Goal: Task Accomplishment & Management: Complete application form

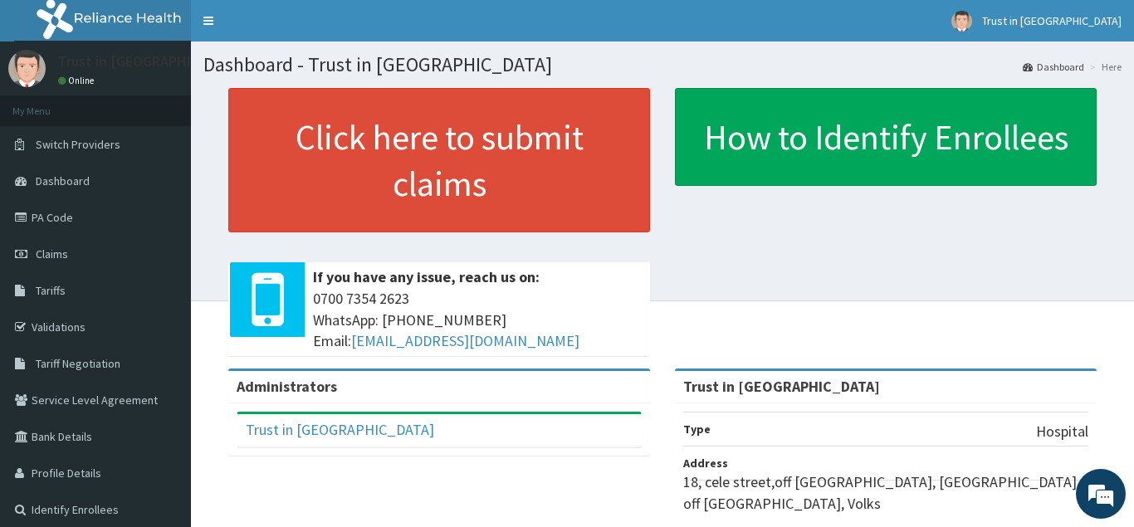
click at [60, 253] on span "Claims" at bounding box center [52, 254] width 32 height 15
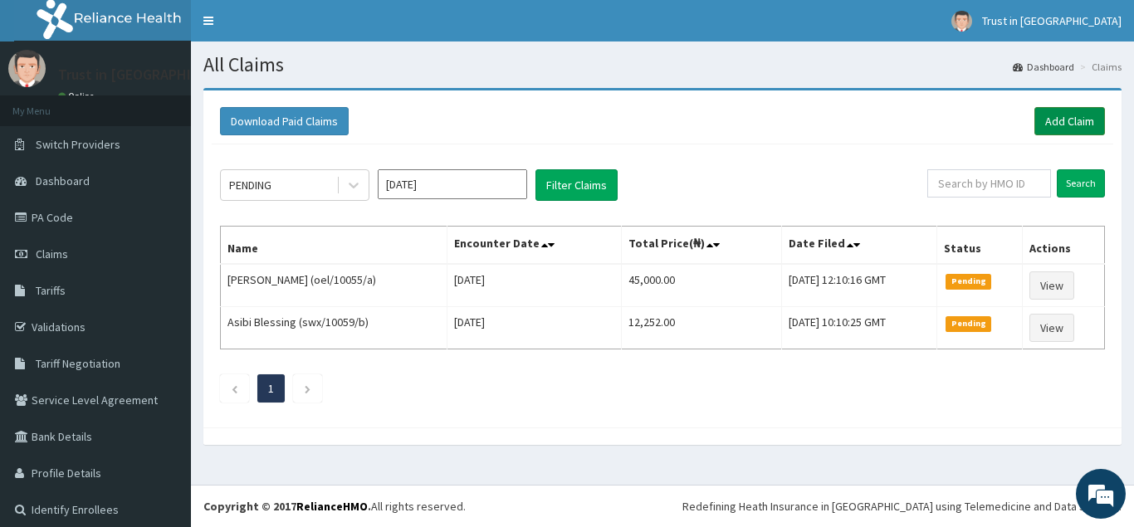
click at [1079, 116] on link "Add Claim" at bounding box center [1069, 121] width 71 height 28
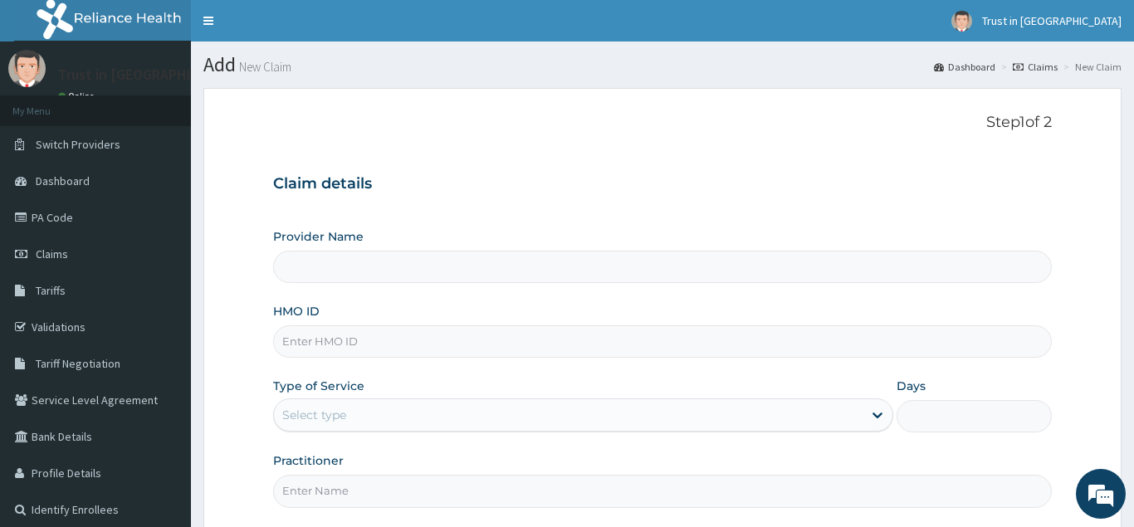
type input "Trust in [GEOGRAPHIC_DATA]"
click at [308, 337] on input "HMO ID" at bounding box center [662, 341] width 779 height 32
type input "fmc/11112/a"
click at [317, 403] on div "Select type" at bounding box center [568, 415] width 589 height 27
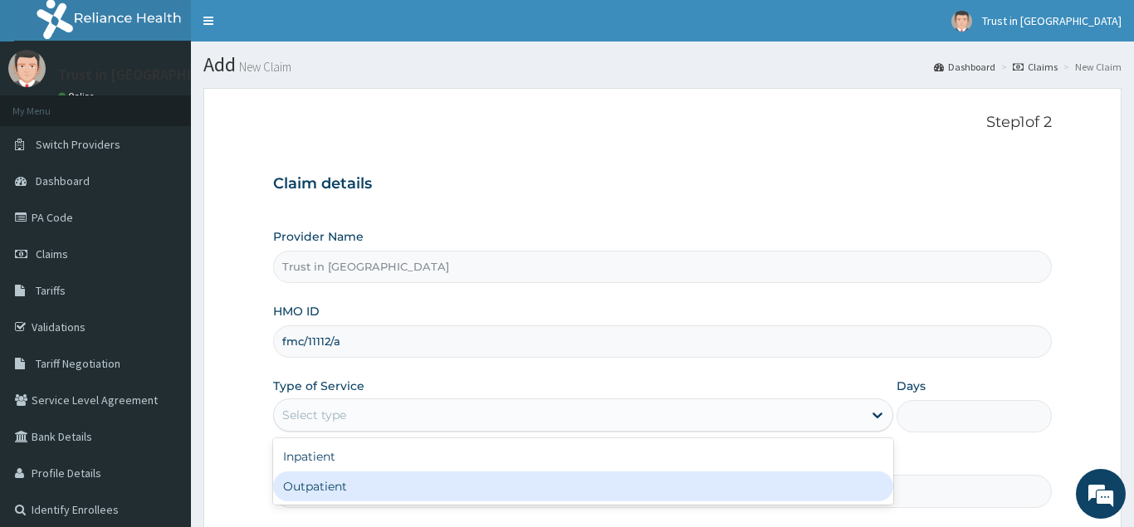
click at [309, 482] on div "Outpatient" at bounding box center [583, 487] width 621 height 30
type input "1"
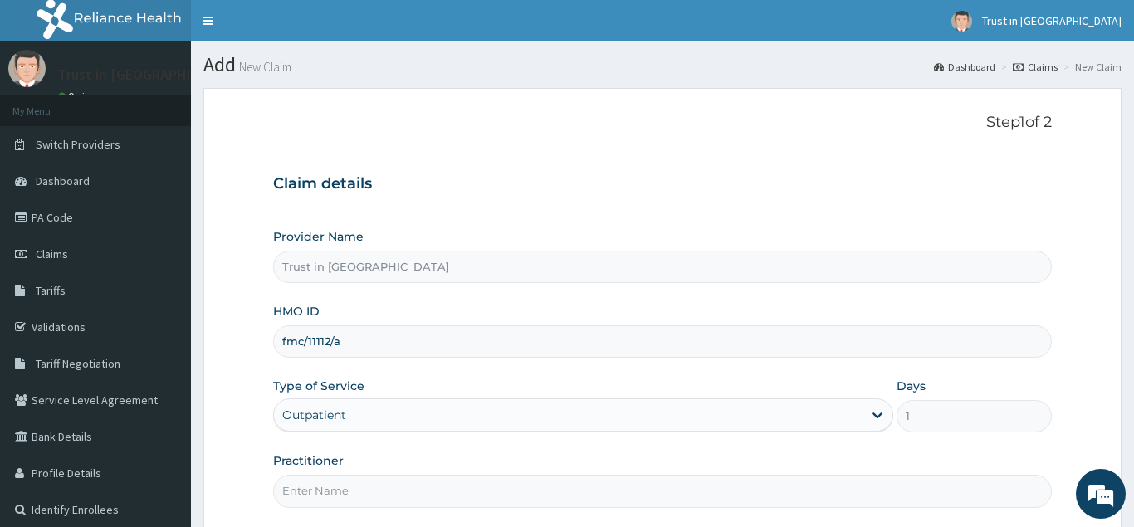
click at [309, 494] on input "Practitioner" at bounding box center [662, 491] width 779 height 32
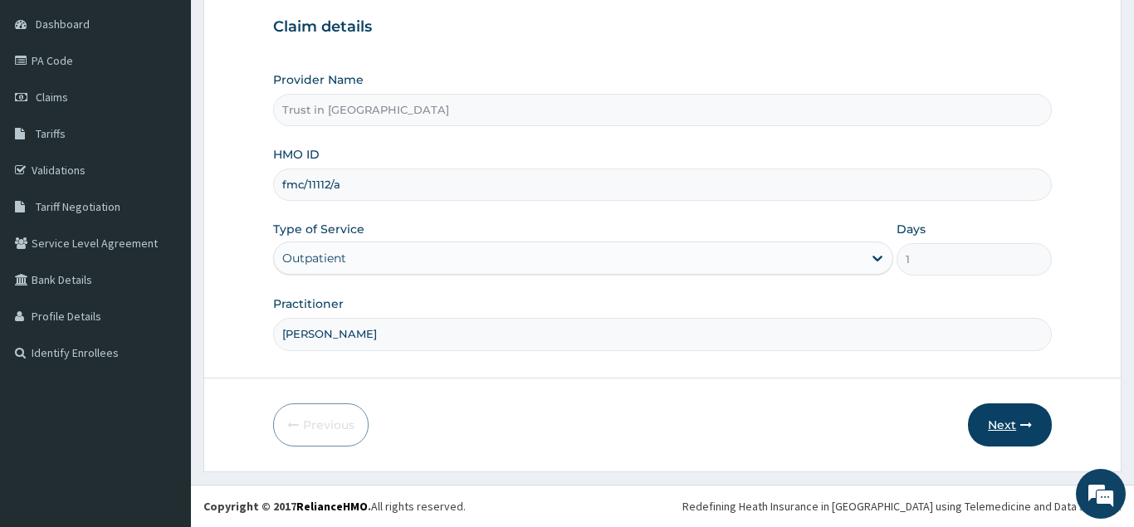
type input "dr ramsey"
click at [1000, 417] on button "Next" at bounding box center [1010, 424] width 84 height 43
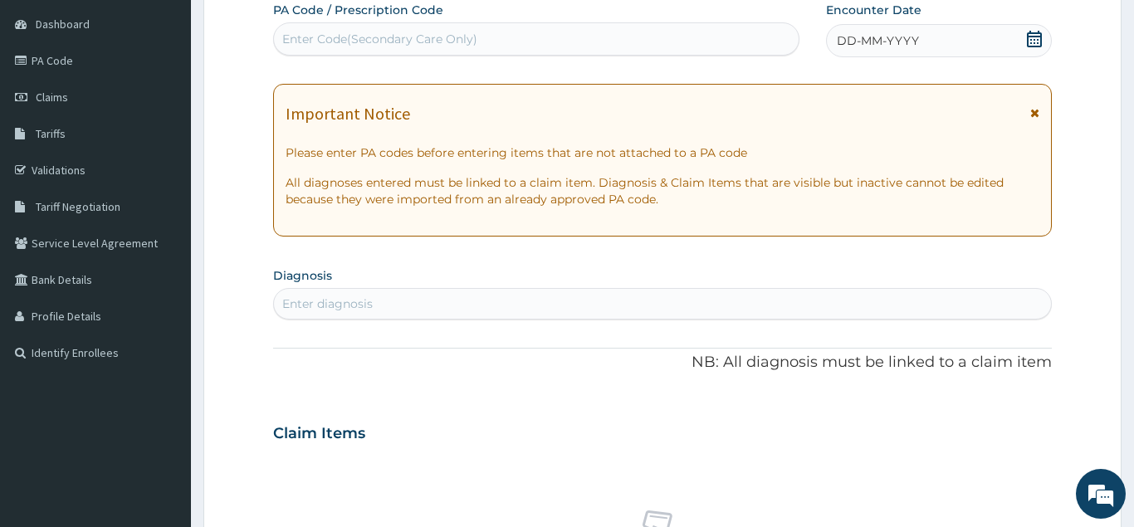
click at [1034, 38] on icon at bounding box center [1034, 39] width 17 height 17
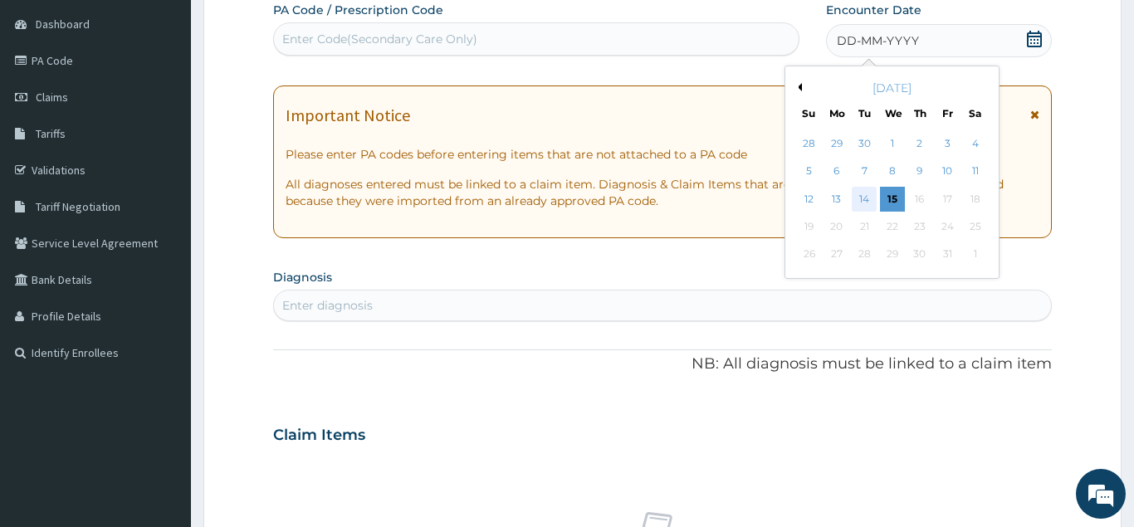
click at [868, 195] on div "14" at bounding box center [865, 199] width 25 height 25
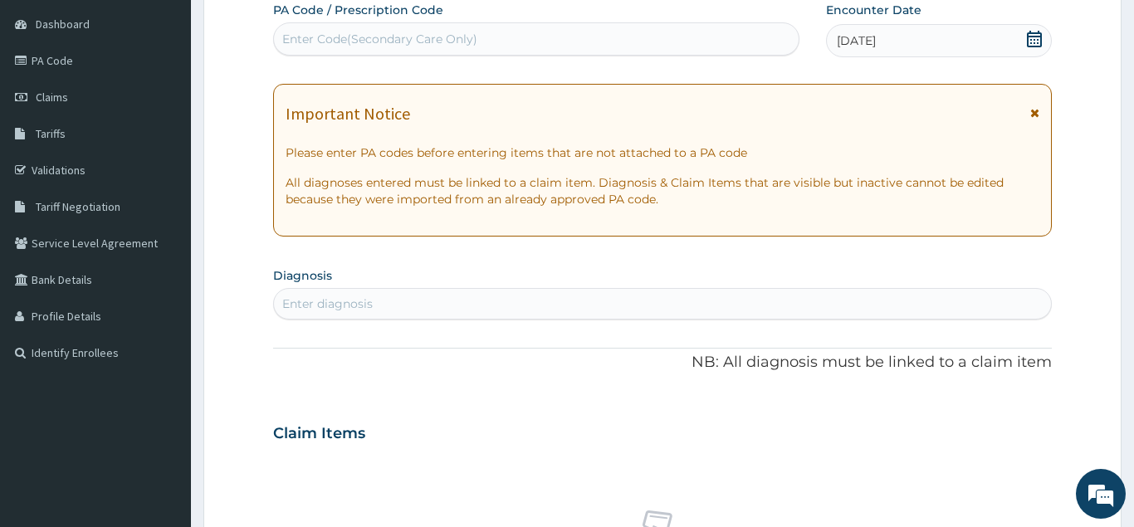
click at [342, 304] on div "Enter diagnosis" at bounding box center [327, 304] width 90 height 17
type input "peptic"
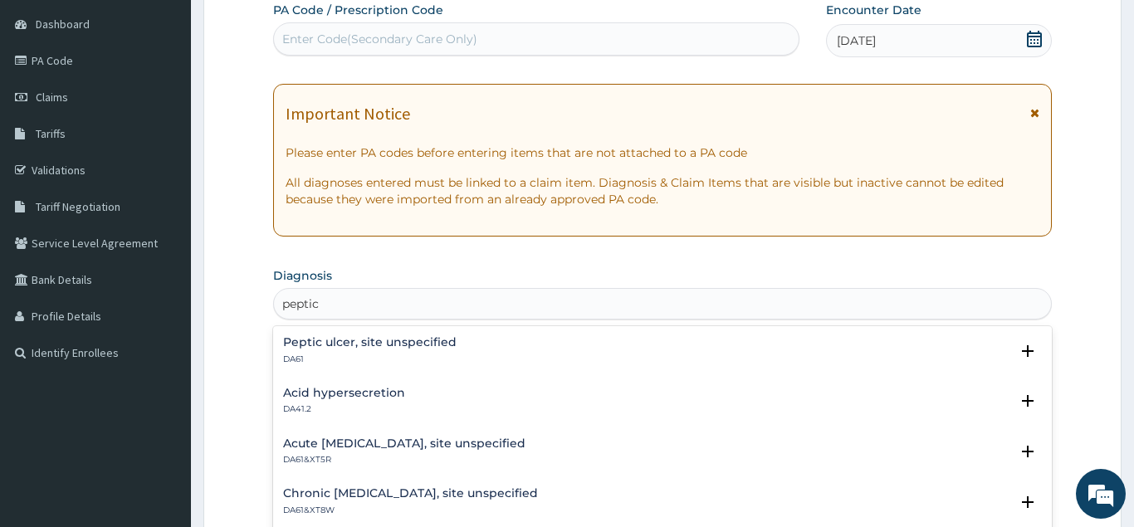
click at [315, 349] on h4 "Peptic ulcer, site unspecified" at bounding box center [370, 342] width 174 height 12
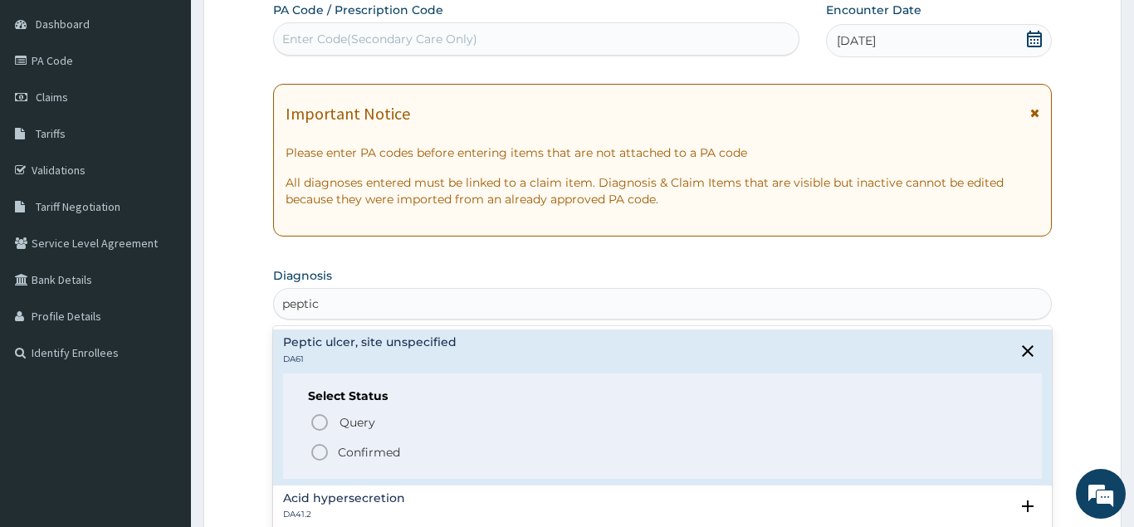
click at [316, 448] on icon "status option filled" at bounding box center [320, 453] width 20 height 20
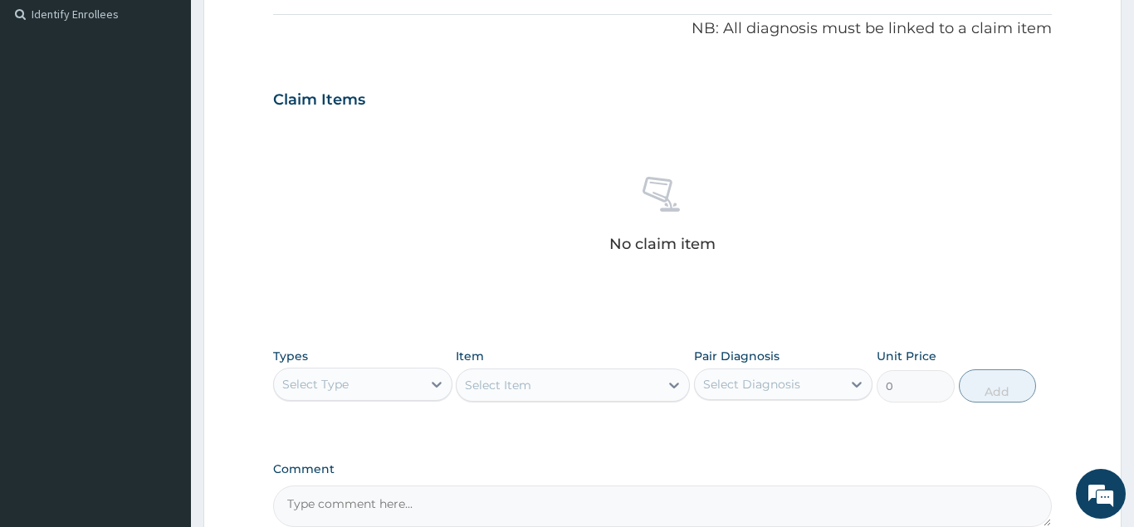
scroll to position [670, 0]
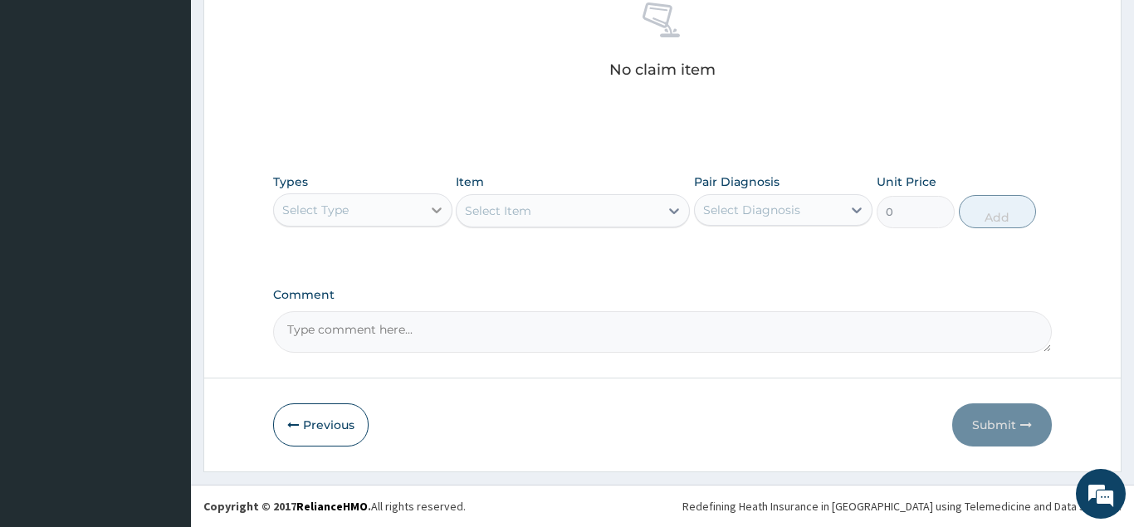
click at [435, 204] on icon at bounding box center [436, 210] width 17 height 17
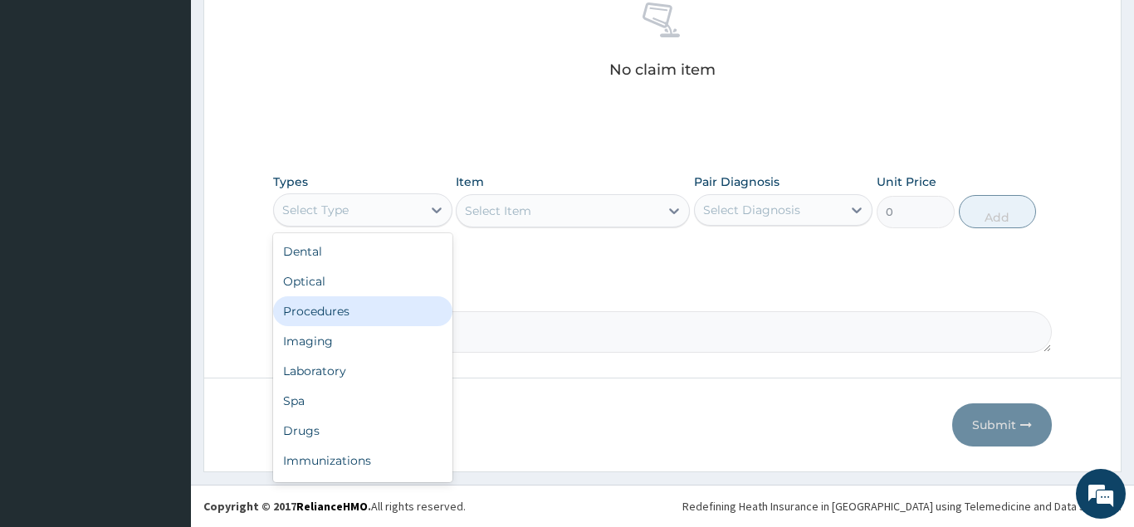
click at [325, 312] on div "Procedures" at bounding box center [362, 311] width 179 height 30
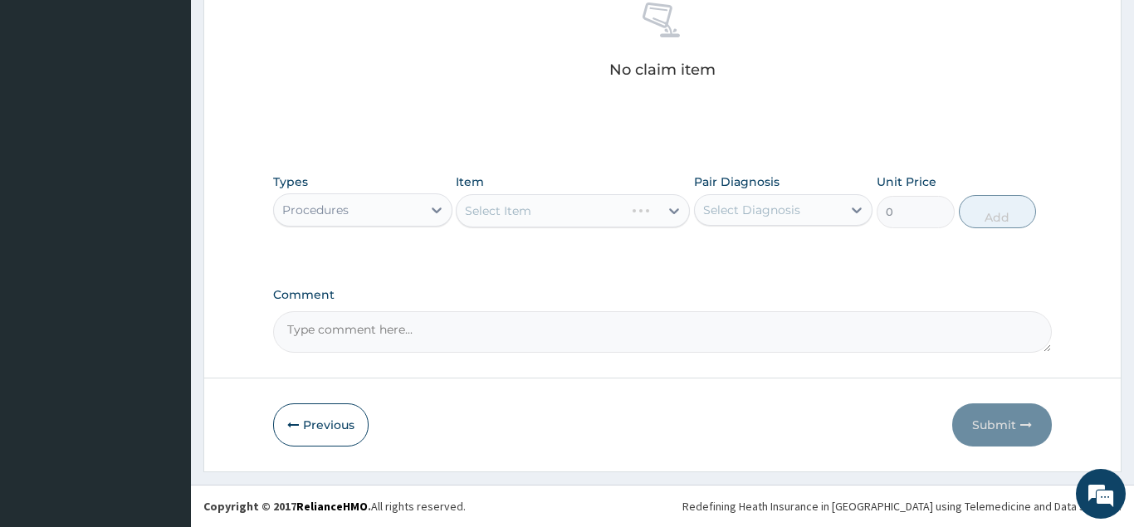
click at [509, 199] on div "Select Item" at bounding box center [573, 210] width 234 height 33
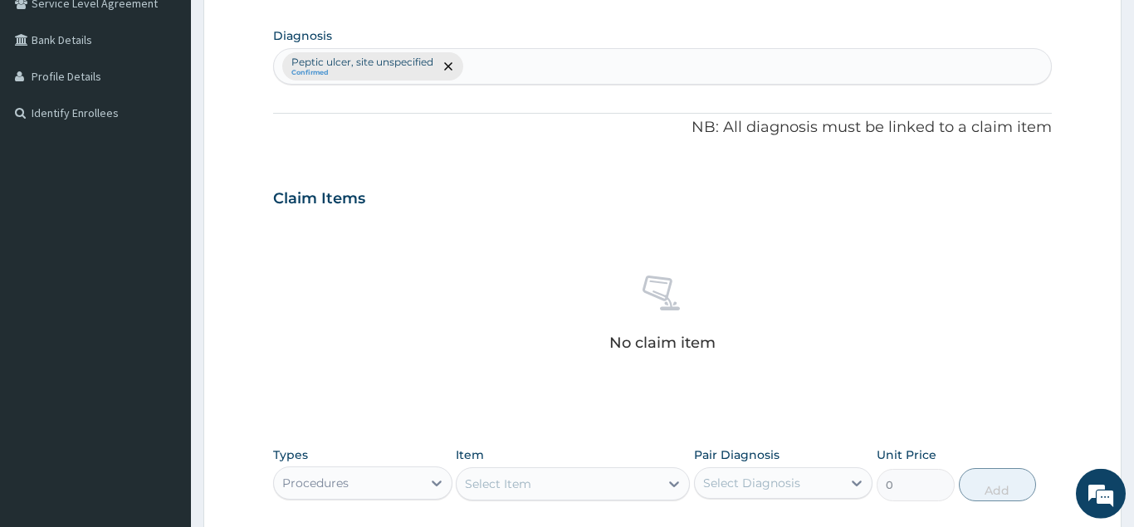
scroll to position [374, 0]
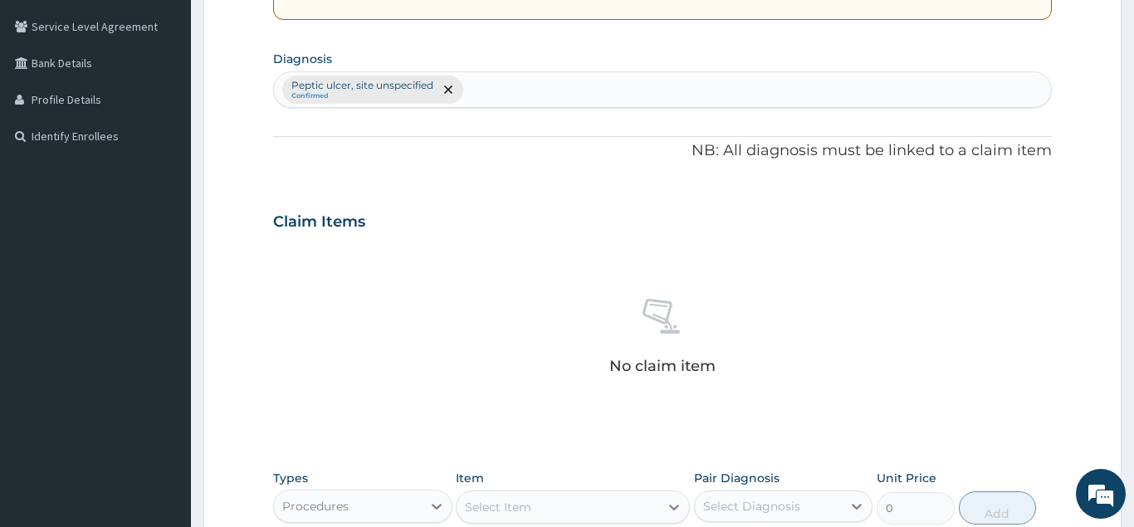
click at [514, 89] on div "Peptic ulcer, site unspecified Confirmed" at bounding box center [662, 89] width 777 height 35
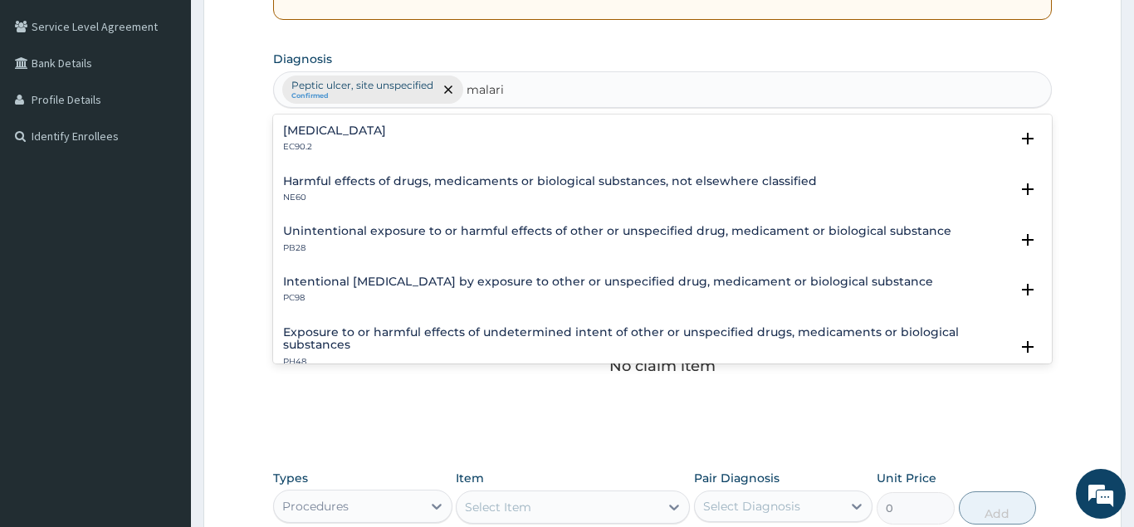
type input "[MEDICAL_DATA]"
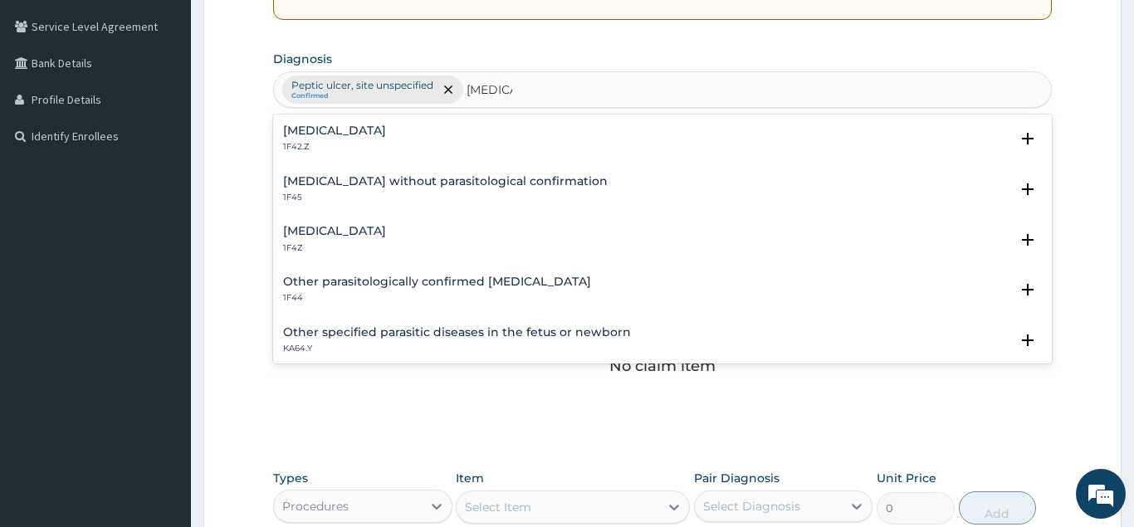
click at [300, 228] on h4 "[MEDICAL_DATA]" at bounding box center [334, 231] width 103 height 12
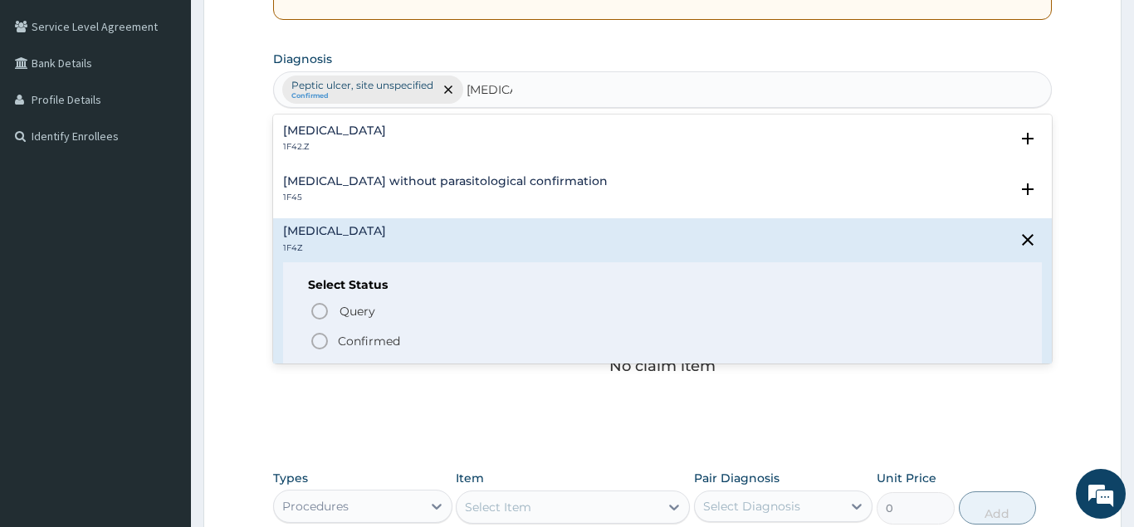
click at [320, 346] on icon "status option filled" at bounding box center [320, 341] width 20 height 20
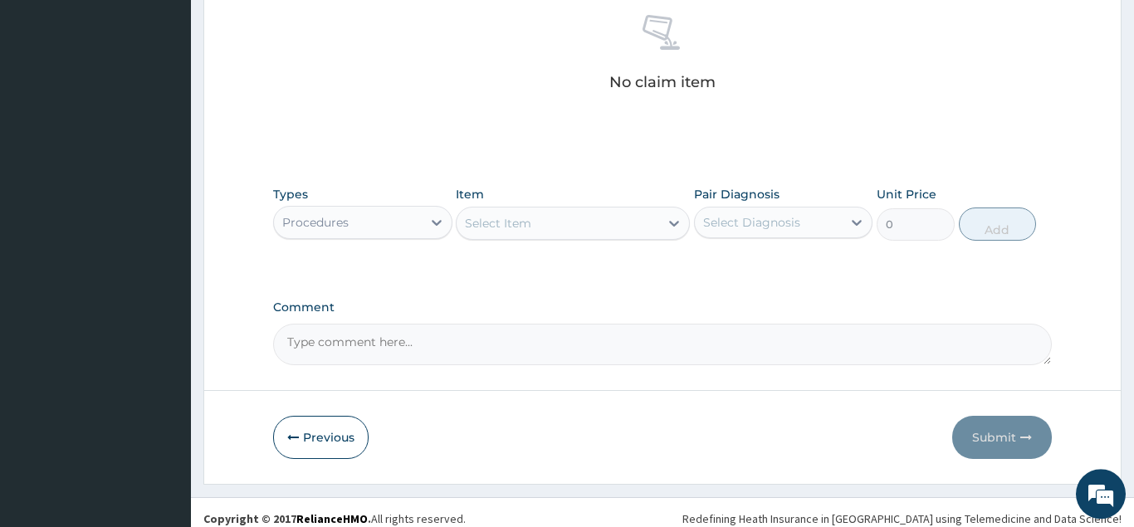
scroll to position [670, 0]
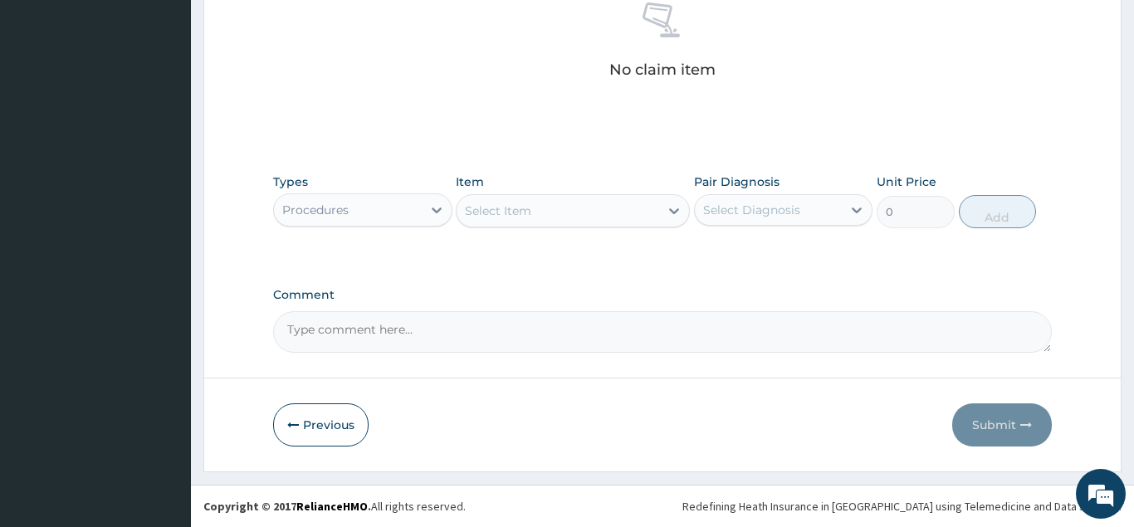
click at [558, 201] on div "Select Item" at bounding box center [558, 211] width 203 height 27
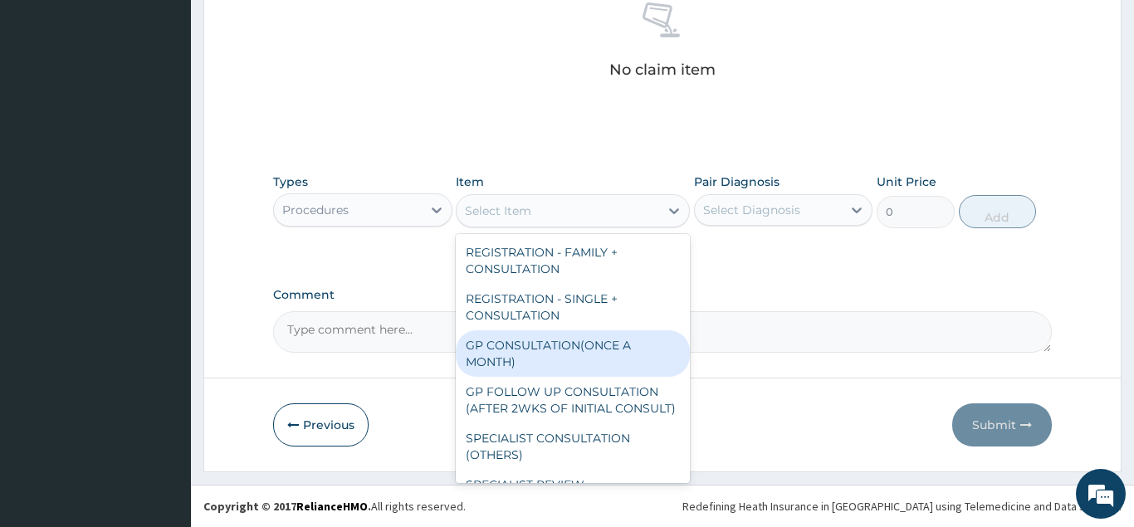
click at [516, 335] on div "GP CONSULTATION(ONCE A MONTH)" at bounding box center [573, 353] width 234 height 46
type input "2000"
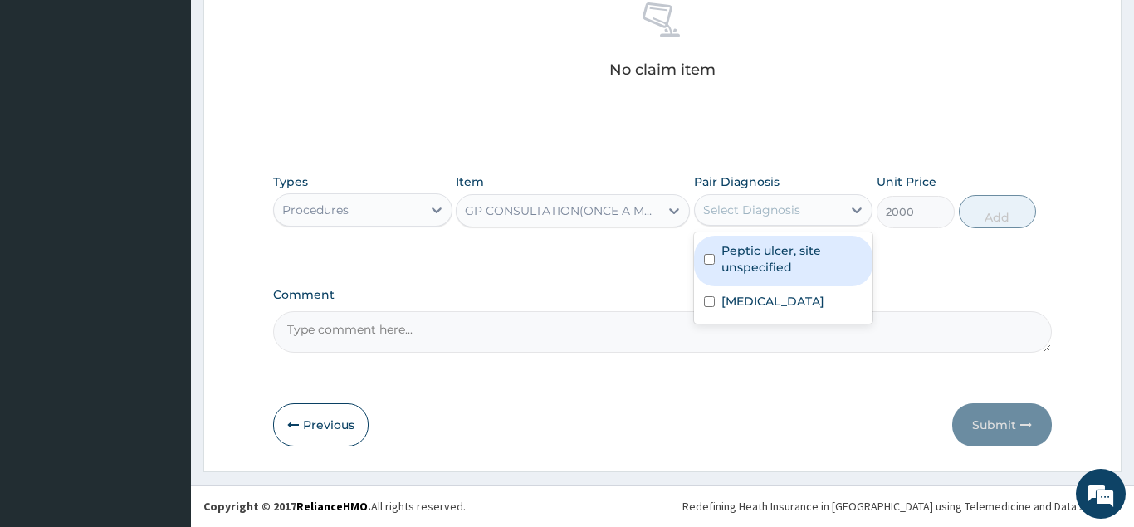
click at [765, 213] on div "Select Diagnosis" at bounding box center [751, 210] width 97 height 17
click at [734, 254] on label "Peptic ulcer, site unspecified" at bounding box center [792, 258] width 142 height 33
checkbox input "true"
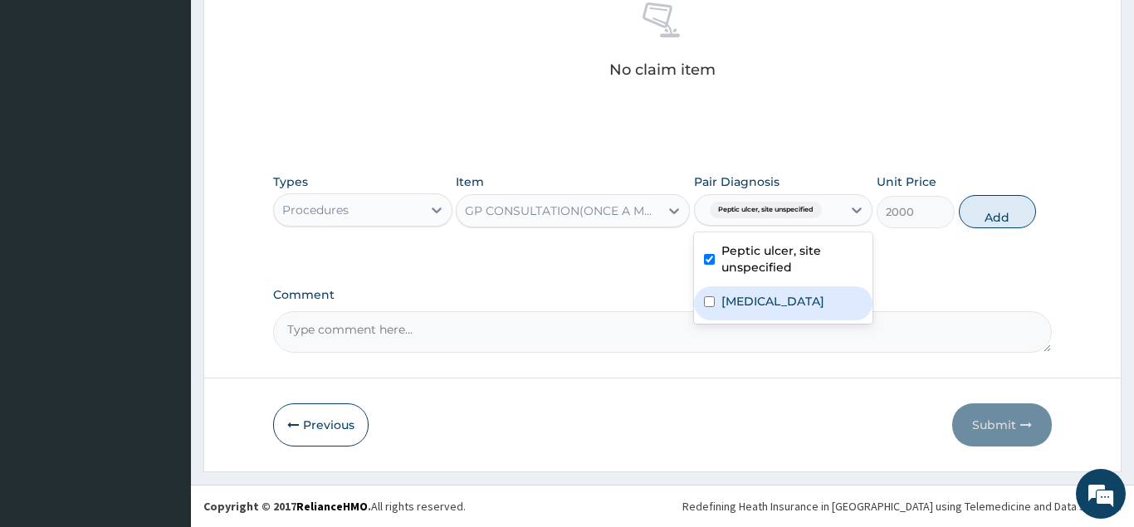
click at [715, 301] on input "checkbox" at bounding box center [709, 301] width 11 height 11
checkbox input "true"
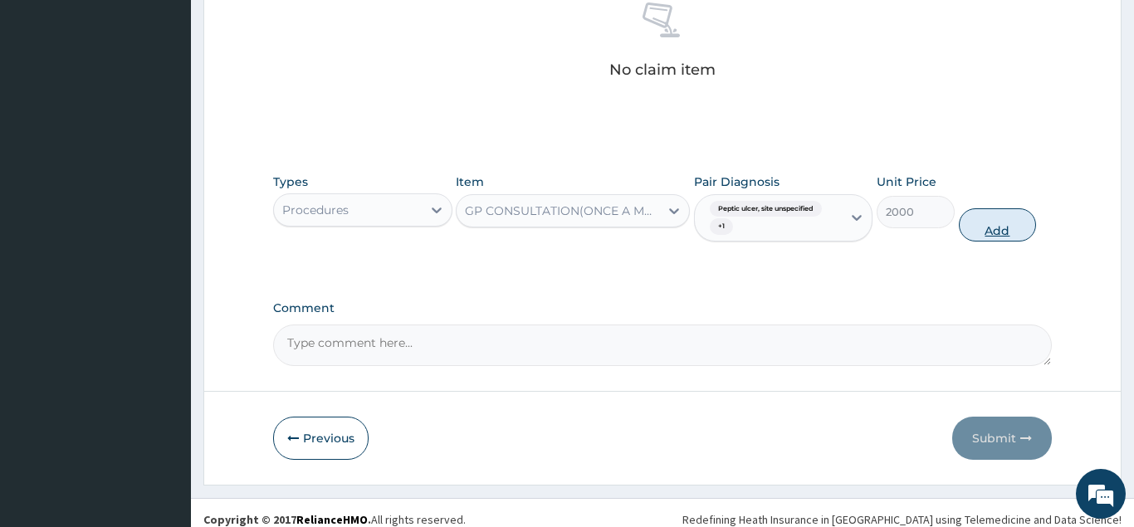
click at [979, 233] on button "Add" at bounding box center [998, 224] width 78 height 33
type input "0"
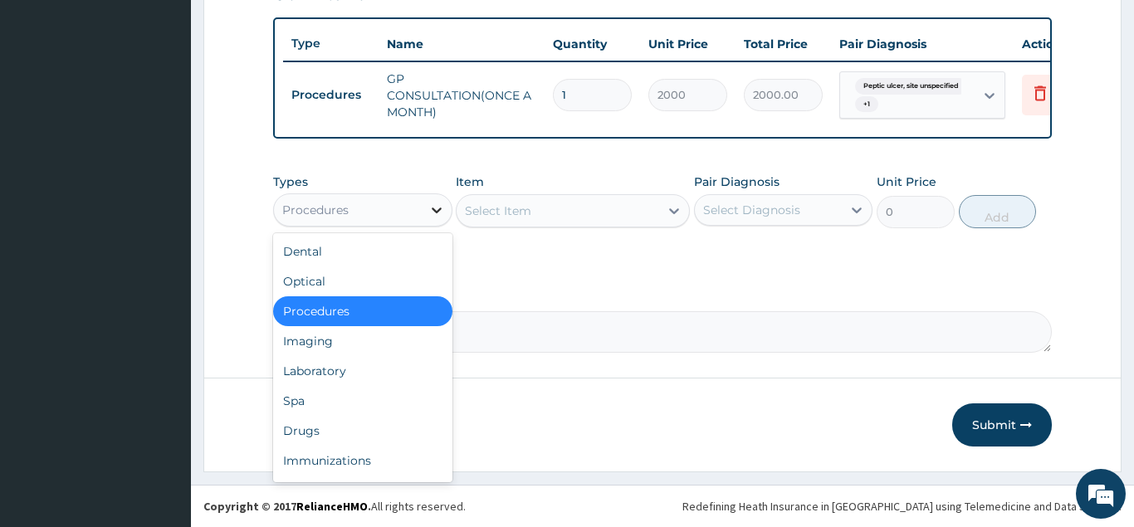
click at [438, 215] on icon at bounding box center [436, 210] width 17 height 17
click at [327, 372] on div "Laboratory" at bounding box center [362, 371] width 179 height 30
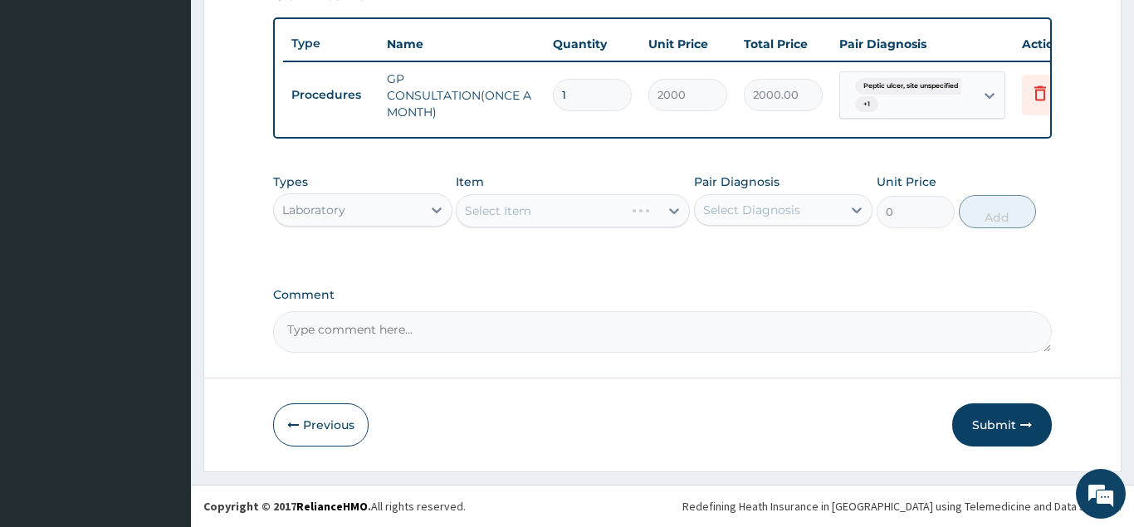
click at [536, 206] on div "Select Item" at bounding box center [573, 210] width 234 height 33
click at [536, 206] on div "Select Item" at bounding box center [558, 211] width 203 height 27
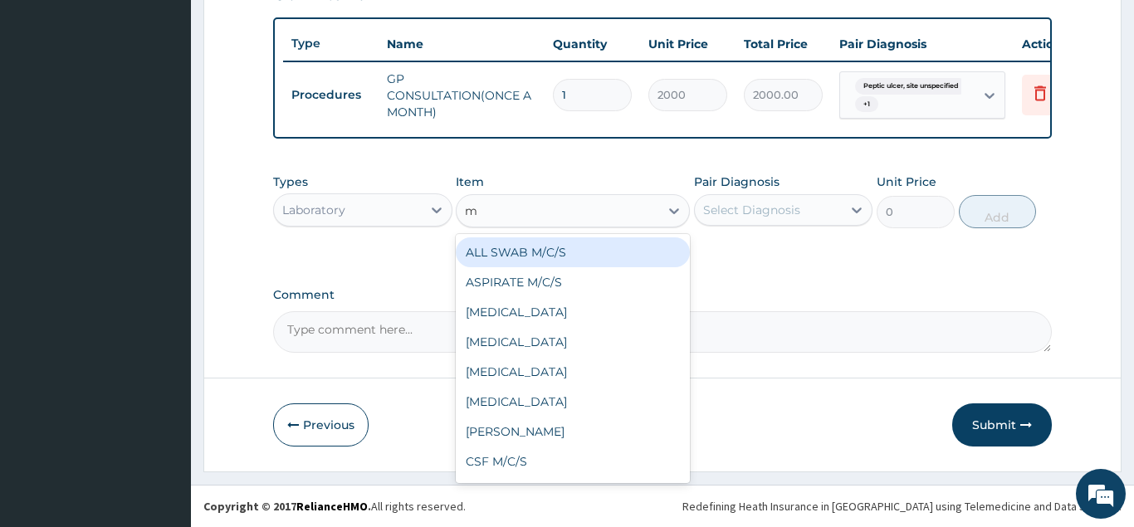
type input "ma"
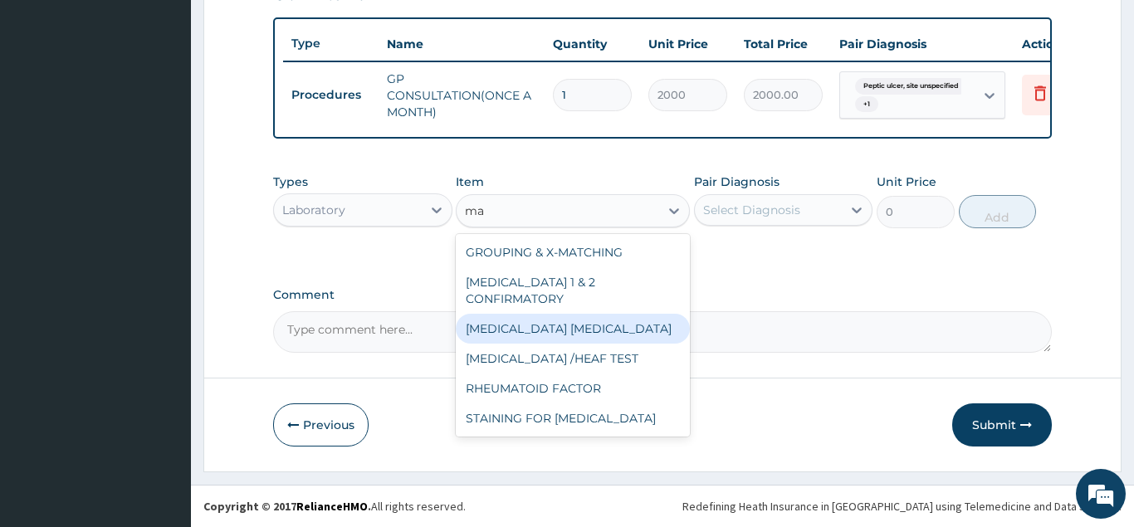
click at [542, 314] on div "MALARIA PARASITE" at bounding box center [573, 329] width 234 height 30
type input "1275"
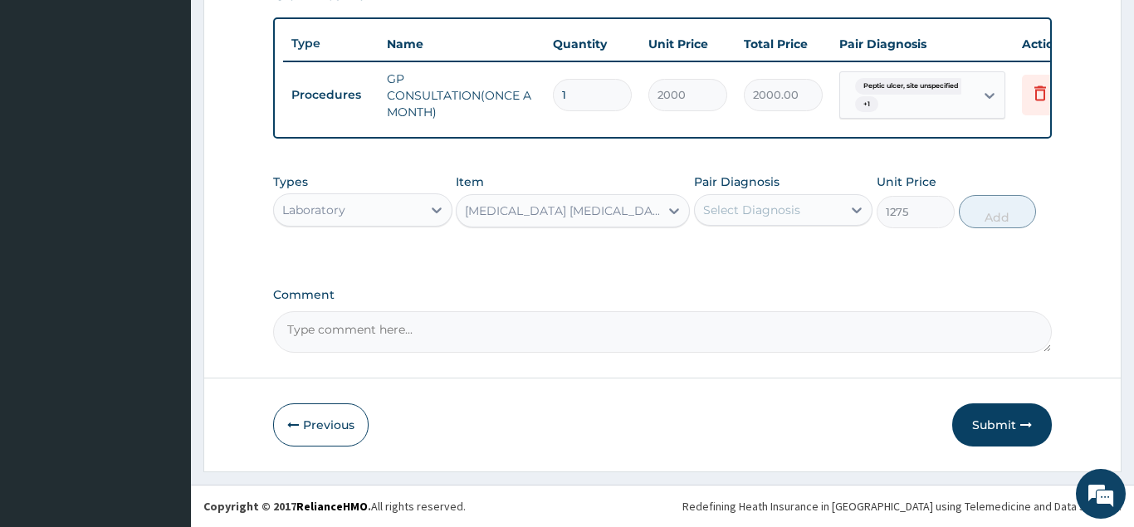
click at [774, 213] on div "Select Diagnosis" at bounding box center [751, 210] width 97 height 17
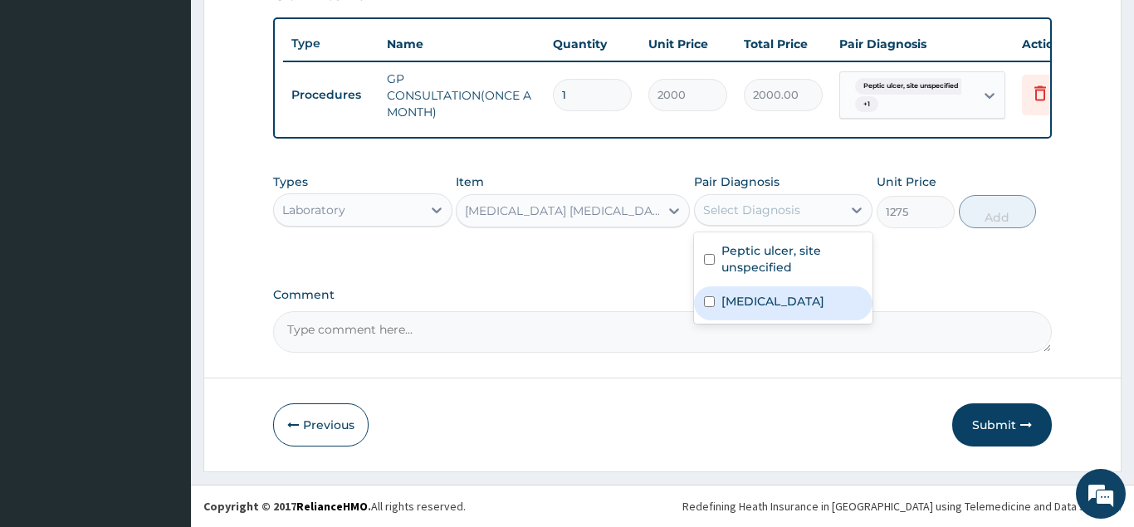
click at [765, 305] on label "Malaria, unspecified" at bounding box center [772, 301] width 103 height 17
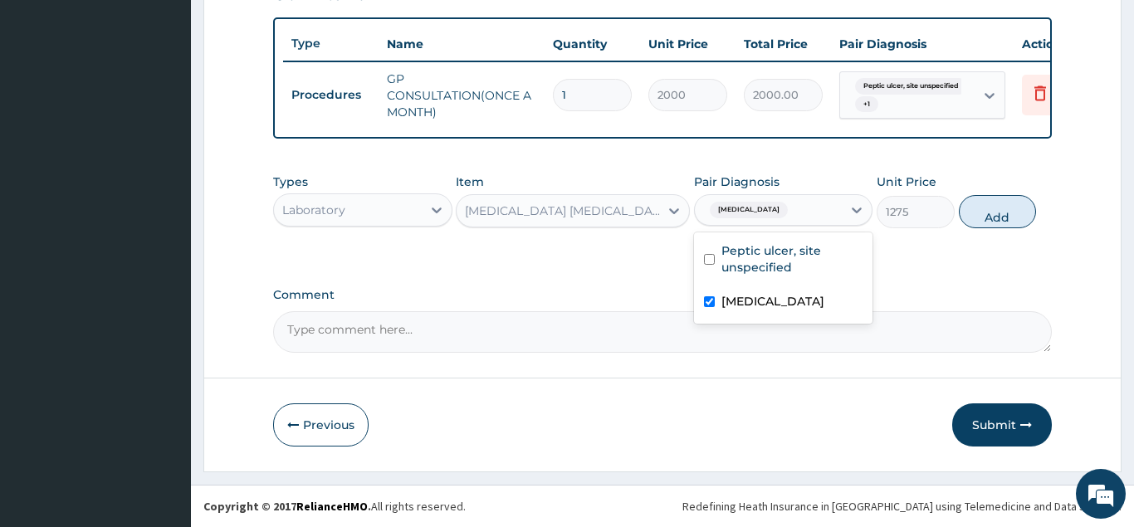
checkbox input "true"
click at [988, 214] on button "Add" at bounding box center [998, 211] width 78 height 33
type input "0"
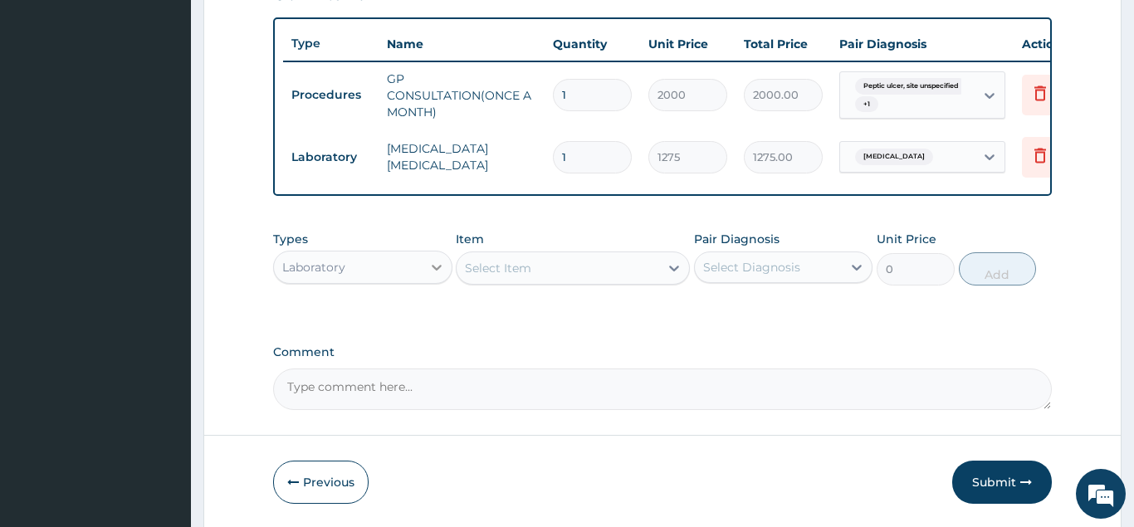
click at [430, 265] on icon at bounding box center [436, 267] width 17 height 17
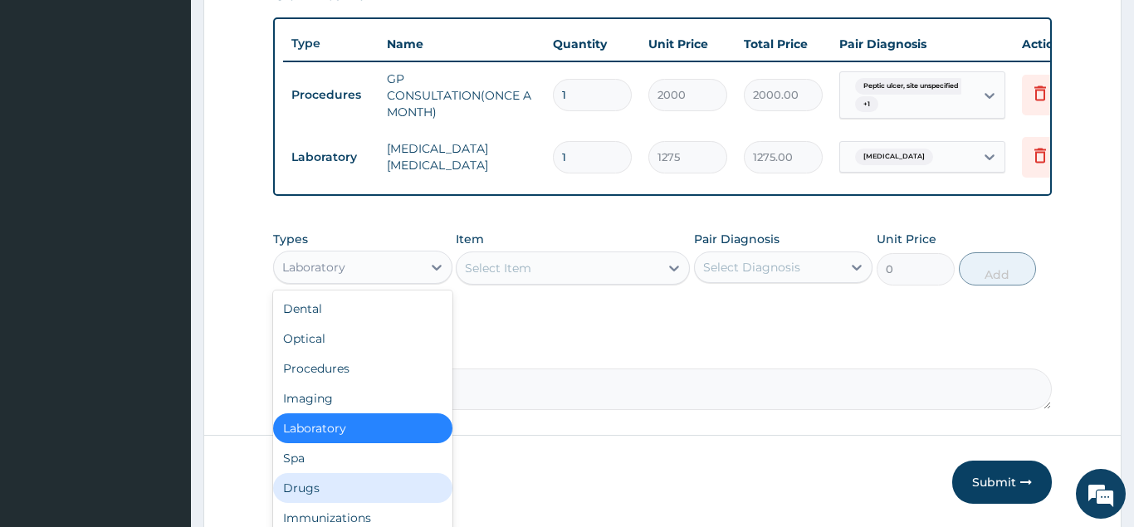
click at [306, 481] on div "Drugs" at bounding box center [362, 488] width 179 height 30
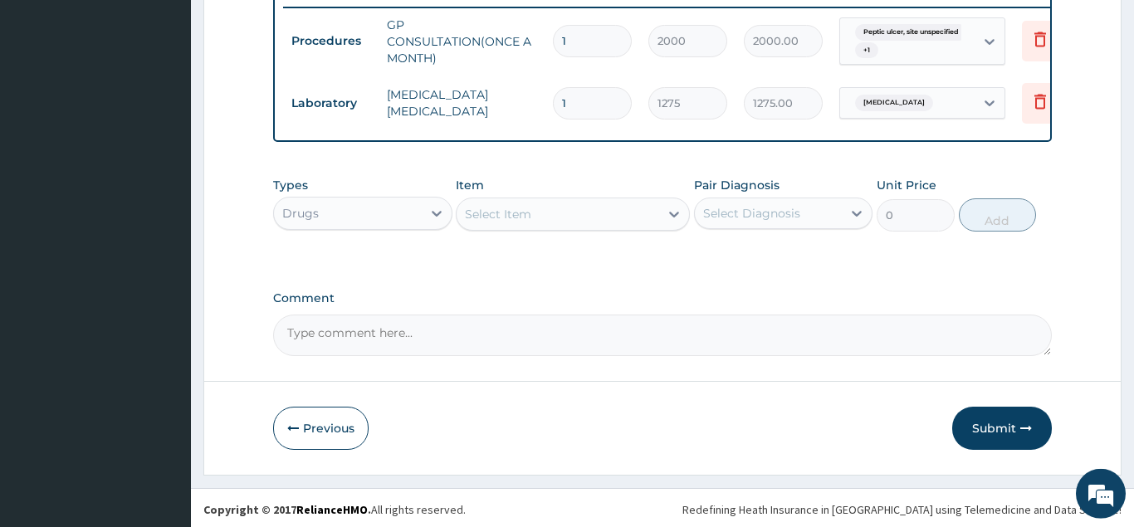
scroll to position [658, 0]
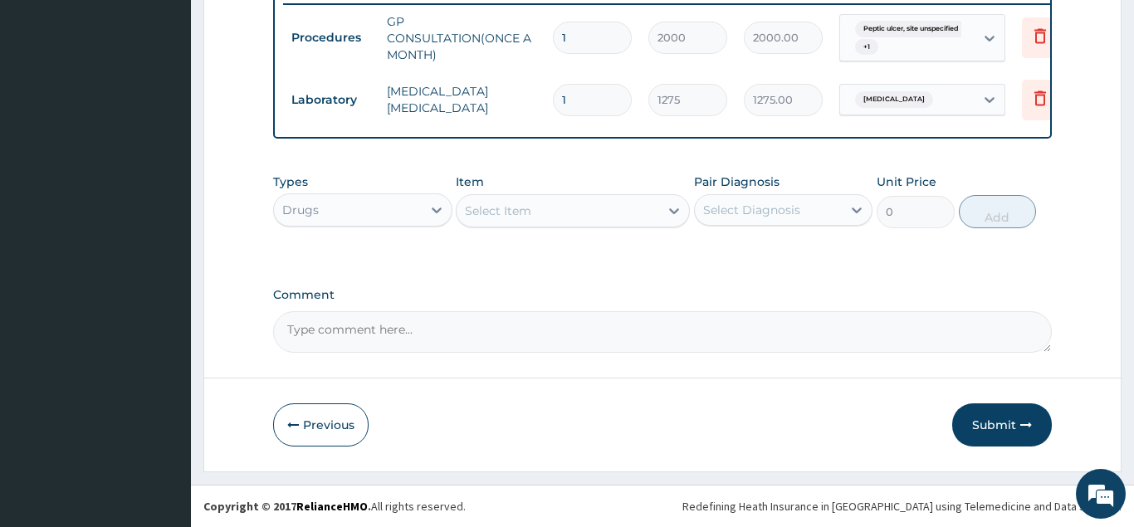
click at [499, 207] on div "Select Item" at bounding box center [498, 211] width 66 height 17
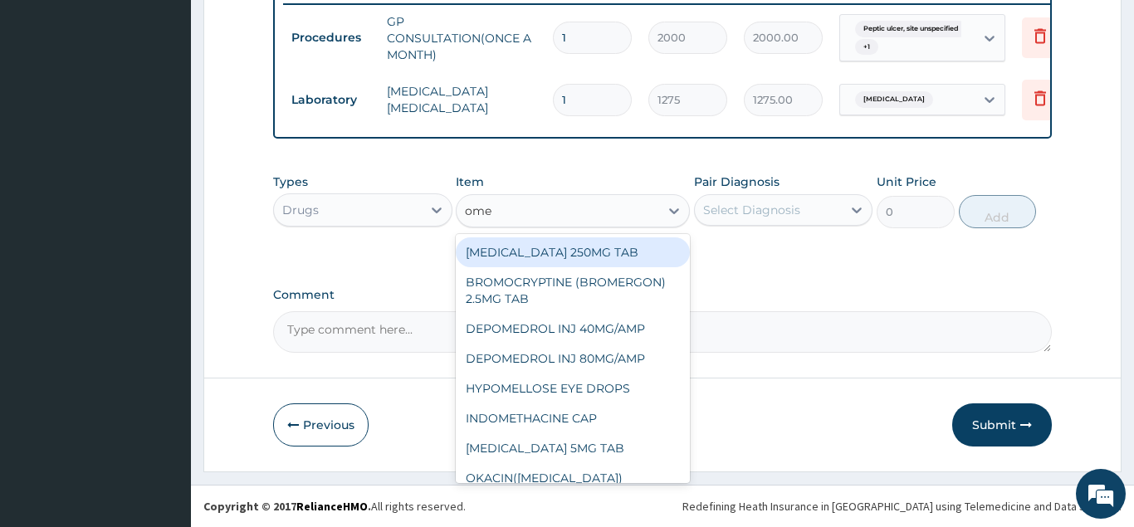
type input "omep"
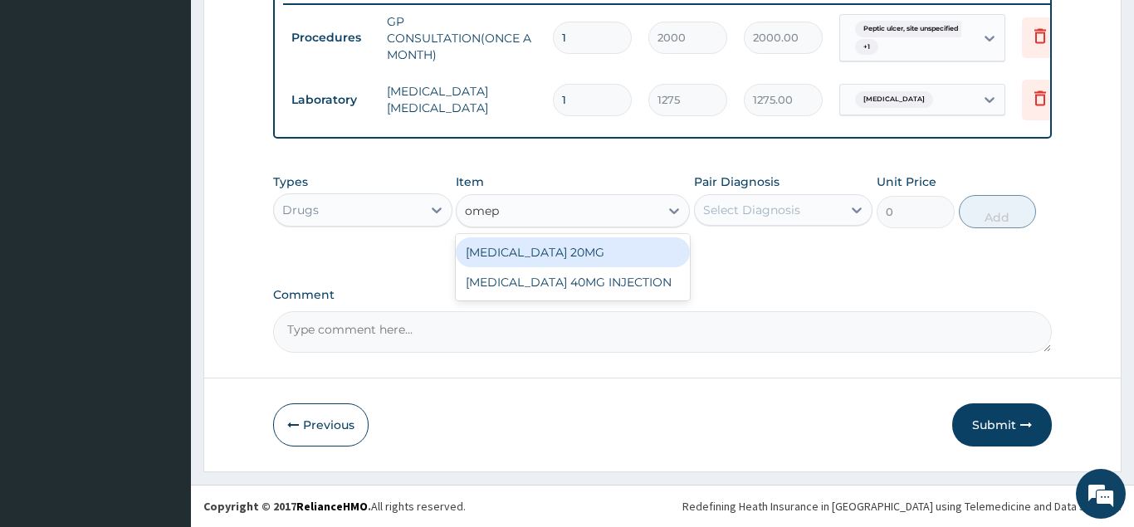
click at [512, 250] on div "[MEDICAL_DATA] 20MG" at bounding box center [573, 252] width 234 height 30
type input "150"
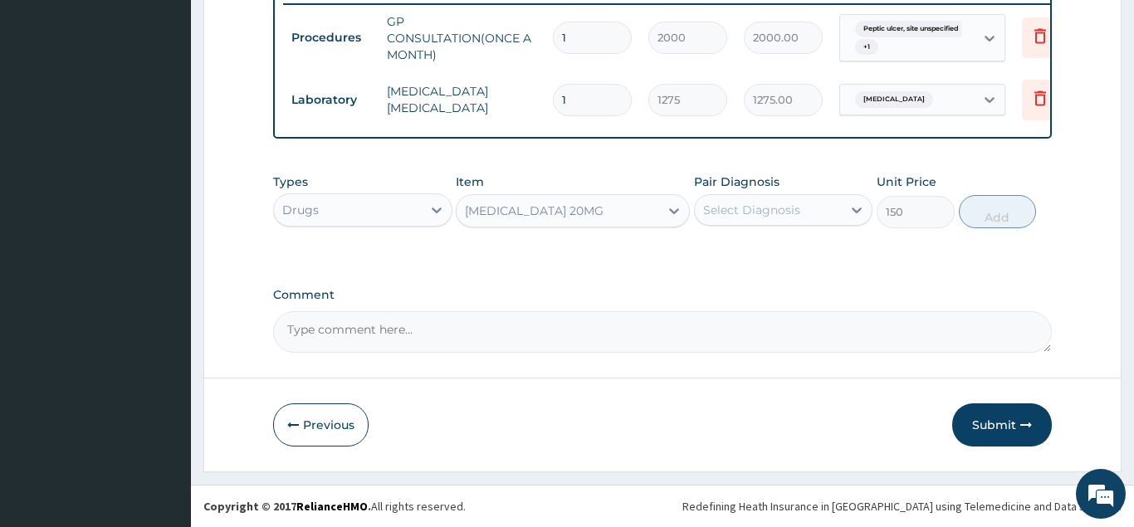
click at [762, 216] on div "Select Diagnosis" at bounding box center [751, 210] width 97 height 17
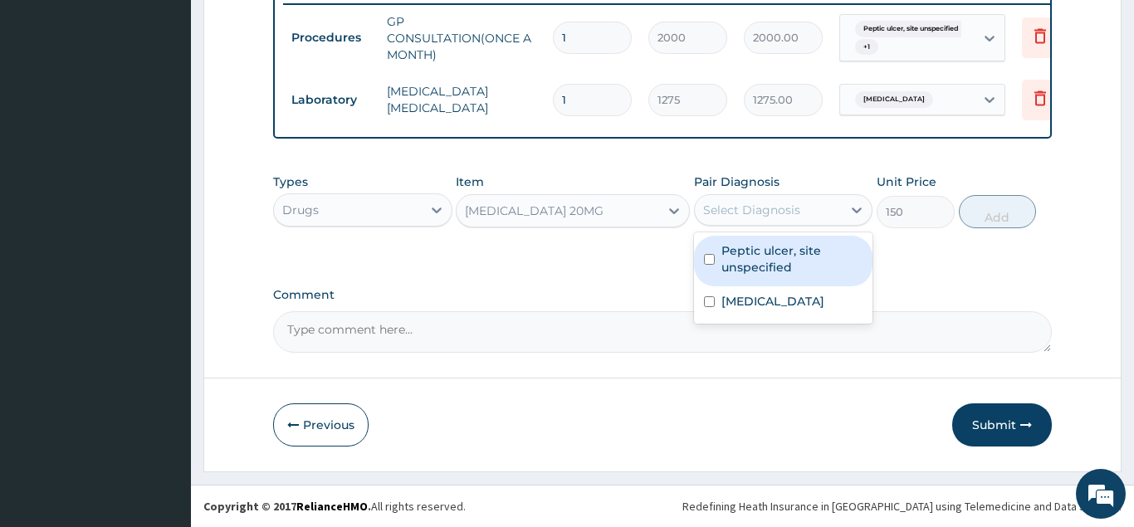
click at [748, 260] on label "Peptic ulcer, site unspecified" at bounding box center [792, 258] width 142 height 33
checkbox input "true"
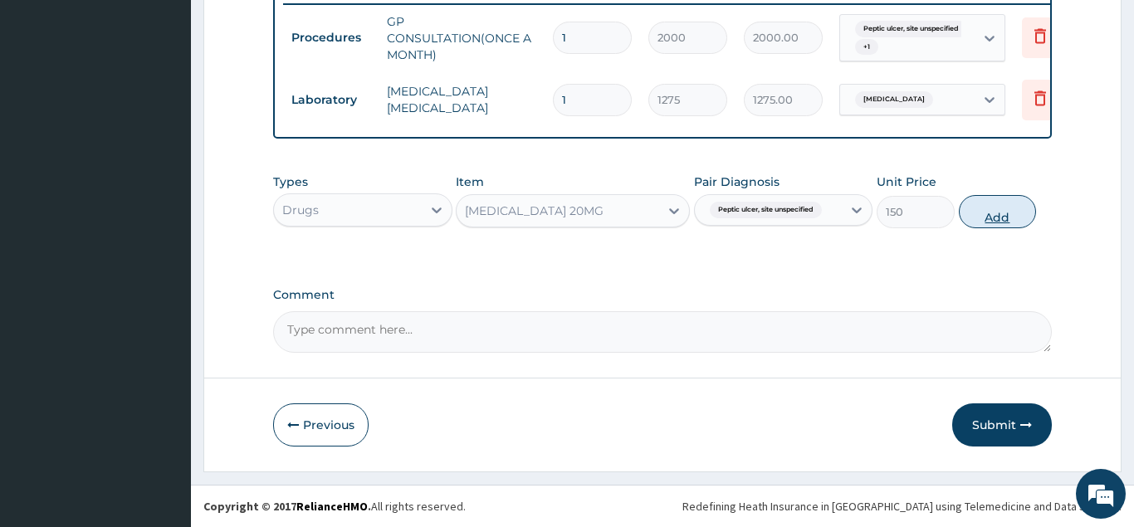
click at [994, 220] on button "Add" at bounding box center [998, 211] width 78 height 33
type input "0"
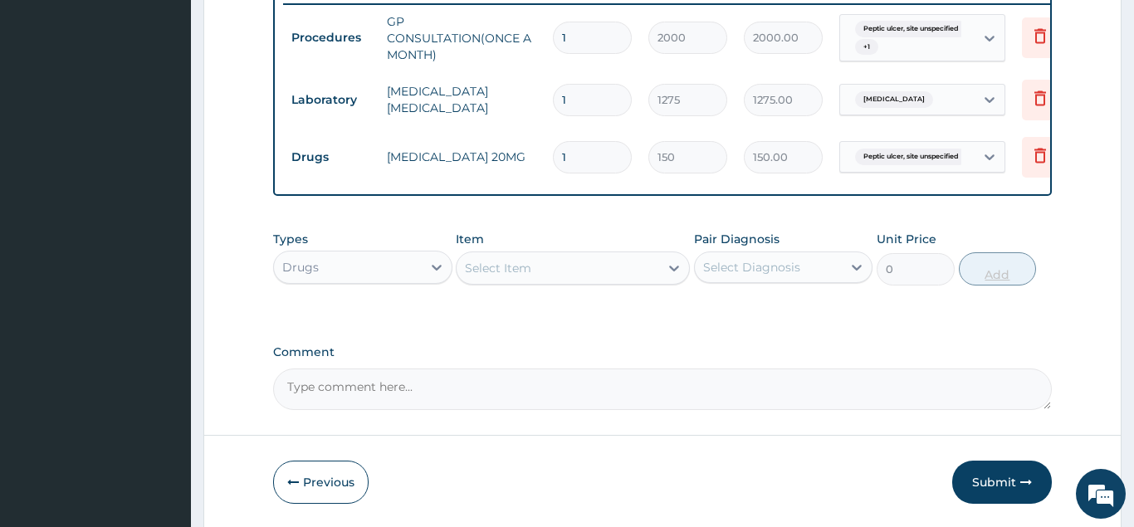
type input "0.00"
type input "2"
type input "300.00"
type input "20"
type input "3000.00"
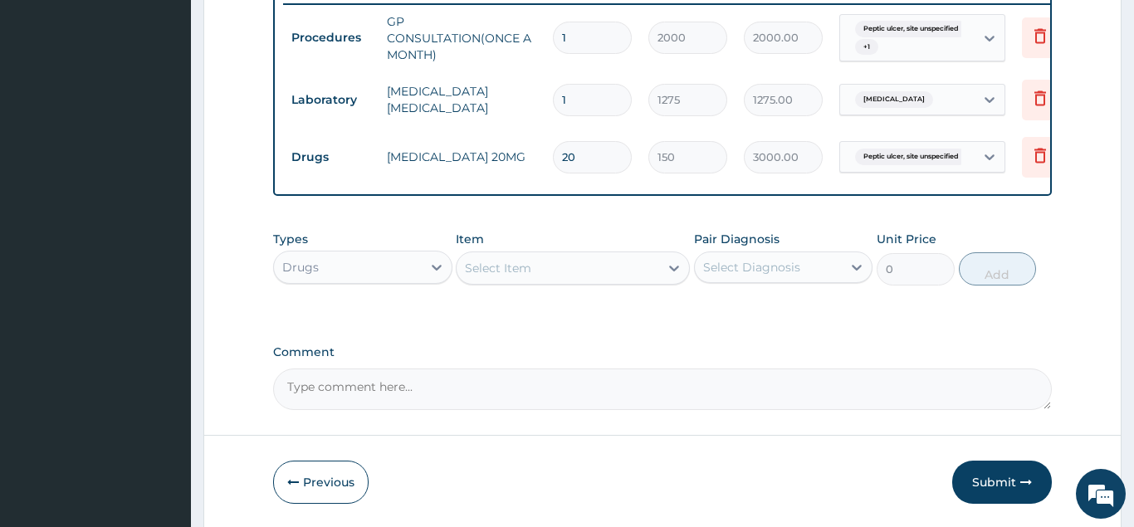
type input "20"
click at [568, 274] on div "Select Item" at bounding box center [558, 268] width 203 height 27
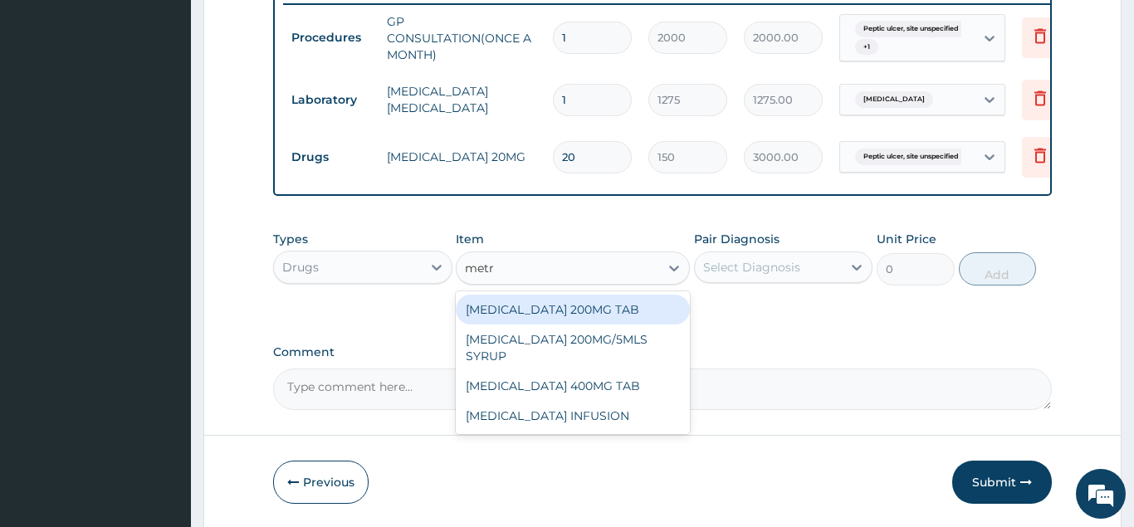
type input "metro"
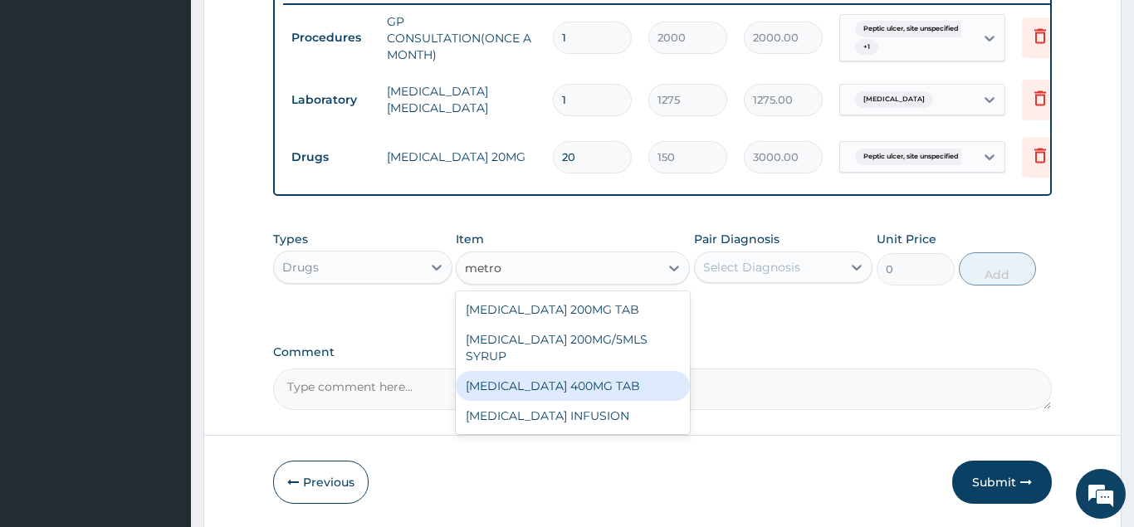
click at [550, 377] on div "[MEDICAL_DATA] 400MG TAB" at bounding box center [573, 386] width 234 height 30
type input "60"
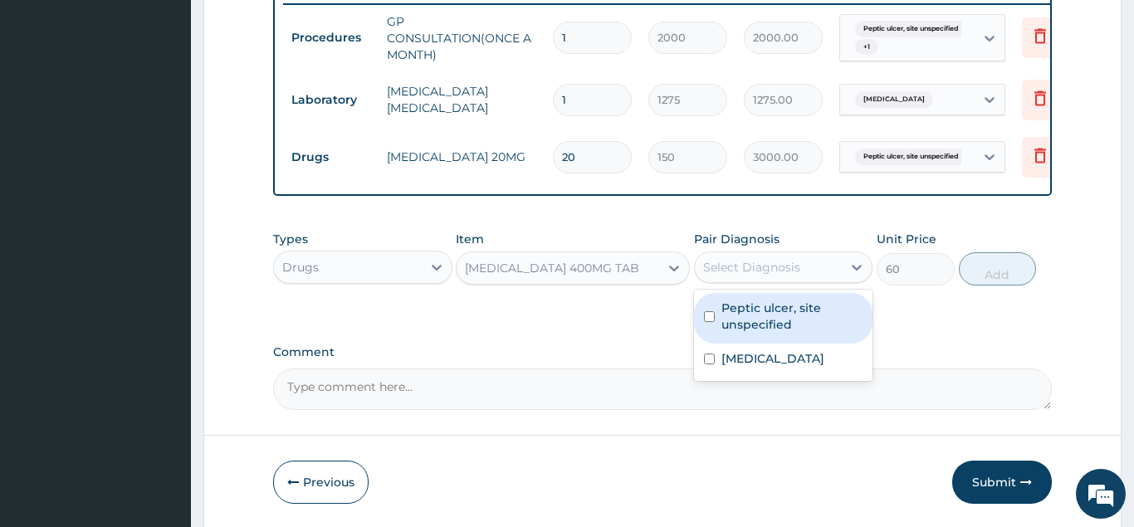
click at [728, 272] on div "Select Diagnosis" at bounding box center [751, 267] width 97 height 17
click at [705, 330] on div "Peptic ulcer, site unspecified" at bounding box center [783, 318] width 179 height 51
checkbox input "true"
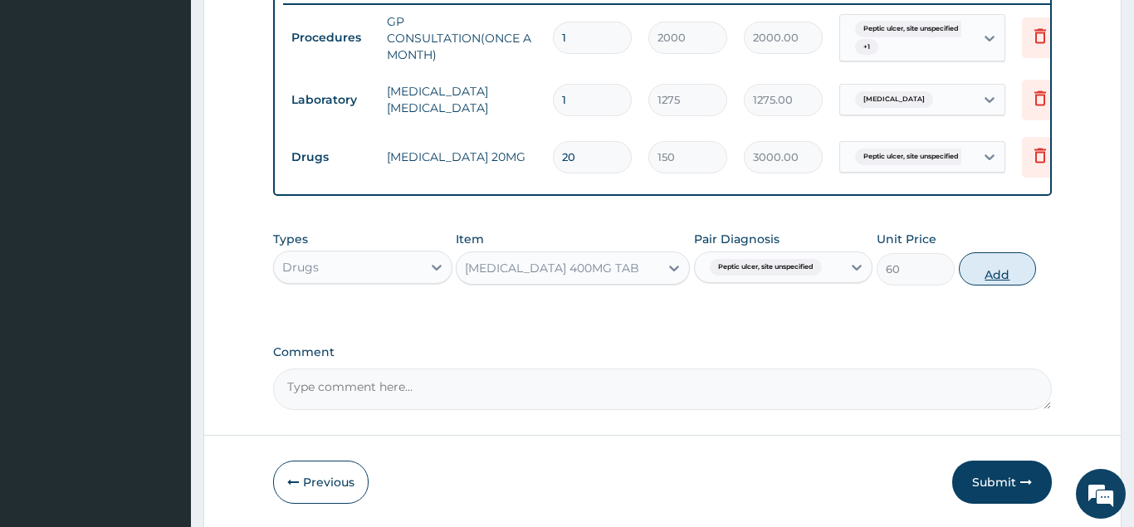
click at [993, 276] on button "Add" at bounding box center [998, 268] width 78 height 33
type input "0"
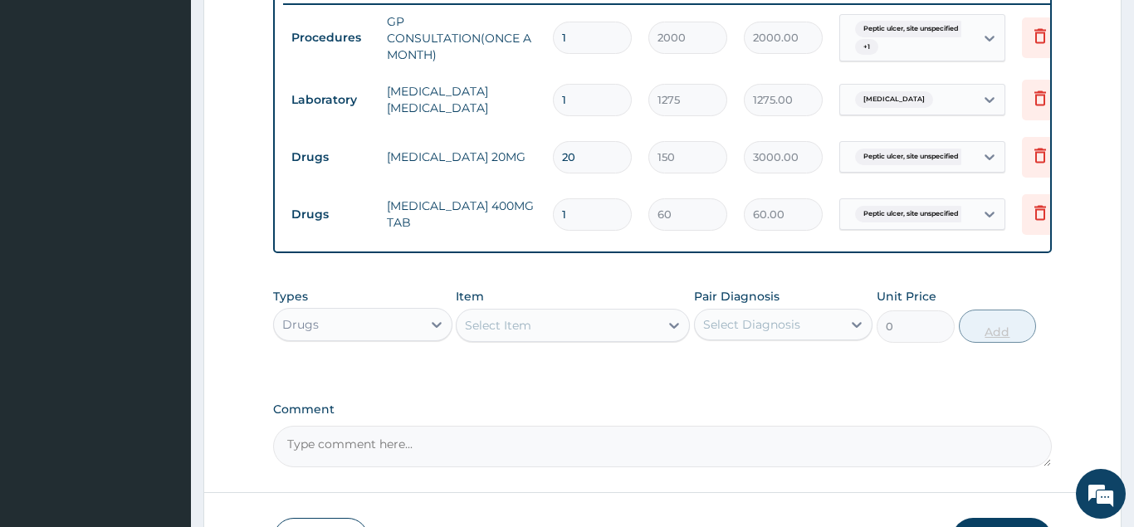
type input "15"
type input "900.00"
type input "15"
click at [575, 332] on div "Select Item" at bounding box center [558, 325] width 203 height 27
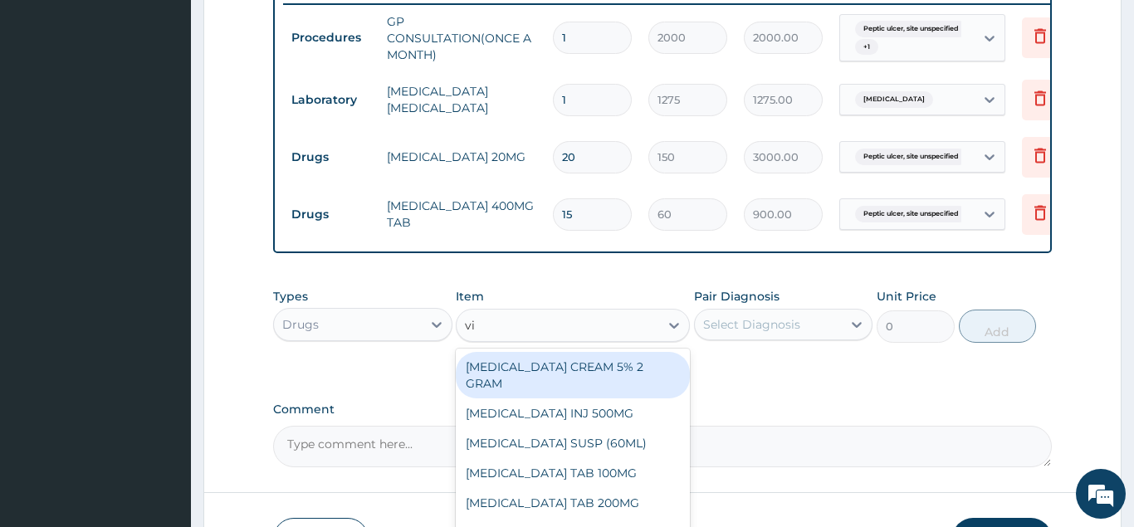
type input "vit"
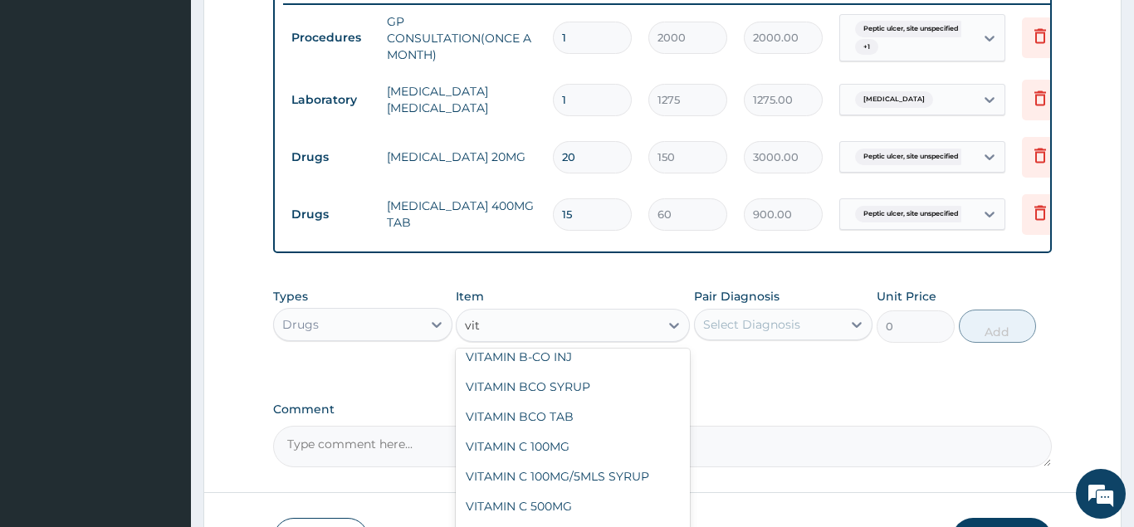
scroll to position [224, 0]
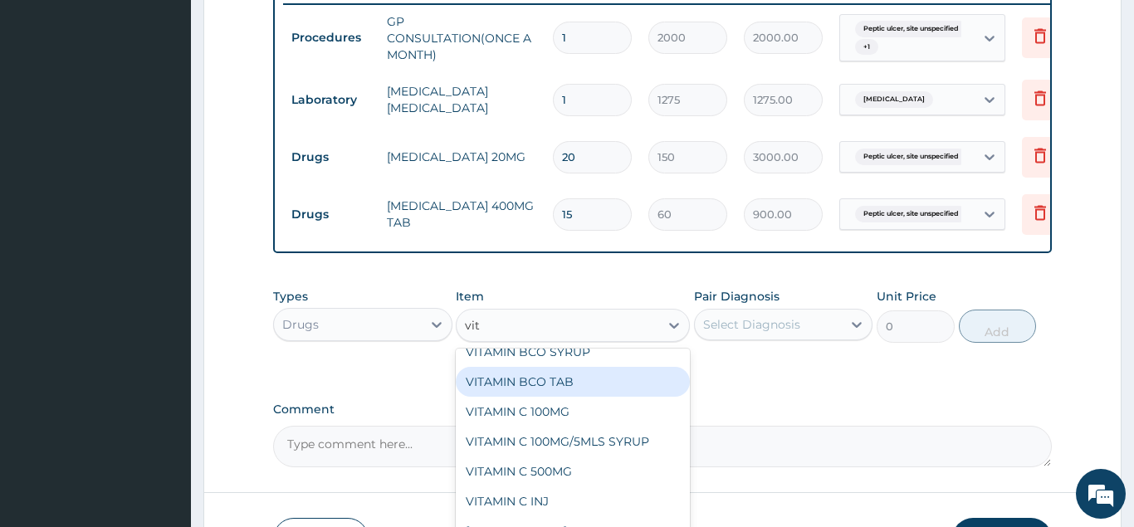
click at [529, 386] on div "VITAMIN BCO TAB" at bounding box center [573, 382] width 234 height 30
type input "12"
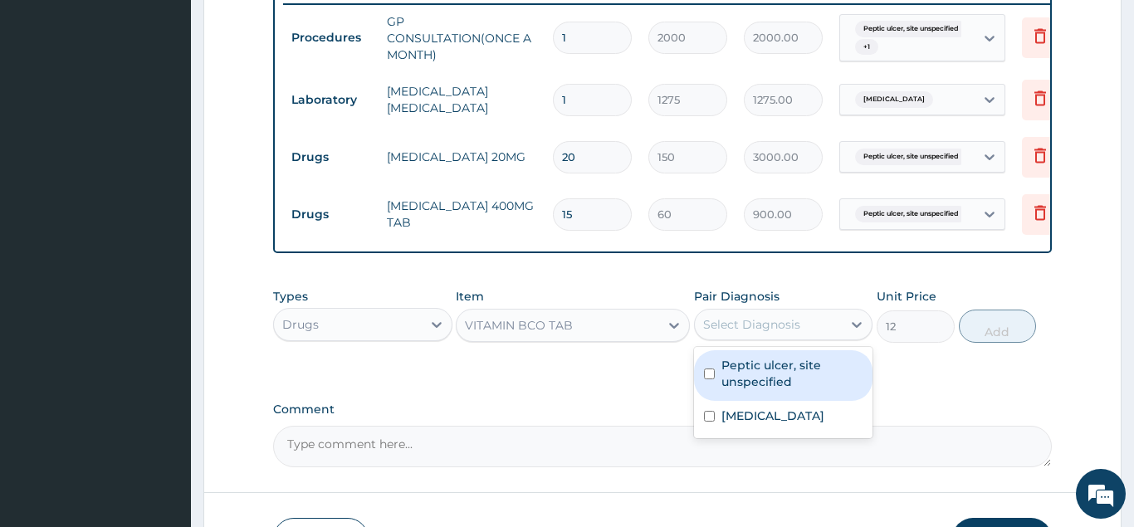
click at [765, 315] on div "Select Diagnosis" at bounding box center [769, 324] width 148 height 27
click at [746, 352] on div "Peptic ulcer, site unspecified" at bounding box center [783, 375] width 179 height 51
checkbox input "true"
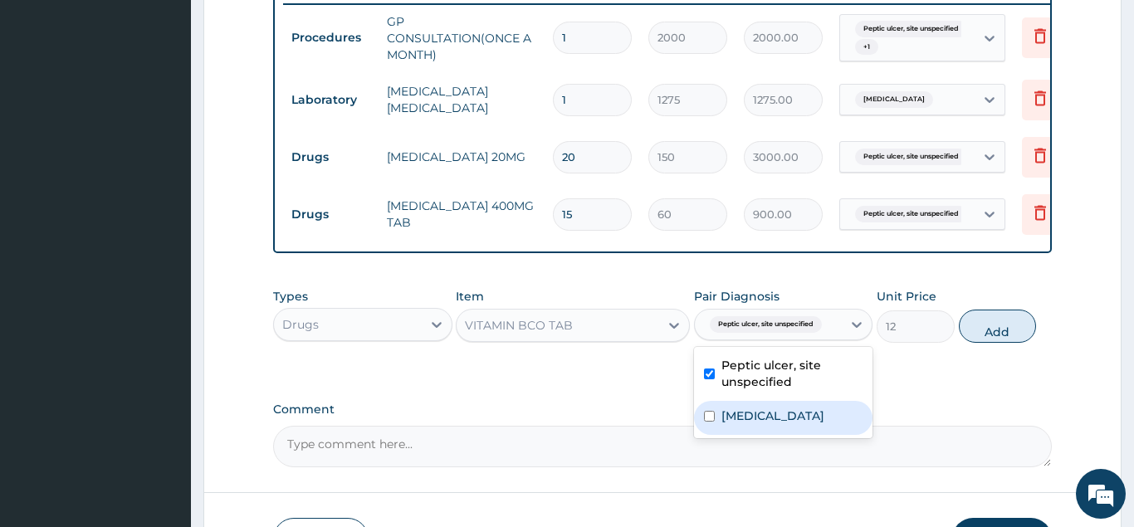
click at [717, 413] on div "Malaria, unspecified" at bounding box center [783, 418] width 179 height 34
checkbox input "true"
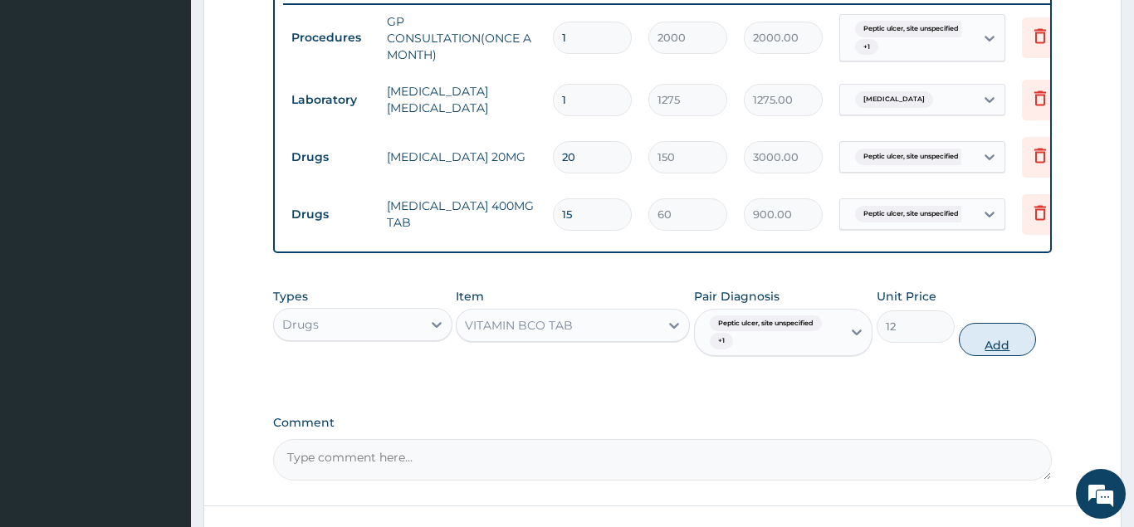
click at [985, 340] on button "Add" at bounding box center [998, 339] width 78 height 33
type input "0"
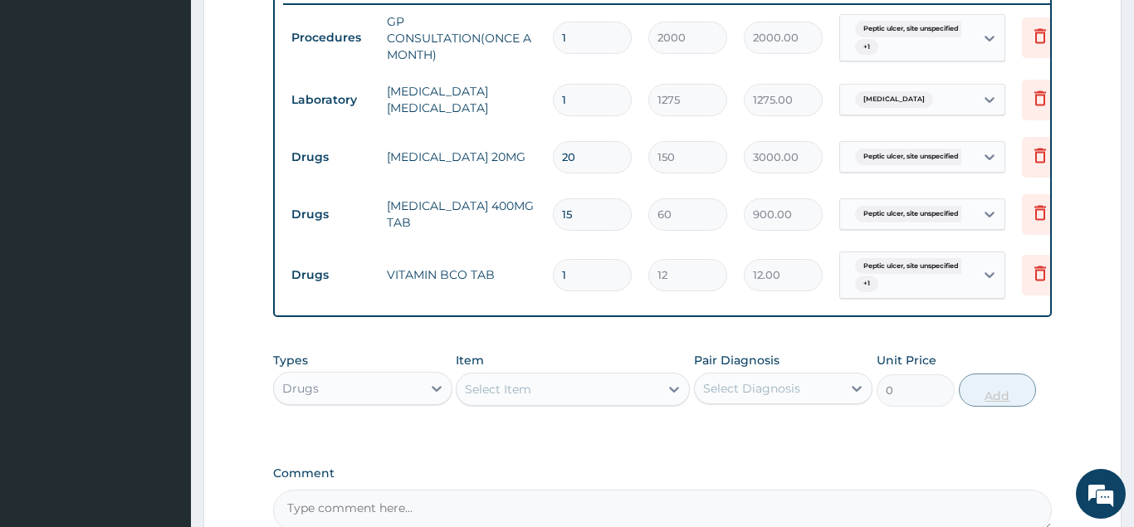
type input "0.00"
type input "3"
type input "36.00"
type input "30"
type input "360.00"
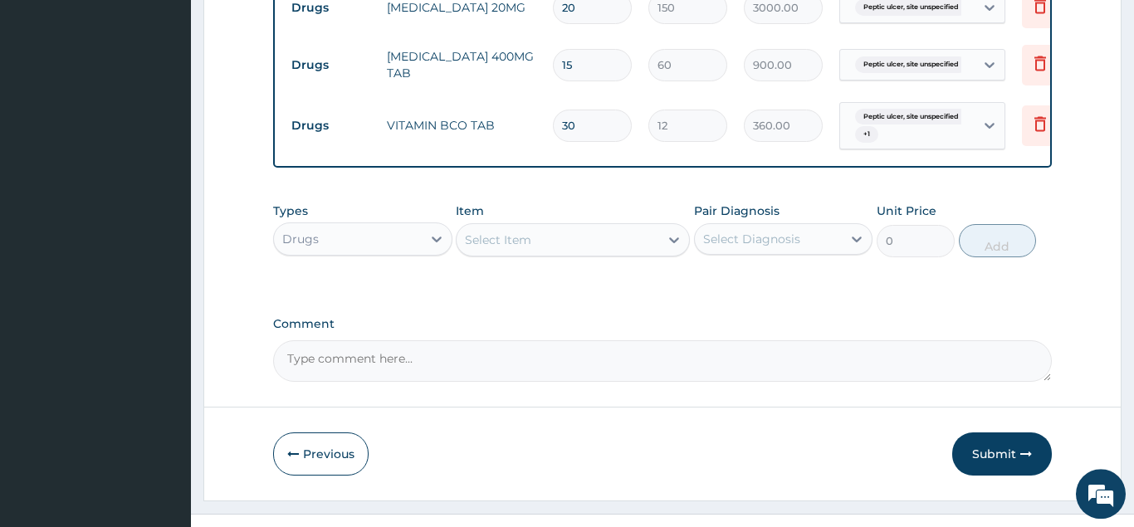
scroll to position [836, 0]
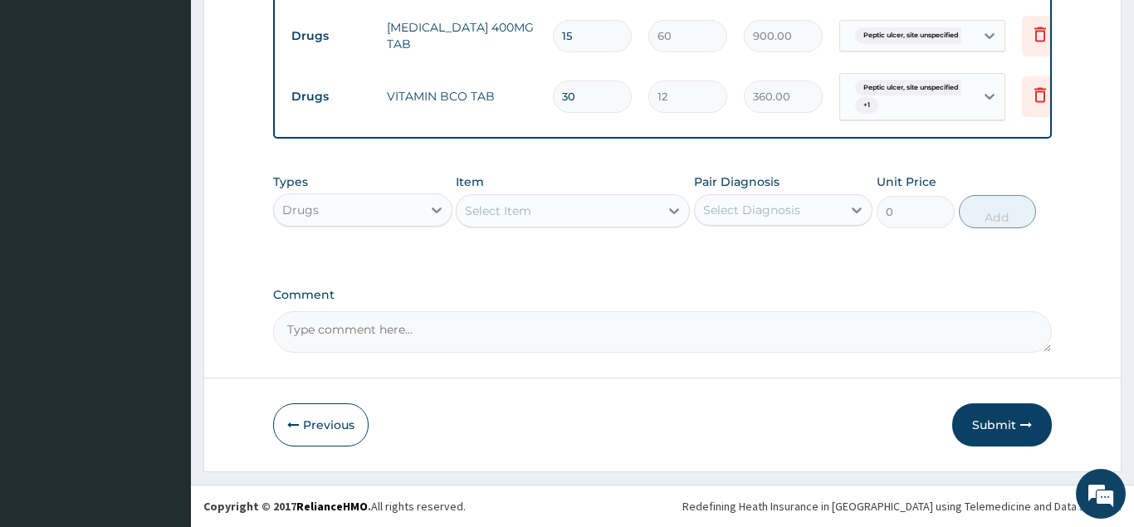
type input "30"
click at [575, 211] on div "Select Item" at bounding box center [558, 211] width 203 height 27
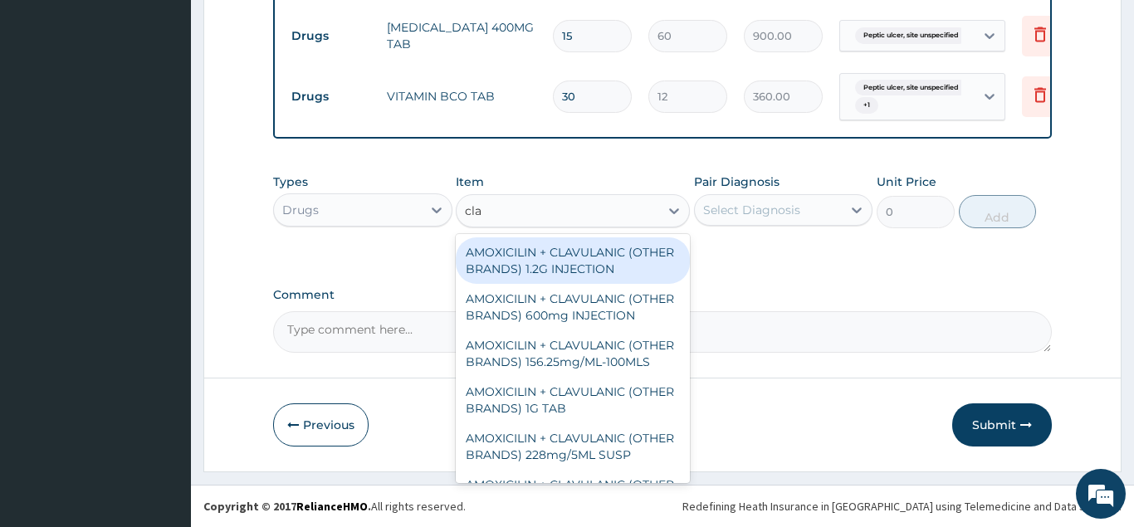
type input "clar"
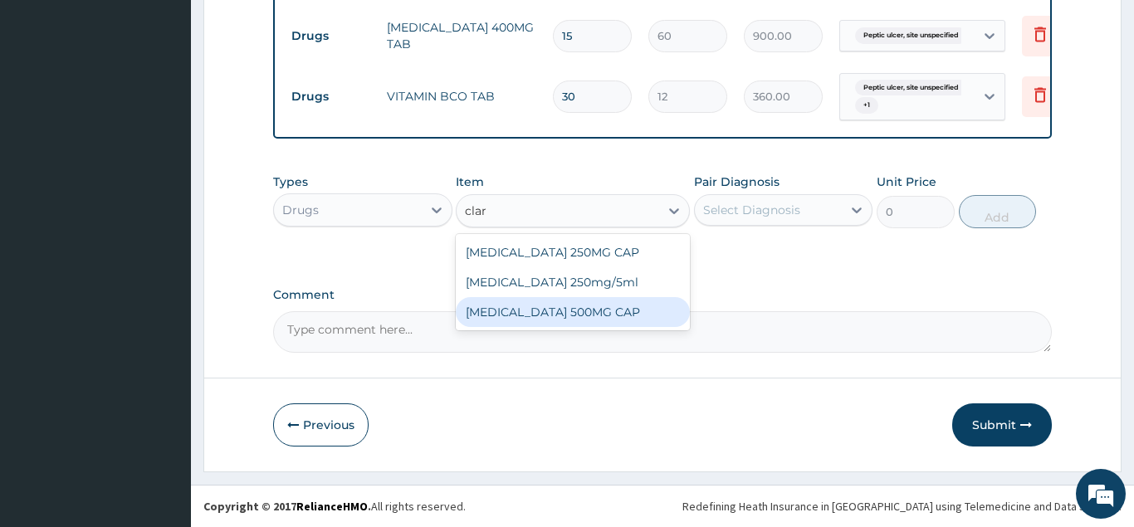
click at [595, 313] on div "CLARITHROMYCIN 500MG CAP" at bounding box center [573, 312] width 234 height 30
type input "150"
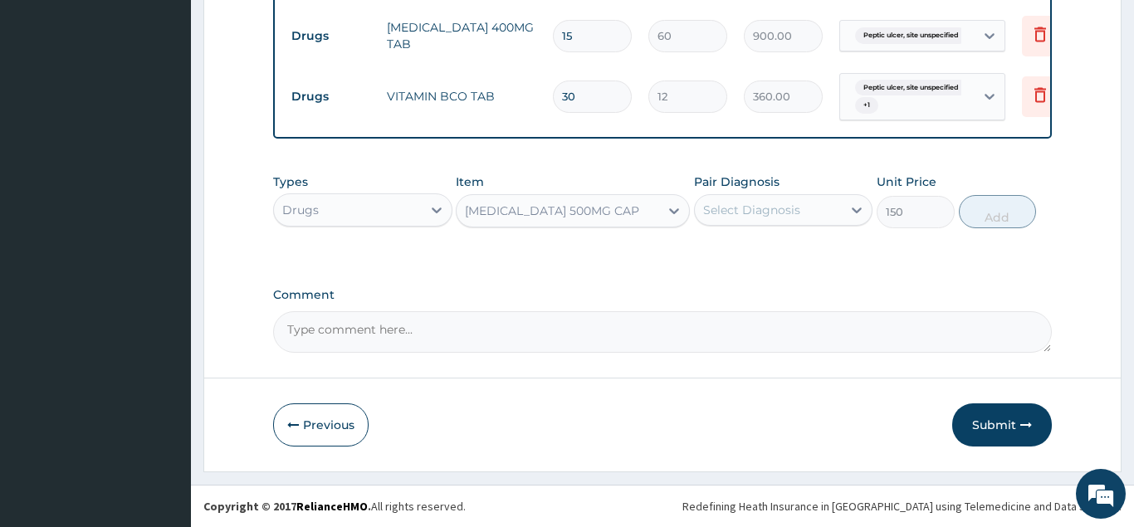
click at [746, 208] on div "Select Diagnosis" at bounding box center [751, 210] width 97 height 17
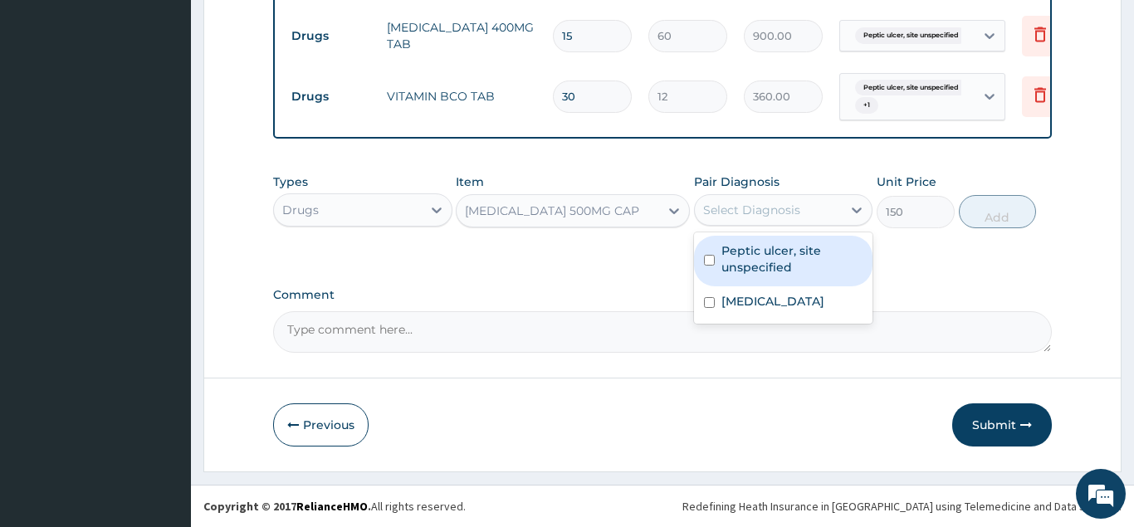
click at [746, 249] on label "Peptic ulcer, site unspecified" at bounding box center [792, 258] width 142 height 33
checkbox input "true"
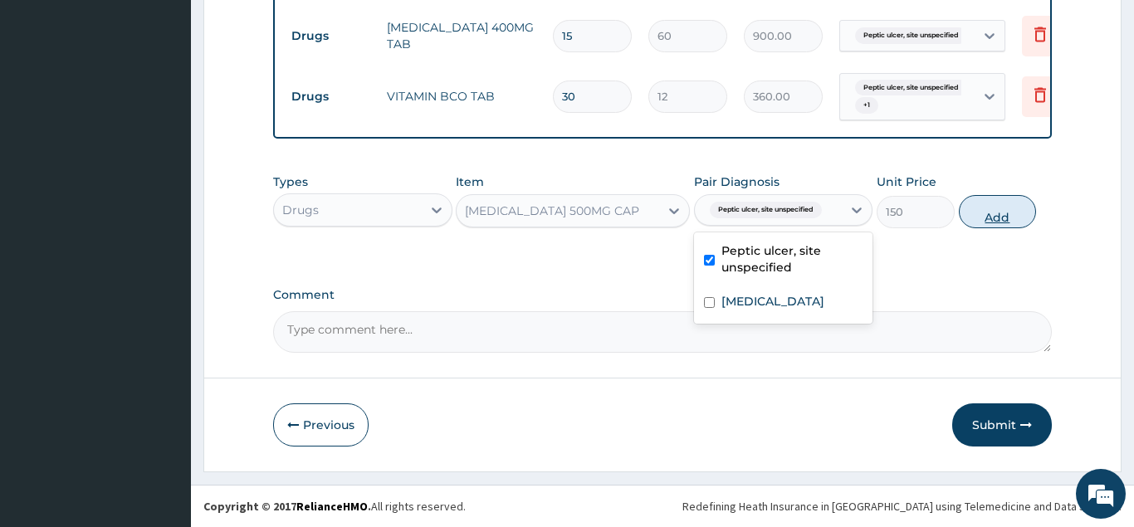
click at [1005, 206] on button "Add" at bounding box center [998, 211] width 78 height 33
type input "0"
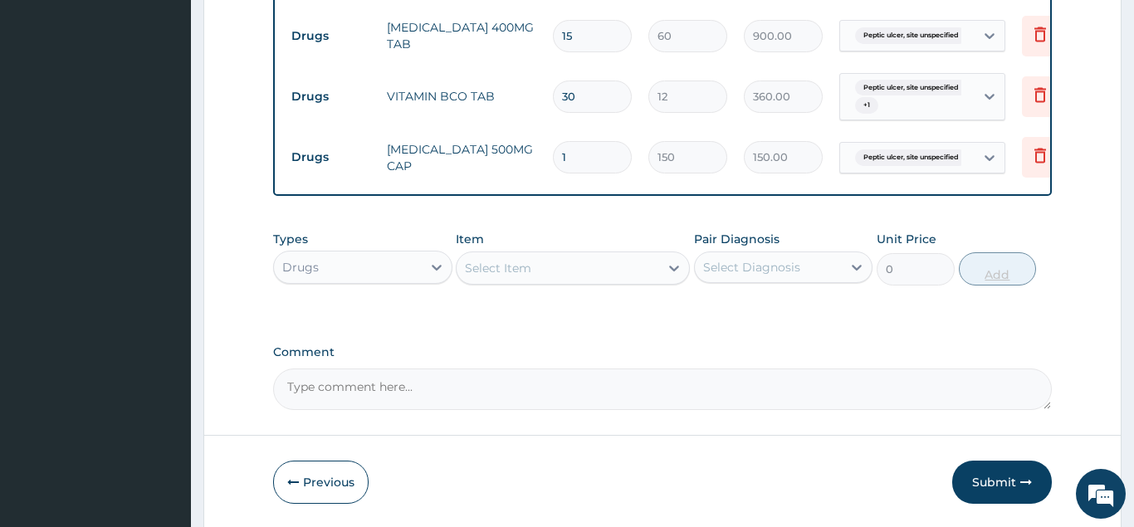
type input "10"
type input "1500.00"
type input "10"
click at [516, 271] on div "Select Item" at bounding box center [498, 268] width 66 height 17
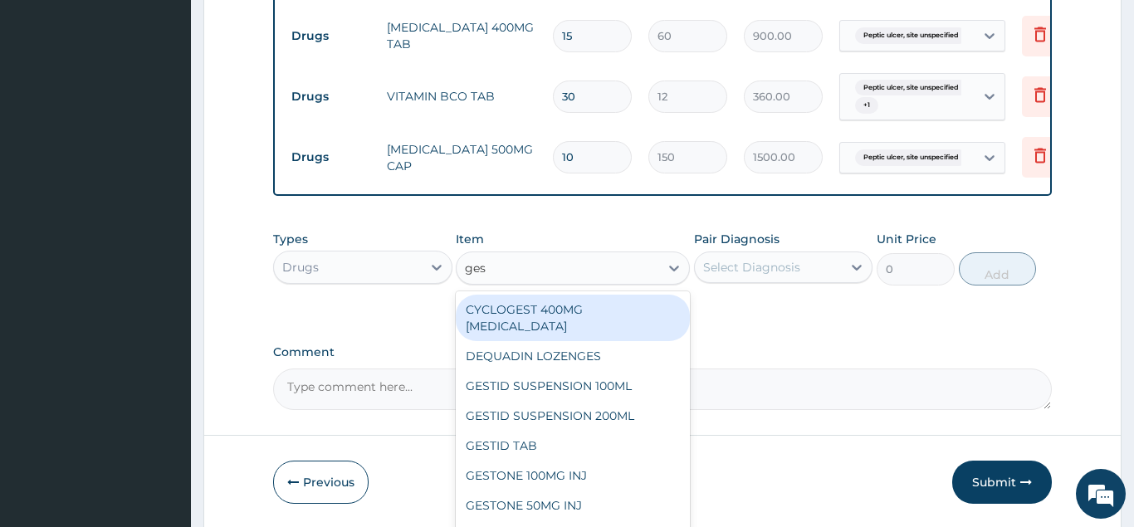
type input "gest"
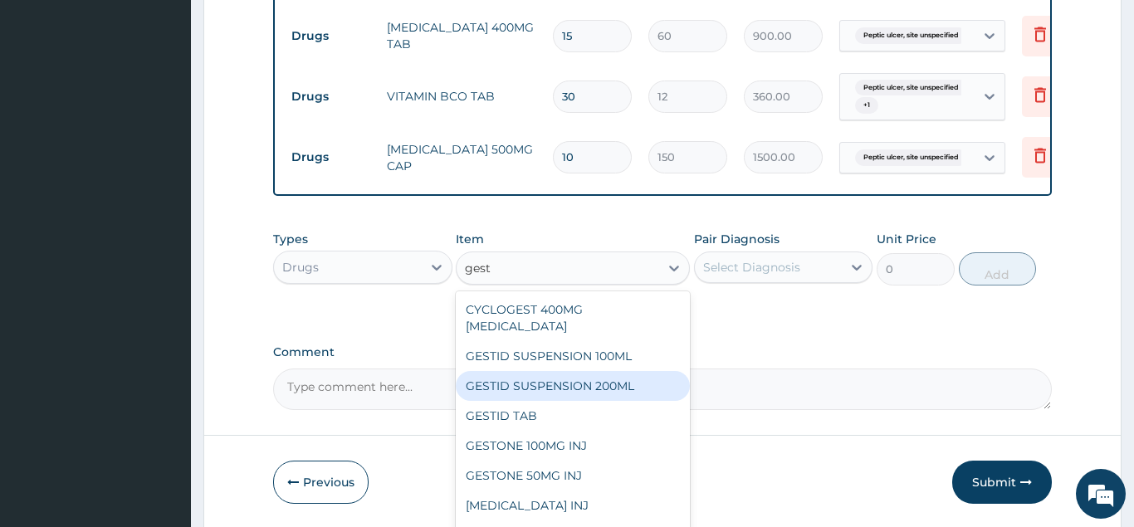
click at [523, 371] on div "GESTID SUSPENSION 200ML" at bounding box center [573, 386] width 234 height 30
type input "600"
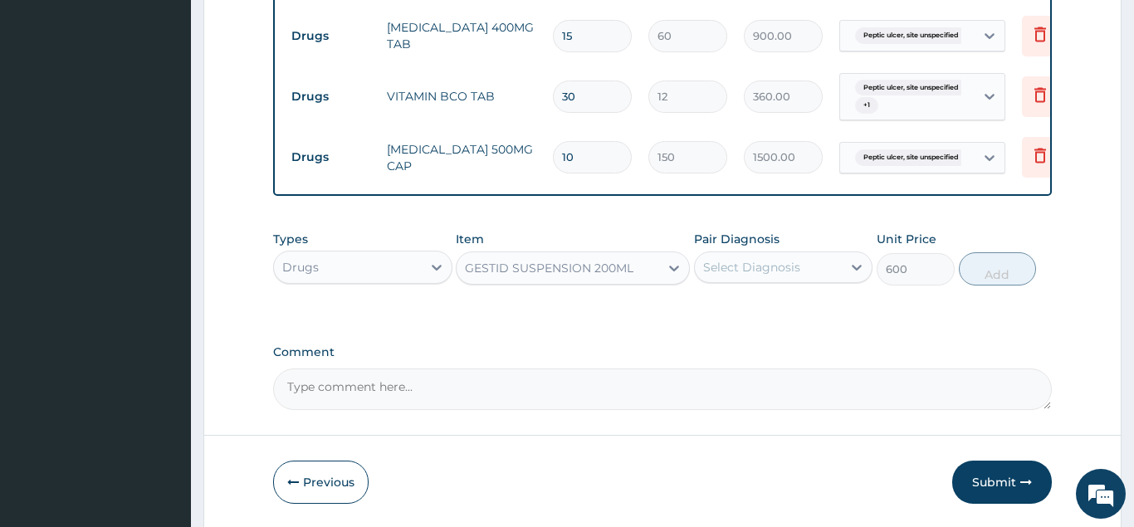
click at [750, 262] on div "Select Diagnosis" at bounding box center [751, 267] width 97 height 17
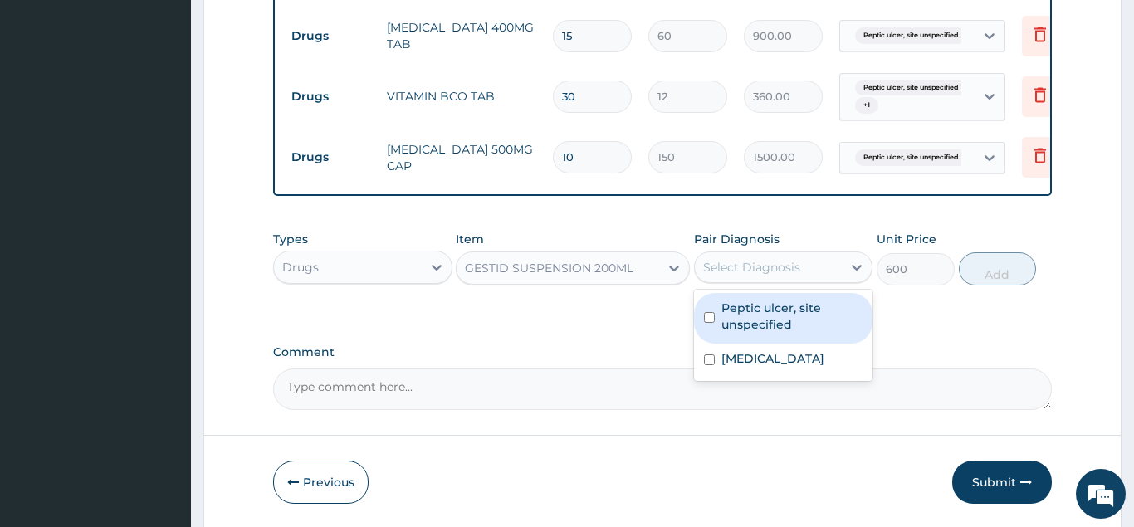
click at [741, 332] on label "Peptic ulcer, site unspecified" at bounding box center [792, 316] width 142 height 33
checkbox input "true"
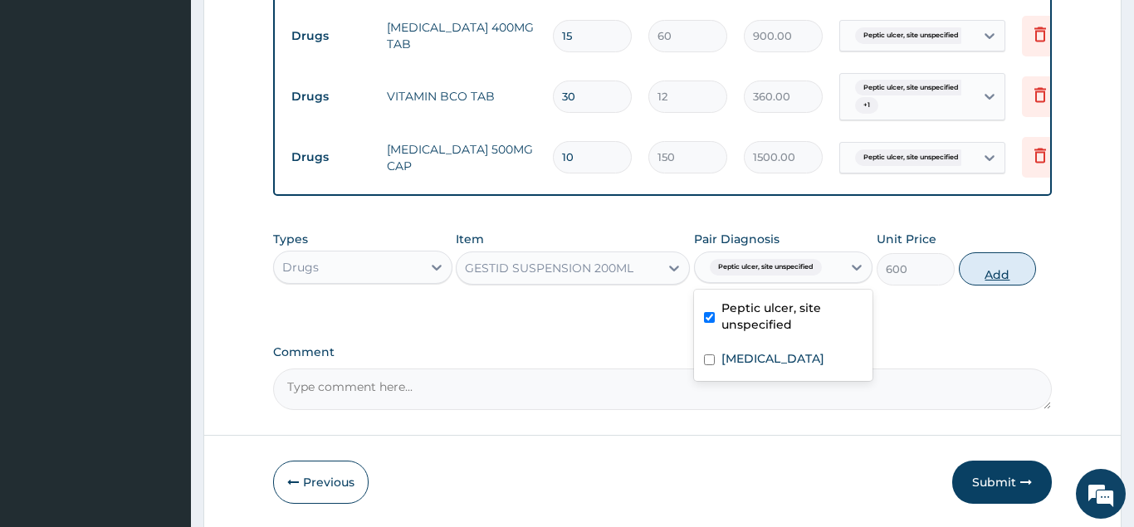
click at [1004, 271] on button "Add" at bounding box center [998, 268] width 78 height 33
type input "0"
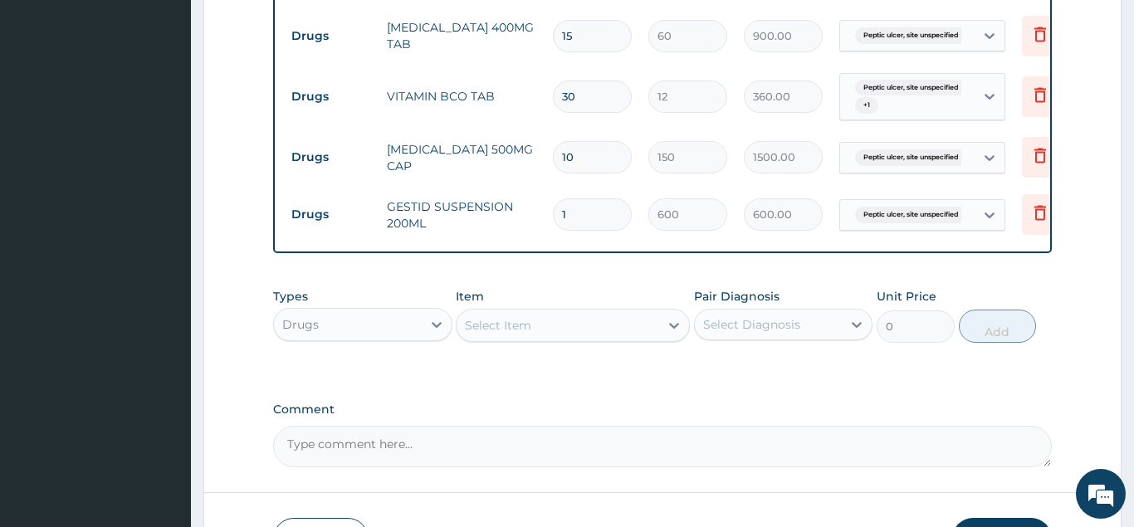
click at [498, 328] on div "Select Item" at bounding box center [498, 325] width 66 height 17
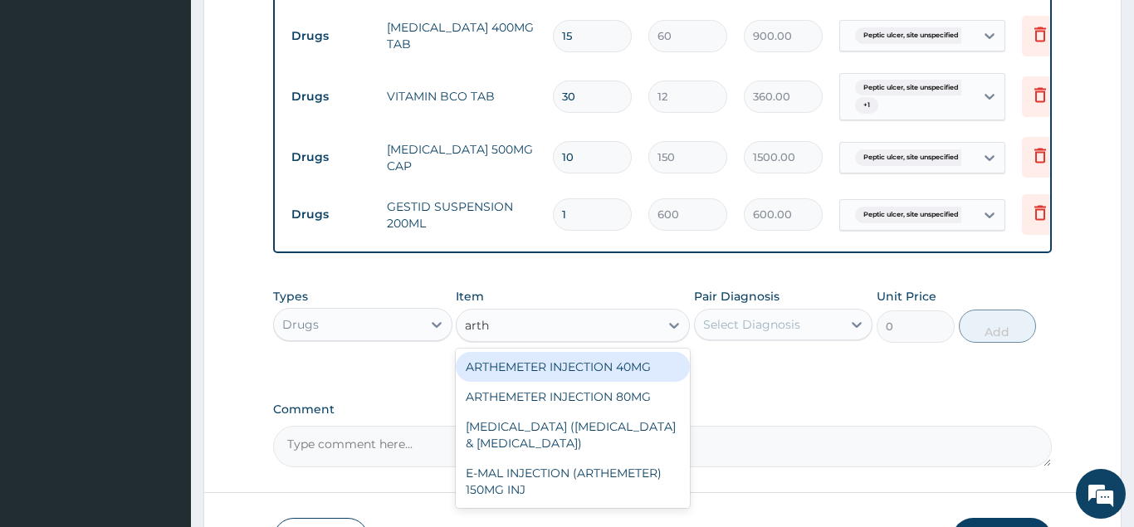
type input "arthe"
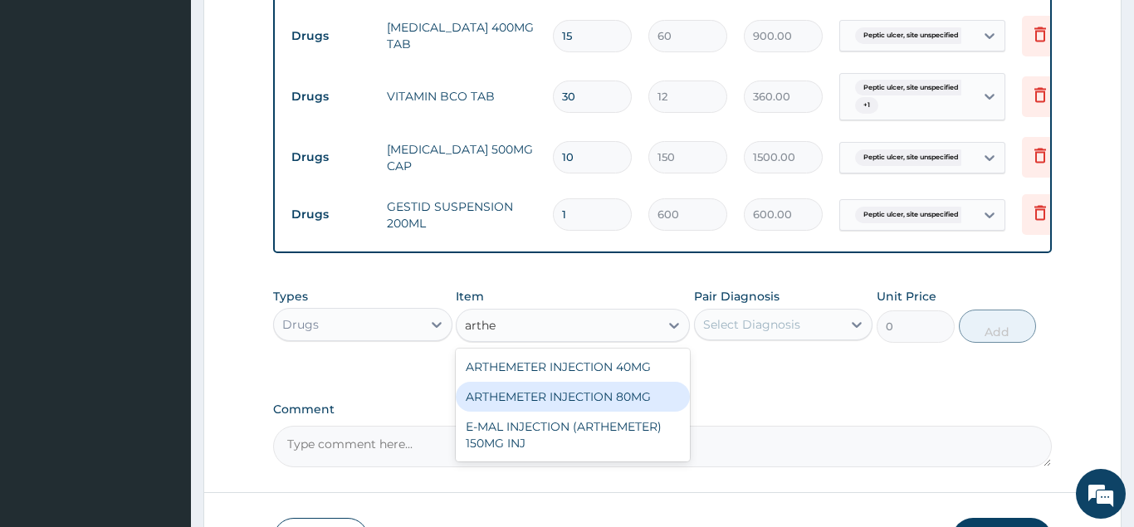
click at [521, 401] on div "ARTHEMETER INJECTION 80MG" at bounding box center [573, 397] width 234 height 30
type input "600"
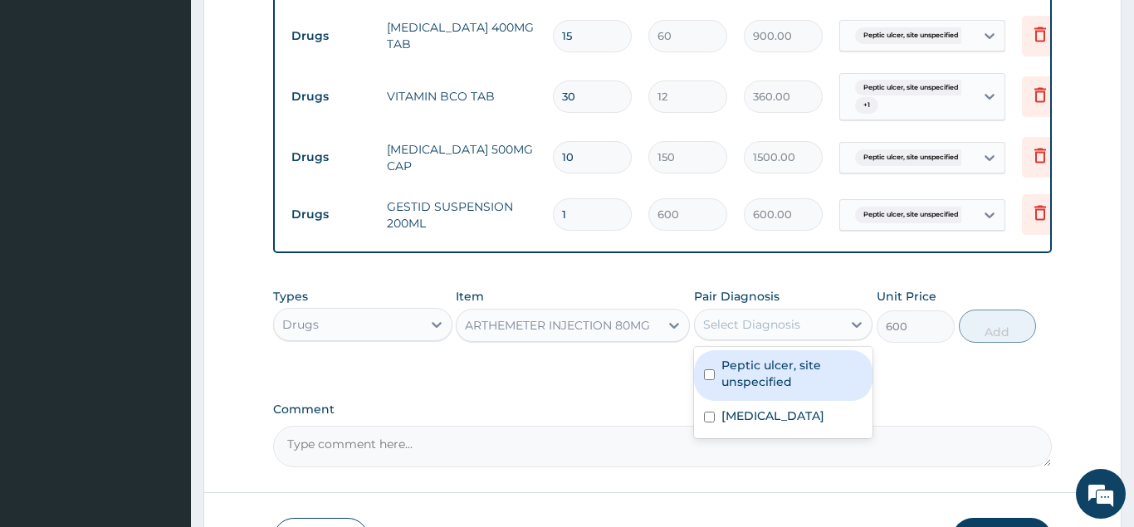
click at [816, 331] on div "Select Diagnosis" at bounding box center [769, 324] width 148 height 27
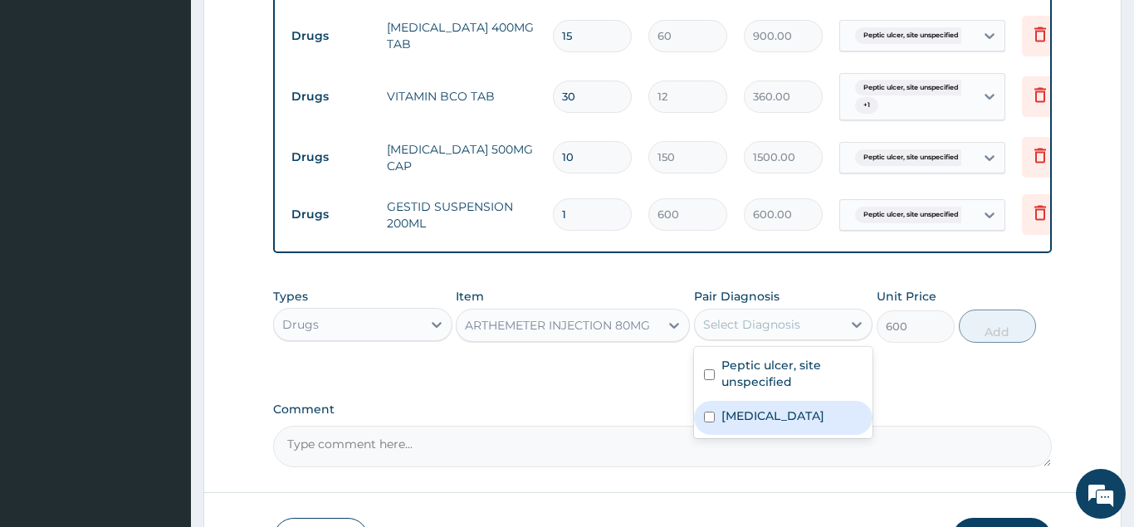
click at [775, 421] on label "Malaria, unspecified" at bounding box center [772, 416] width 103 height 17
checkbox input "true"
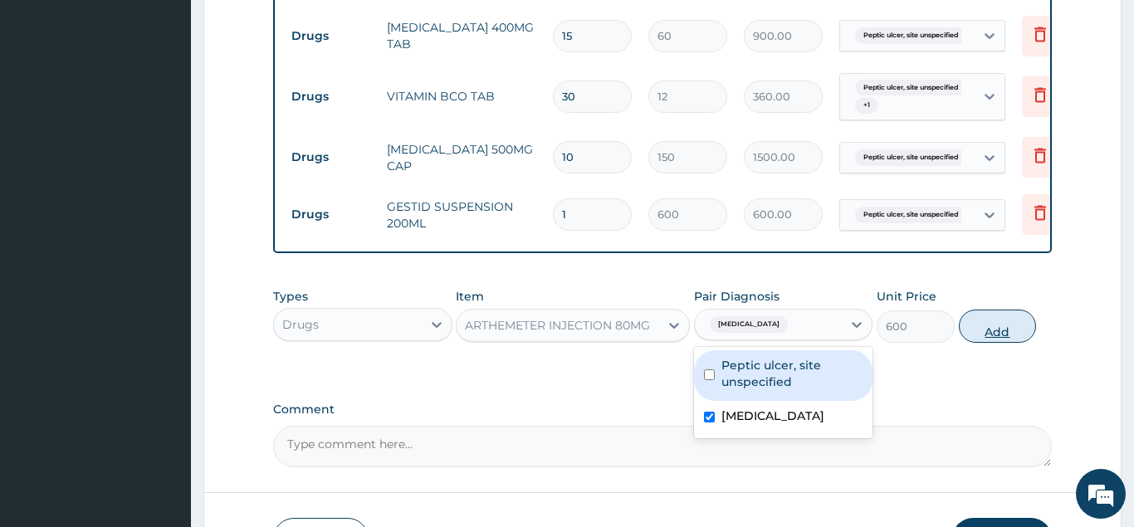
click at [991, 334] on button "Add" at bounding box center [998, 326] width 78 height 33
type input "0"
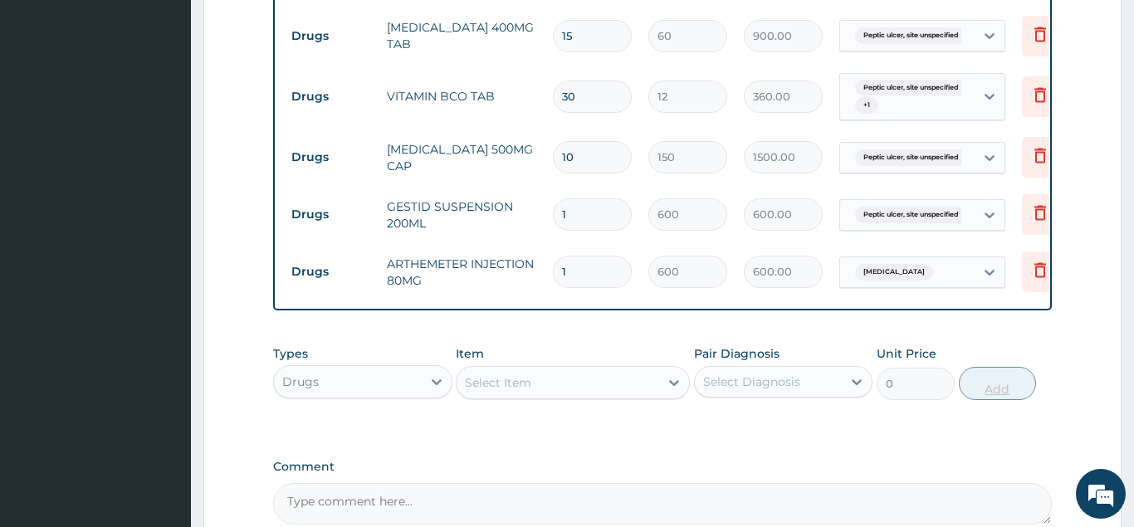
type input "0.00"
type input "6"
type input "3600.00"
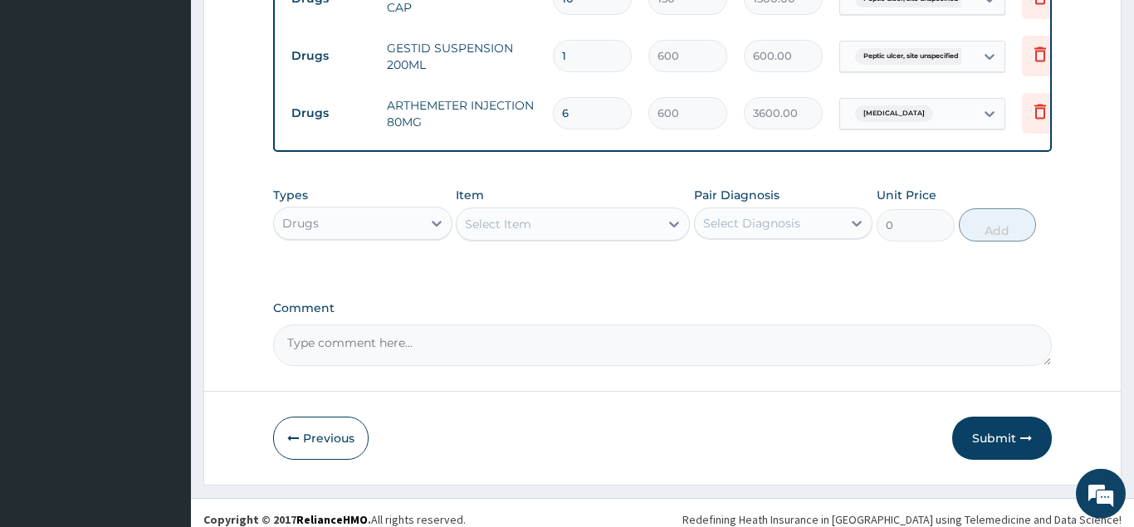
scroll to position [1008, 0]
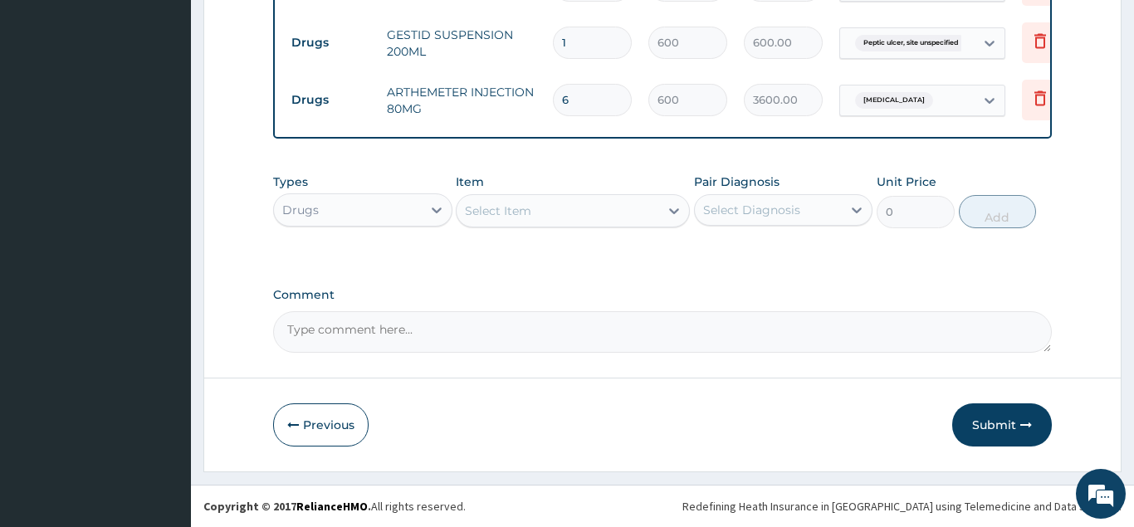
type input "6"
click at [532, 209] on div "Select Item" at bounding box center [558, 211] width 203 height 27
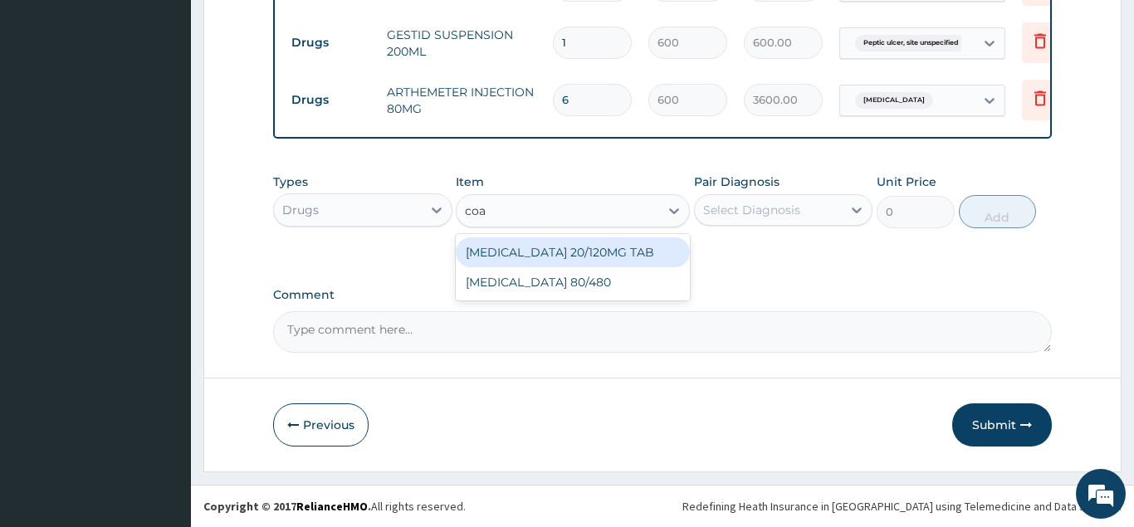
type input "coar"
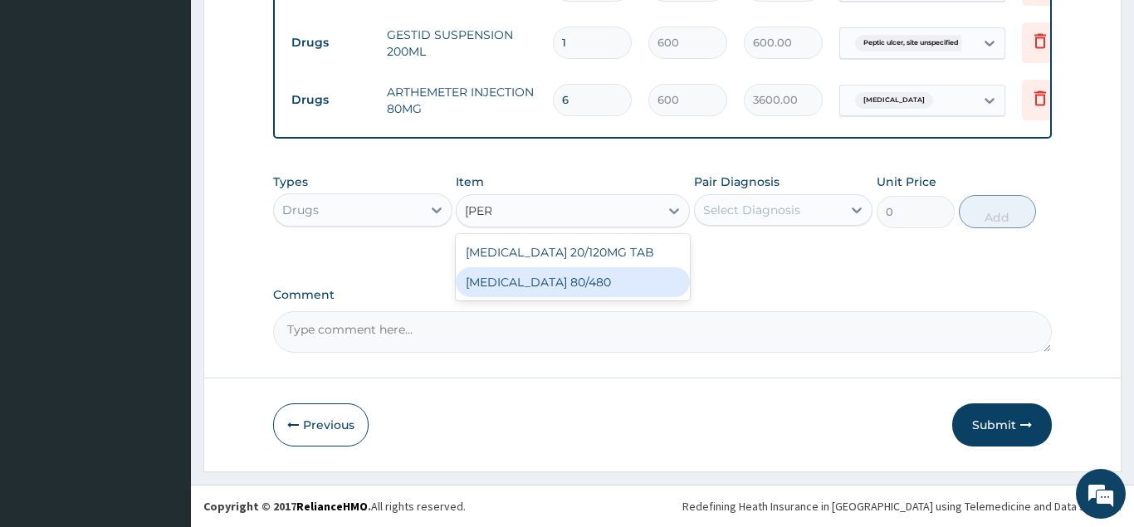
click at [541, 281] on div "COARTEM 80/480" at bounding box center [573, 282] width 234 height 30
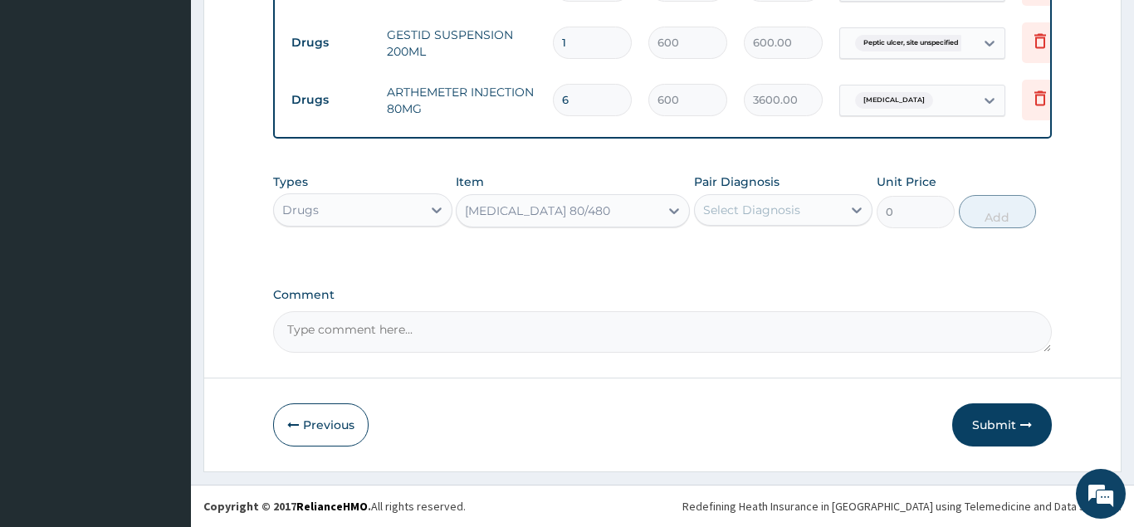
type input "84"
click at [731, 223] on div "Select Diagnosis" at bounding box center [769, 210] width 148 height 27
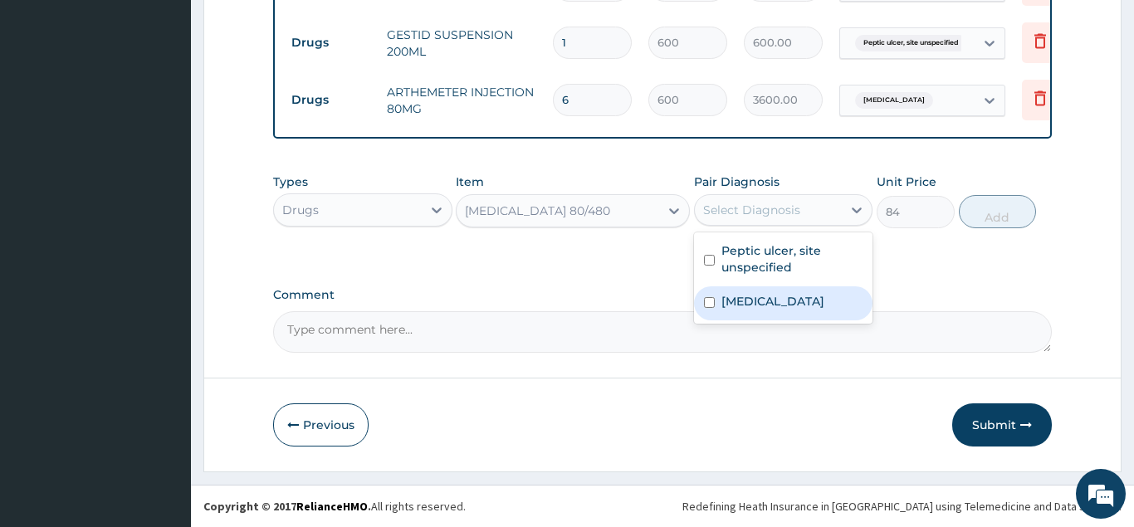
click at [732, 306] on label "Malaria, unspecified" at bounding box center [772, 301] width 103 height 17
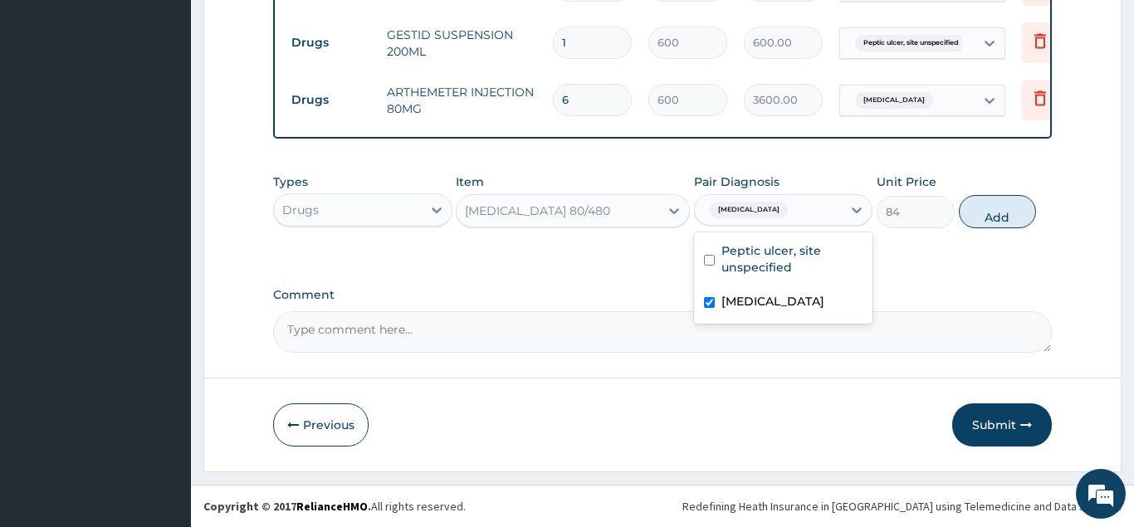
checkbox input "true"
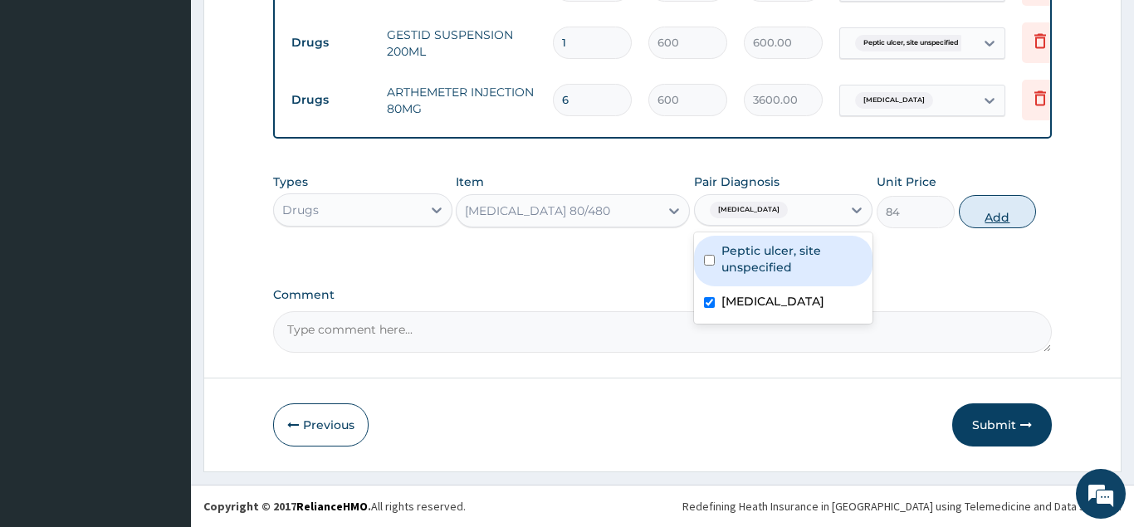
click at [990, 218] on button "Add" at bounding box center [998, 211] width 78 height 33
type input "0"
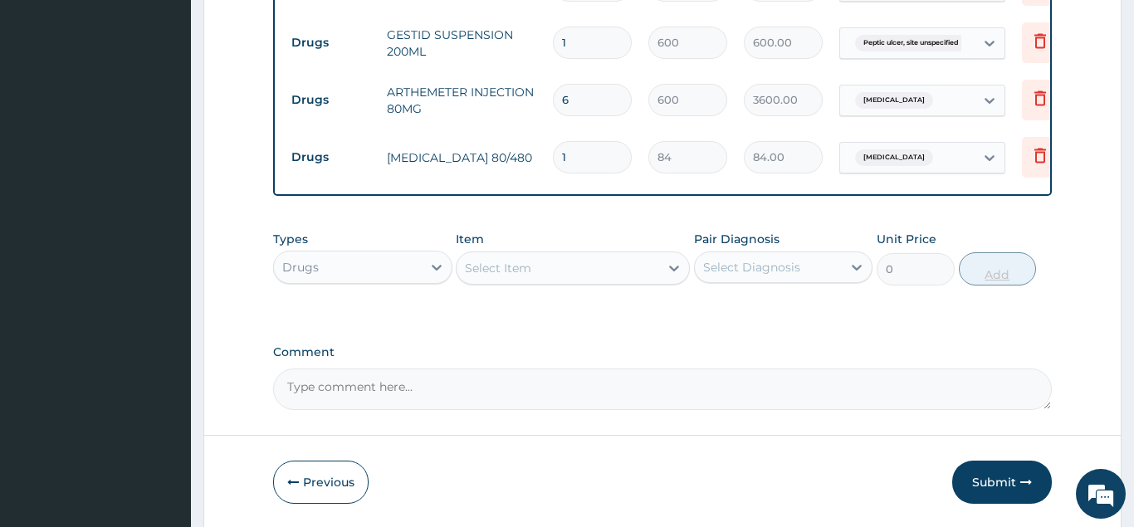
type input "0.00"
type input "6"
type input "504.00"
type input "6"
click at [977, 480] on button "Submit" at bounding box center [1002, 482] width 100 height 43
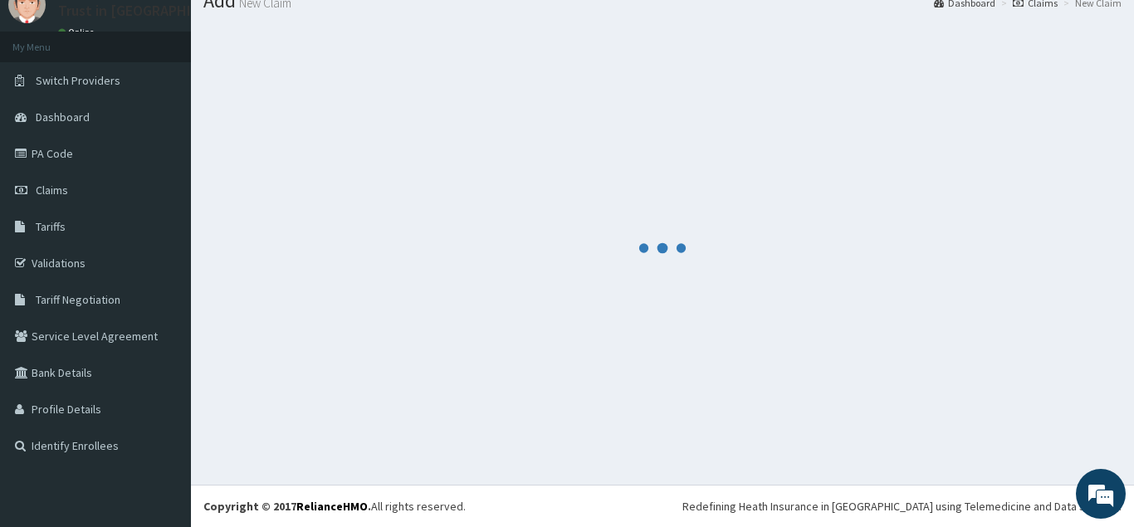
scroll to position [64, 0]
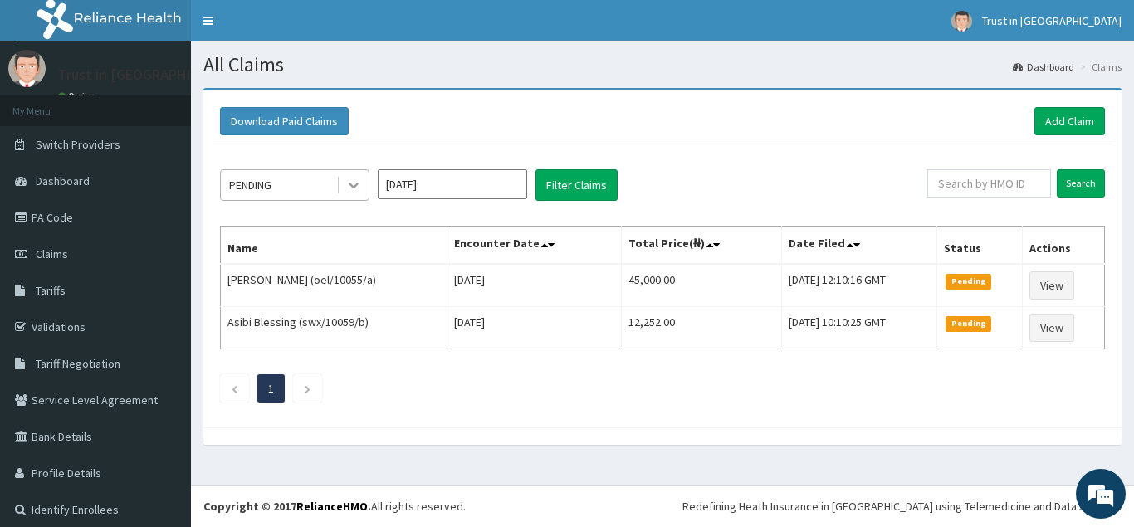
click at [353, 183] on icon at bounding box center [353, 185] width 17 height 17
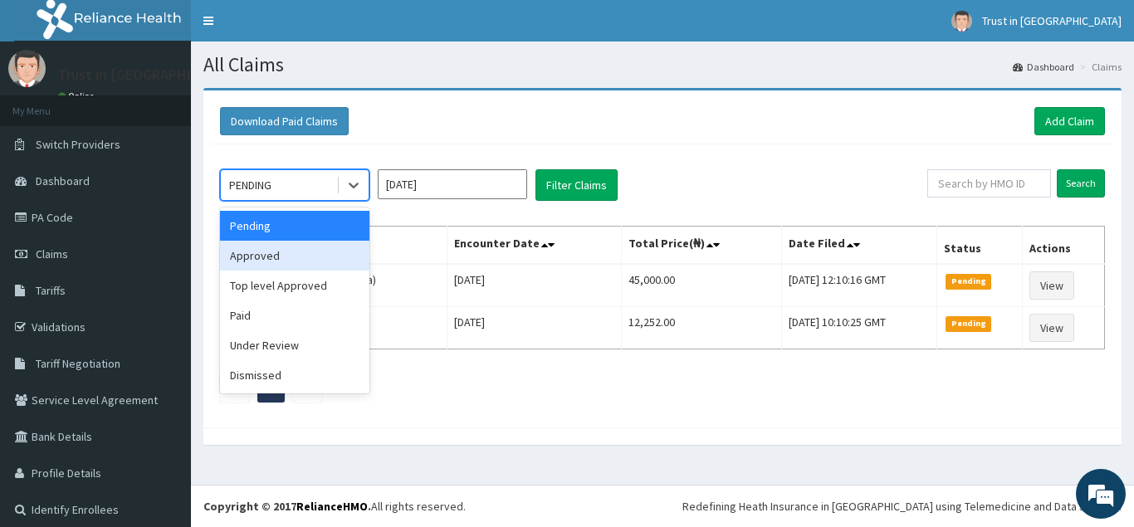
click at [263, 257] on div "Approved" at bounding box center [294, 256] width 149 height 30
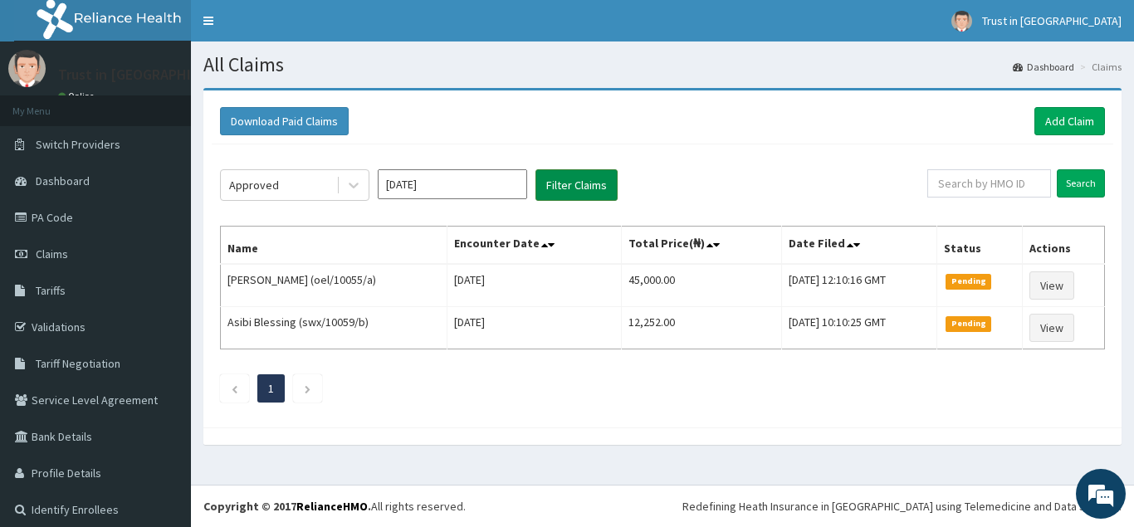
click at [568, 184] on button "Filter Claims" at bounding box center [577, 185] width 82 height 32
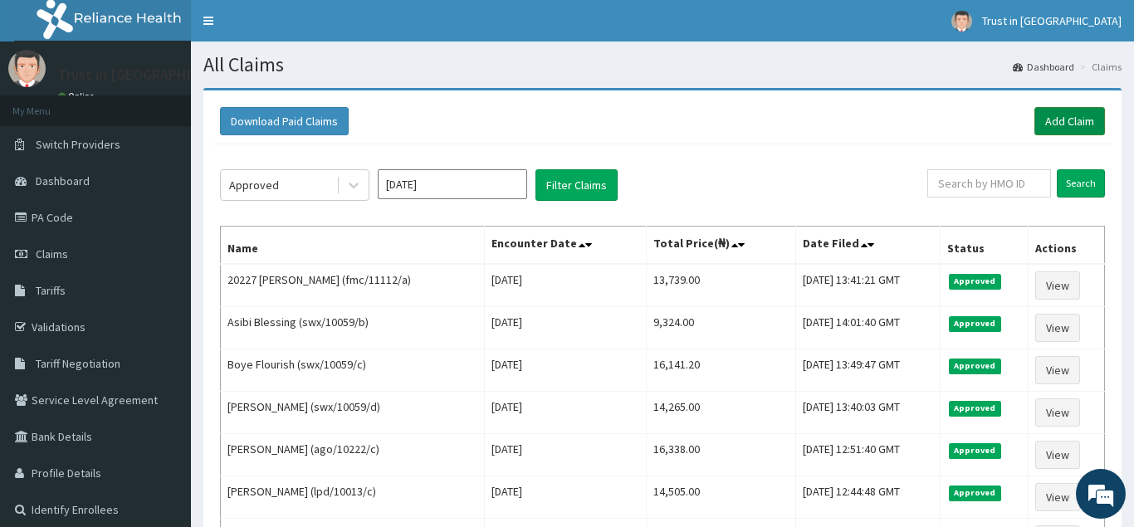
click at [1074, 115] on link "Add Claim" at bounding box center [1069, 121] width 71 height 28
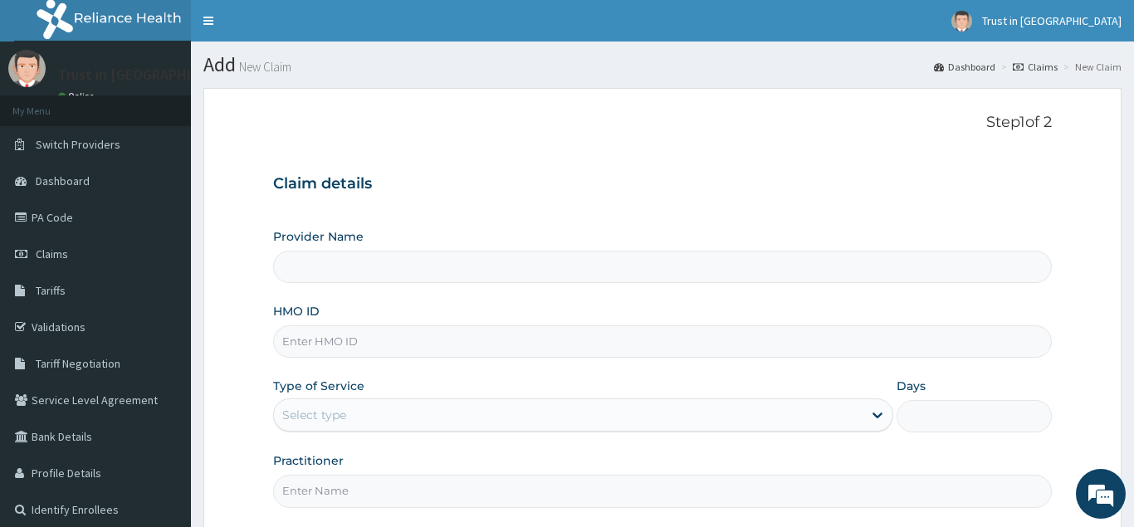
type input "Trust in [GEOGRAPHIC_DATA]"
click at [306, 342] on input "HMO ID" at bounding box center [662, 341] width 779 height 32
type input "lpd/10013/e"
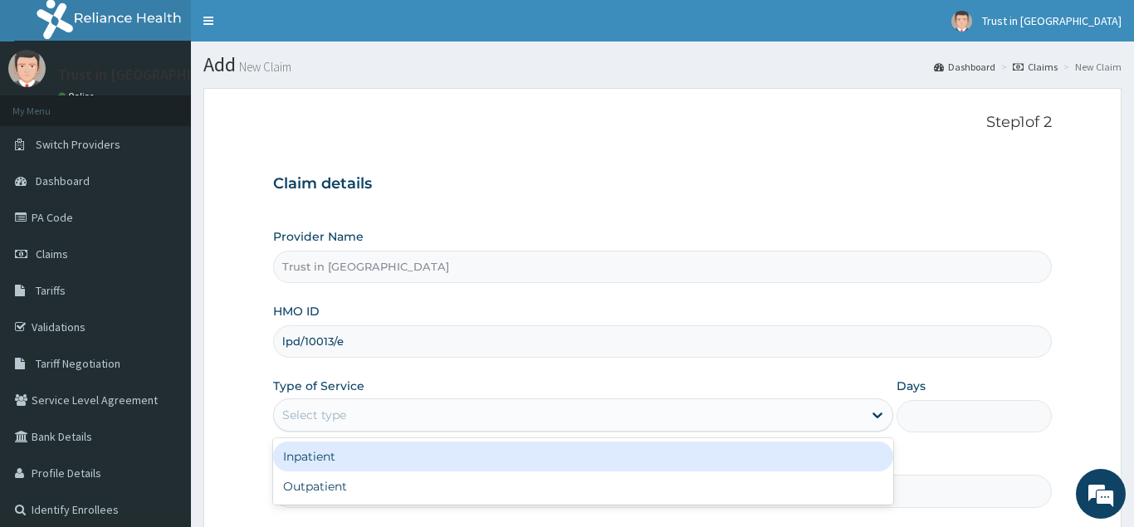
click at [314, 416] on div "Select type" at bounding box center [314, 415] width 64 height 17
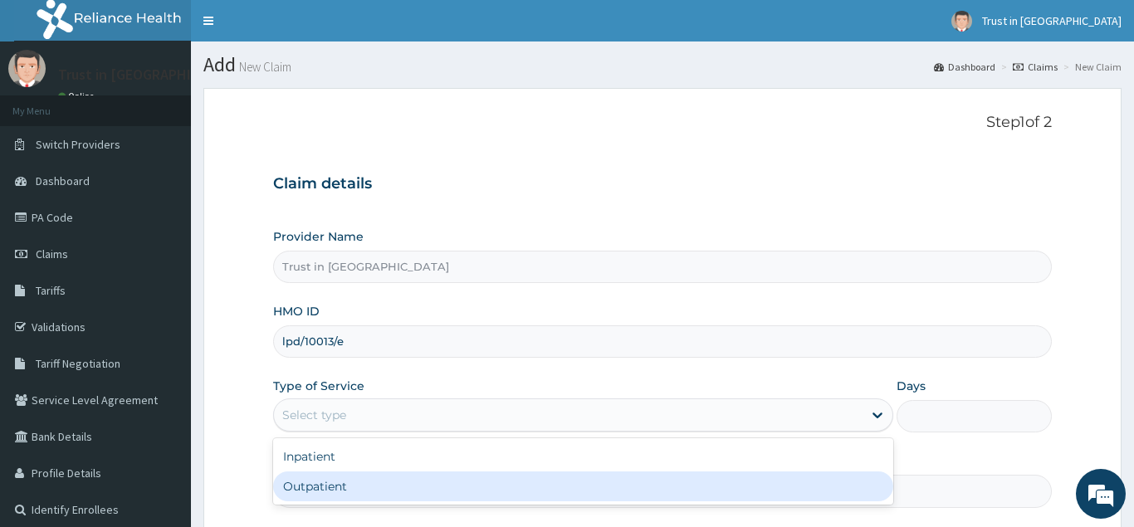
click at [312, 485] on div "Outpatient" at bounding box center [583, 487] width 621 height 30
type input "1"
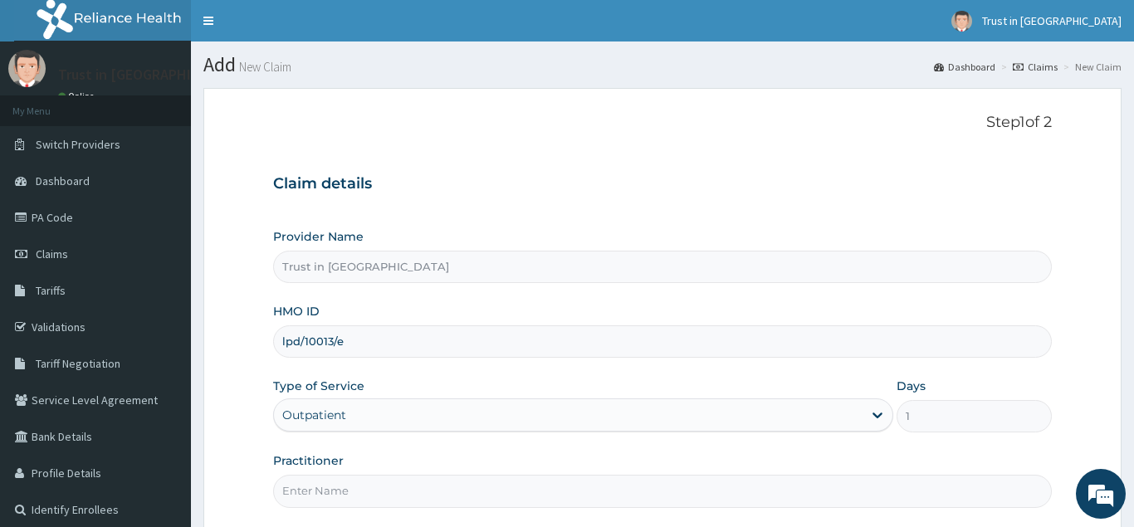
click at [312, 499] on input "Practitioner" at bounding box center [662, 491] width 779 height 32
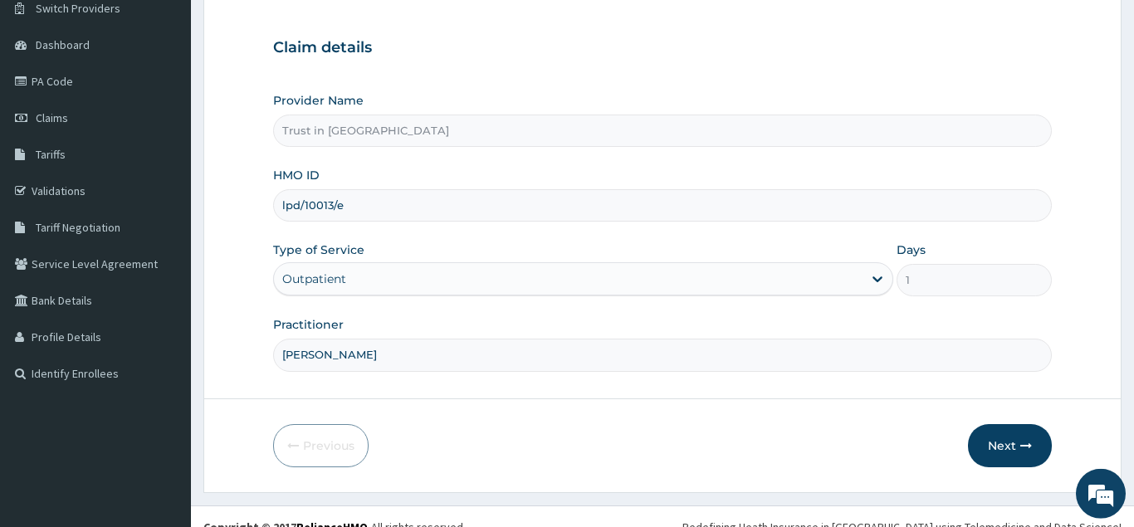
scroll to position [157, 0]
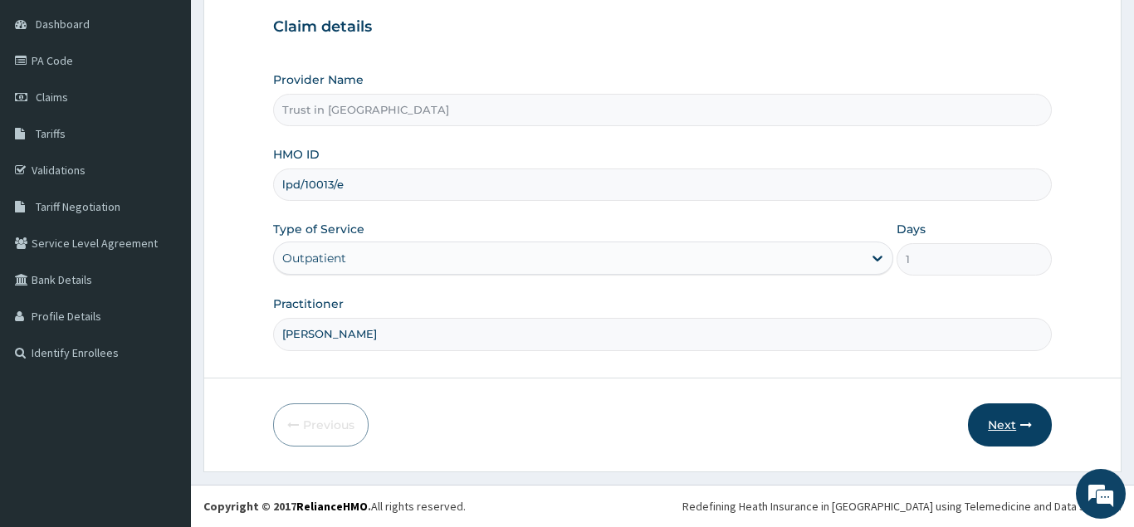
type input "dr ramsey"
click at [1009, 423] on button "Next" at bounding box center [1010, 424] width 84 height 43
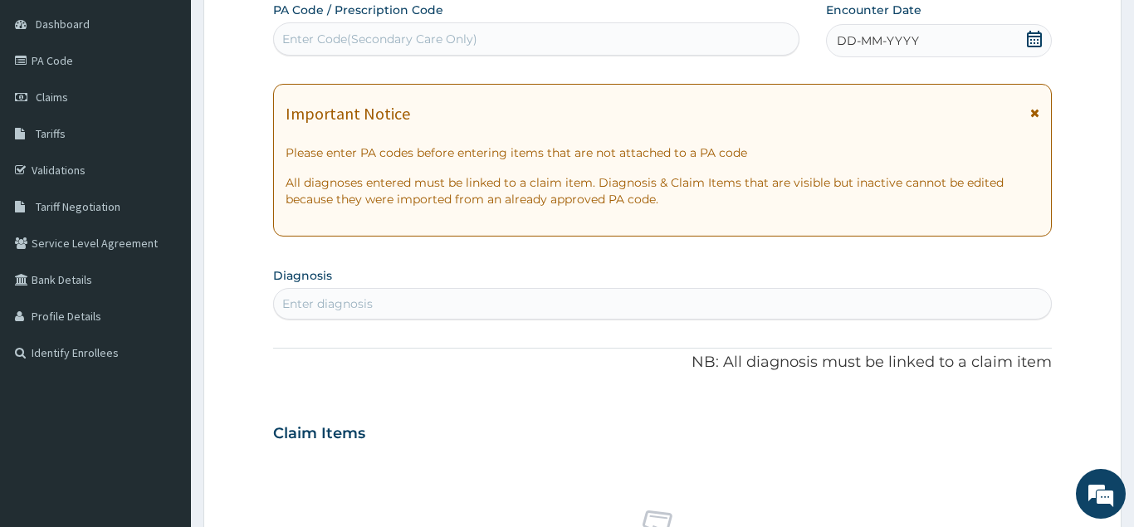
click at [1029, 45] on icon at bounding box center [1034, 39] width 15 height 17
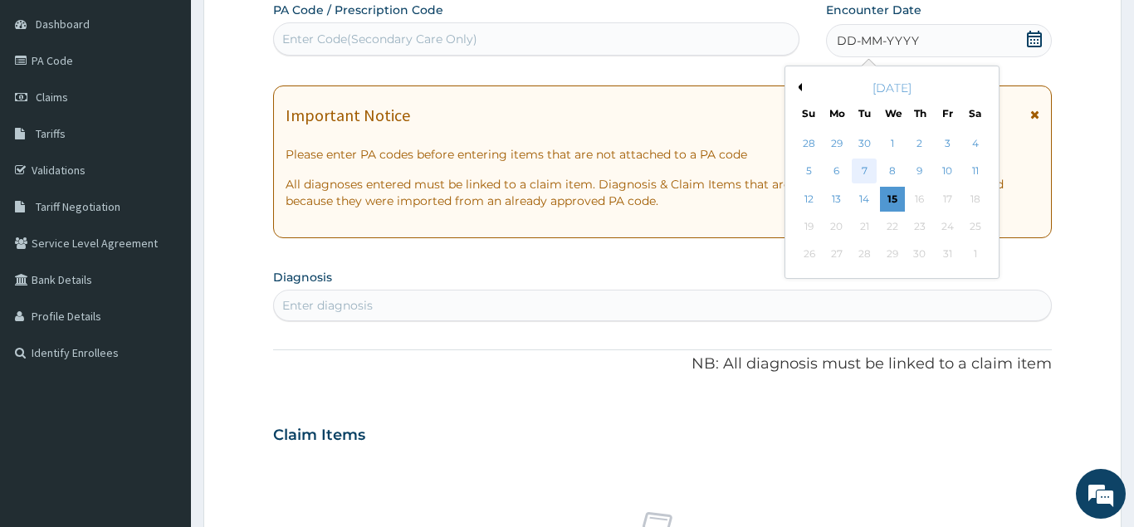
click at [868, 169] on div "7" at bounding box center [865, 171] width 25 height 25
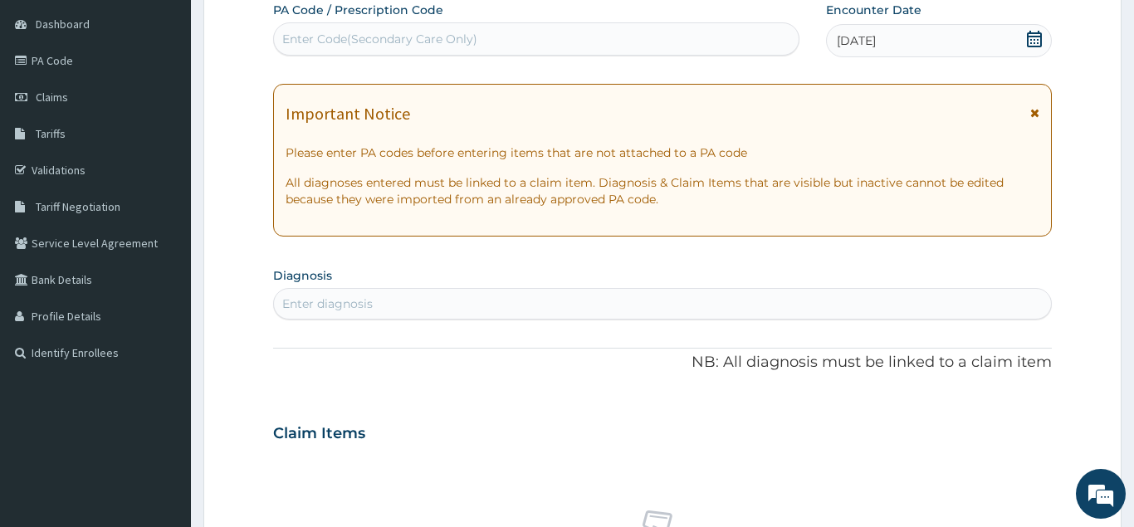
click at [349, 306] on div "Enter diagnosis" at bounding box center [327, 304] width 90 height 17
click at [335, 300] on div "Enter diagnosis" at bounding box center [327, 304] width 90 height 17
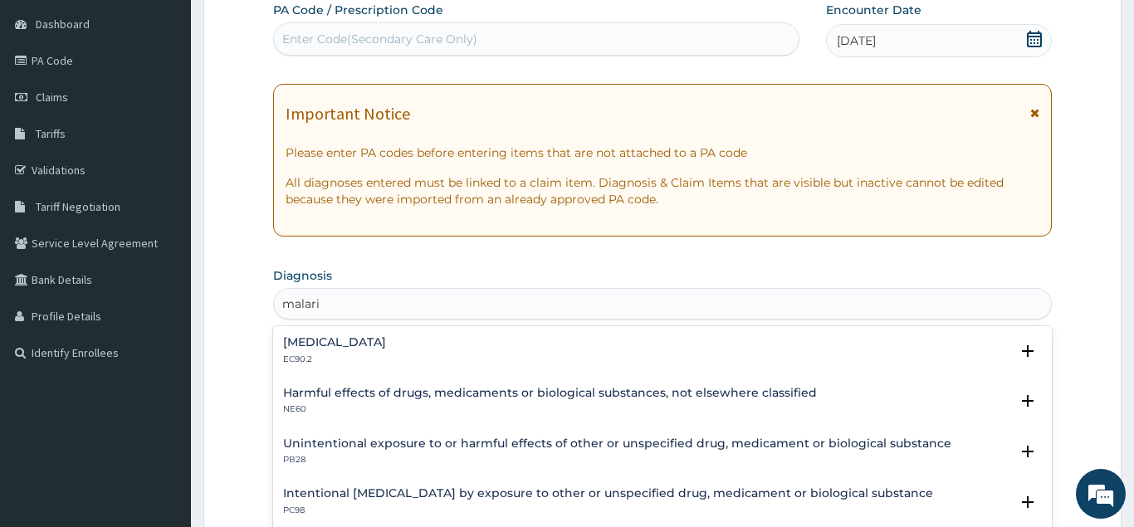
type input "malaria"
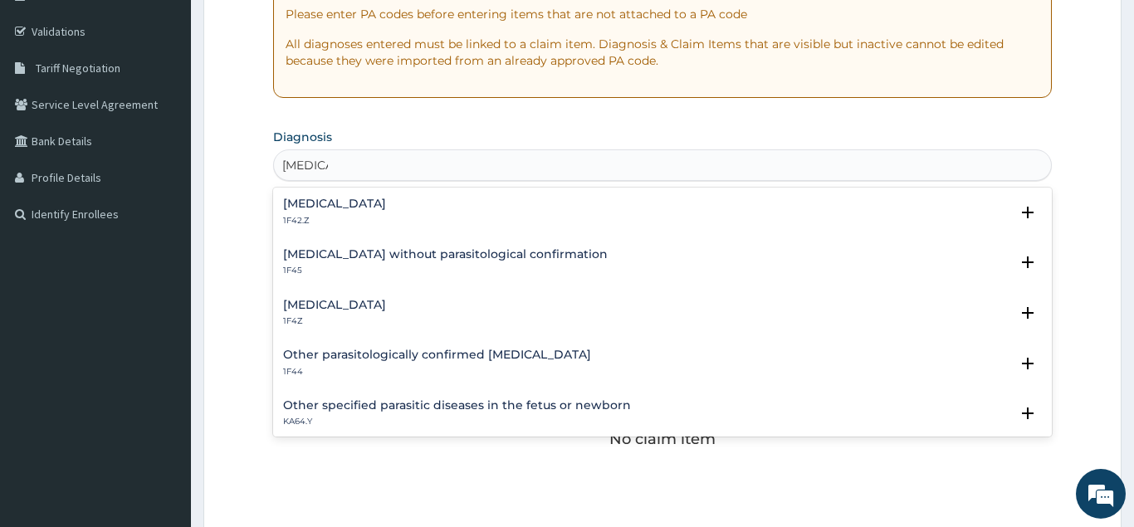
scroll to position [326, 0]
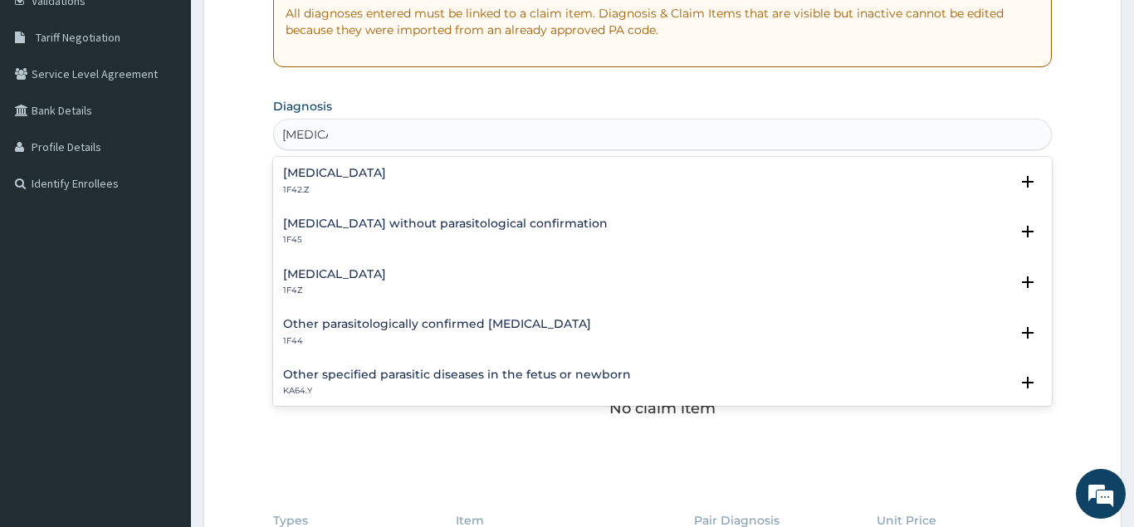
click at [320, 276] on h4 "Malaria, unspecified" at bounding box center [334, 274] width 103 height 12
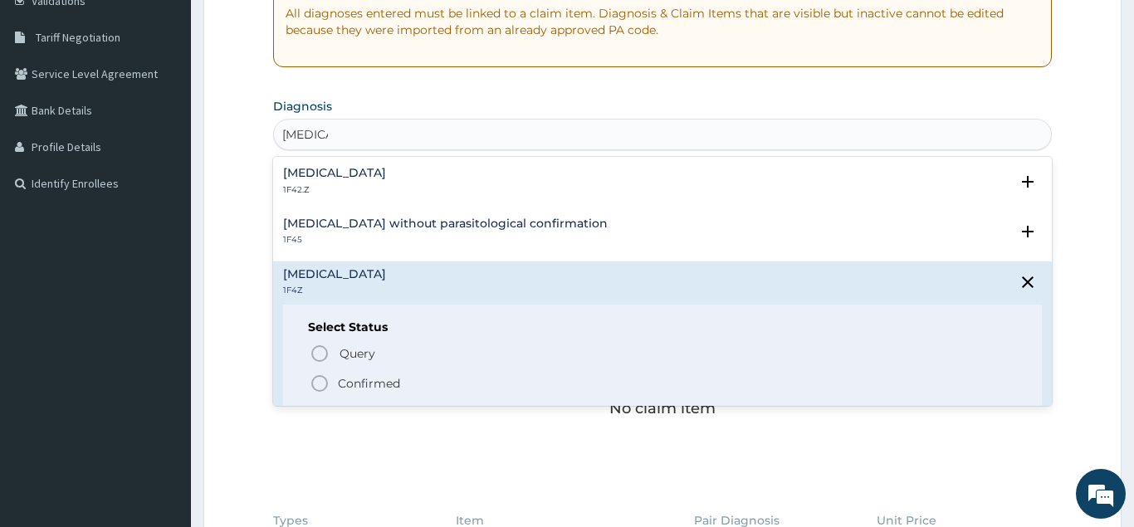
click at [320, 384] on icon "status option filled" at bounding box center [320, 384] width 20 height 20
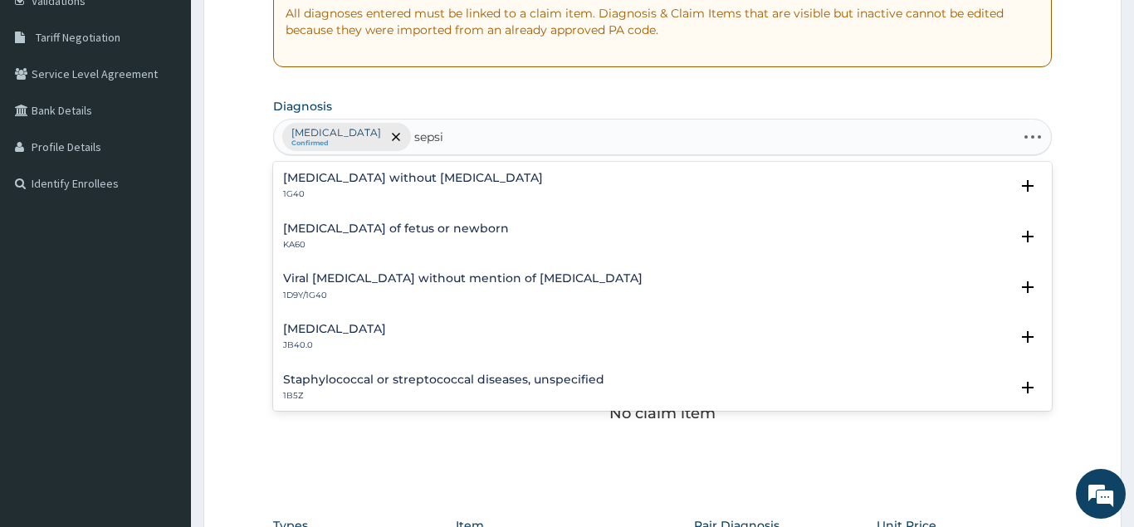
type input "sepsis"
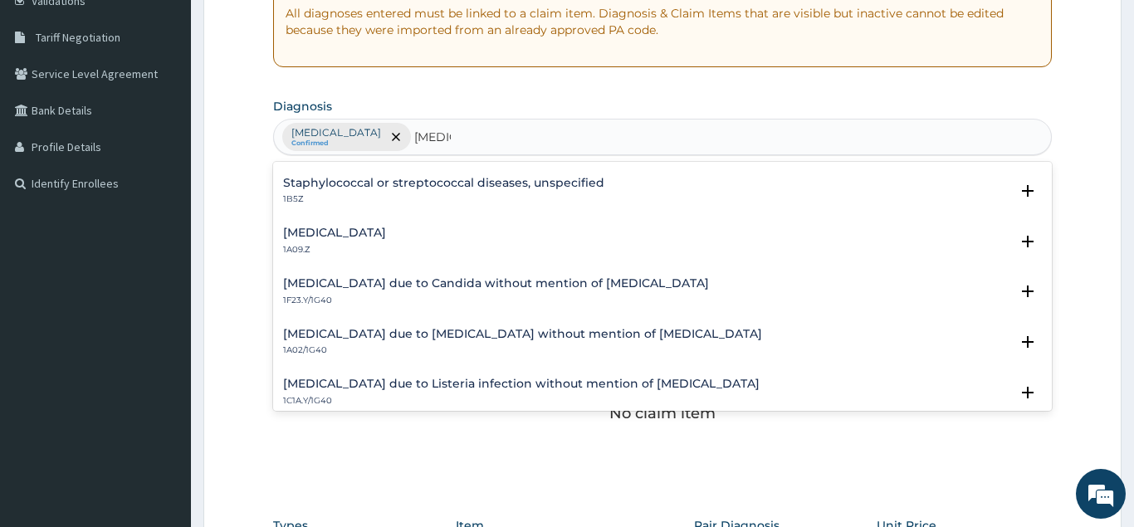
scroll to position [224, 0]
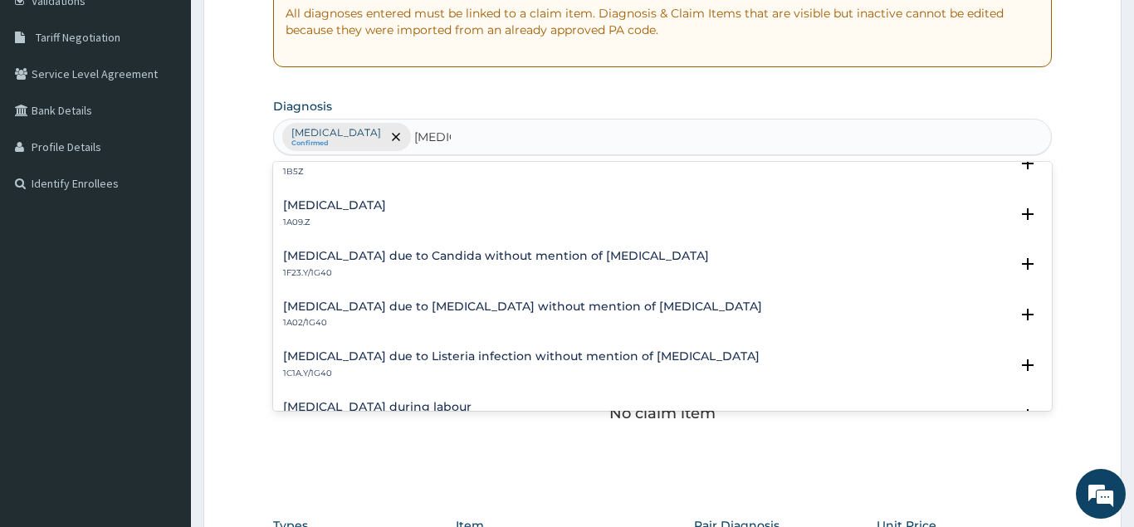
click at [327, 205] on h4 "Salmonella infection, unspecified" at bounding box center [334, 205] width 103 height 12
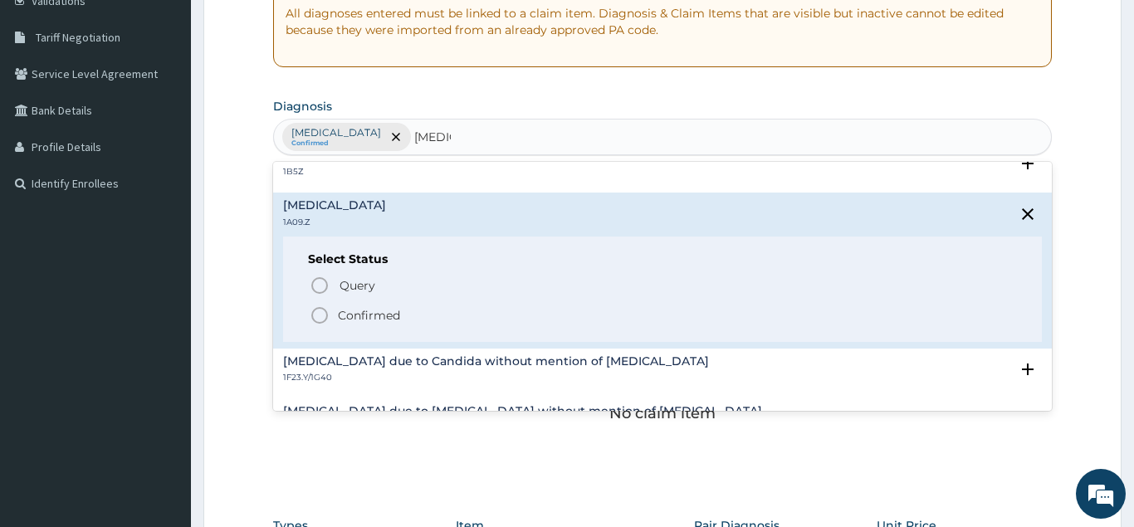
click at [315, 311] on icon "status option filled" at bounding box center [320, 316] width 20 height 20
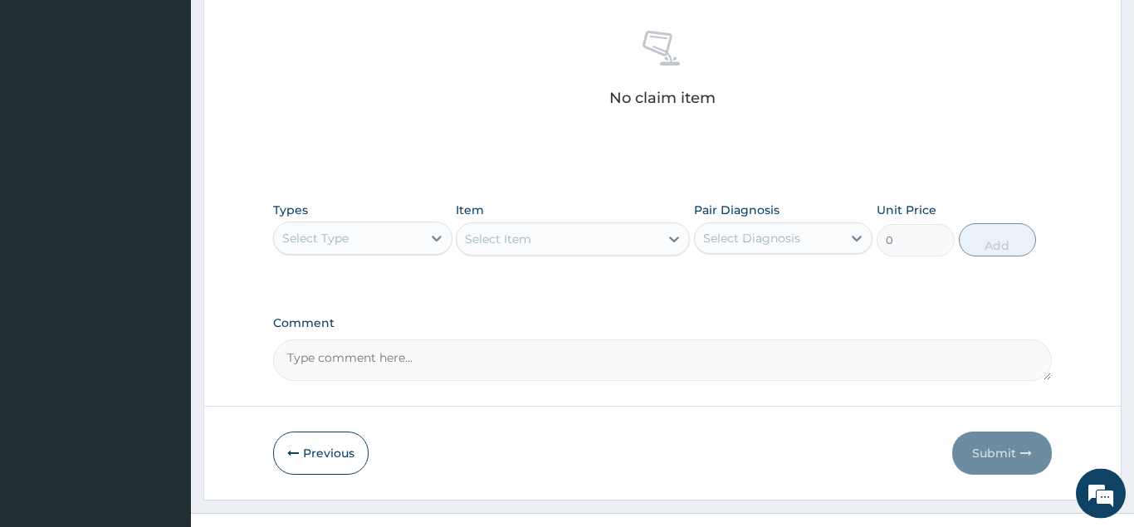
scroll to position [665, 0]
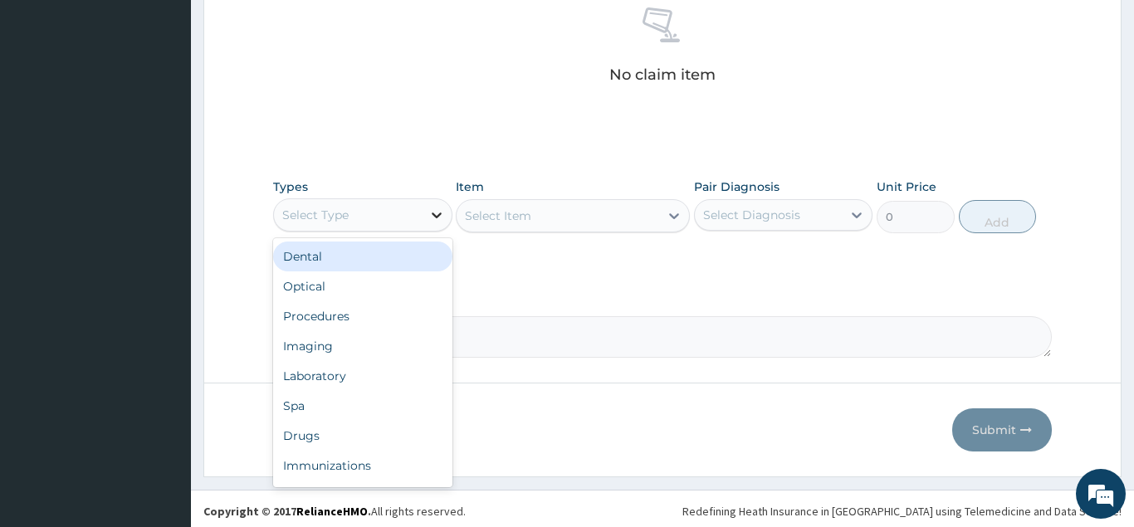
click at [437, 214] on icon at bounding box center [436, 215] width 17 height 17
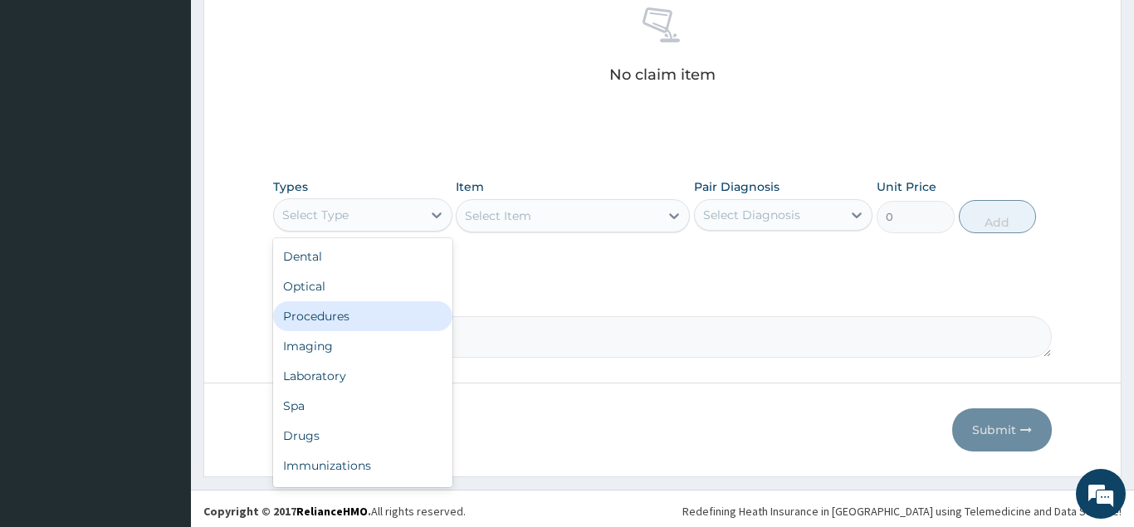
click at [333, 326] on div "Procedures" at bounding box center [362, 316] width 179 height 30
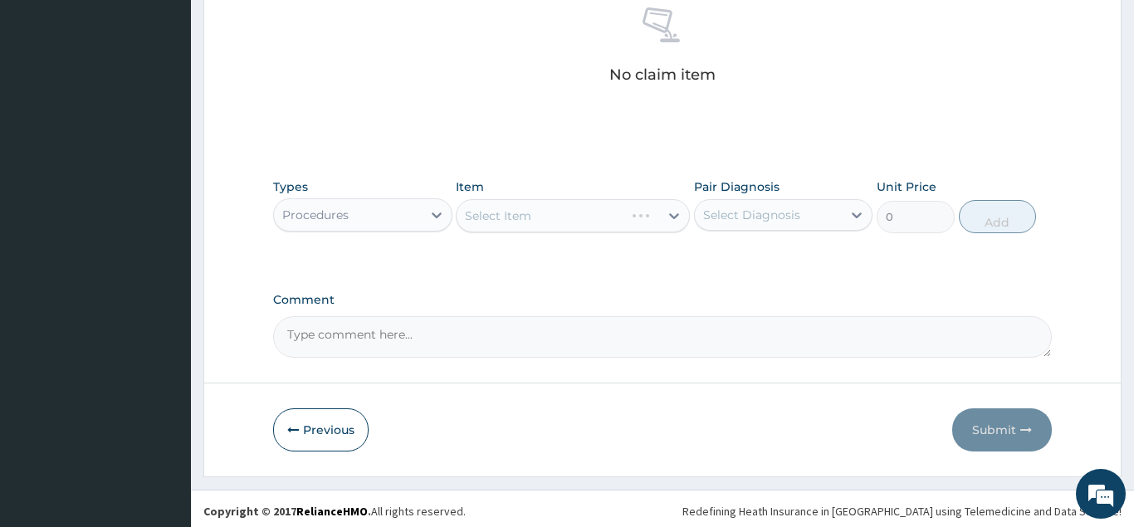
click at [548, 220] on div "Select Item" at bounding box center [573, 215] width 234 height 33
click at [548, 220] on div "Select Item" at bounding box center [558, 216] width 203 height 27
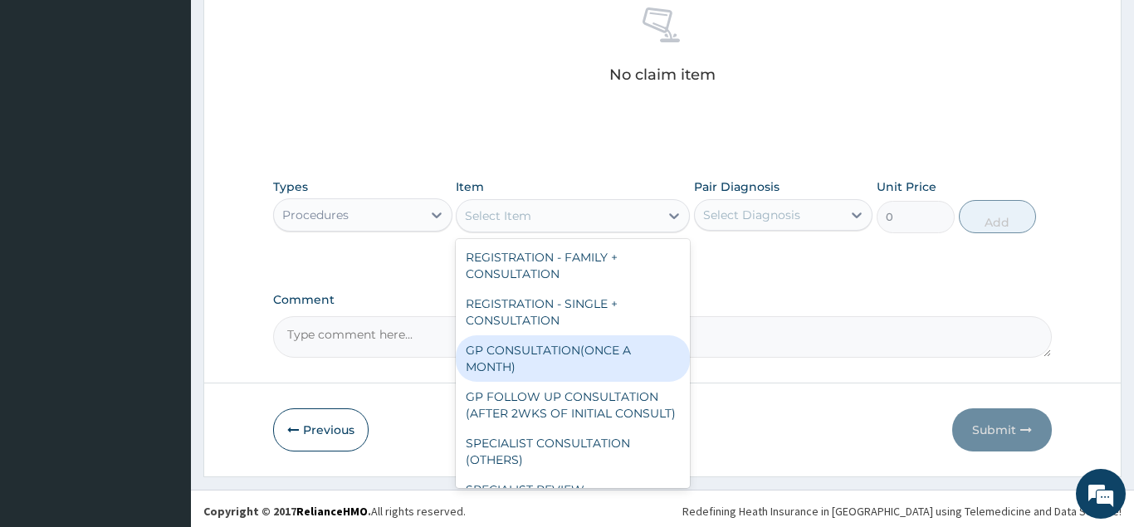
click at [501, 345] on div "GP CONSULTATION(ONCE A MONTH)" at bounding box center [573, 358] width 234 height 46
type input "2000"
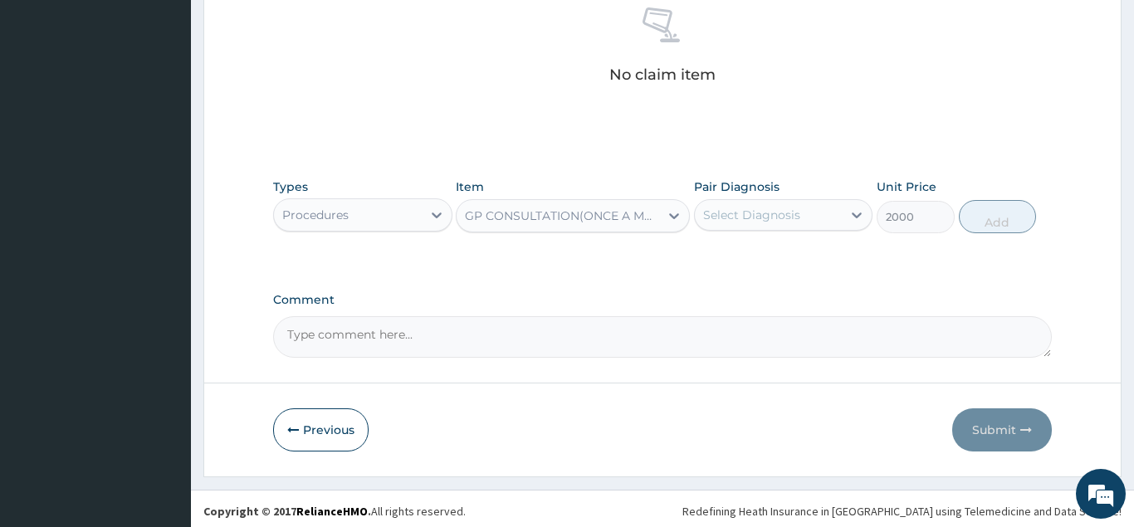
click at [761, 221] on div "Select Diagnosis" at bounding box center [751, 215] width 97 height 17
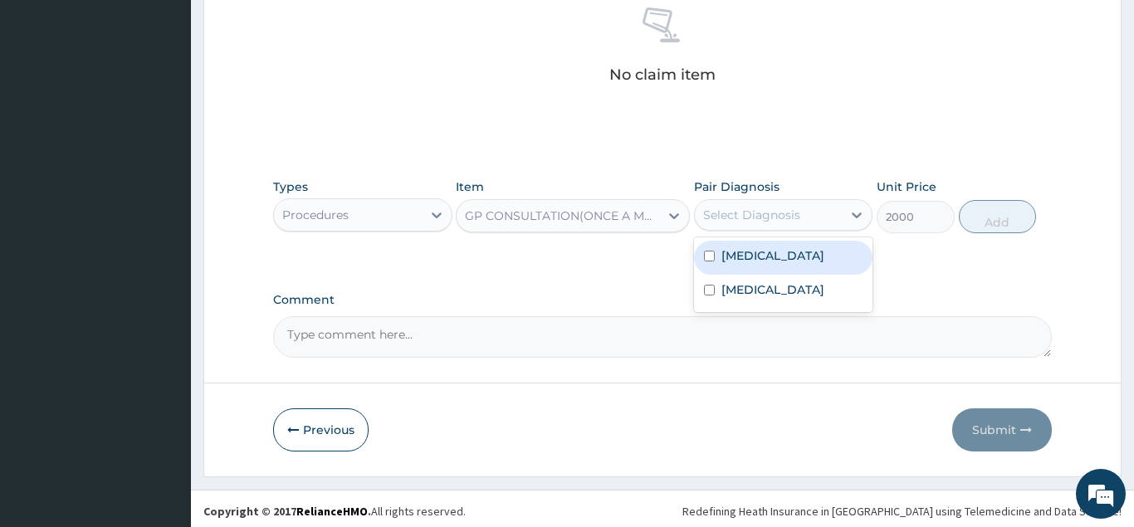
click at [727, 262] on label "Malaria, unspecified" at bounding box center [772, 255] width 103 height 17
checkbox input "true"
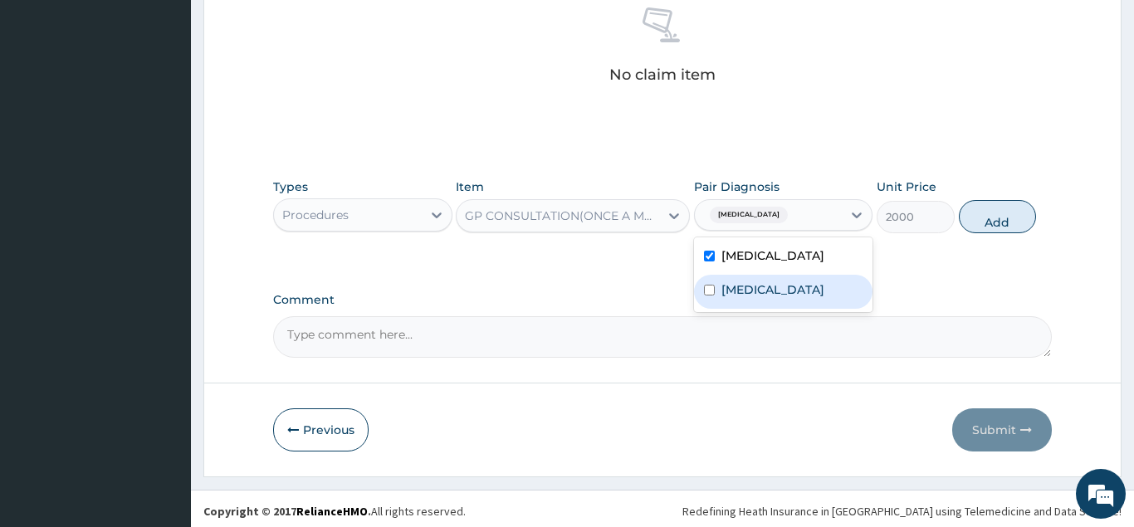
click at [715, 296] on input "checkbox" at bounding box center [709, 290] width 11 height 11
checkbox input "true"
click at [980, 222] on button "Add" at bounding box center [998, 216] width 78 height 33
type input "0"
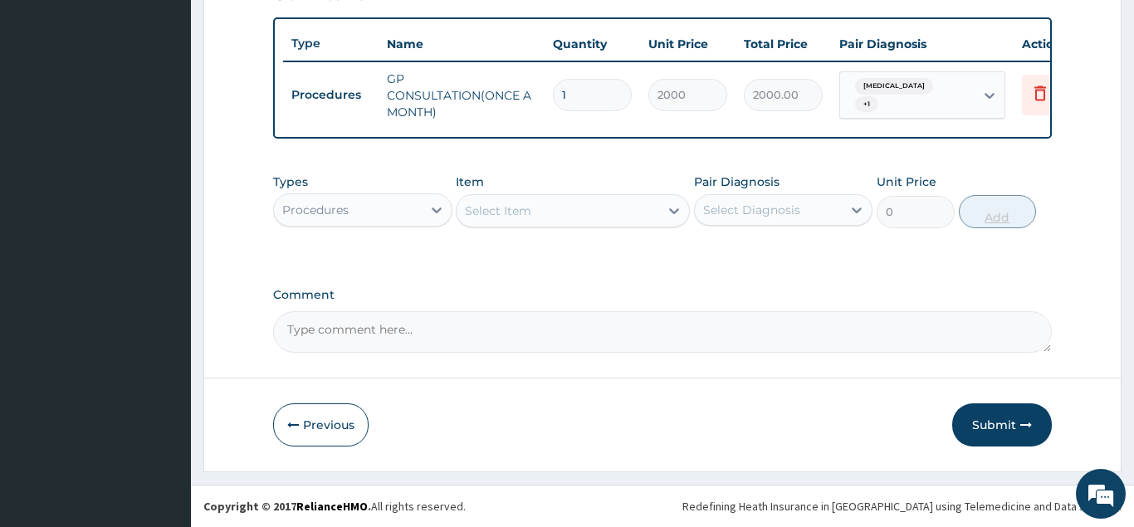
scroll to position [600, 0]
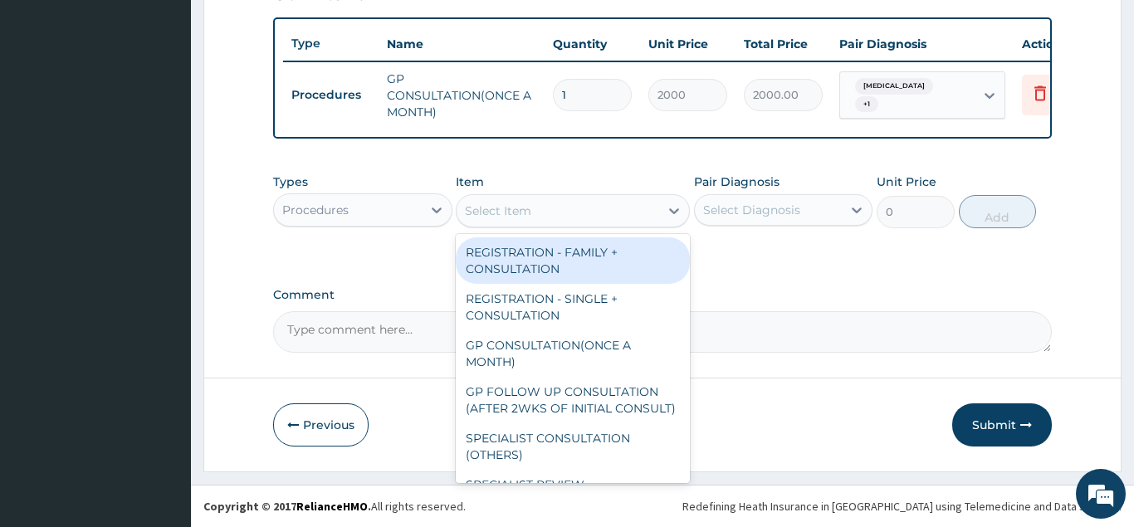
click at [535, 203] on div "Select Item" at bounding box center [558, 211] width 203 height 27
click at [436, 207] on icon at bounding box center [436, 210] width 17 height 17
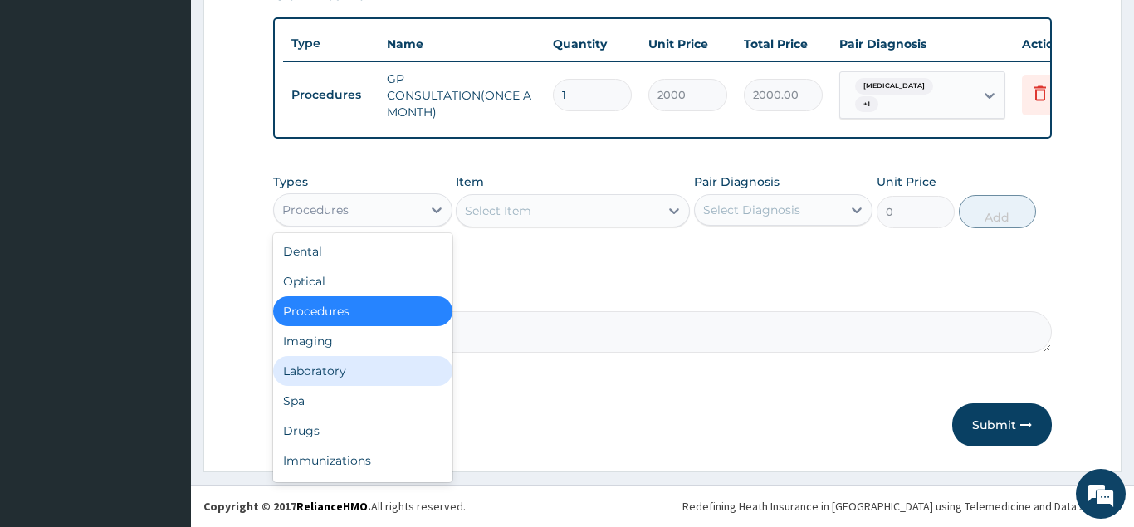
click at [307, 369] on div "Laboratory" at bounding box center [362, 371] width 179 height 30
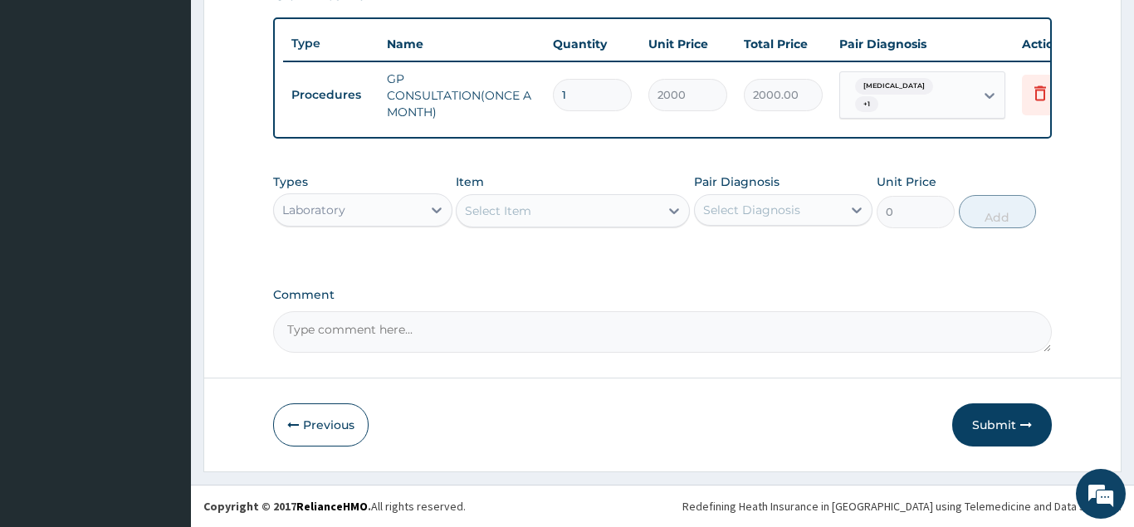
click at [560, 205] on div "Select Item" at bounding box center [573, 210] width 234 height 33
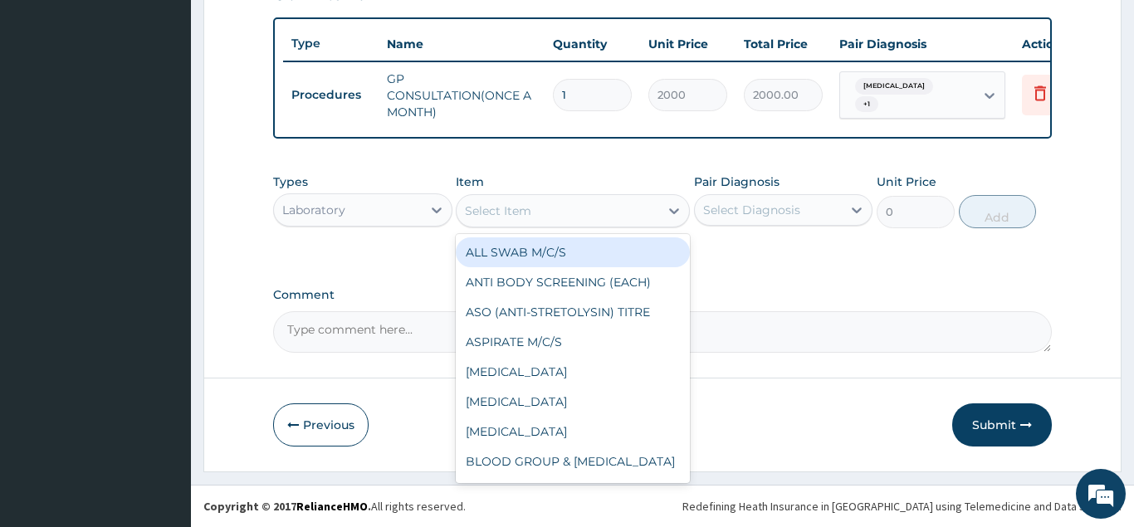
click at [560, 205] on div "Select Item" at bounding box center [558, 211] width 203 height 27
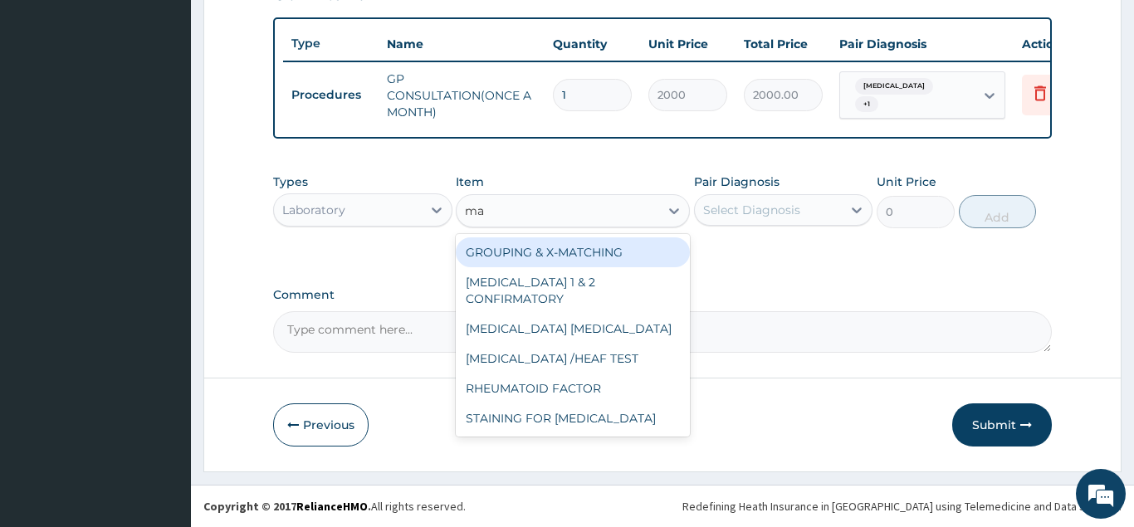
type input "mal"
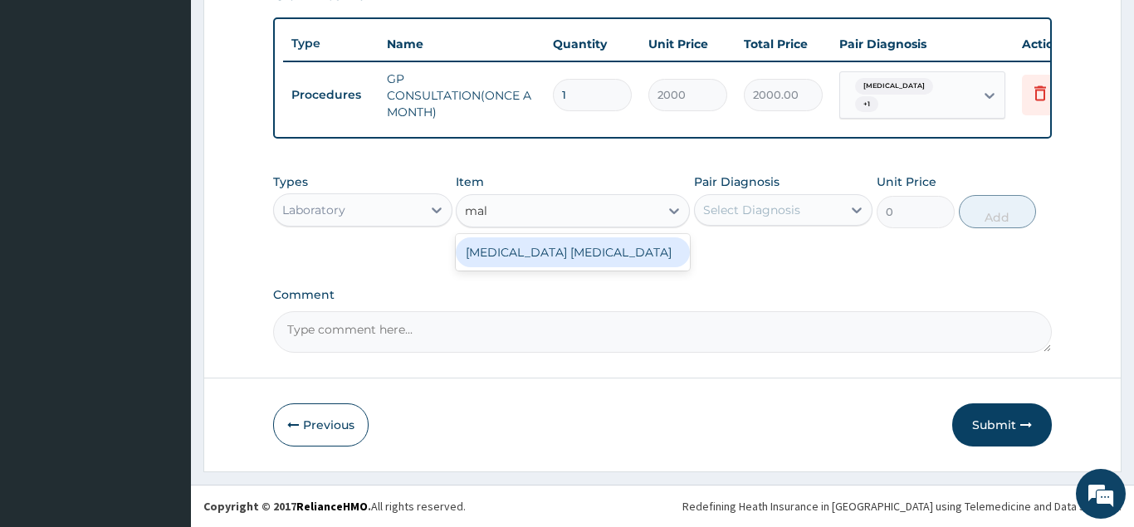
click at [582, 252] on div "MALARIA PARASITE" at bounding box center [573, 252] width 234 height 30
type input "1275"
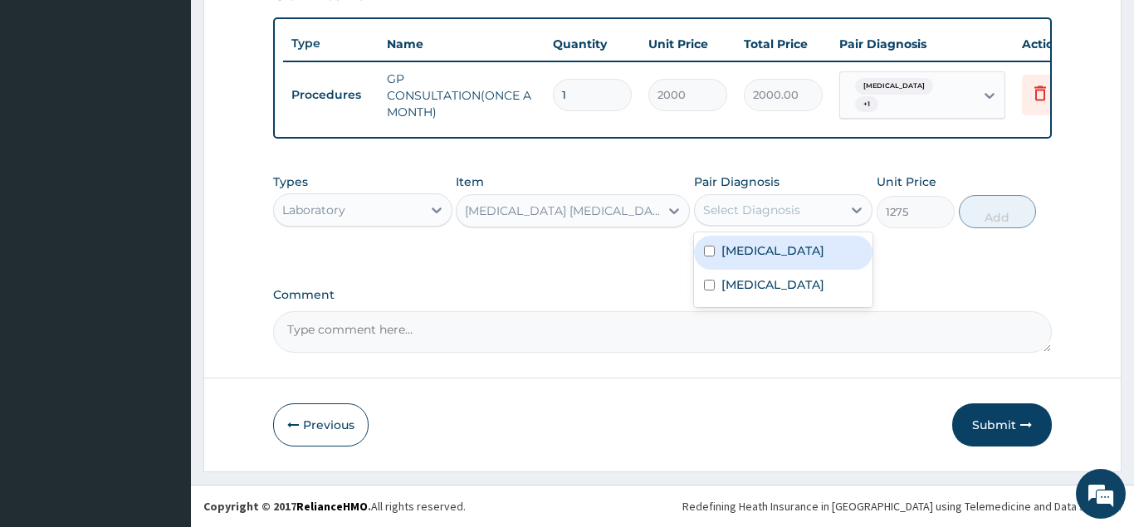
click at [756, 198] on div "Select Diagnosis" at bounding box center [769, 210] width 148 height 27
click at [756, 252] on label "Malaria, unspecified" at bounding box center [772, 250] width 103 height 17
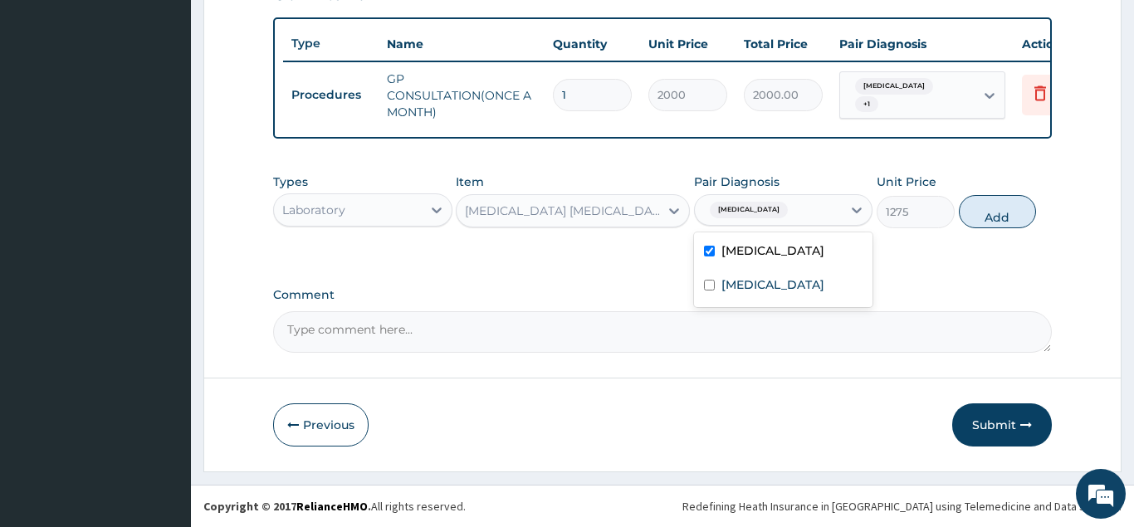
checkbox input "true"
click at [1000, 215] on button "Add" at bounding box center [998, 211] width 78 height 33
type input "0"
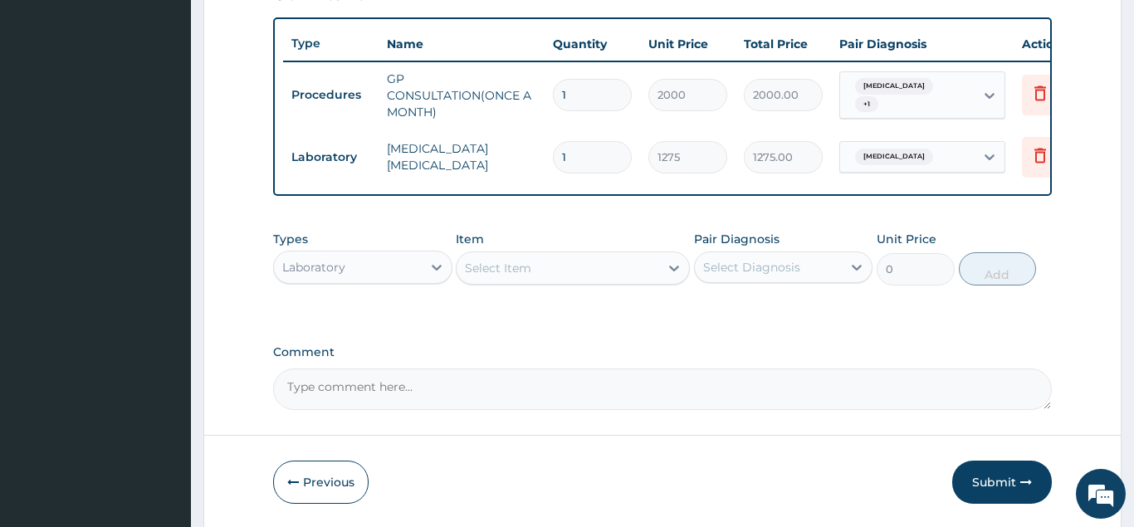
click at [534, 265] on div "Select Item" at bounding box center [558, 268] width 203 height 27
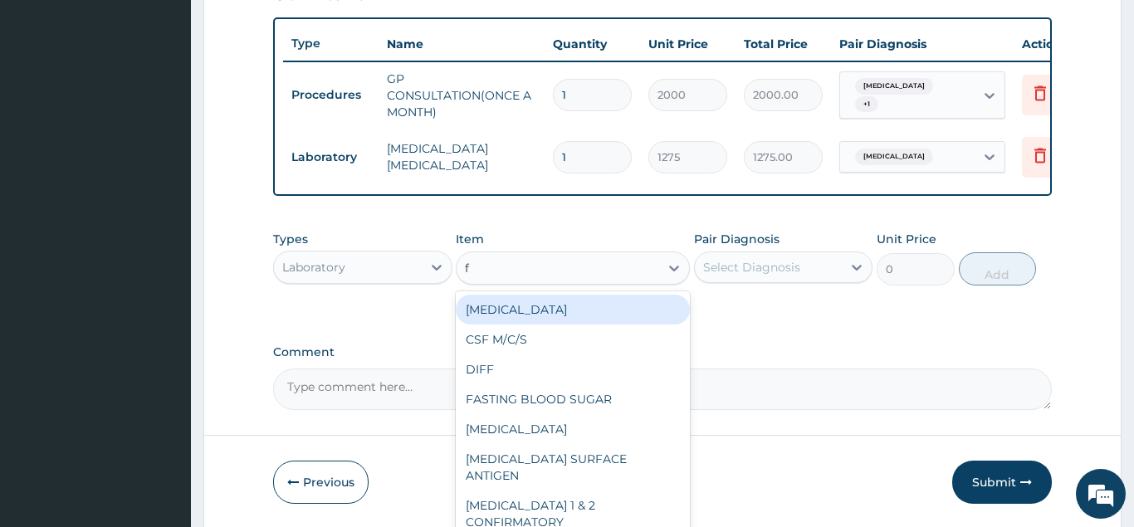
type input "fu"
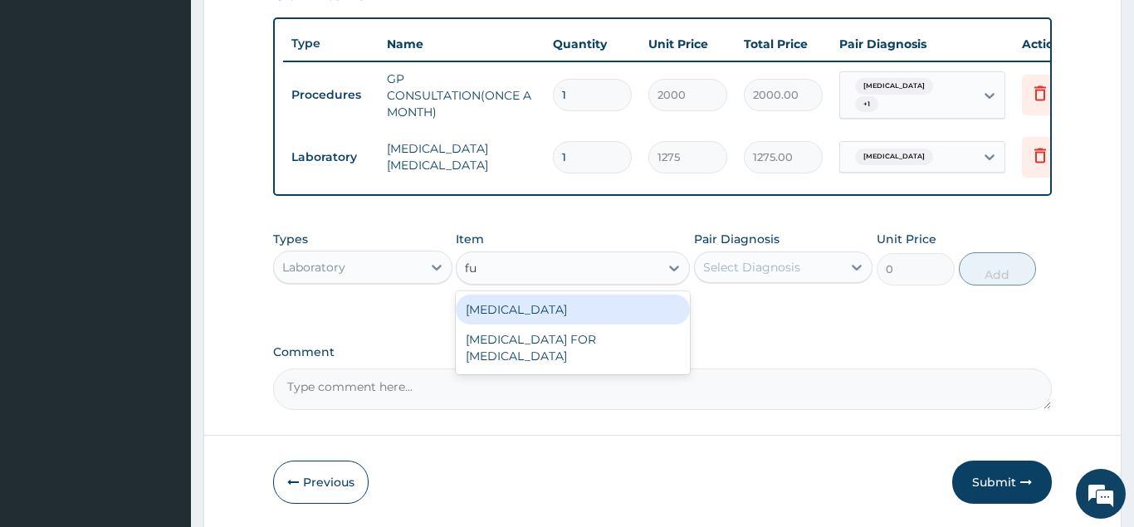
click at [555, 310] on div "FULL BLOOD COUNT" at bounding box center [573, 310] width 234 height 30
type input "3400"
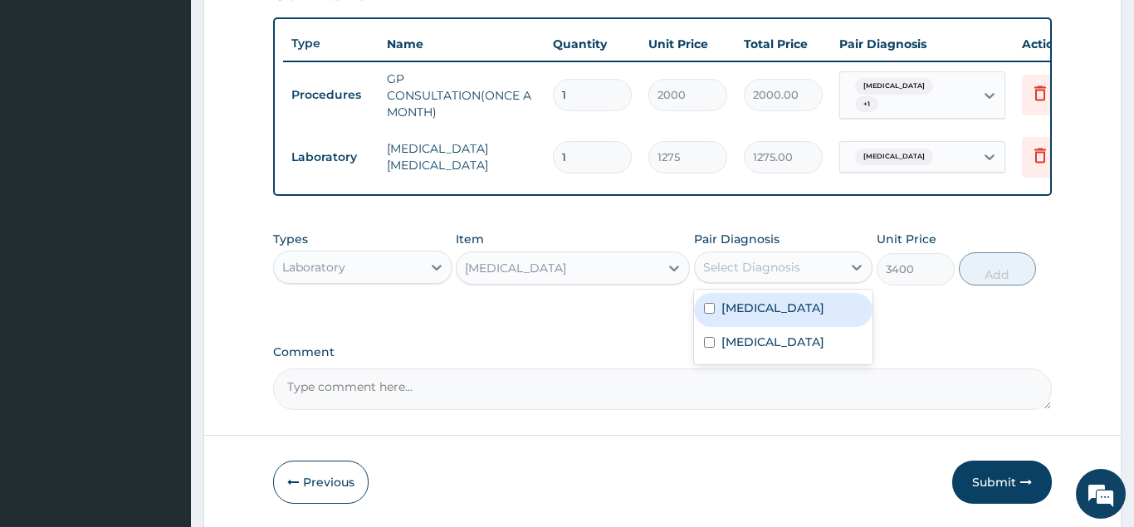
click at [752, 265] on div "Select Diagnosis" at bounding box center [751, 267] width 97 height 17
click at [718, 310] on div "Malaria, unspecified" at bounding box center [783, 310] width 179 height 34
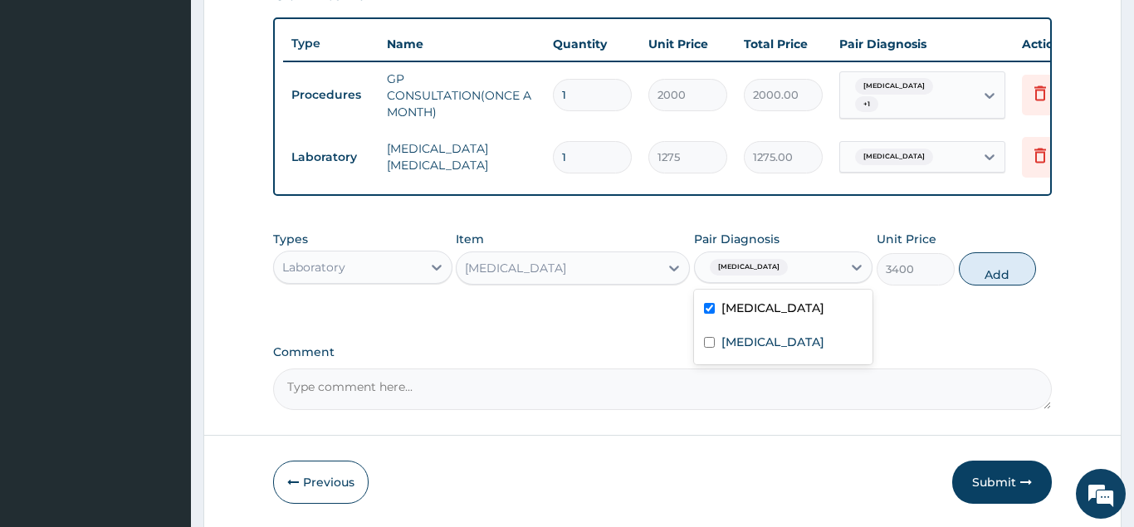
checkbox input "true"
click at [718, 347] on div "Salmonella infection, unspecified" at bounding box center [783, 344] width 179 height 34
checkbox input "true"
click at [997, 267] on button "Add" at bounding box center [998, 268] width 78 height 33
type input "0"
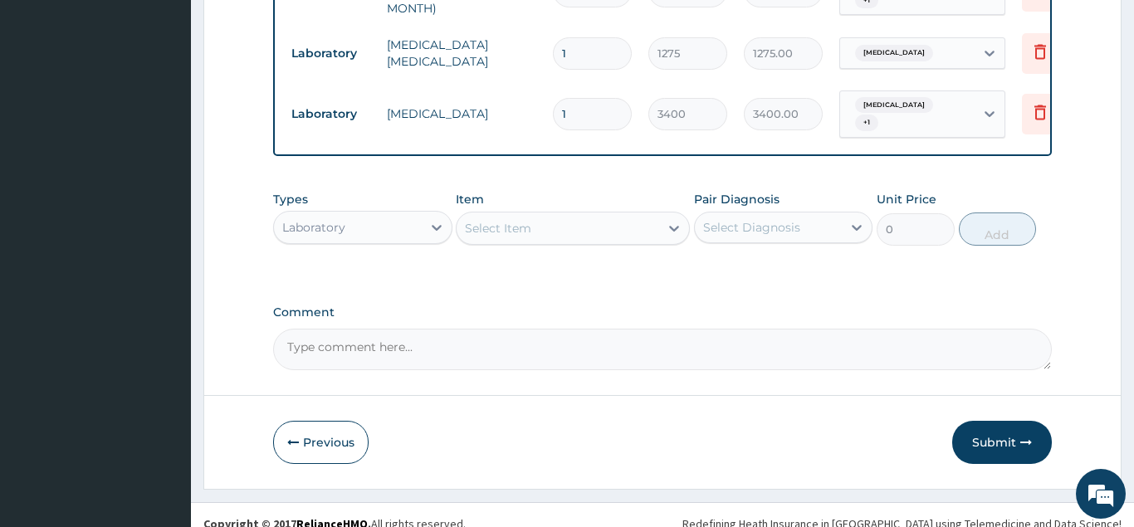
scroll to position [721, 0]
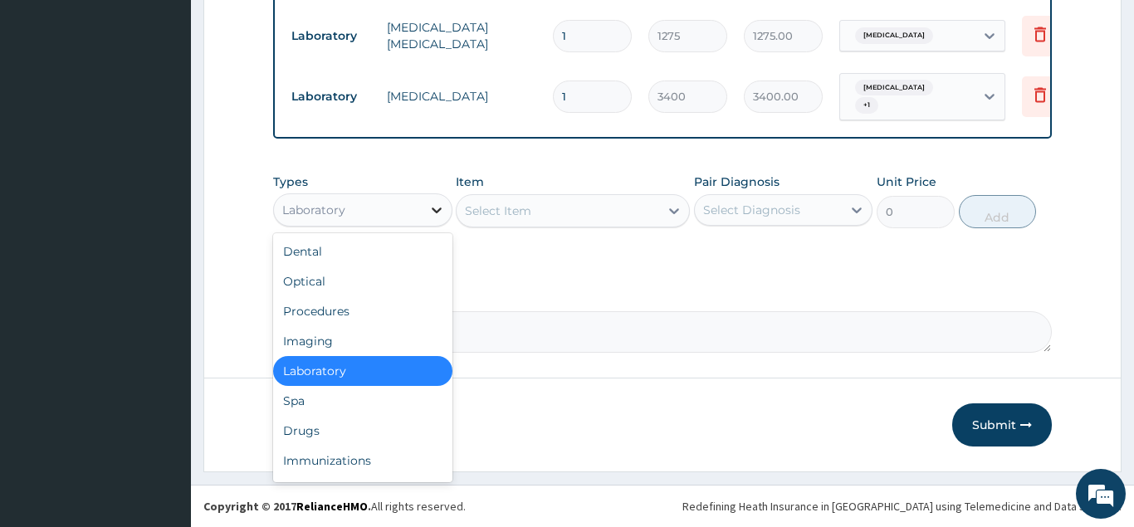
click at [439, 208] on icon at bounding box center [436, 210] width 17 height 17
click at [296, 423] on div "Drugs" at bounding box center [362, 431] width 179 height 30
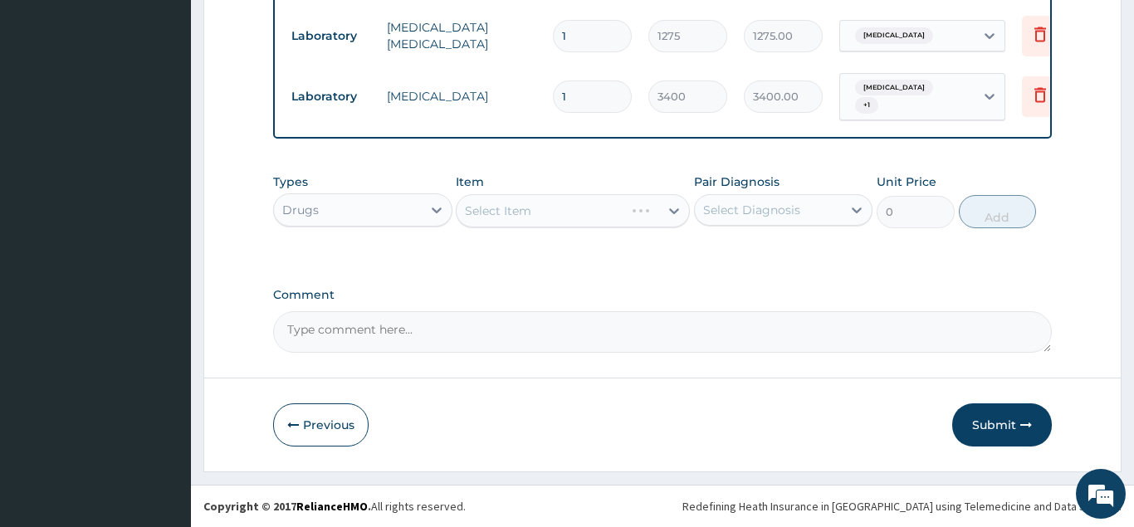
click at [526, 204] on div "Select Item" at bounding box center [573, 210] width 234 height 33
click at [522, 213] on div "Select Item" at bounding box center [498, 211] width 66 height 17
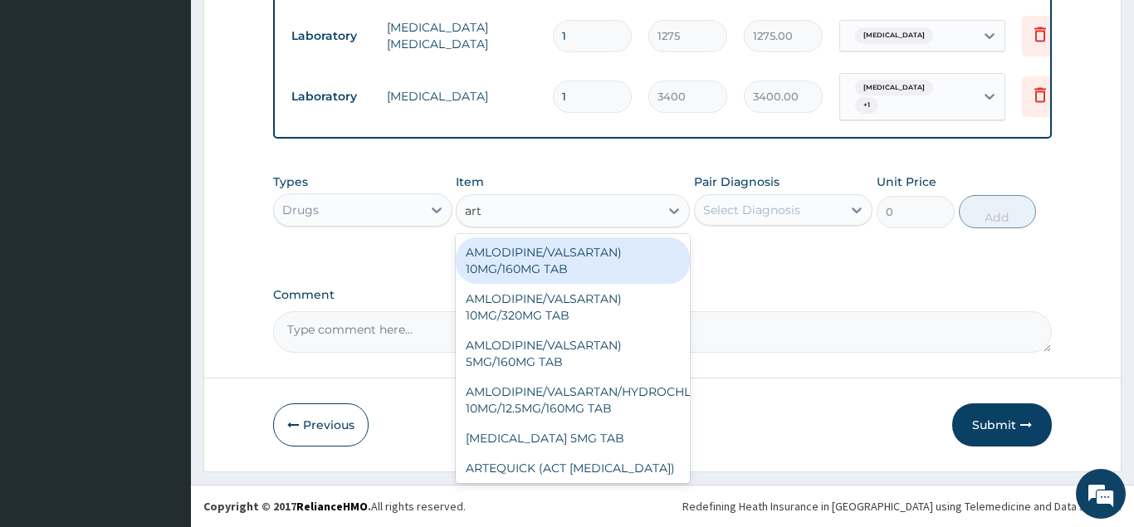
type input "arth"
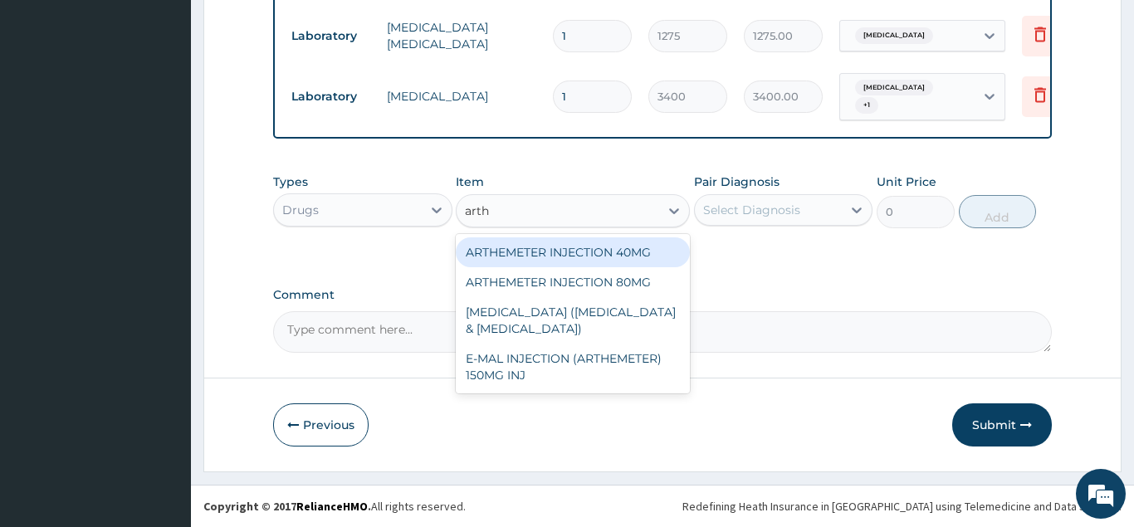
click at [561, 252] on div "ARTHEMETER INJECTION 40MG" at bounding box center [573, 252] width 234 height 30
type input "300"
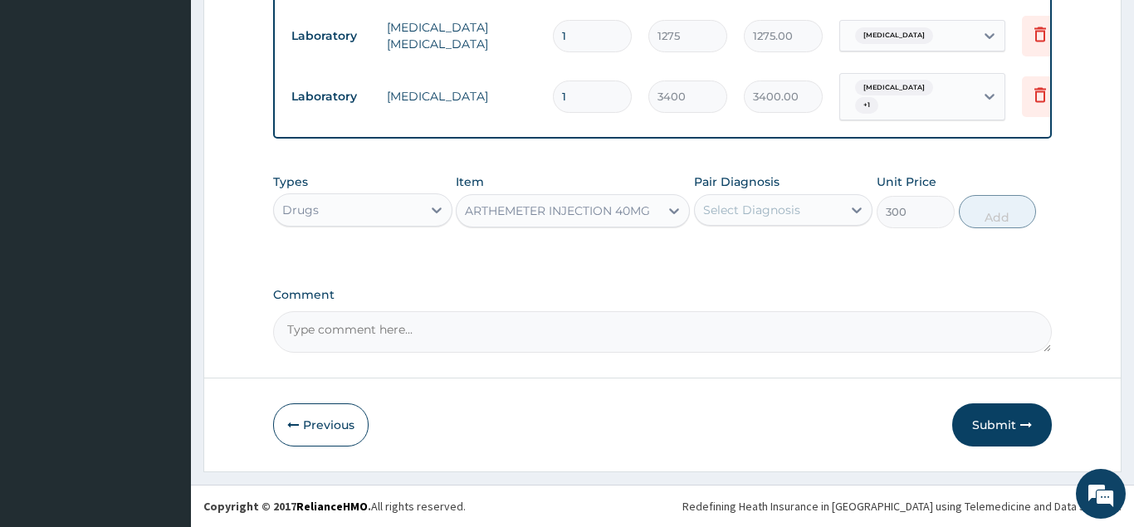
click at [773, 210] on div "Select Diagnosis" at bounding box center [751, 210] width 97 height 17
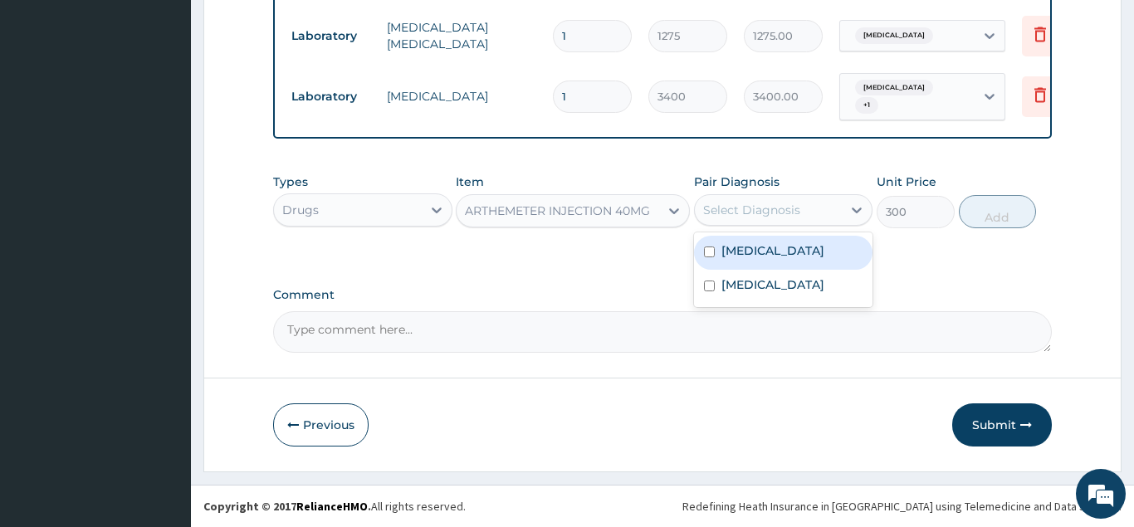
click at [753, 248] on label "Malaria, unspecified" at bounding box center [772, 250] width 103 height 17
checkbox input "true"
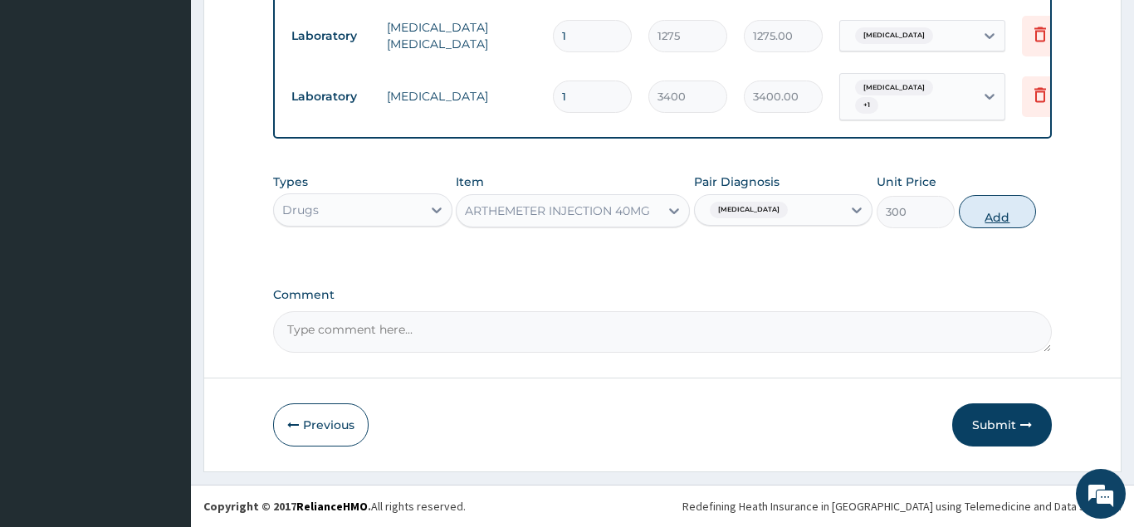
click at [995, 220] on button "Add" at bounding box center [998, 211] width 78 height 33
type input "0"
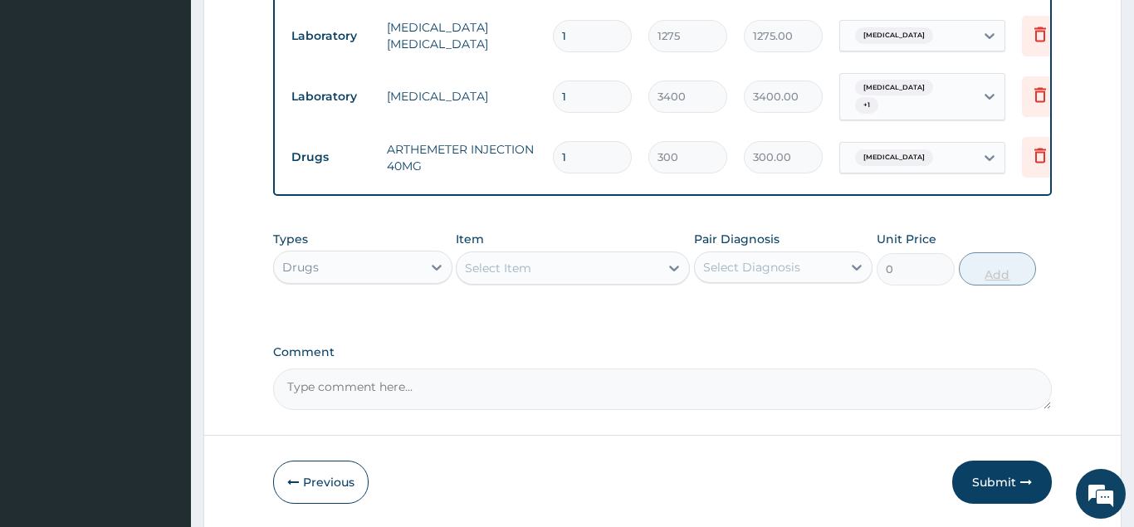
type input "0.00"
type input "3"
type input "900.00"
type input "3"
click at [548, 257] on div "Select Item" at bounding box center [558, 268] width 203 height 27
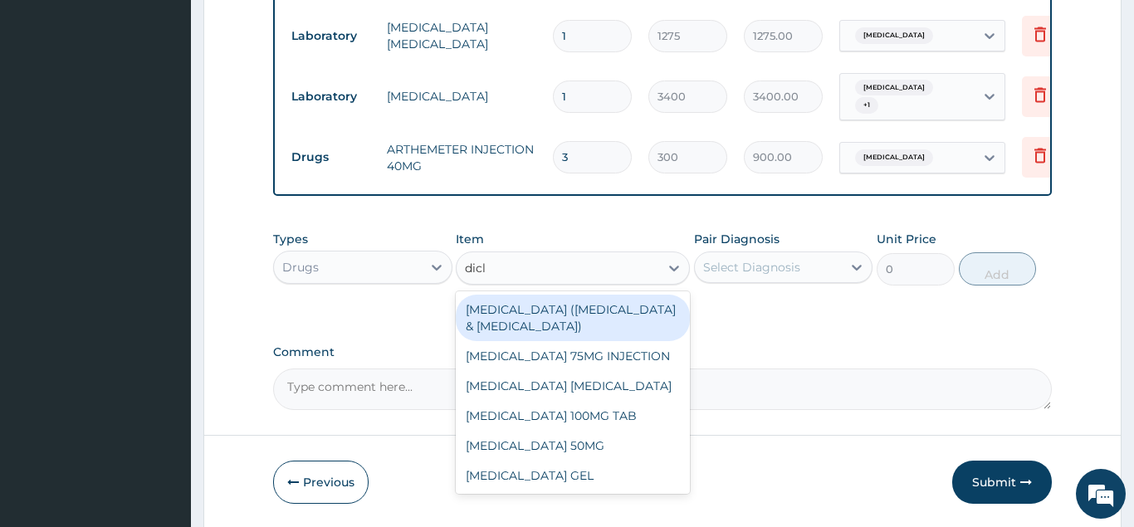
type input "diclo"
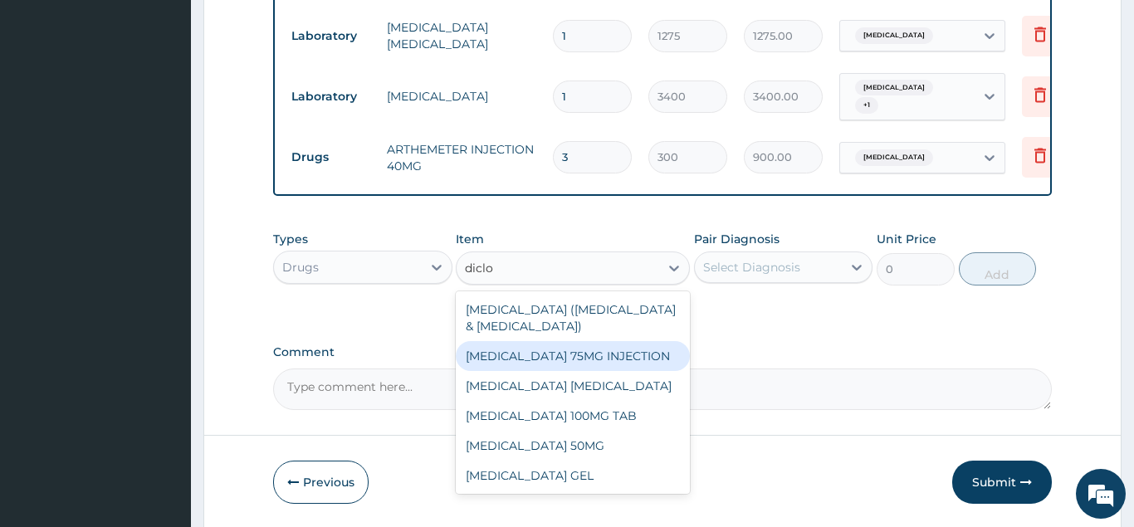
click at [556, 354] on div "DICLOFENAC 75MG INJECTION" at bounding box center [573, 356] width 234 height 30
type input "480"
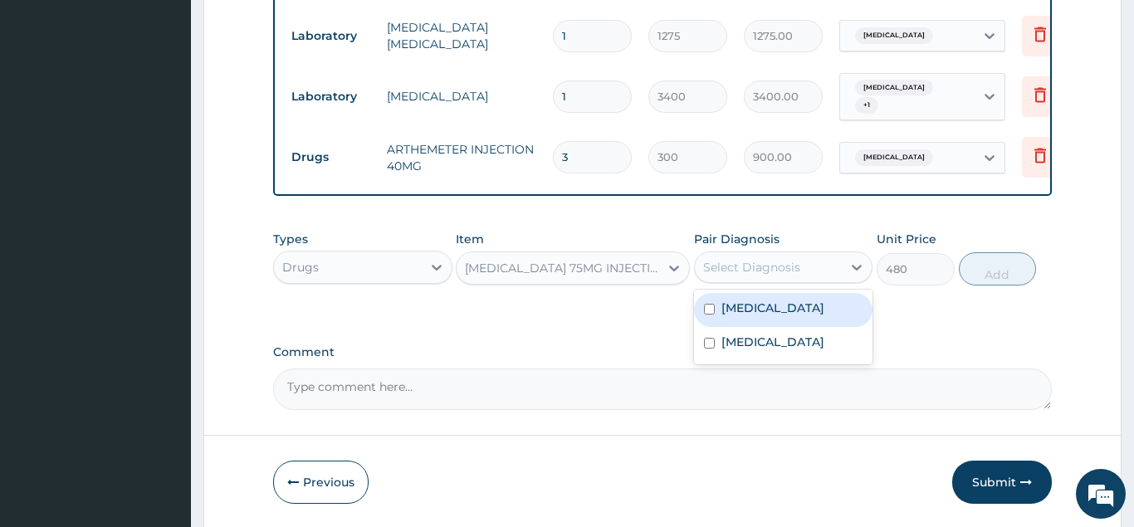
click at [767, 262] on div "Select Diagnosis" at bounding box center [751, 267] width 97 height 17
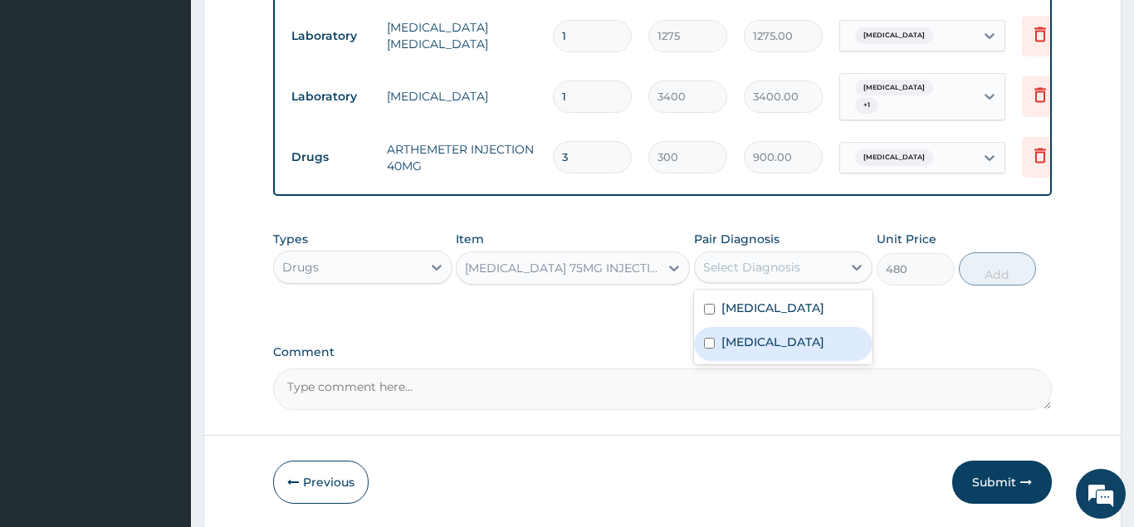
click at [717, 352] on div "Salmonella infection, unspecified" at bounding box center [783, 344] width 179 height 34
checkbox input "true"
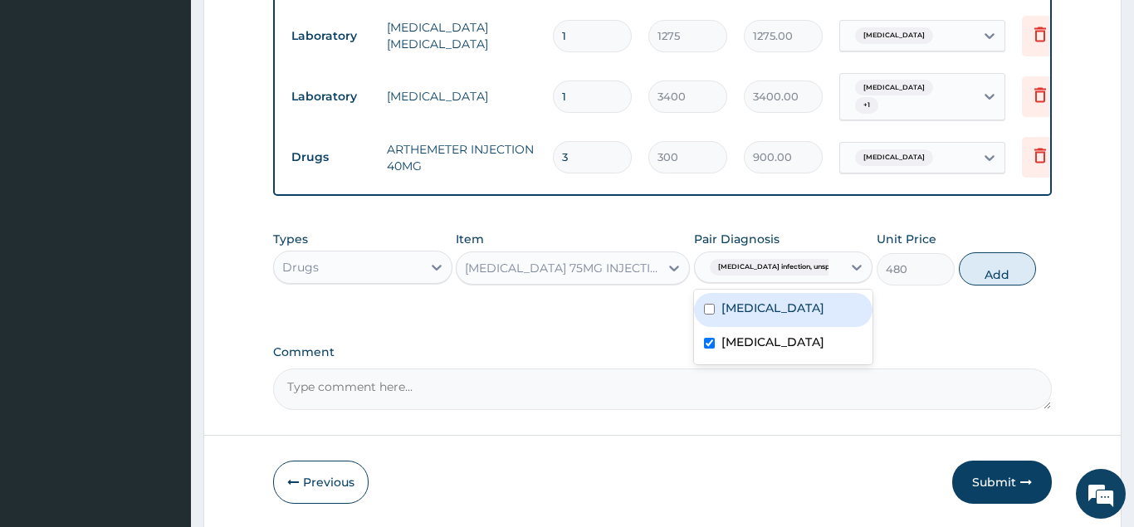
click at [707, 308] on input "checkbox" at bounding box center [709, 309] width 11 height 11
checkbox input "true"
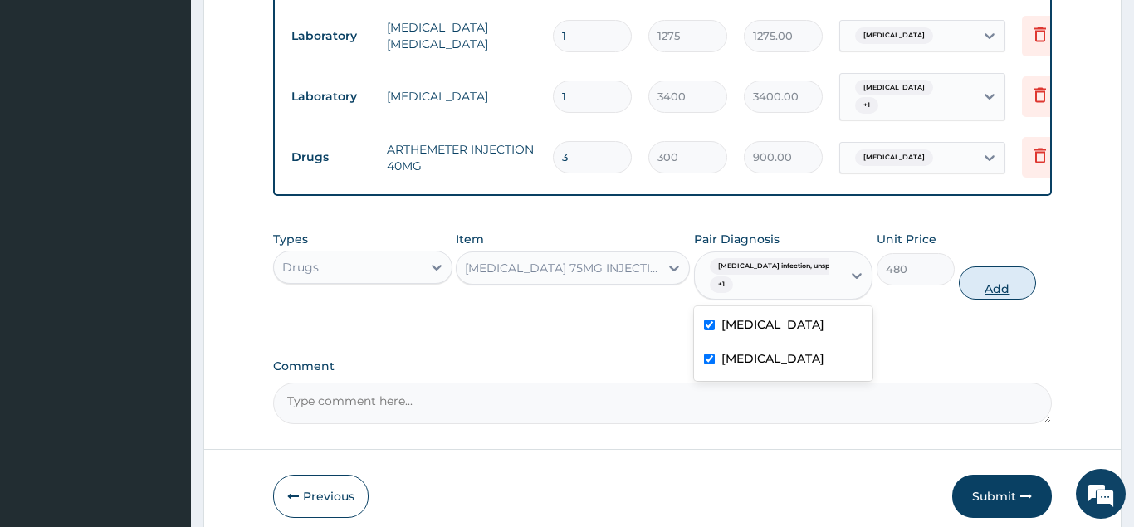
click at [1010, 281] on button "Add" at bounding box center [998, 283] width 78 height 33
type input "0"
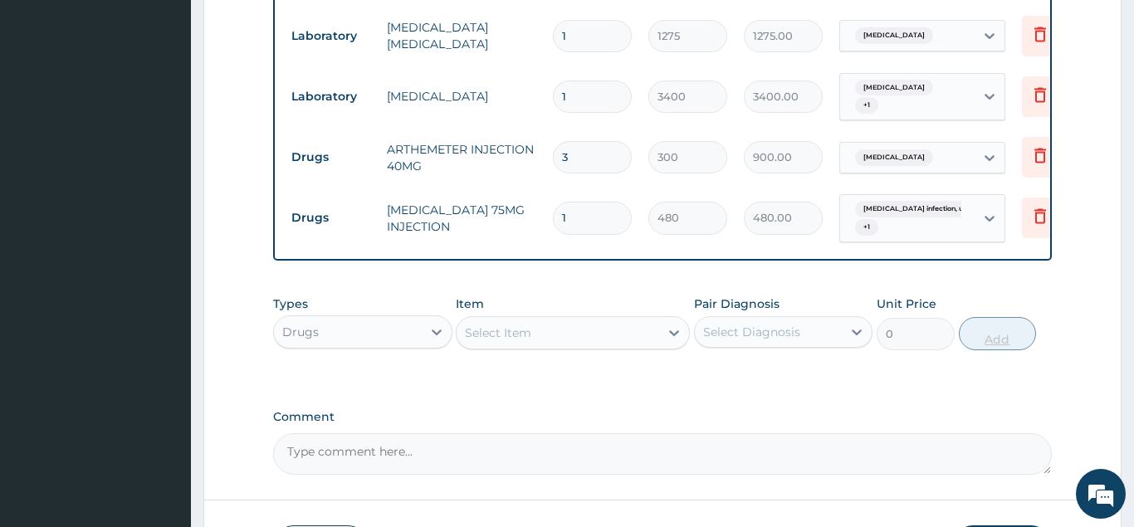
type input "0.00"
type input "2"
type input "960.00"
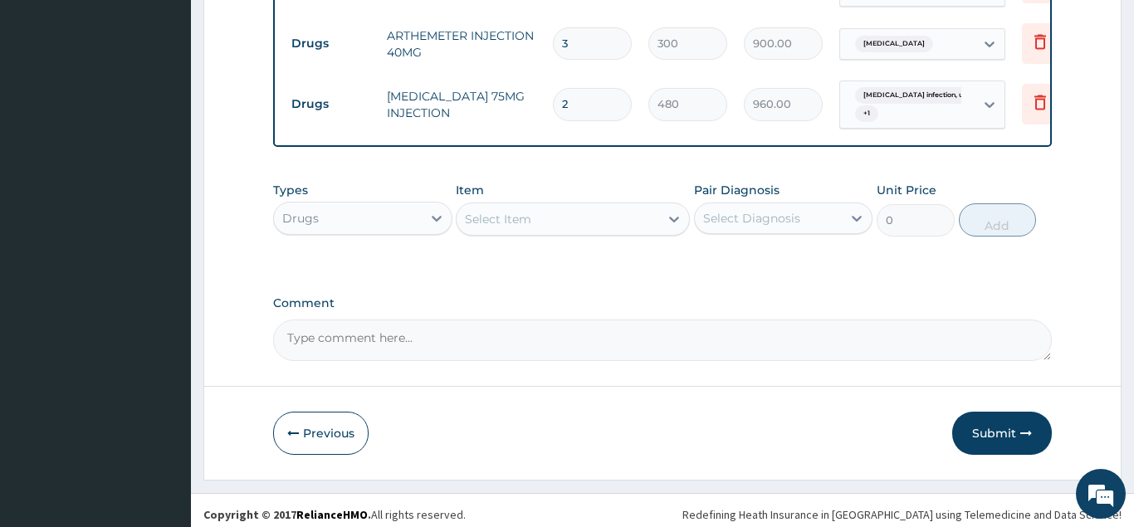
scroll to position [844, 0]
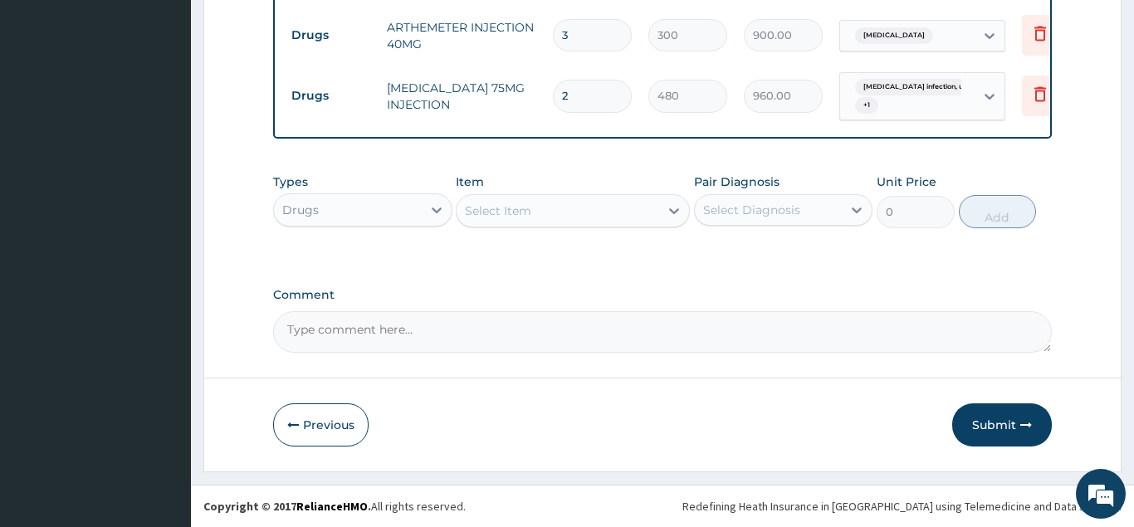
type input "2"
click at [521, 213] on div "Select Item" at bounding box center [498, 211] width 66 height 17
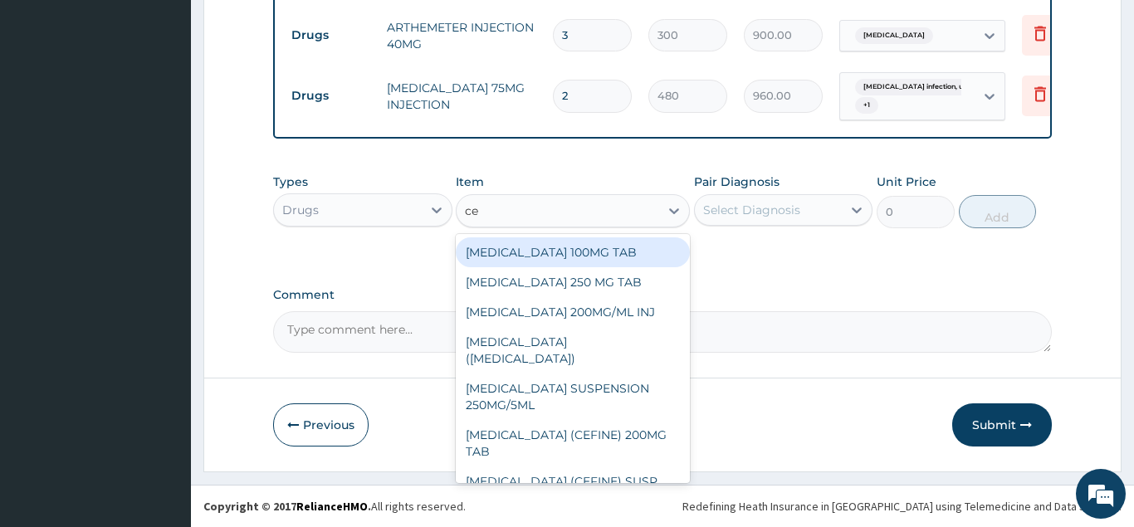
type input "cef"
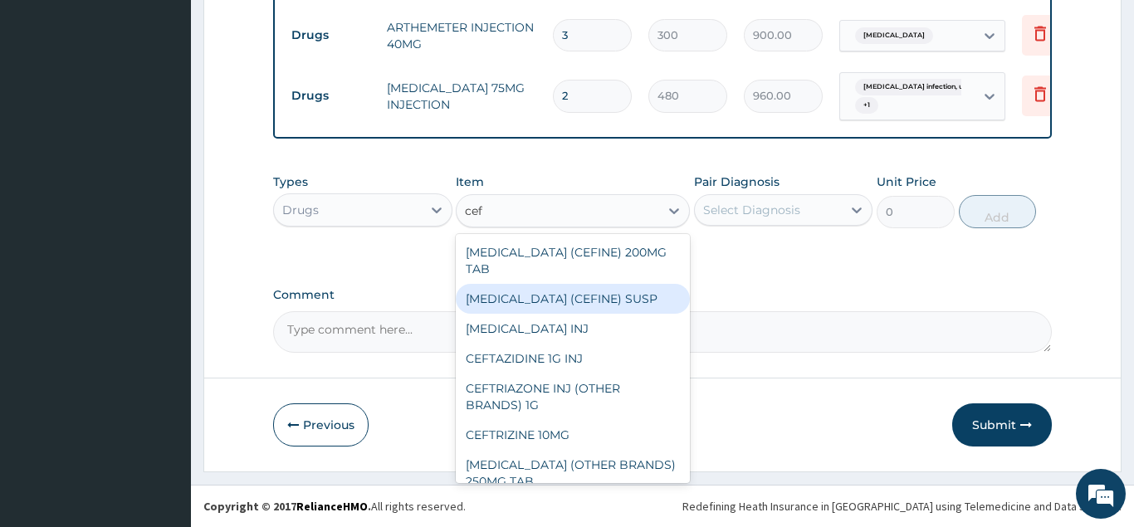
click at [545, 285] on div "CEFIXIME (CEFINE) SUSP" at bounding box center [573, 299] width 234 height 30
type input "1800"
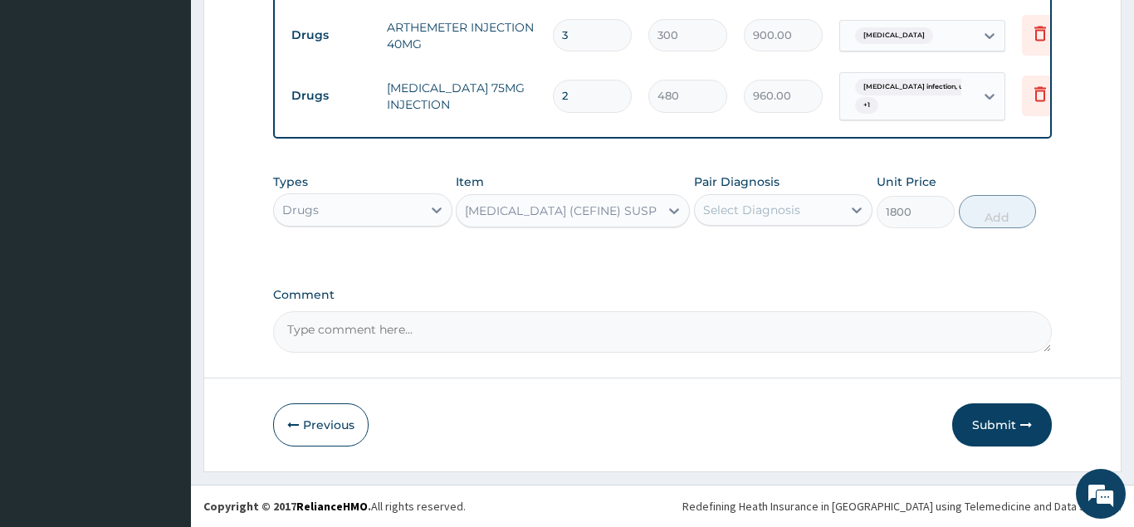
click at [735, 208] on div "Select Diagnosis" at bounding box center [751, 210] width 97 height 17
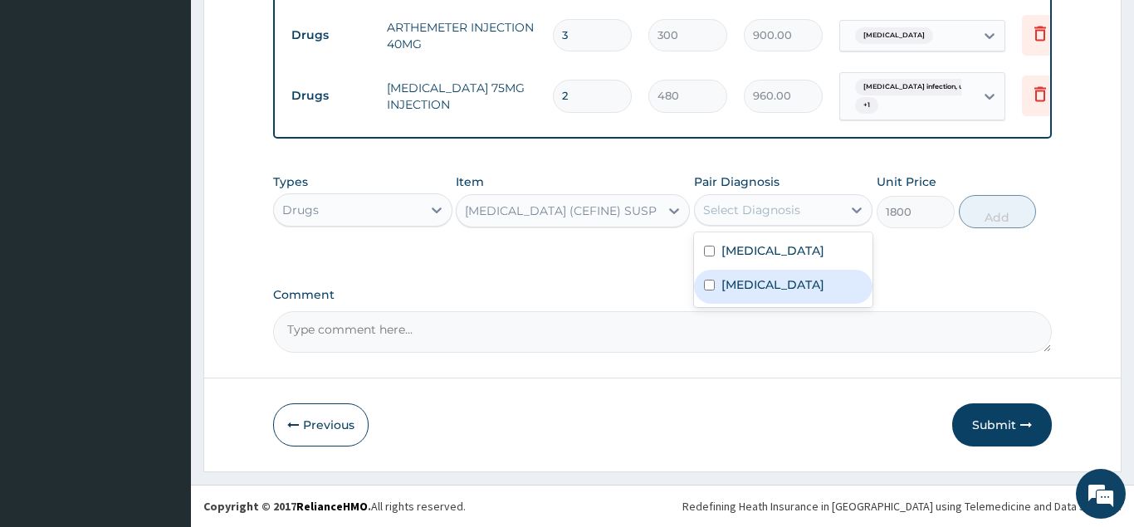
click at [731, 293] on label "Salmonella infection, unspecified" at bounding box center [772, 284] width 103 height 17
checkbox input "true"
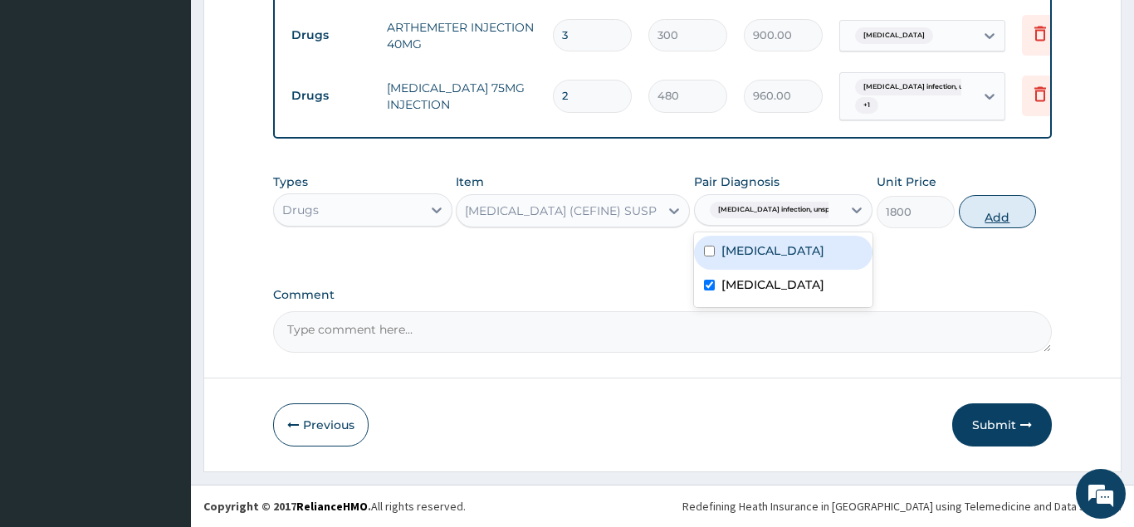
click at [993, 213] on button "Add" at bounding box center [998, 211] width 78 height 33
type input "0"
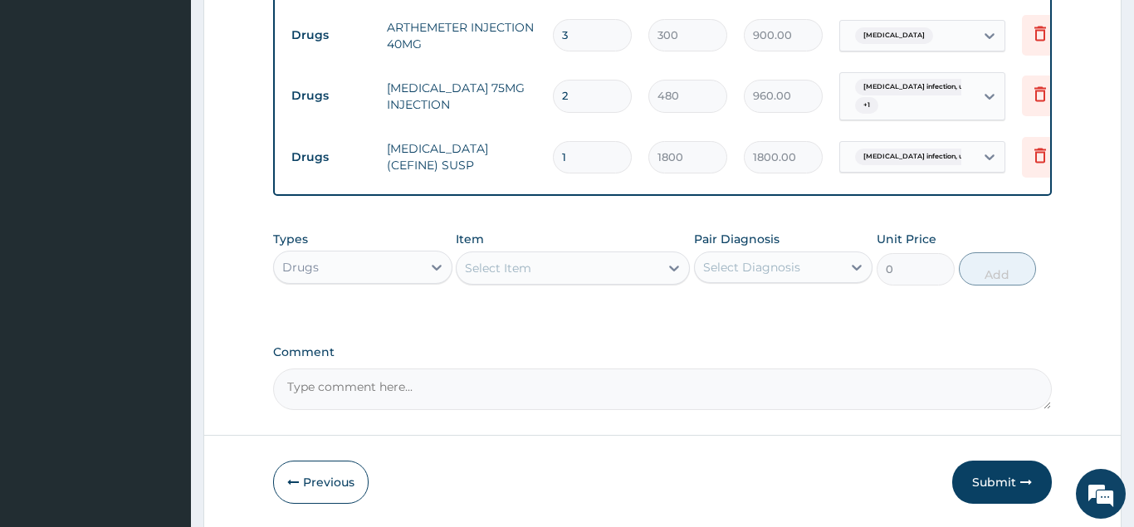
click at [501, 276] on div "Select Item" at bounding box center [498, 268] width 66 height 17
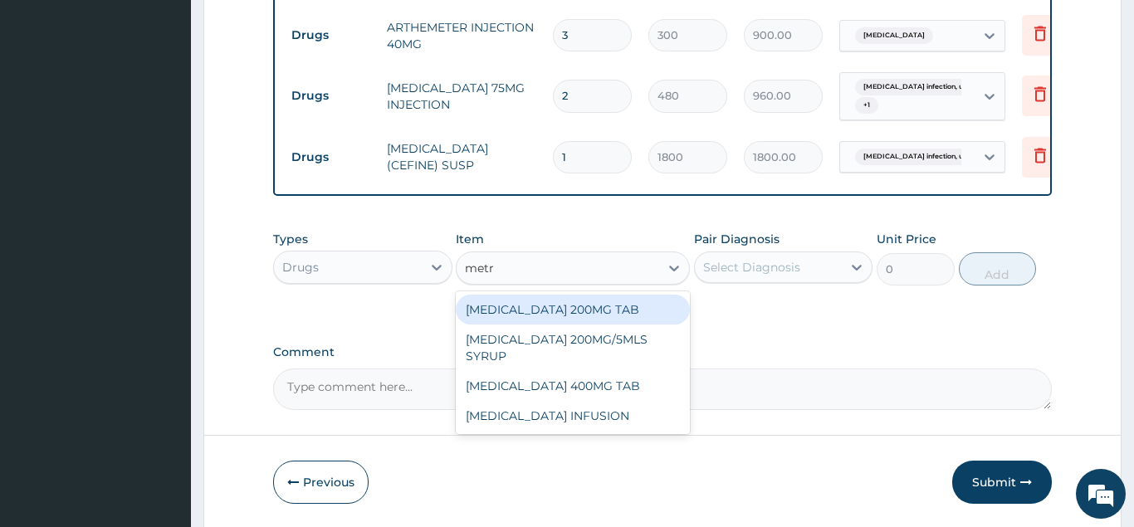
type input "metro"
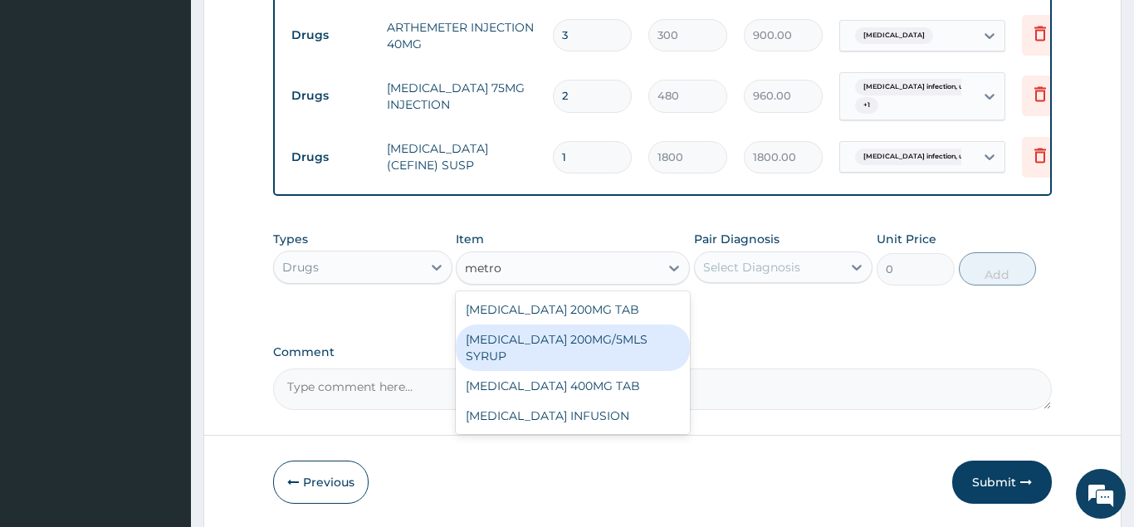
click at [552, 354] on div "METRONIDAZOLE 200MG/5MLS SYRUP" at bounding box center [573, 348] width 234 height 46
type input "390"
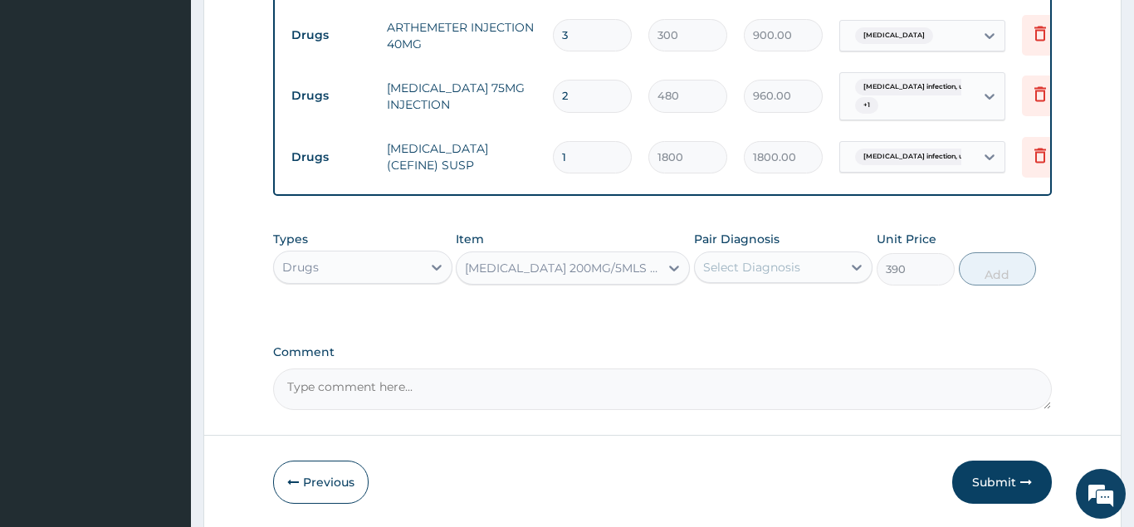
click at [790, 269] on div "Select Diagnosis" at bounding box center [751, 267] width 97 height 17
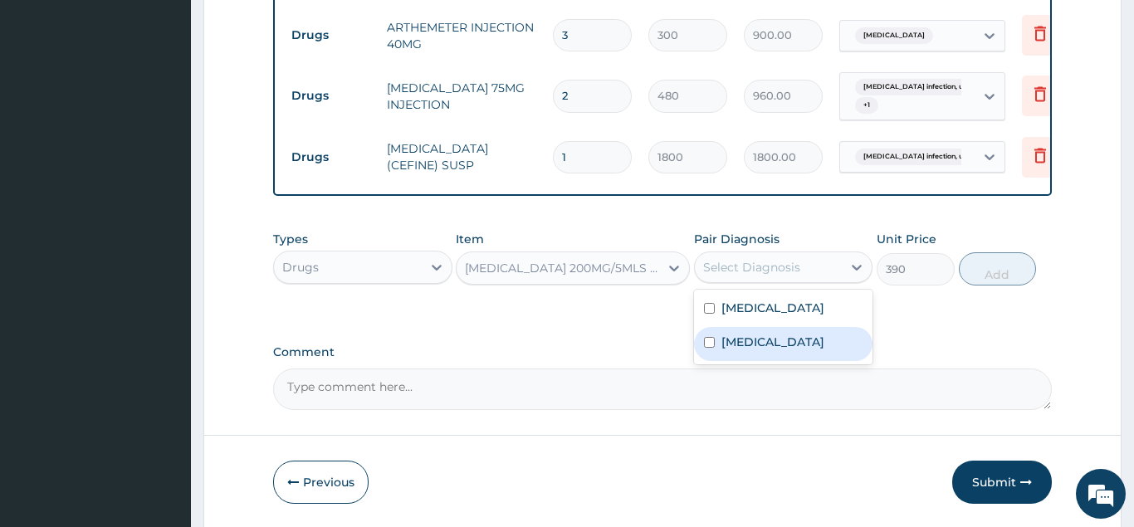
click at [756, 350] on label "Salmonella infection, unspecified" at bounding box center [772, 342] width 103 height 17
checkbox input "true"
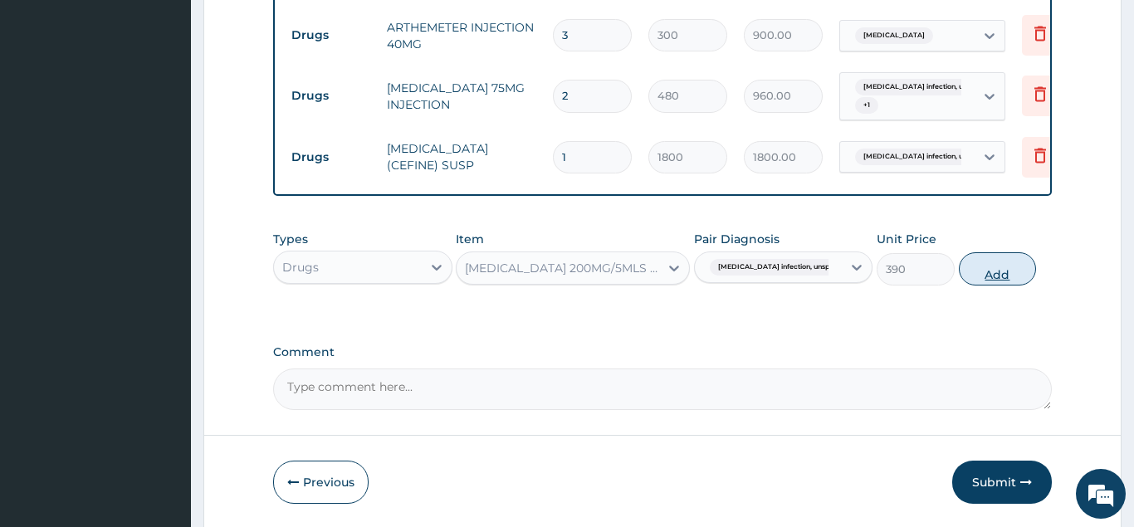
click at [1004, 269] on button "Add" at bounding box center [998, 268] width 78 height 33
type input "0"
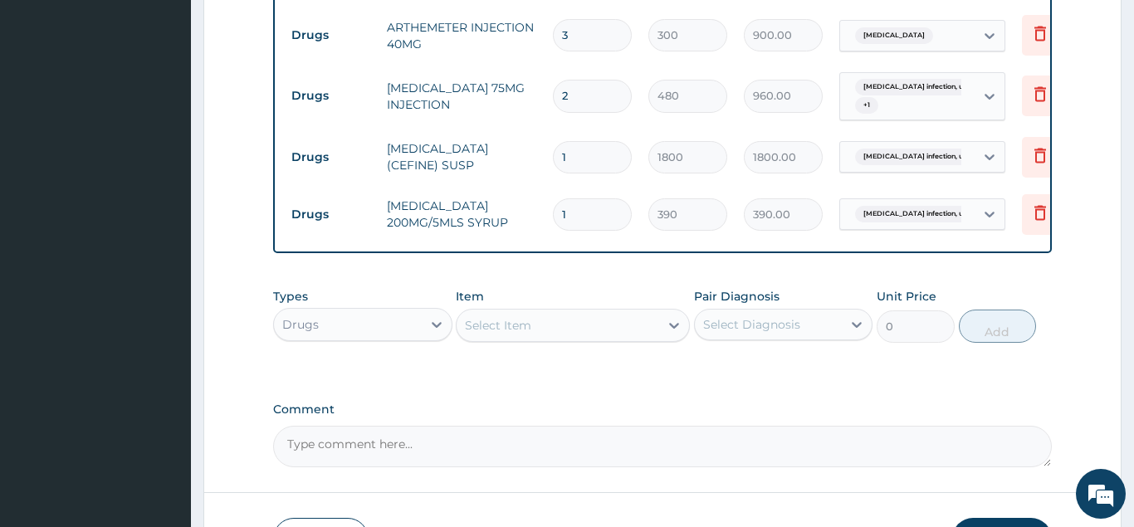
click at [586, 326] on div "Select Item" at bounding box center [558, 325] width 203 height 27
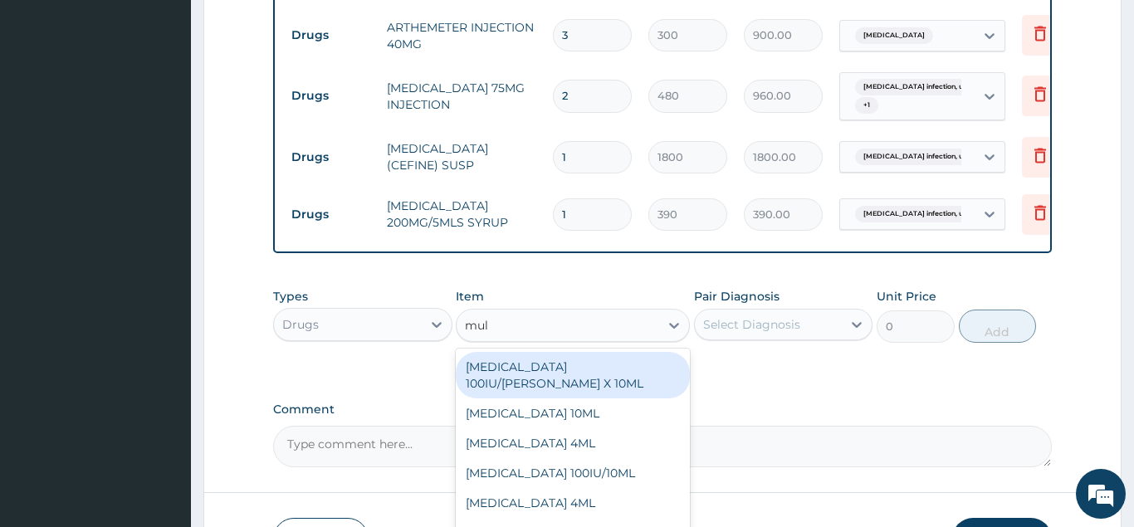
type input "mult"
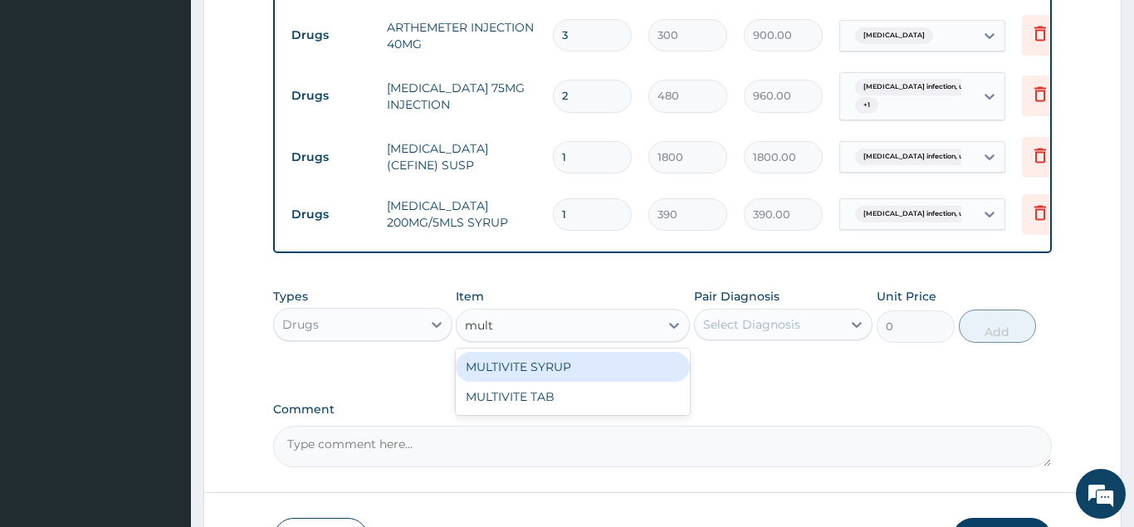
click at [506, 366] on div "MULTIVITE SYRUP" at bounding box center [573, 367] width 234 height 30
type input "450"
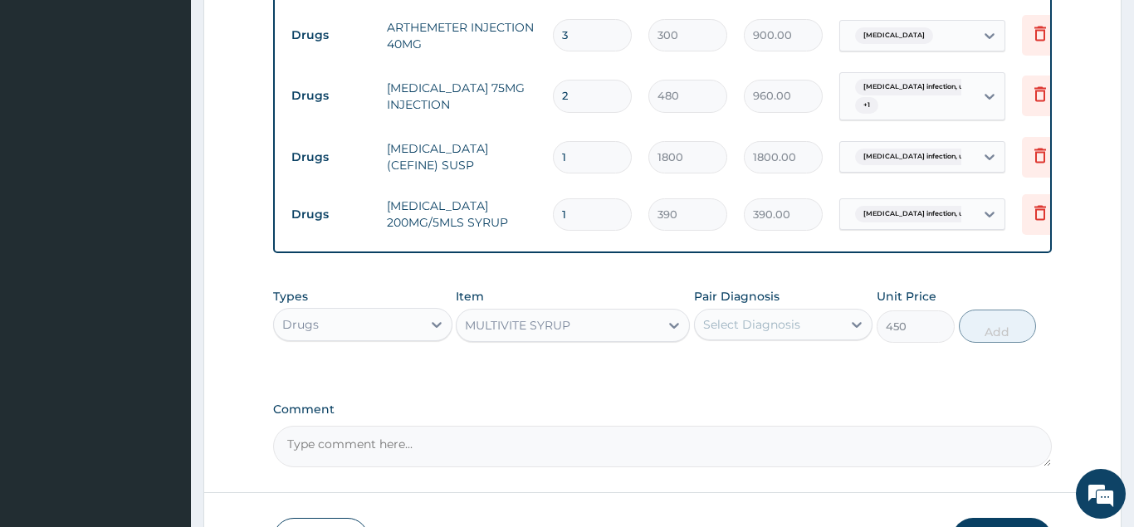
click at [749, 323] on div "Select Diagnosis" at bounding box center [751, 324] width 97 height 17
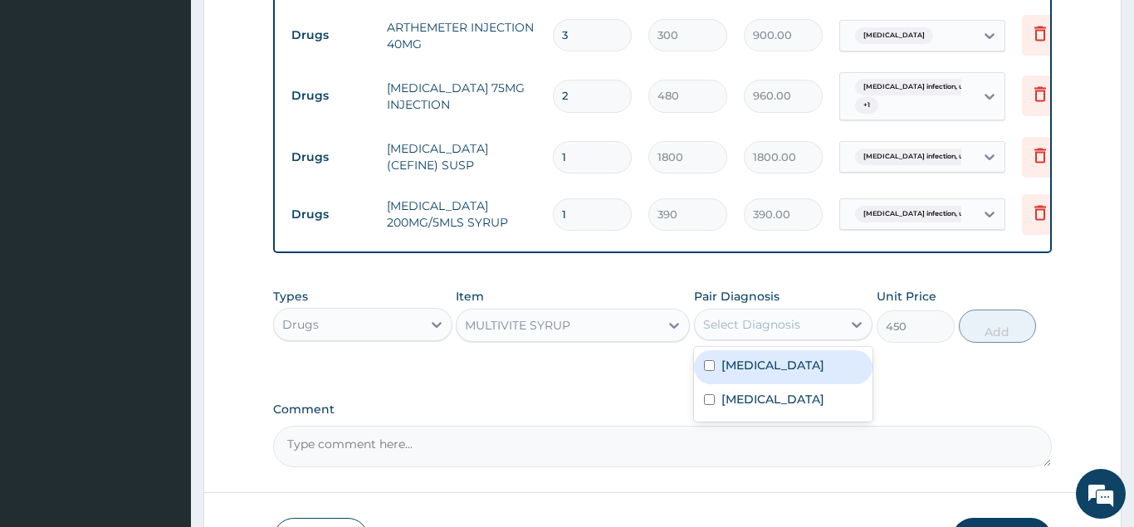
click at [744, 364] on label "Malaria, unspecified" at bounding box center [772, 365] width 103 height 17
checkbox input "true"
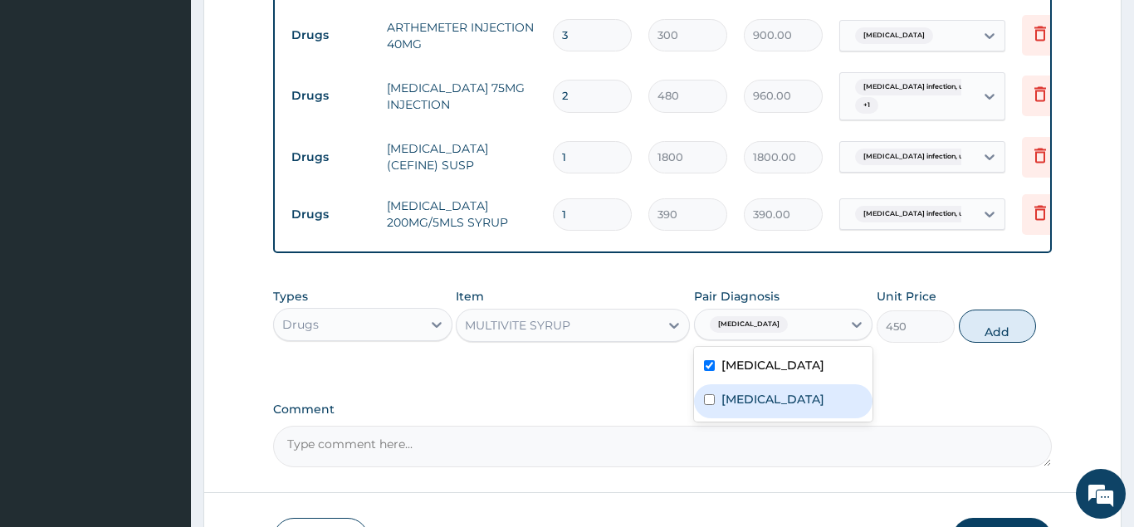
click at [737, 408] on label "Salmonella infection, unspecified" at bounding box center [772, 399] width 103 height 17
checkbox input "true"
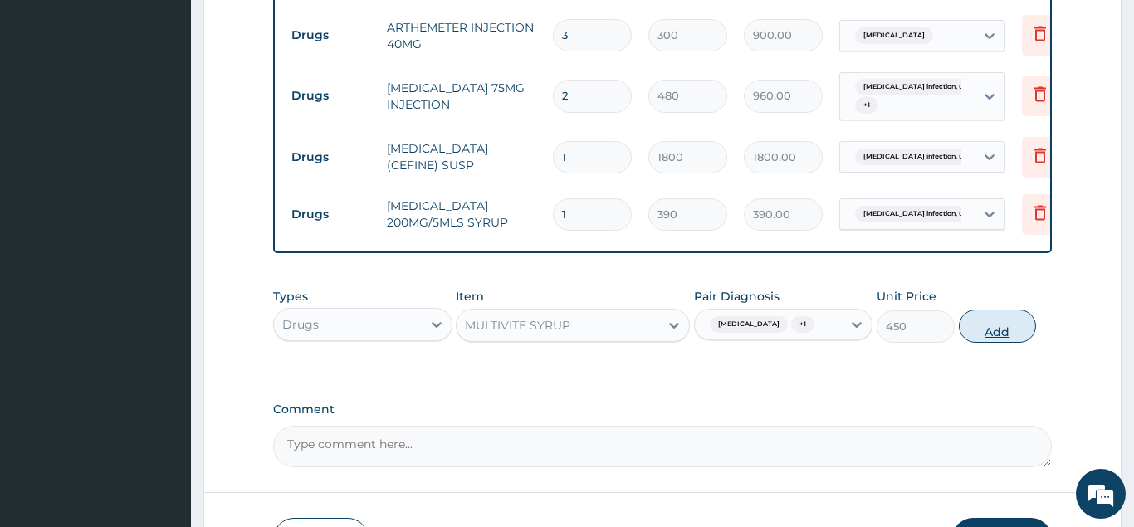
click at [996, 326] on button "Add" at bounding box center [998, 326] width 78 height 33
type input "0"
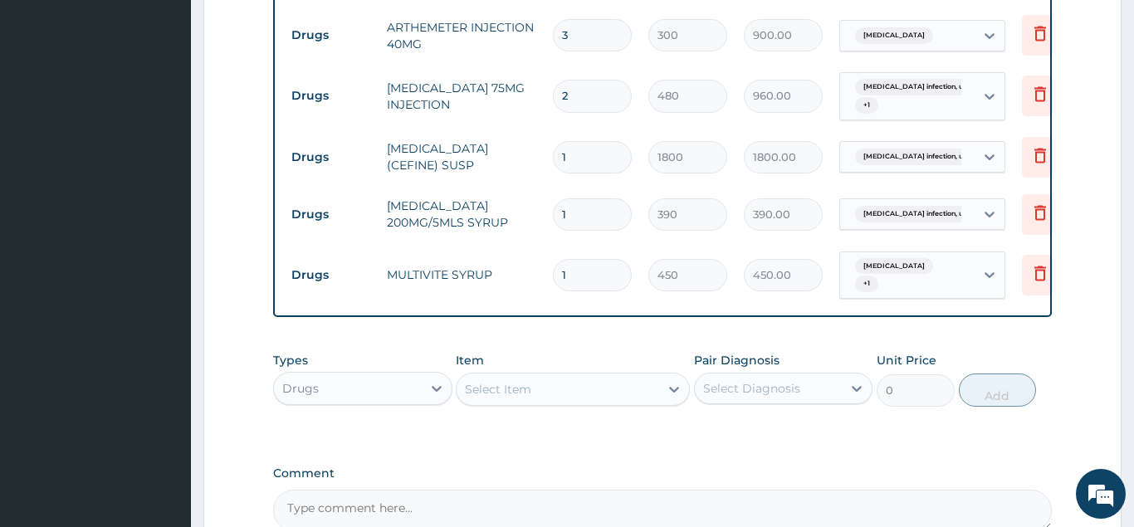
click at [610, 386] on div "Select Item" at bounding box center [558, 389] width 203 height 27
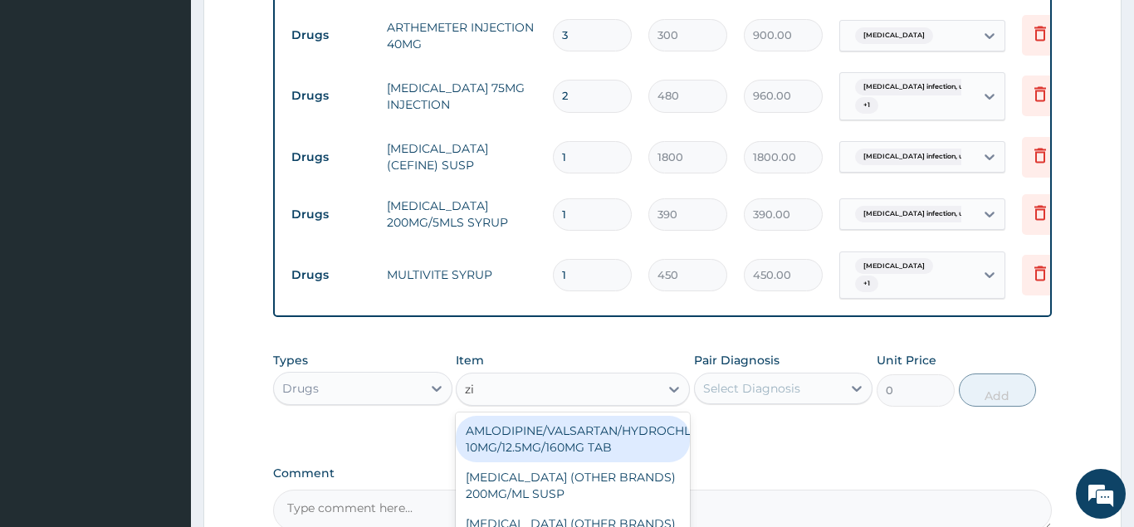
type input "zin"
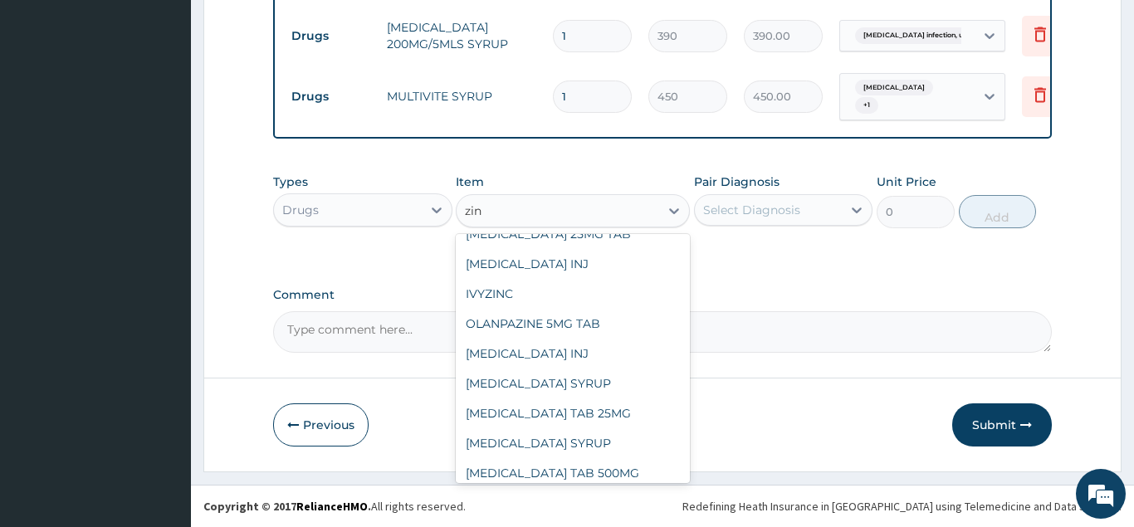
scroll to position [355, 0]
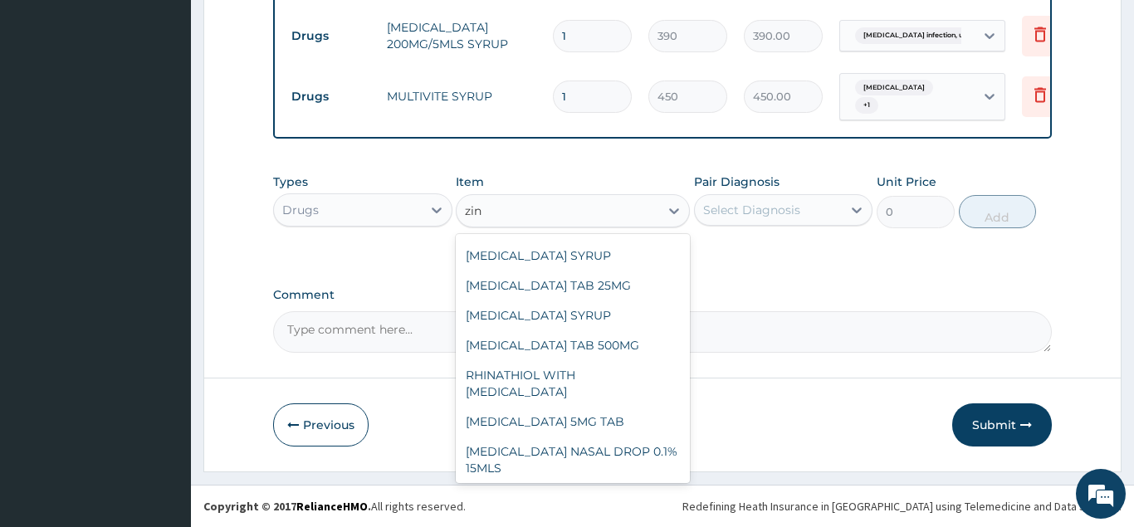
click at [576, 483] on div "Zinc Tab" at bounding box center [573, 498] width 234 height 30
type input "150"
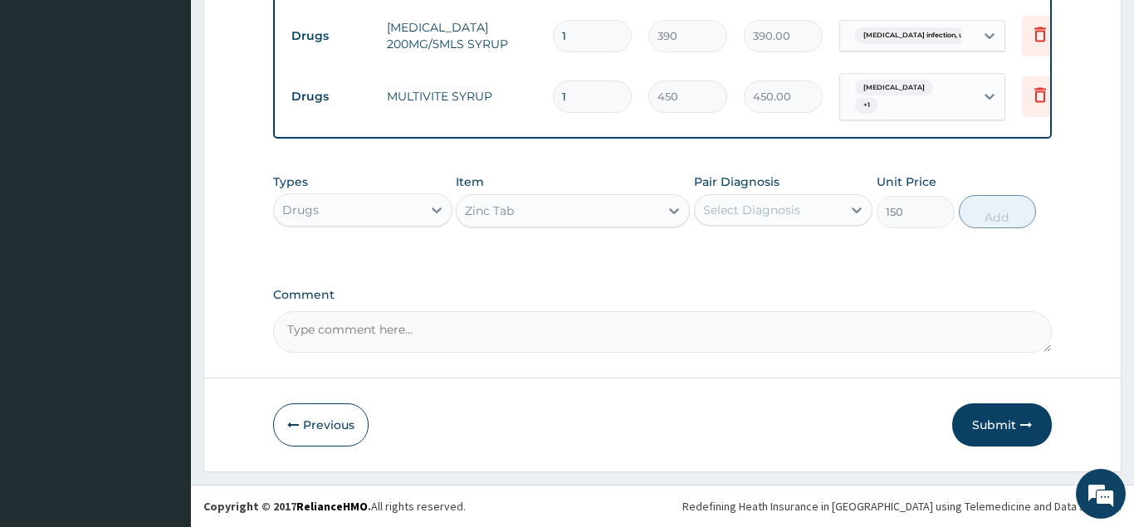
click at [766, 214] on div "Select Diagnosis" at bounding box center [751, 210] width 97 height 17
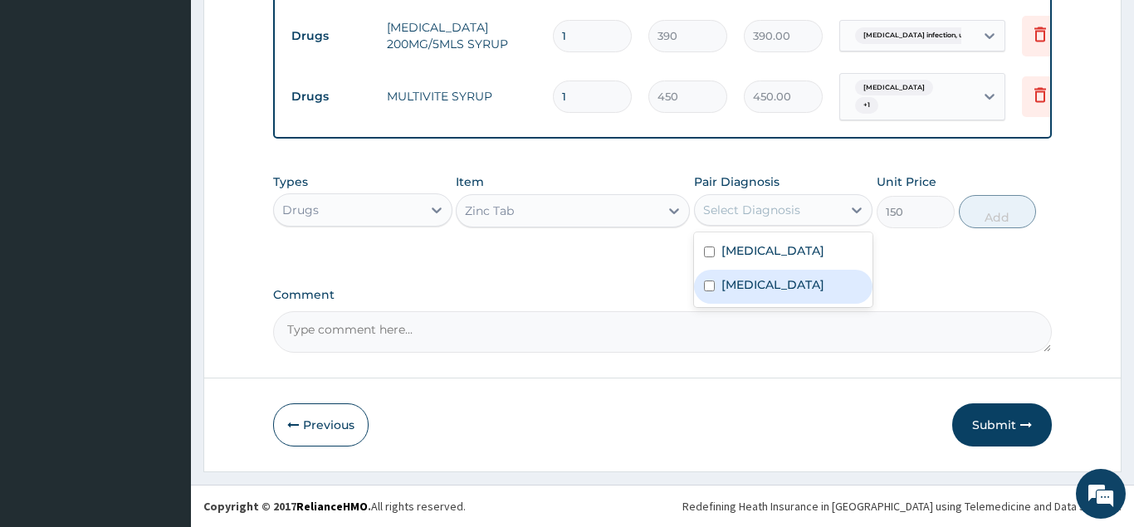
click at [761, 273] on div "Salmonella infection, unspecified" at bounding box center [783, 287] width 179 height 34
checkbox input "true"
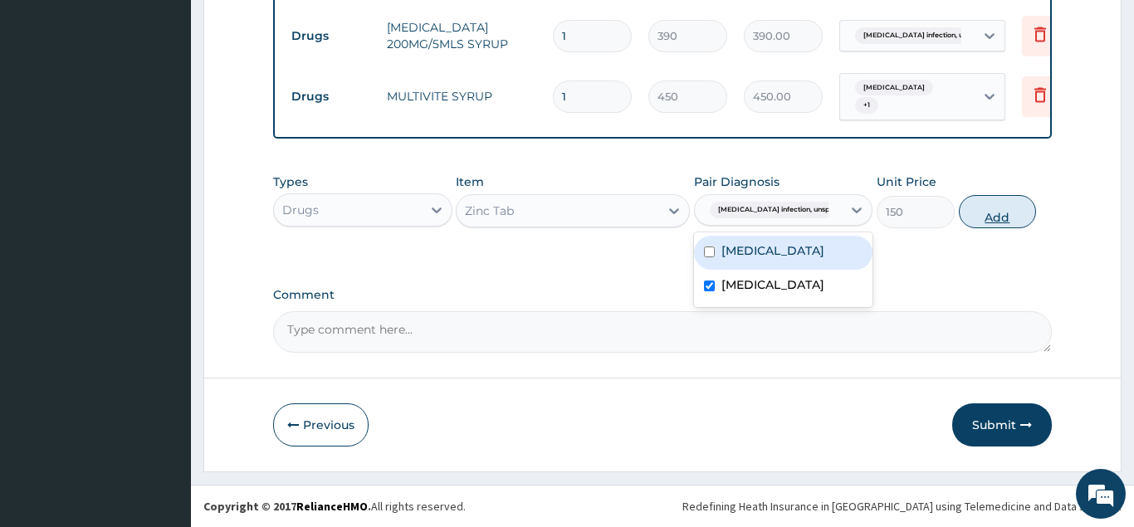
click at [980, 213] on button "Add" at bounding box center [998, 211] width 78 height 33
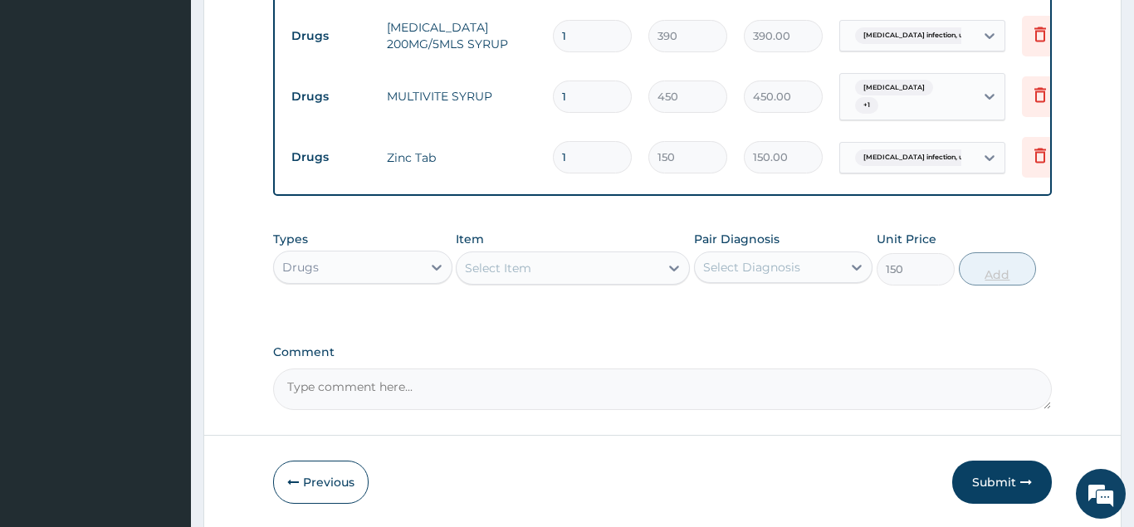
type input "0"
type input "0.00"
type input "4"
type input "600.00"
type input "4"
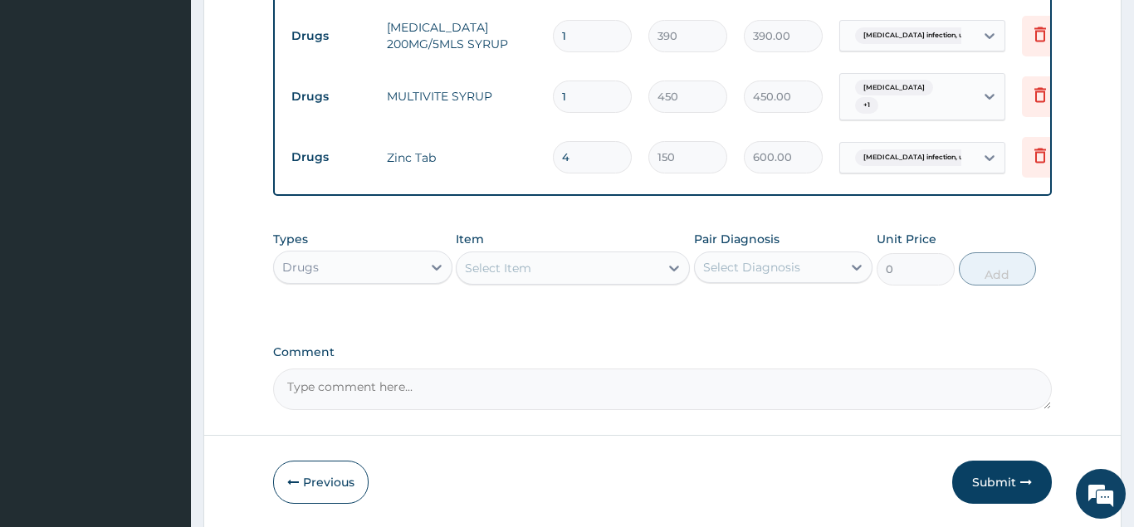
click at [551, 264] on div "Select Item" at bounding box center [558, 268] width 203 height 27
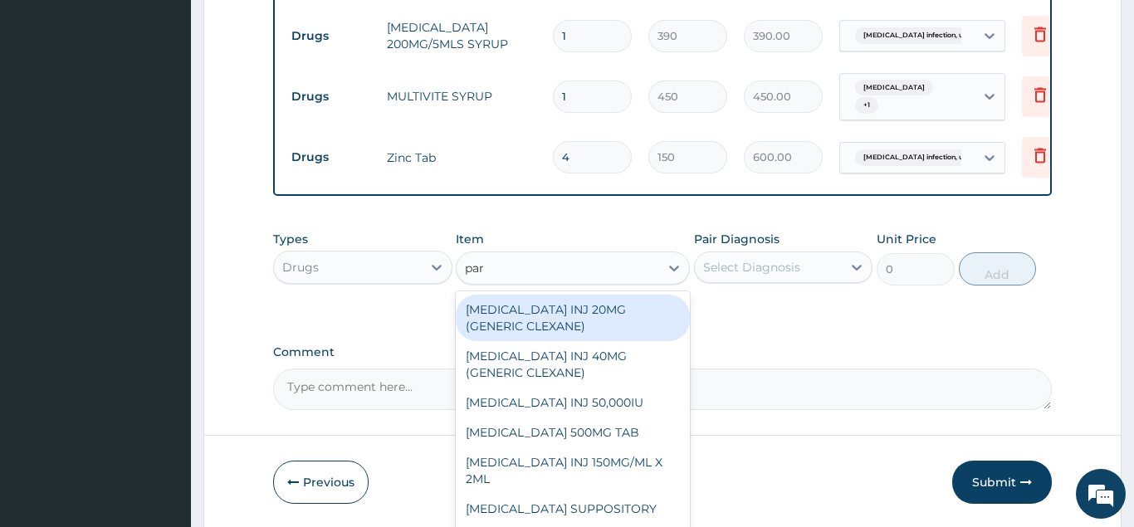
type input "para"
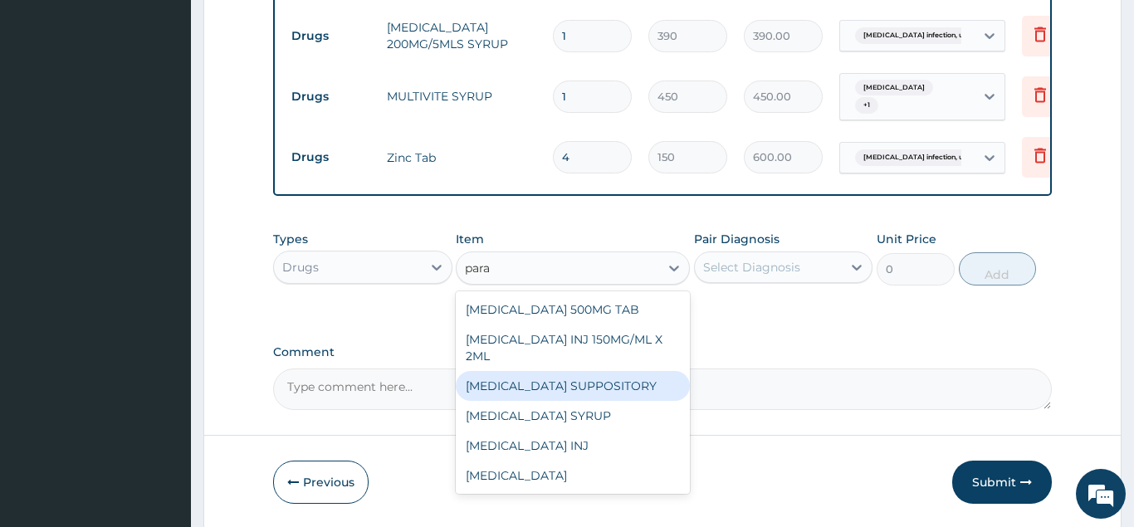
click at [536, 401] on div "PARACETAMOL SUPPOSITORY" at bounding box center [573, 386] width 234 height 30
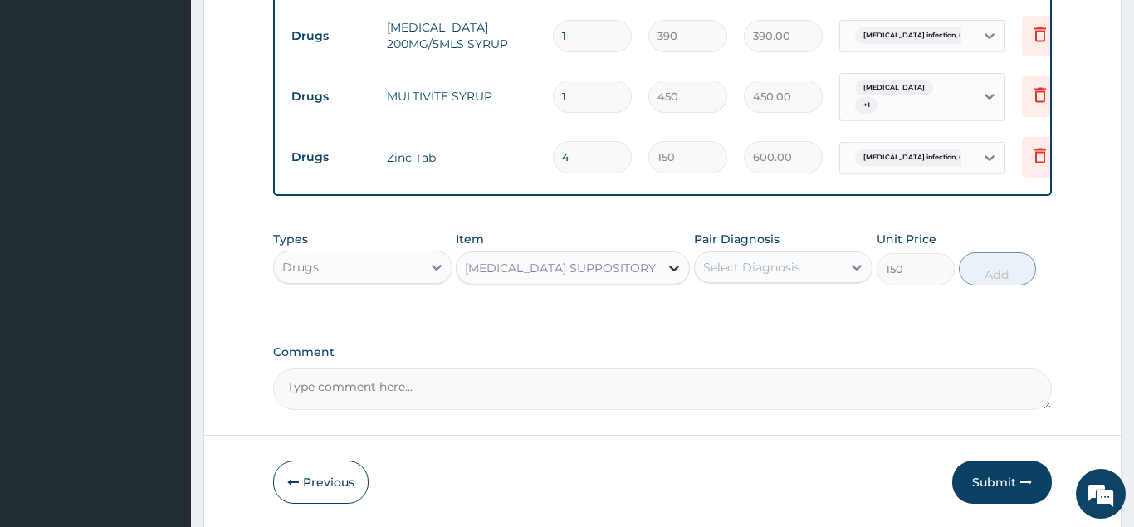
click at [665, 272] on div at bounding box center [674, 268] width 30 height 30
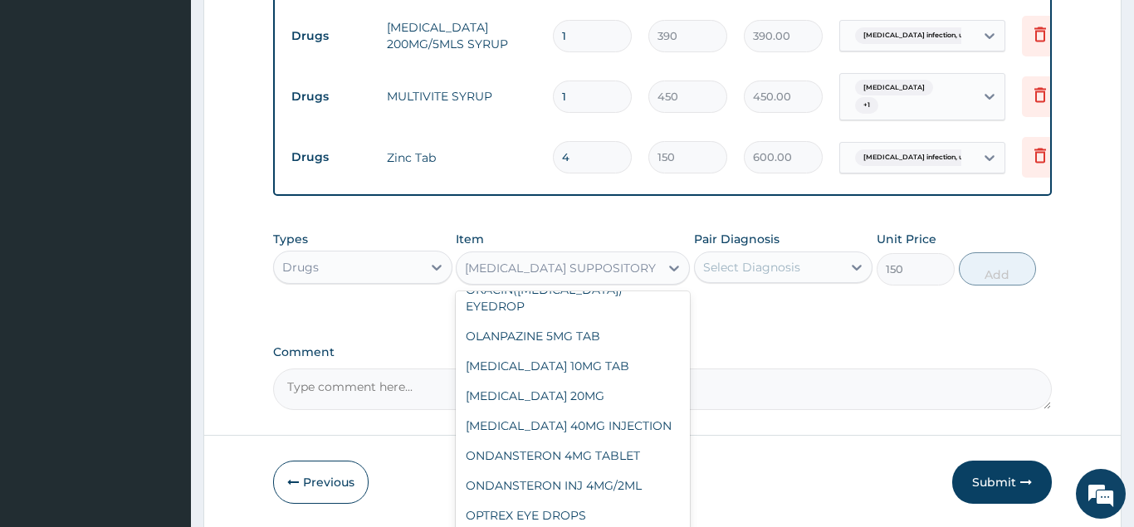
scroll to position [17234, 0]
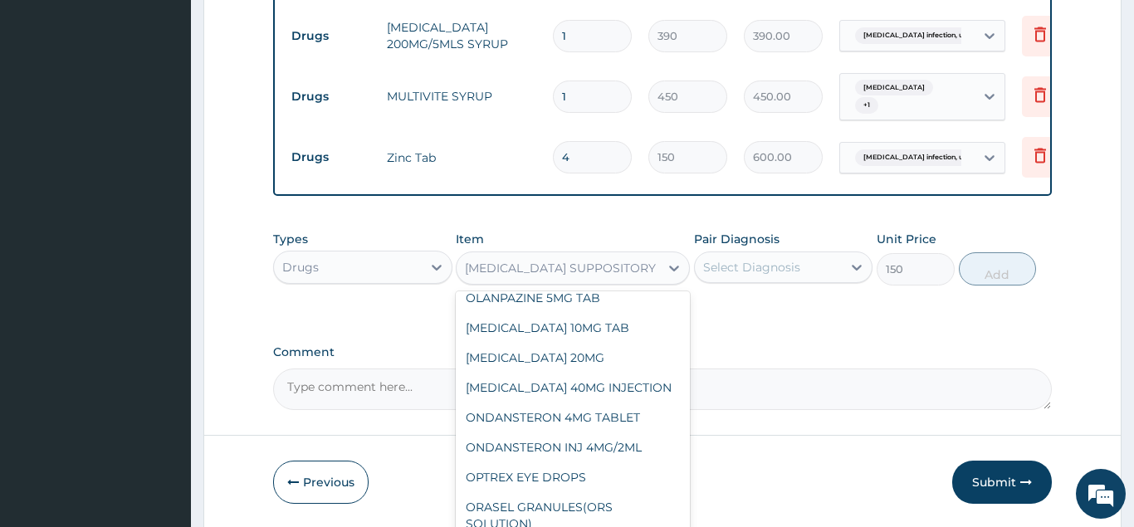
type input "300"
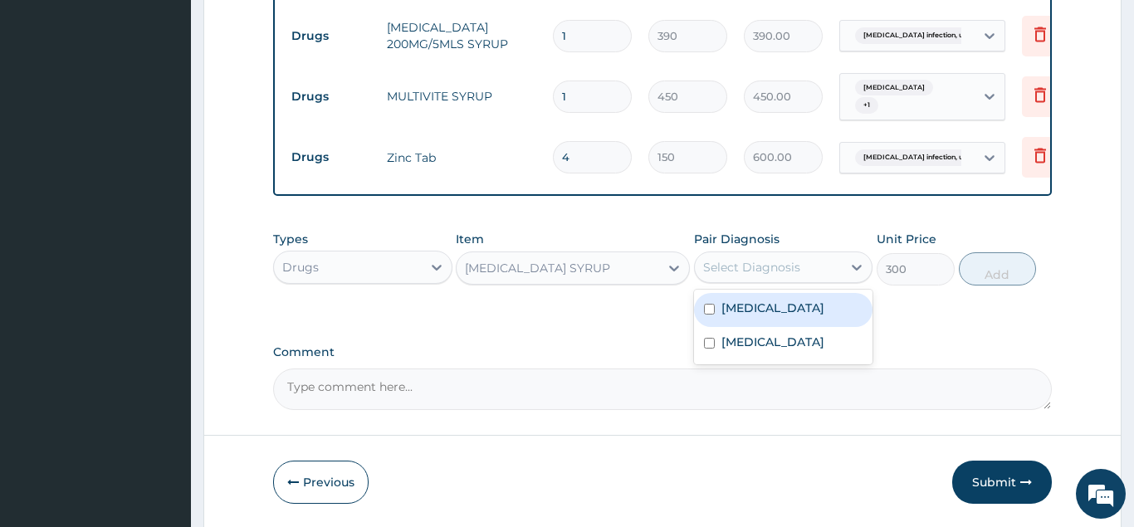
click at [809, 266] on div "Select Diagnosis" at bounding box center [769, 267] width 148 height 27
click at [789, 312] on label "Malaria, unspecified" at bounding box center [772, 308] width 103 height 17
checkbox input "true"
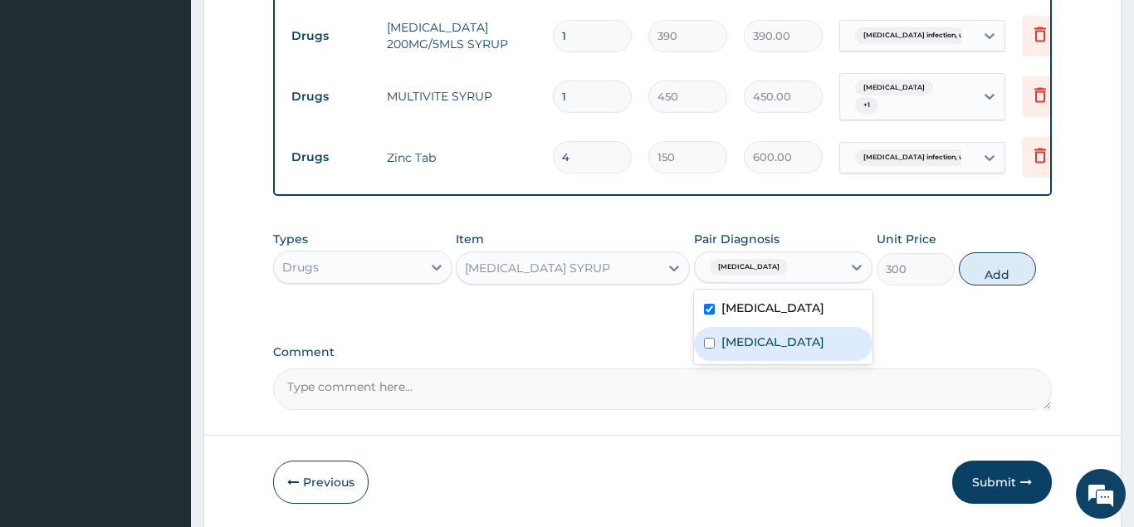
click at [782, 346] on label "Salmonella infection, unspecified" at bounding box center [772, 342] width 103 height 17
checkbox input "true"
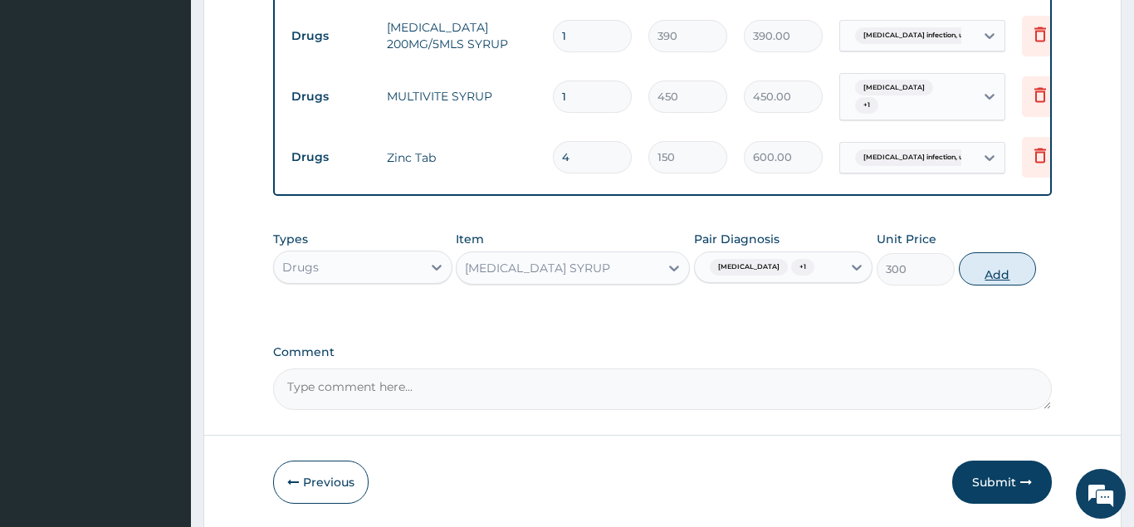
click at [983, 257] on button "Add" at bounding box center [998, 268] width 78 height 33
type input "0"
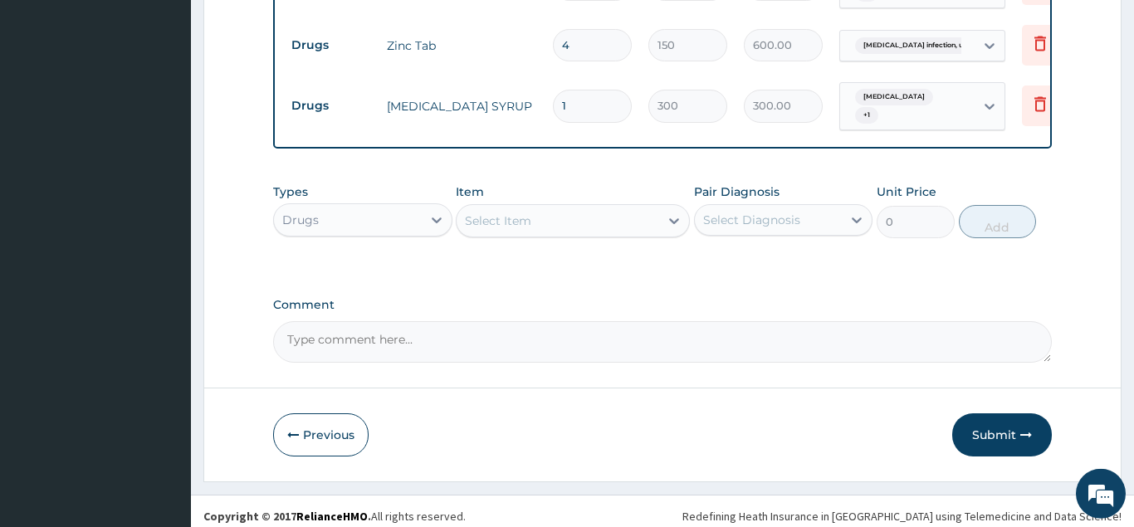
scroll to position [1144, 0]
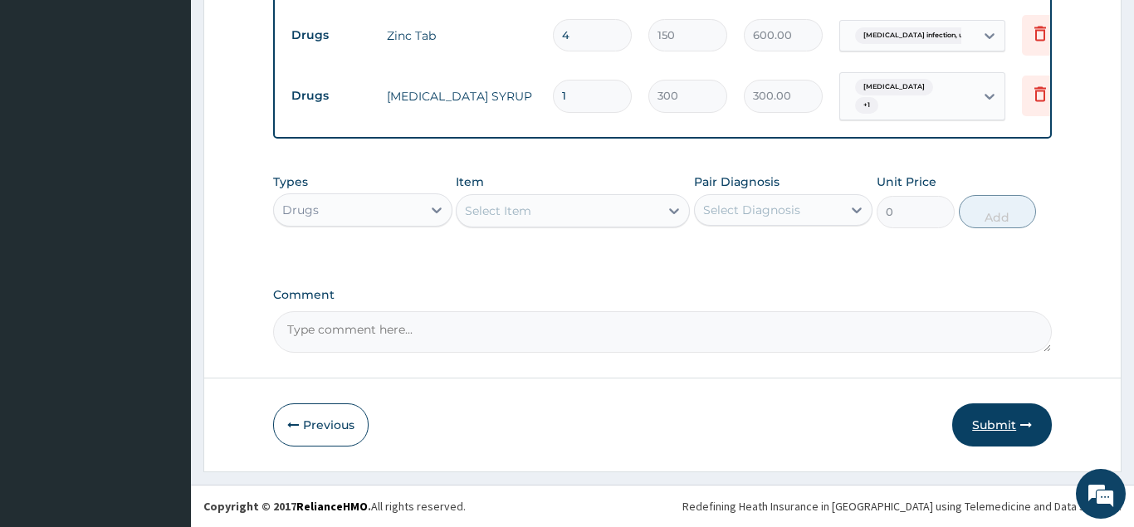
click at [997, 417] on button "Submit" at bounding box center [1002, 424] width 100 height 43
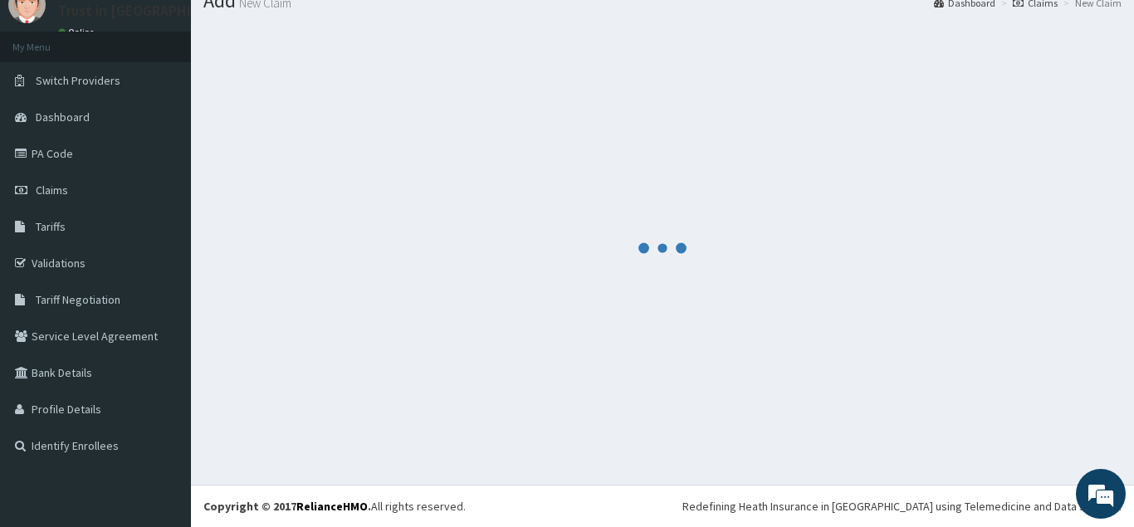
scroll to position [64, 0]
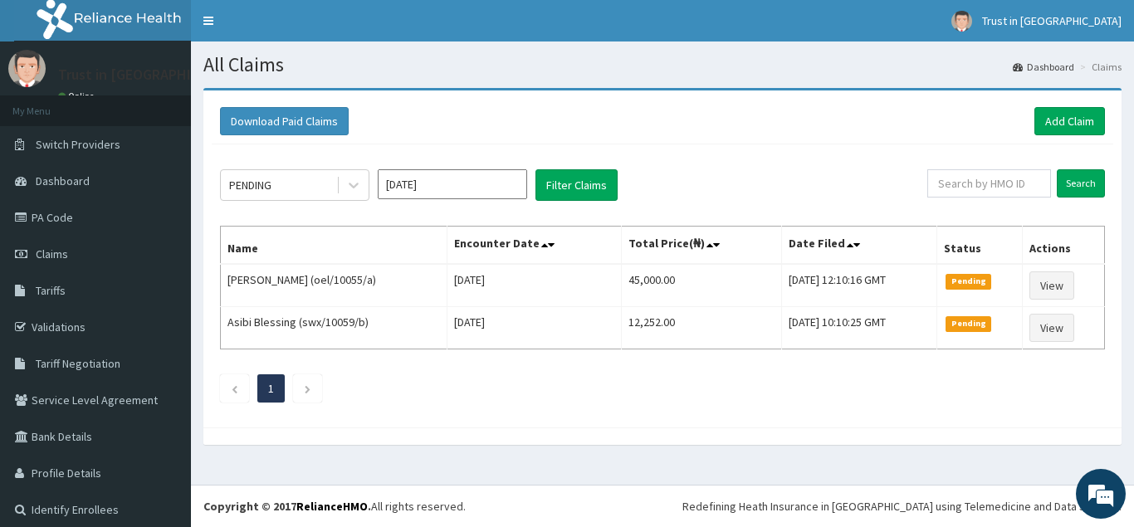
click at [834, 374] on div "PENDING Sep 2025 Filter Claims Search Name Encounter Date Total Price(₦) Date F…" at bounding box center [663, 281] width 902 height 275
drag, startPoint x: 834, startPoint y: 374, endPoint x: 789, endPoint y: 377, distance: 45.7
click at [818, 374] on div "PENDING Sep 2025 Filter Claims Search Name Encounter Date Total Price(₦) Date F…" at bounding box center [663, 281] width 902 height 275
click at [789, 377] on div "PENDING Sep 2025 Filter Claims Search Name Encounter Date Total Price(₦) Date F…" at bounding box center [663, 281] width 902 height 275
click at [419, 204] on div "PENDING Sep 2025 Filter Claims Search Name Encounter Date Total Price(₦) Date F…" at bounding box center [663, 281] width 902 height 275
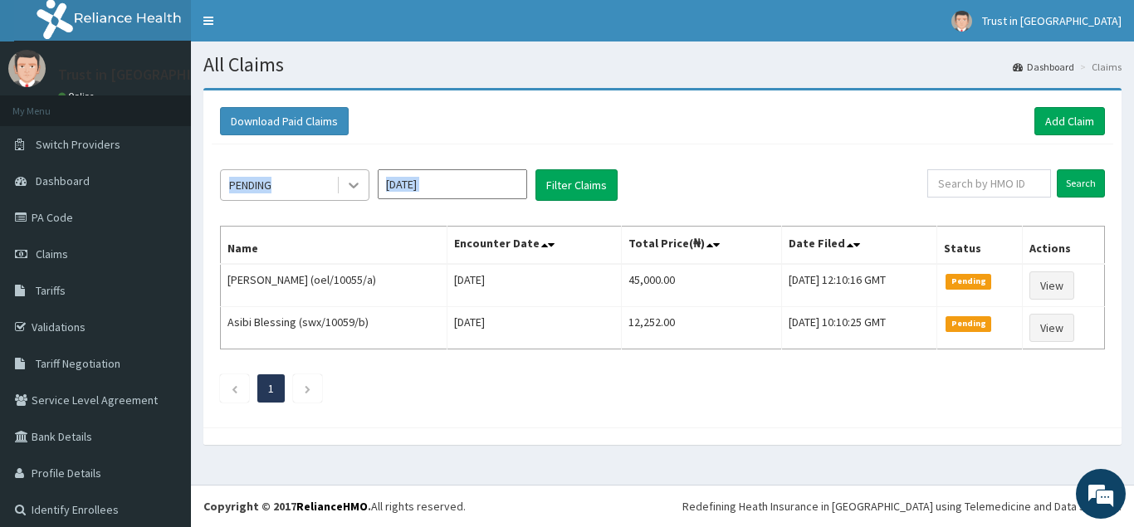
click at [356, 186] on icon at bounding box center [354, 186] width 10 height 6
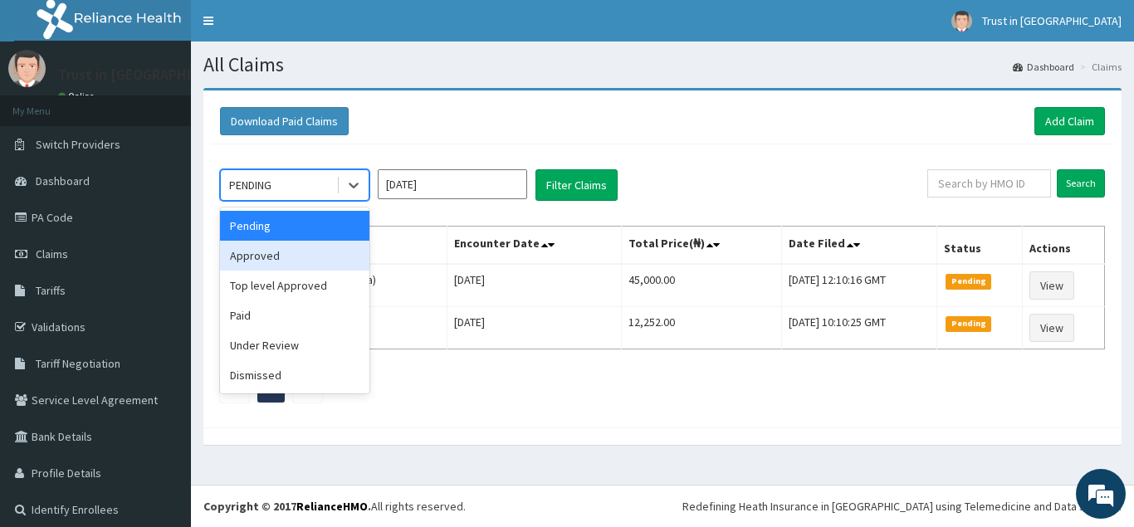
click at [260, 257] on div "Approved" at bounding box center [294, 256] width 149 height 30
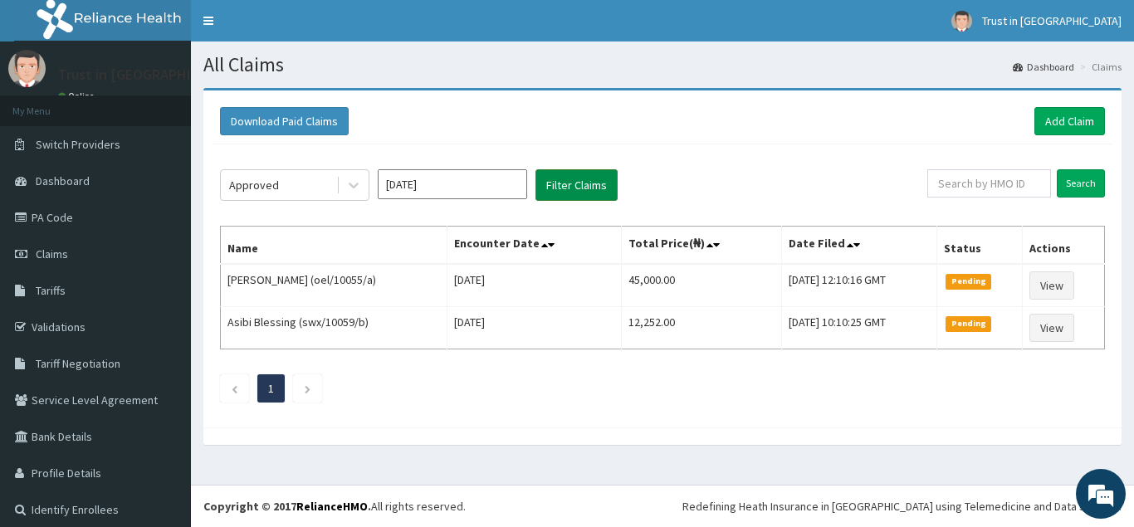
click at [573, 178] on button "Filter Claims" at bounding box center [577, 185] width 82 height 32
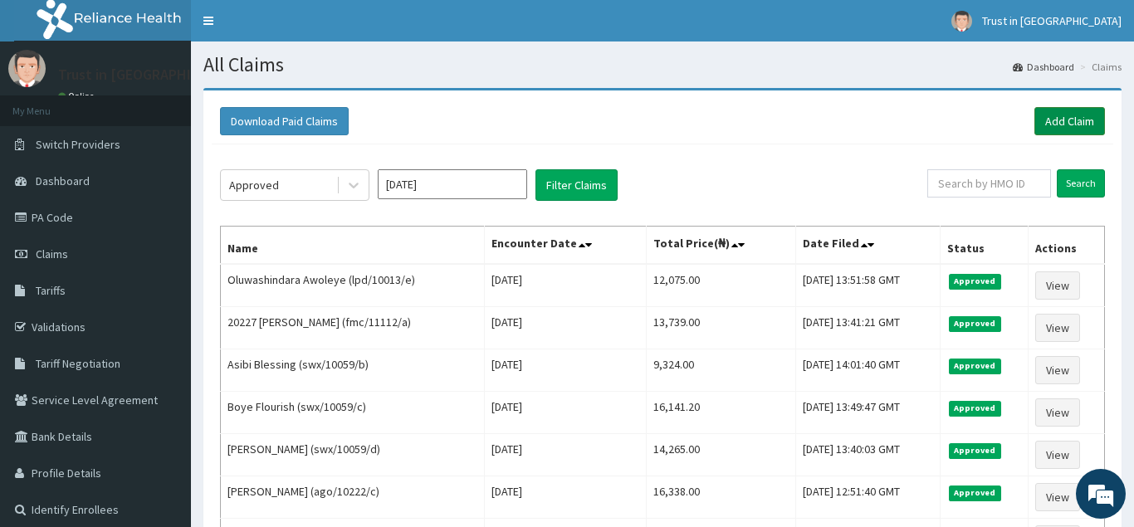
click at [1060, 110] on link "Add Claim" at bounding box center [1069, 121] width 71 height 28
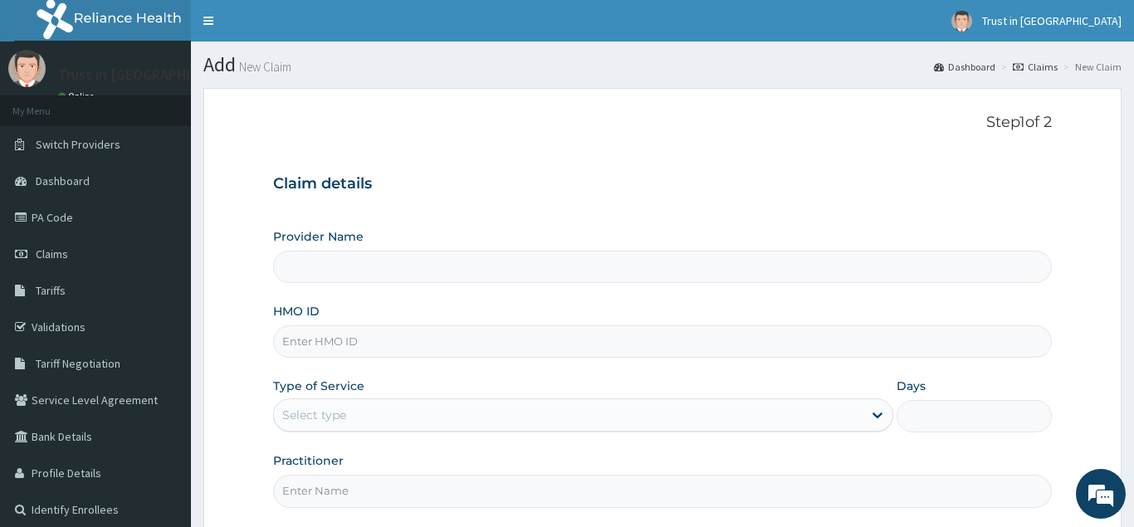
type input "Trust in [GEOGRAPHIC_DATA]"
click at [360, 338] on input "HMO ID" at bounding box center [662, 341] width 779 height 32
type input "lpd/10104/a"
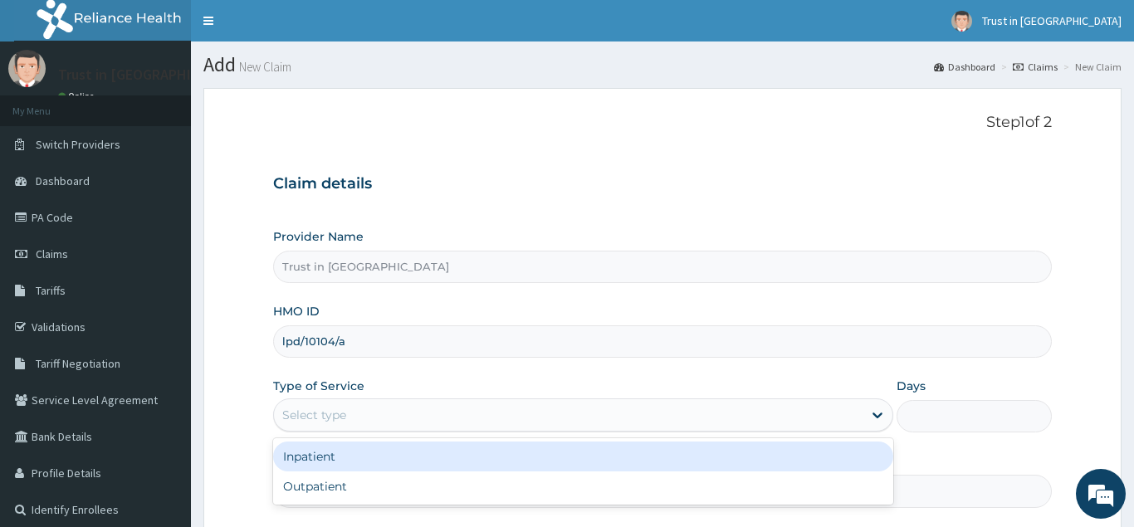
click at [306, 410] on div "Select type" at bounding box center [314, 415] width 64 height 17
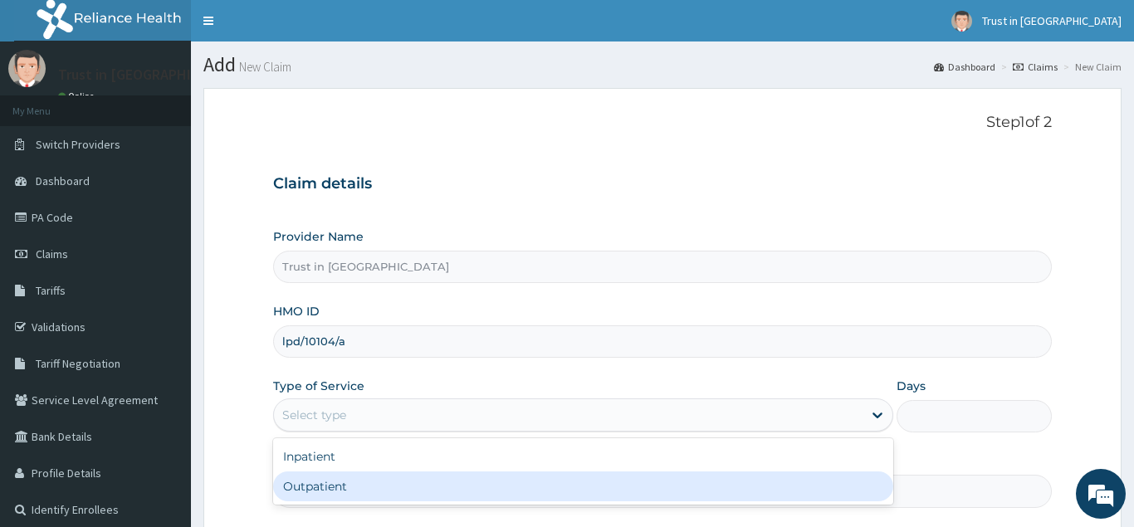
click at [321, 488] on div "Outpatient" at bounding box center [583, 487] width 621 height 30
type input "1"
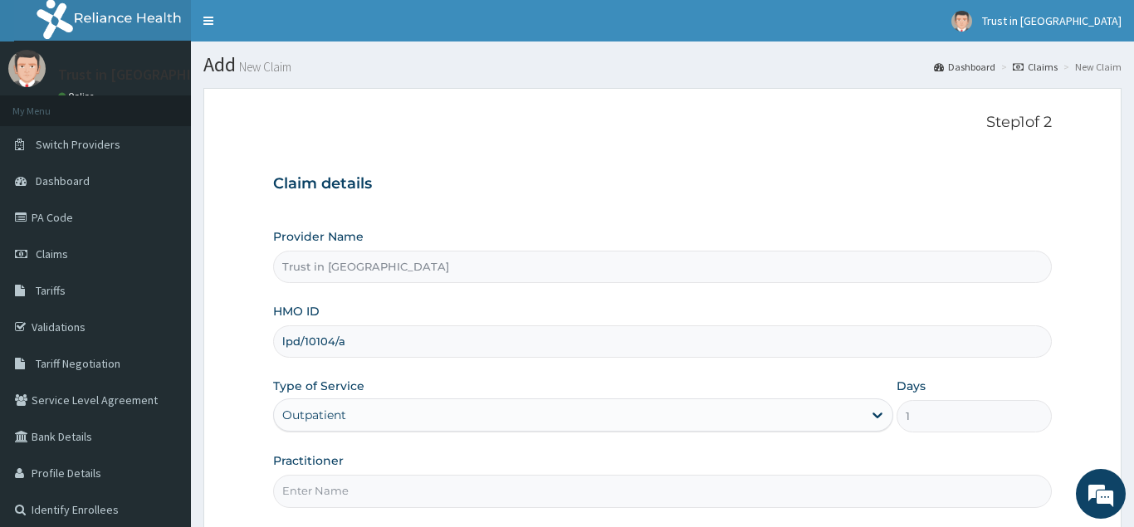
click at [331, 500] on input "Practitioner" at bounding box center [662, 491] width 779 height 32
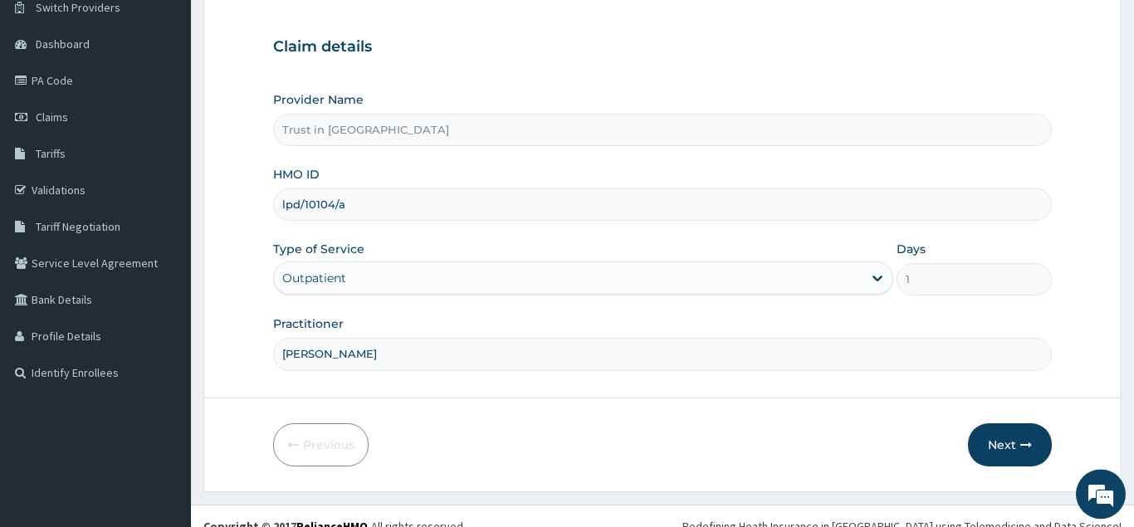
scroll to position [157, 0]
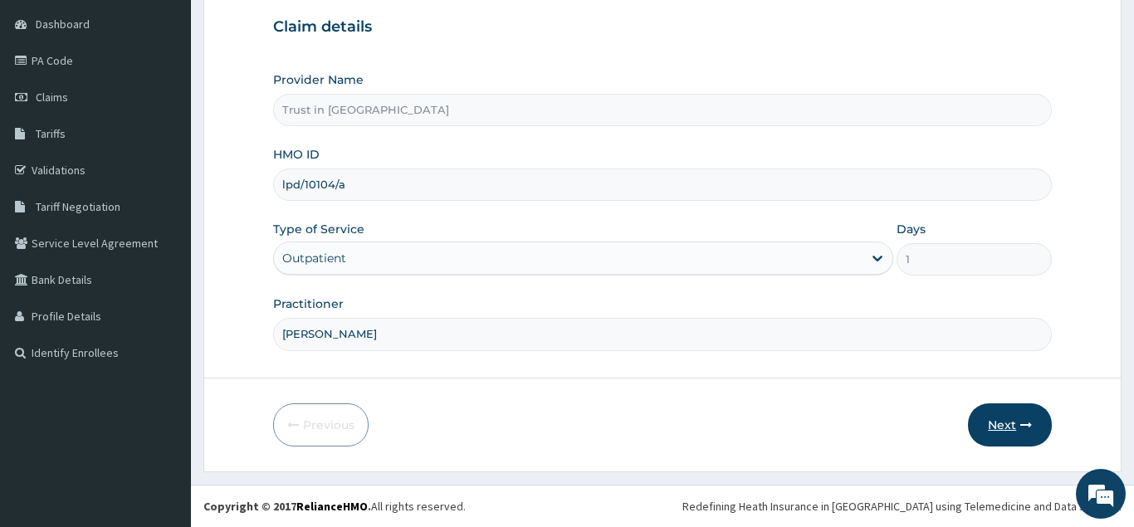
type input "dr ramsey"
click at [999, 429] on button "Next" at bounding box center [1010, 424] width 84 height 43
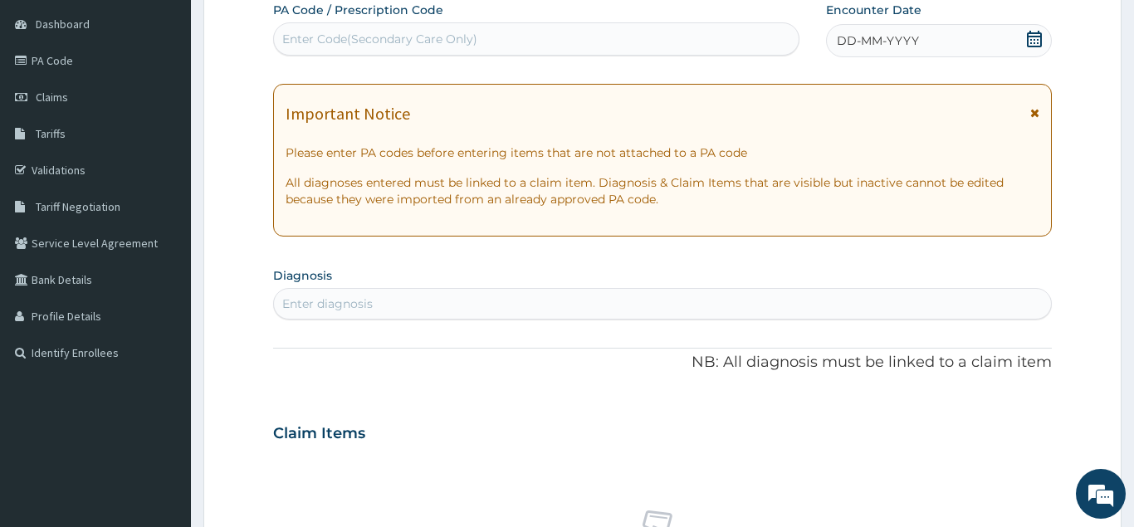
click at [1033, 40] on icon at bounding box center [1034, 39] width 17 height 17
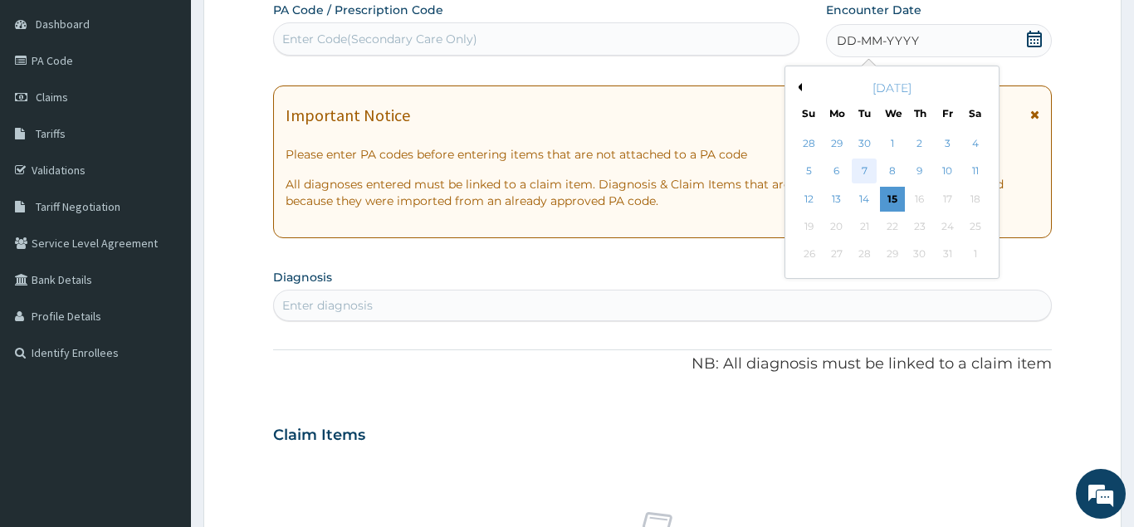
click at [858, 169] on div "7" at bounding box center [865, 171] width 25 height 25
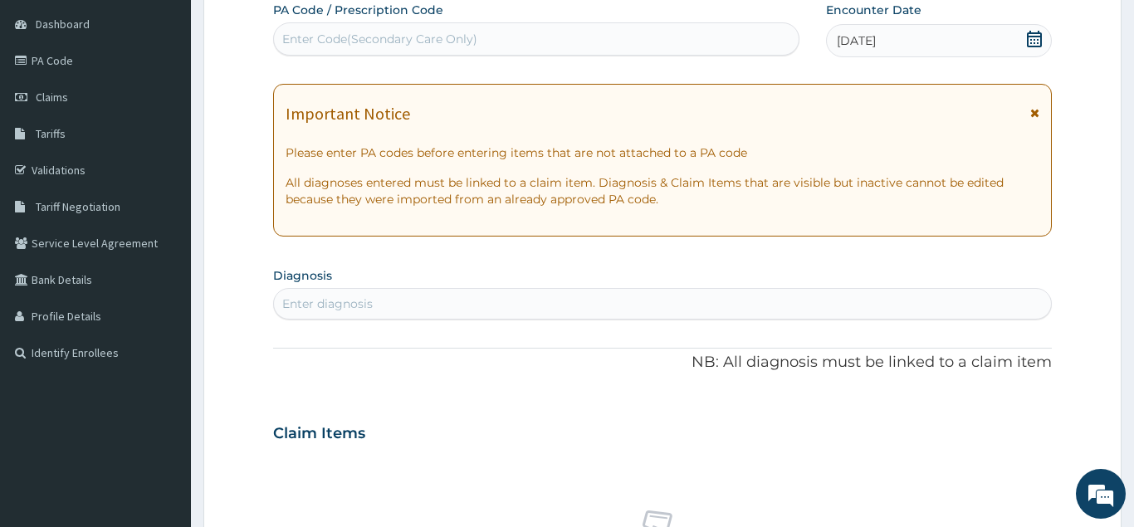
click at [401, 311] on div "Enter diagnosis" at bounding box center [662, 304] width 777 height 27
type input "f"
type input "boil"
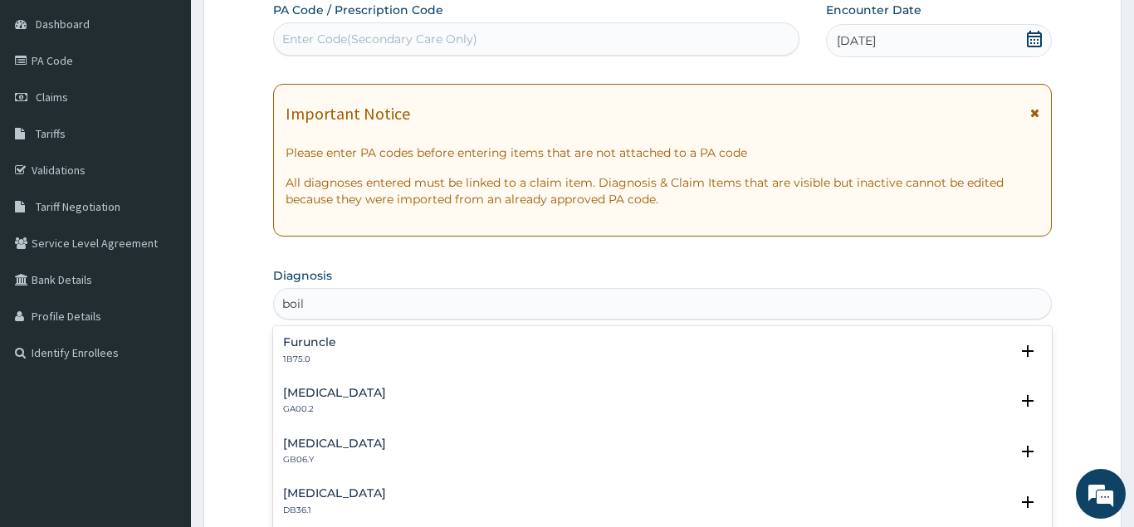
click at [297, 358] on p "1B75.0" at bounding box center [309, 360] width 53 height 12
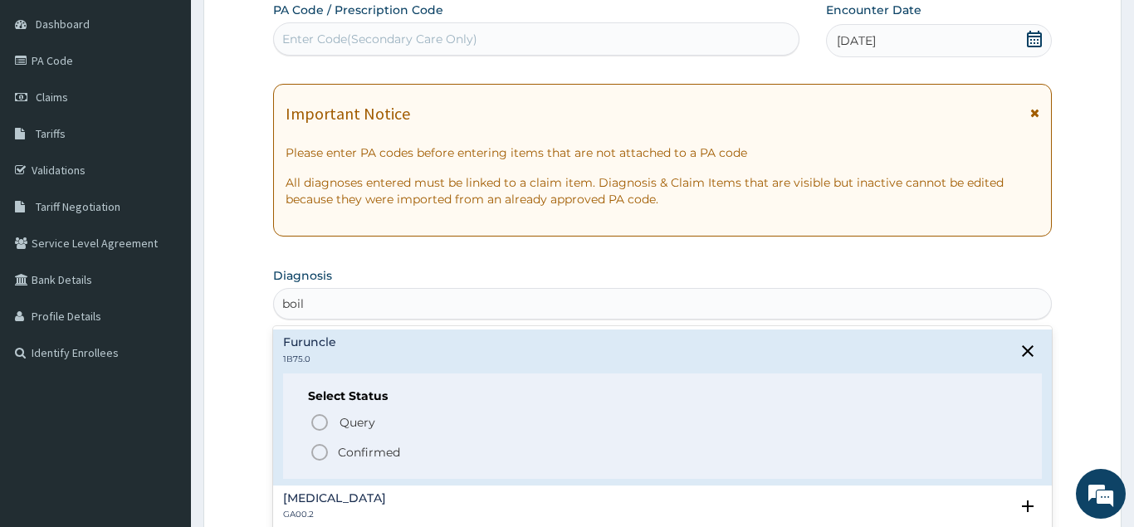
click at [320, 447] on icon "status option filled" at bounding box center [320, 453] width 20 height 20
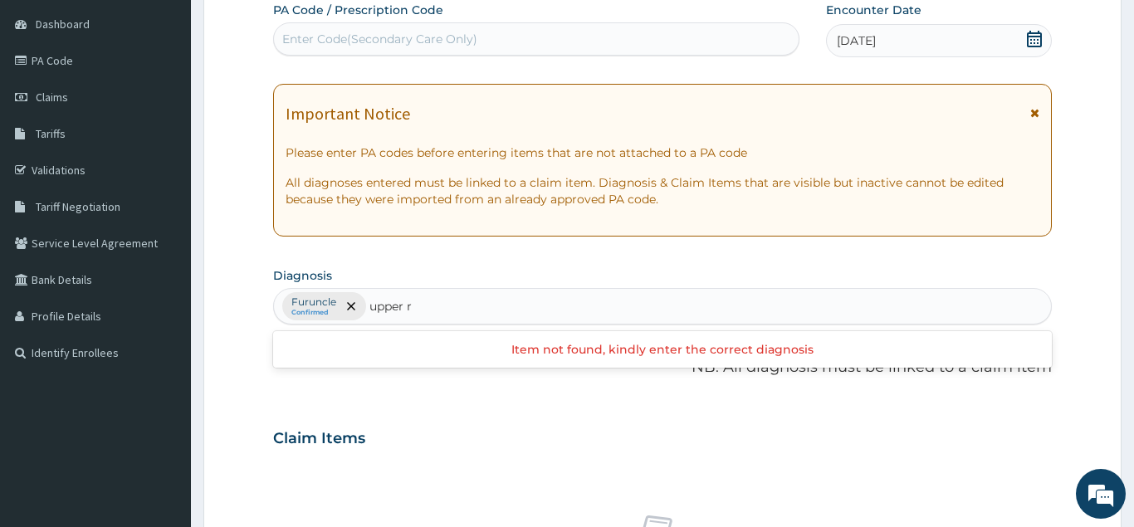
type input "upper"
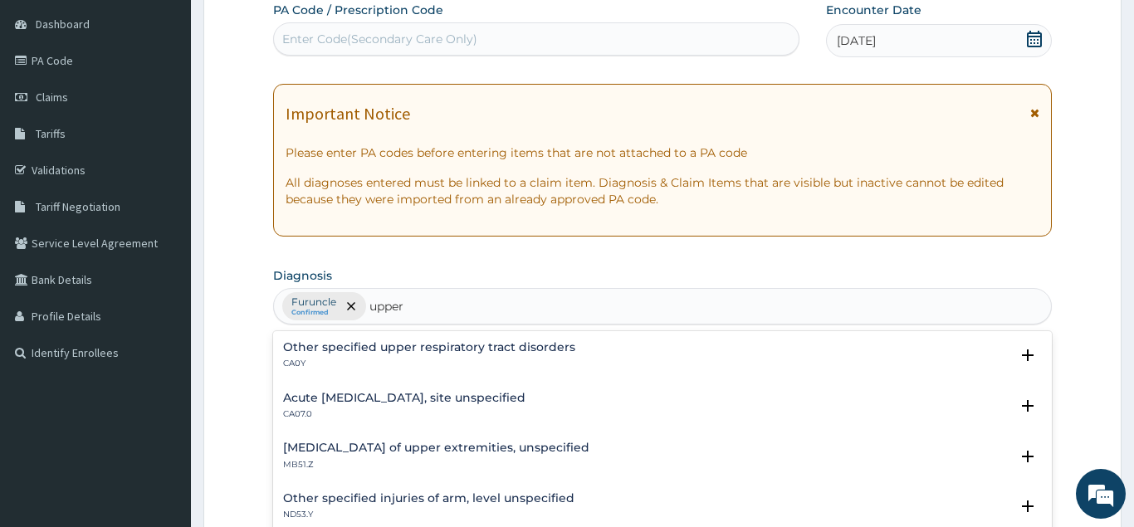
click at [313, 398] on h4 "Acute upper respiratory infection, site unspecified" at bounding box center [404, 398] width 242 height 12
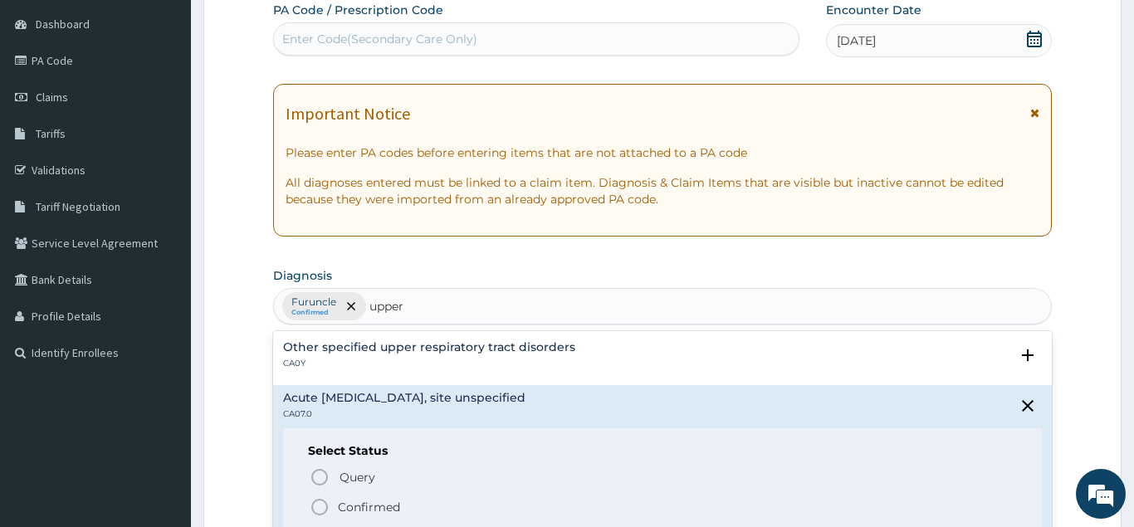
click at [318, 506] on icon "status option filled" at bounding box center [320, 507] width 20 height 20
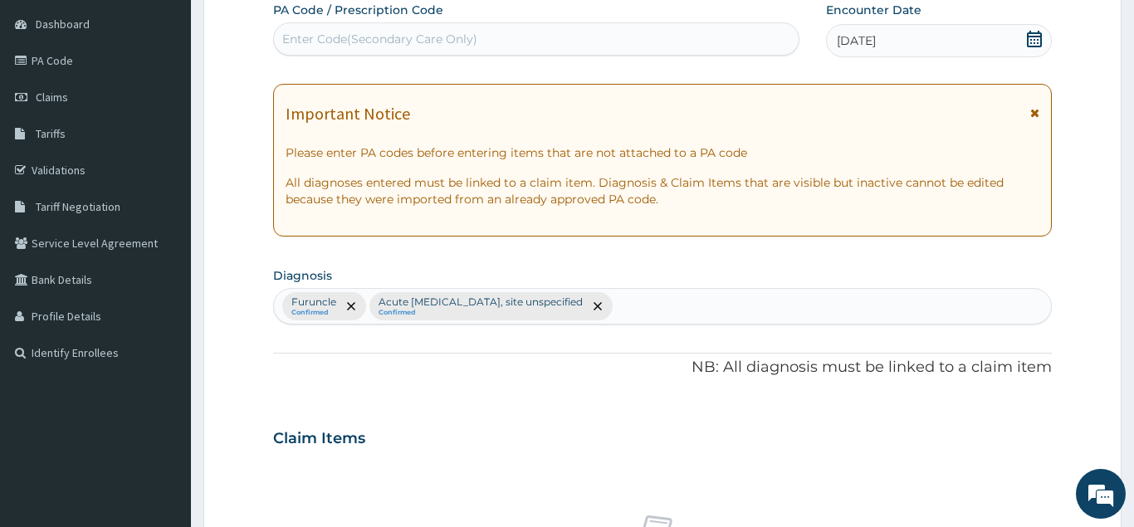
scroll to position [656, 0]
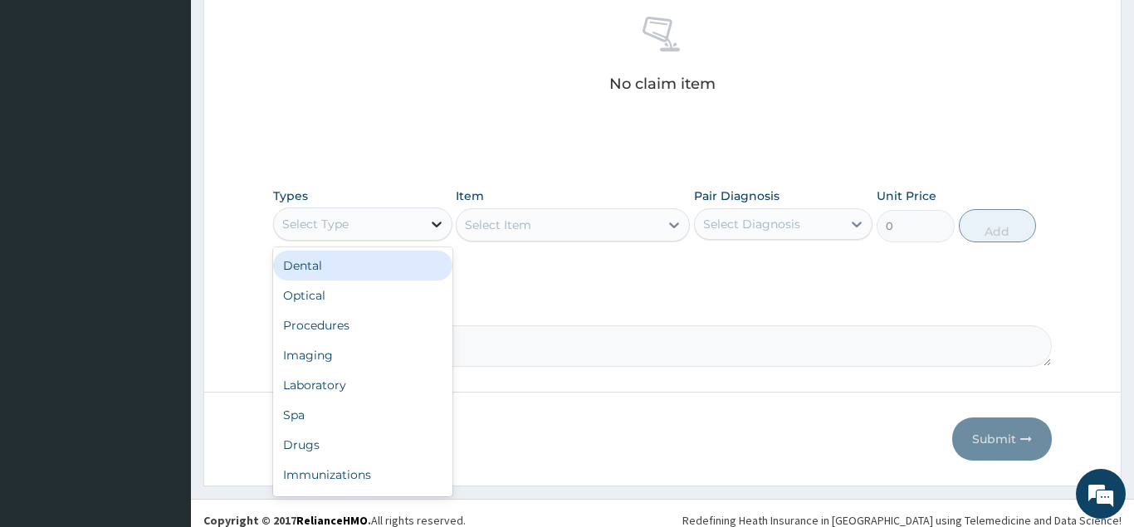
click at [435, 230] on icon at bounding box center [436, 224] width 17 height 17
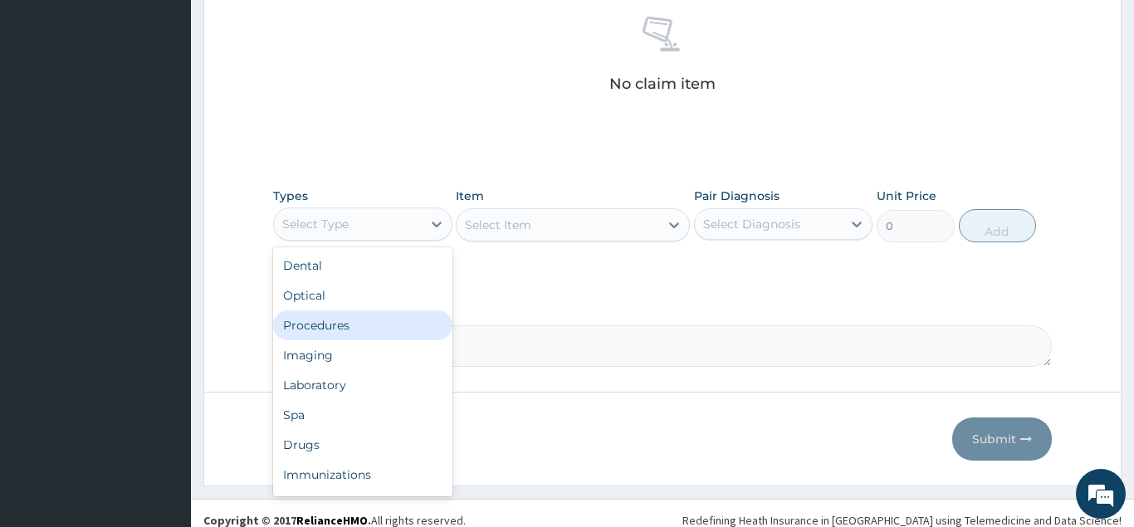
click at [341, 320] on div "Procedures" at bounding box center [362, 326] width 179 height 30
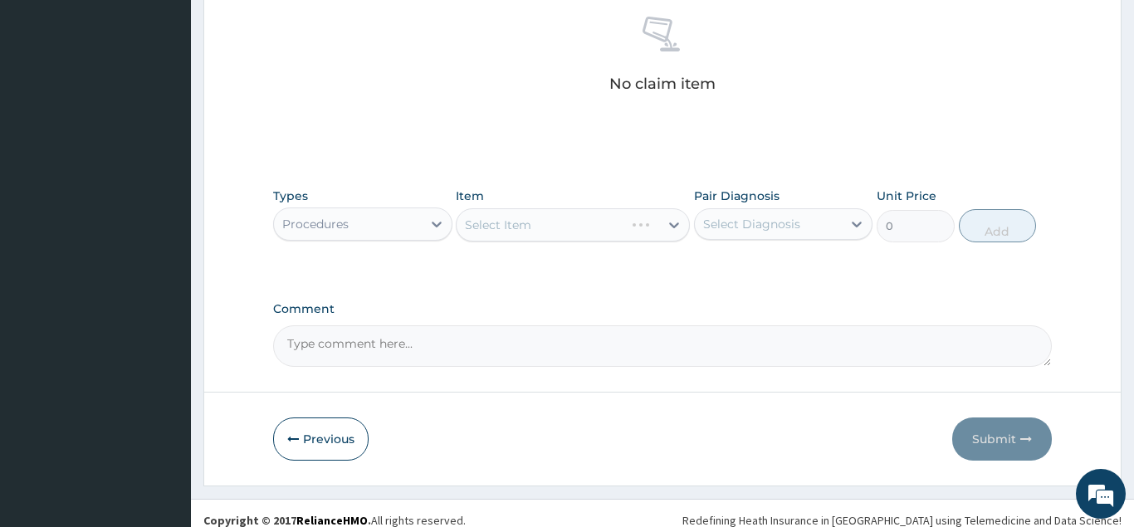
click at [516, 225] on div "Select Item" at bounding box center [573, 224] width 234 height 33
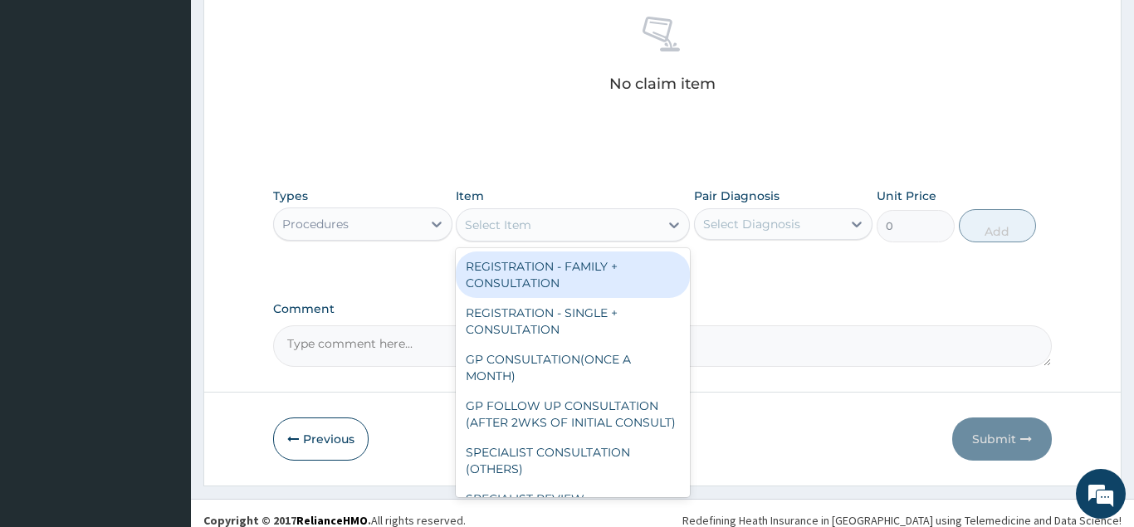
click at [516, 225] on div "Select Item" at bounding box center [498, 225] width 66 height 17
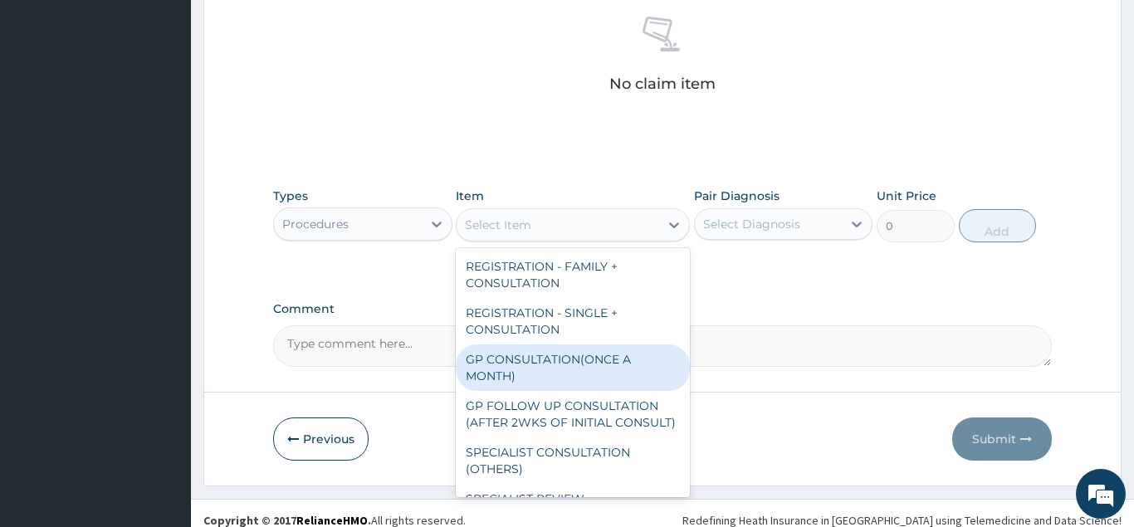
click at [495, 363] on div "GP CONSULTATION(ONCE A MONTH)" at bounding box center [573, 368] width 234 height 46
type input "2000"
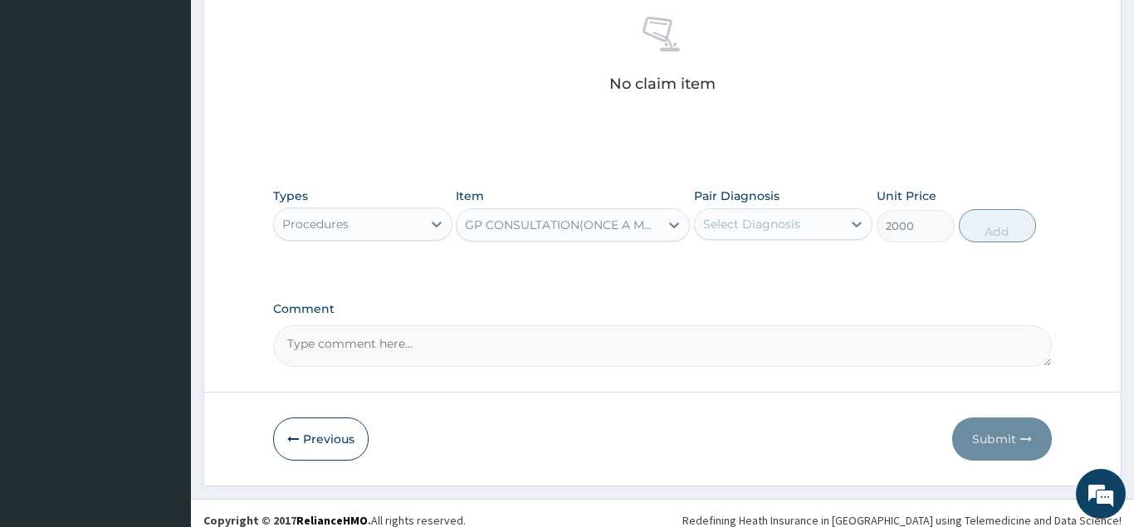
click at [746, 227] on div "Select Diagnosis" at bounding box center [751, 224] width 97 height 17
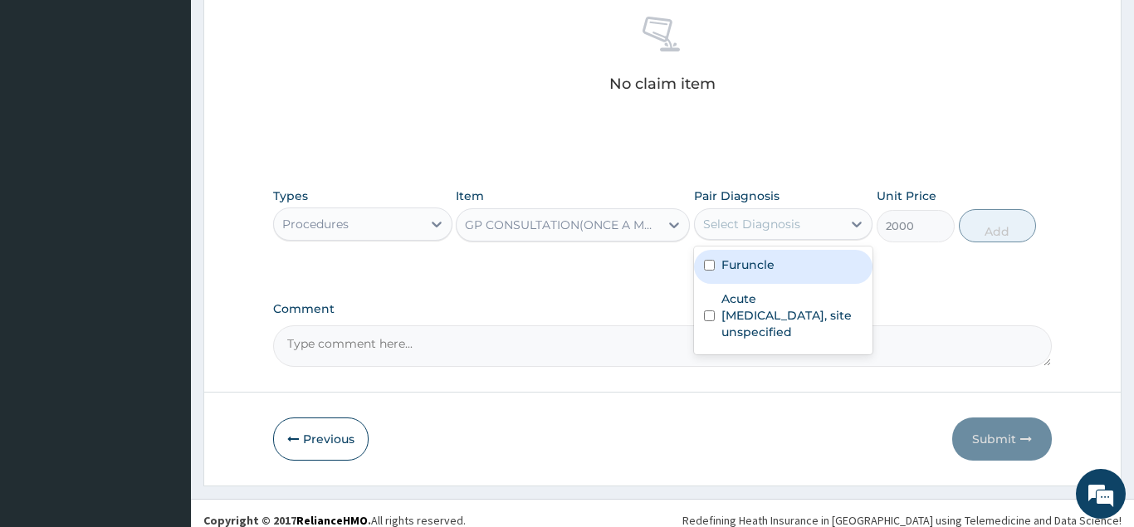
click at [738, 260] on label "Furuncle" at bounding box center [747, 265] width 53 height 17
checkbox input "true"
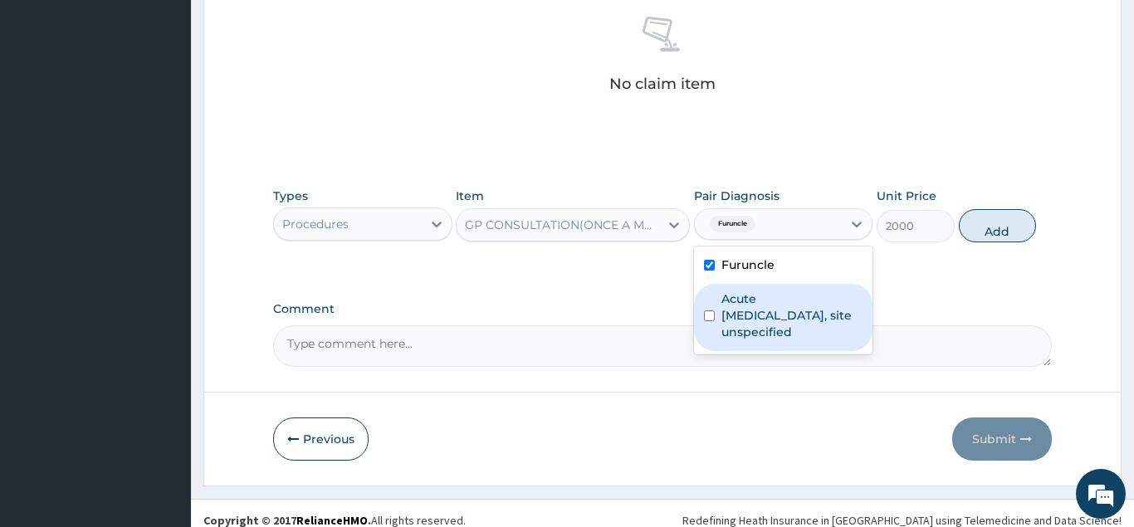
click at [725, 315] on label "Acute upper respiratory infection, site unspecified" at bounding box center [792, 316] width 142 height 50
checkbox input "true"
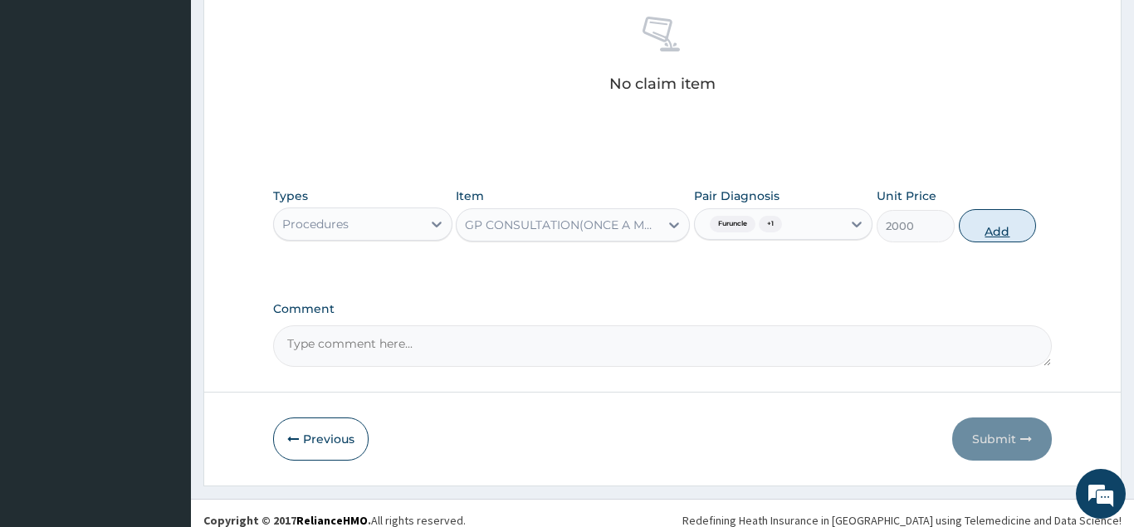
click at [988, 229] on button "Add" at bounding box center [998, 225] width 78 height 33
type input "0"
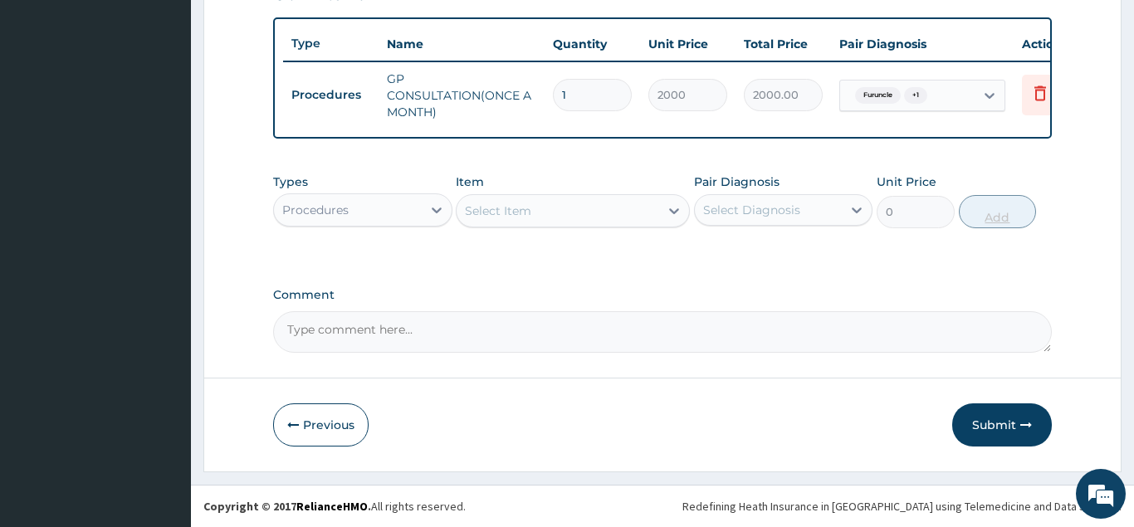
scroll to position [600, 0]
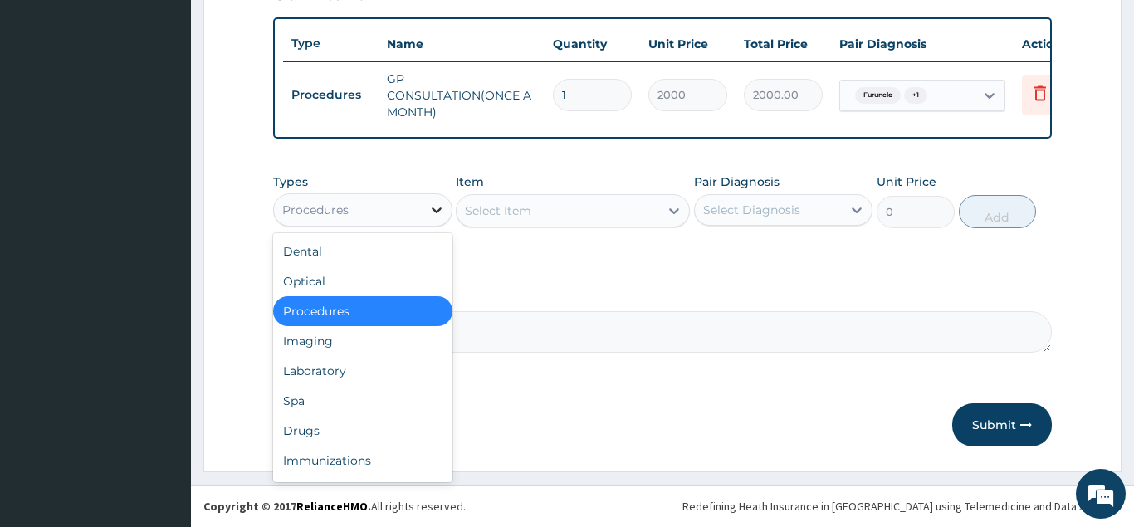
click at [439, 210] on icon at bounding box center [437, 211] width 10 height 6
click at [313, 431] on div "Drugs" at bounding box center [362, 431] width 179 height 30
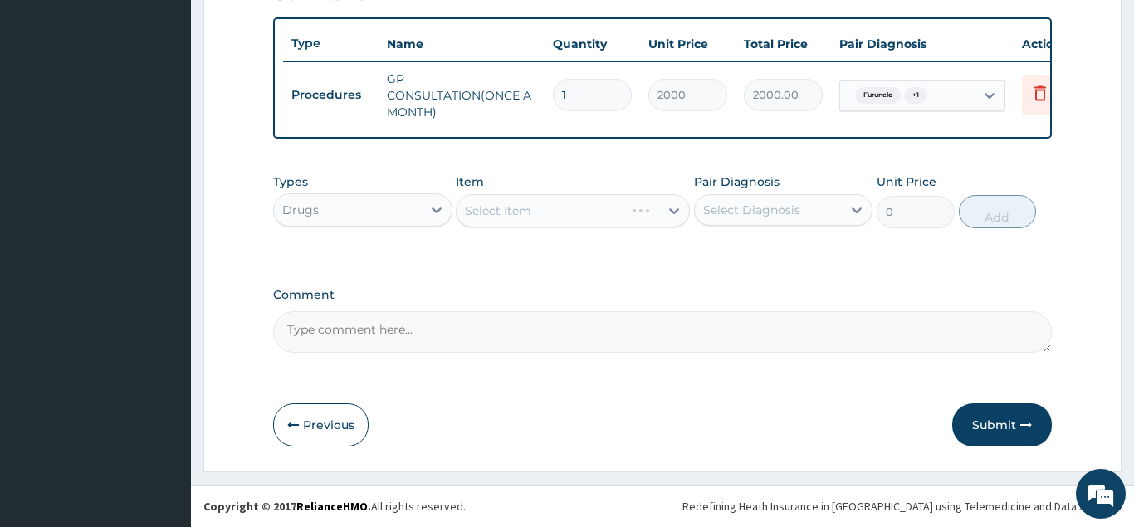
click at [507, 215] on div "Select Item" at bounding box center [573, 210] width 234 height 33
click at [507, 215] on div "Select Item" at bounding box center [498, 211] width 66 height 17
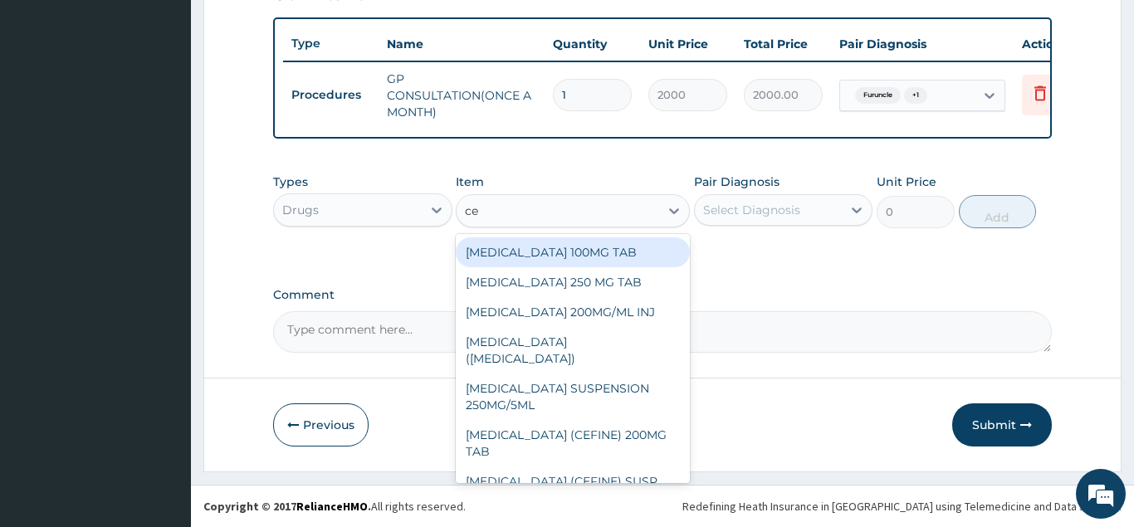
type input "cef"
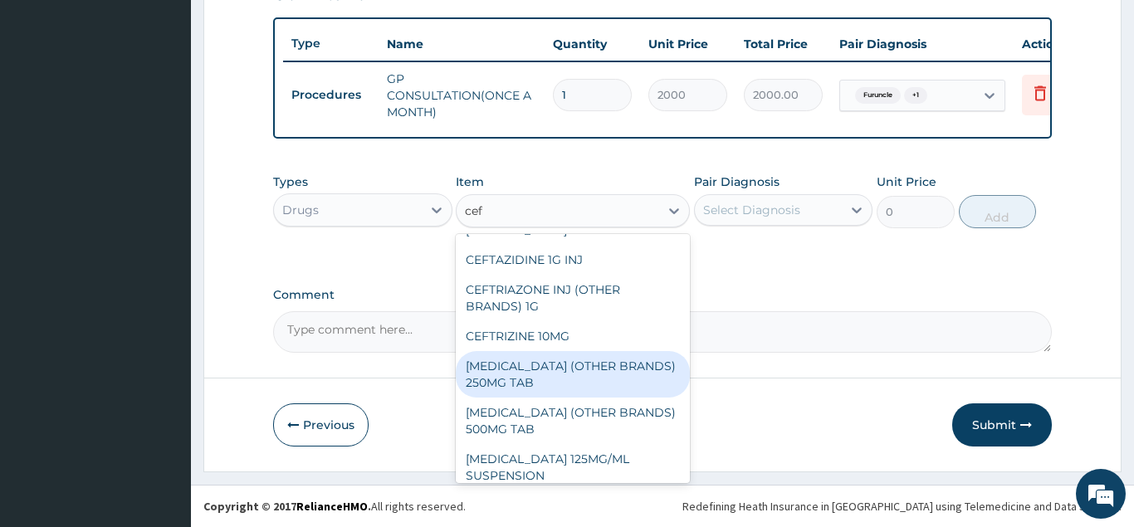
scroll to position [123, 0]
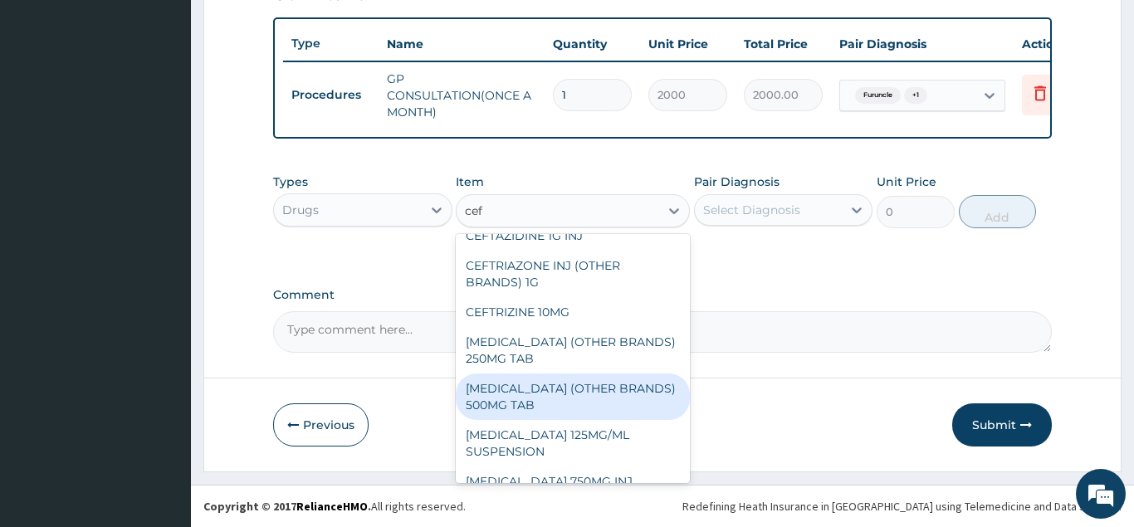
click at [519, 382] on div "CEFUROXIME (OTHER BRANDS) 500MG TAB" at bounding box center [573, 397] width 234 height 46
type input "138"
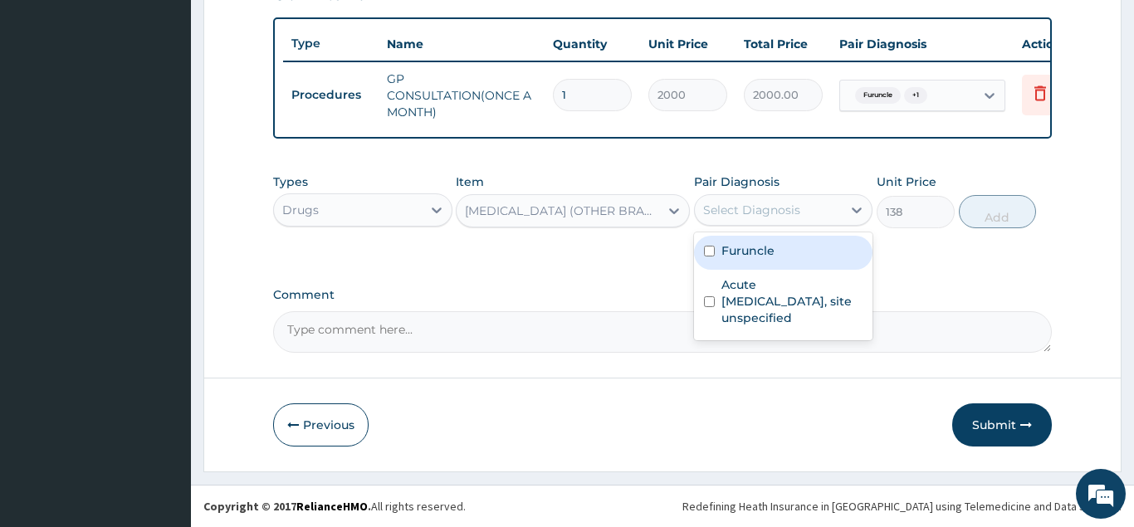
click at [756, 214] on div "Select Diagnosis" at bounding box center [751, 210] width 97 height 17
click at [757, 252] on label "Furuncle" at bounding box center [747, 250] width 53 height 17
checkbox input "true"
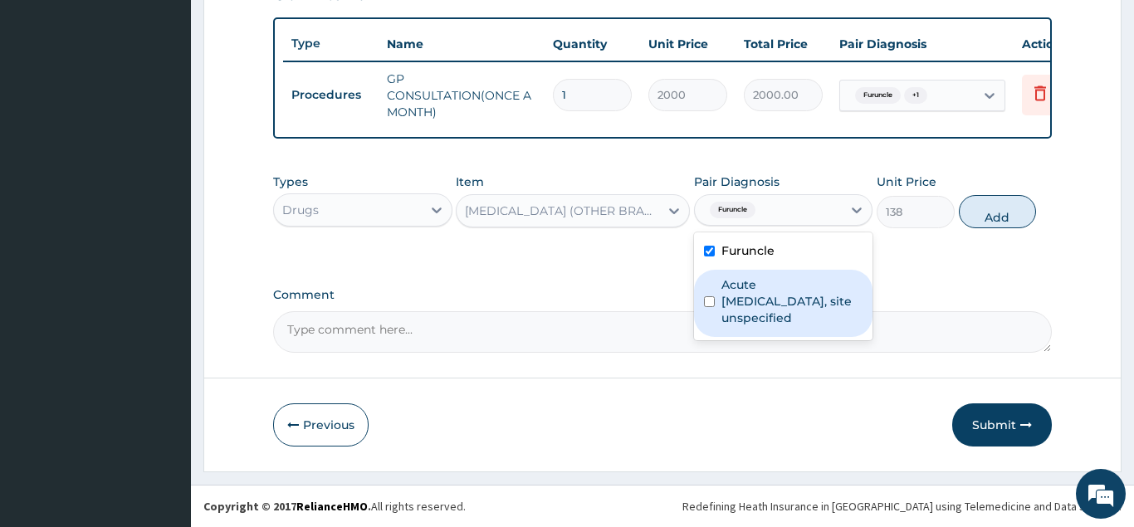
click at [762, 290] on label "Acute upper respiratory infection, site unspecified" at bounding box center [792, 301] width 142 height 50
checkbox input "true"
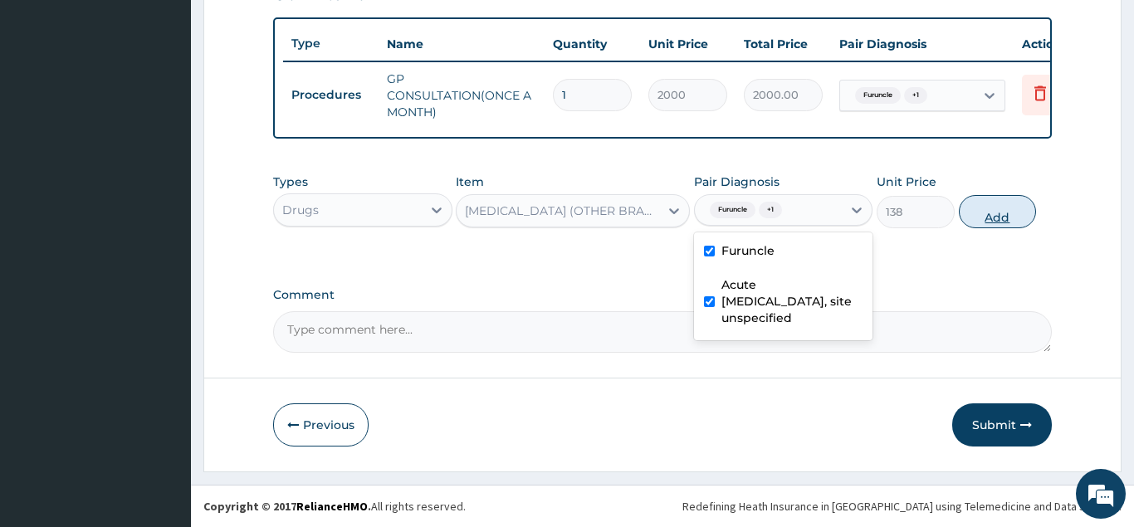
click at [1004, 214] on button "Add" at bounding box center [998, 211] width 78 height 33
type input "0"
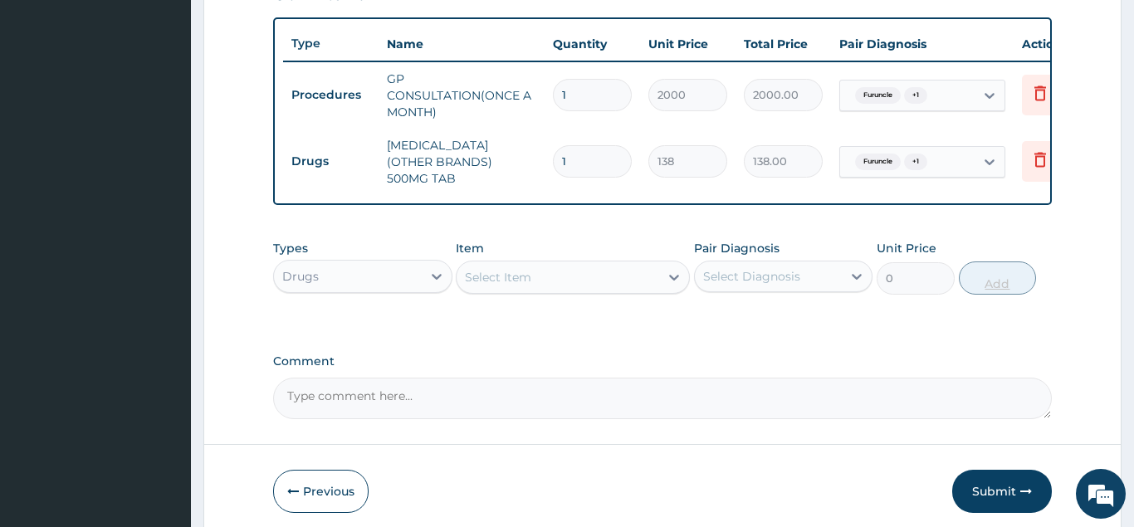
type input "10"
type input "1380.00"
type input "10"
click at [497, 269] on div "Select Item" at bounding box center [498, 277] width 66 height 17
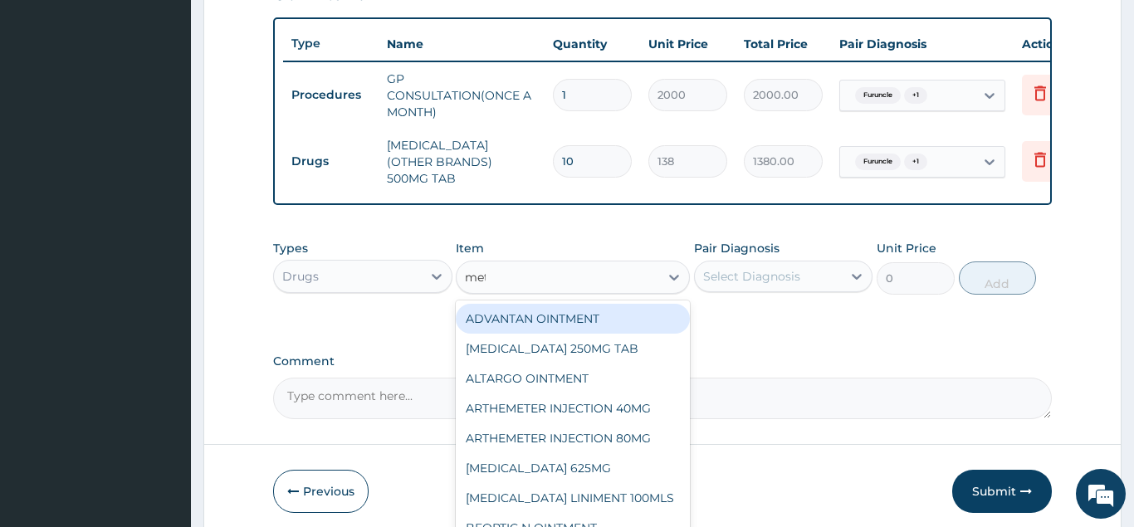
type input "metr"
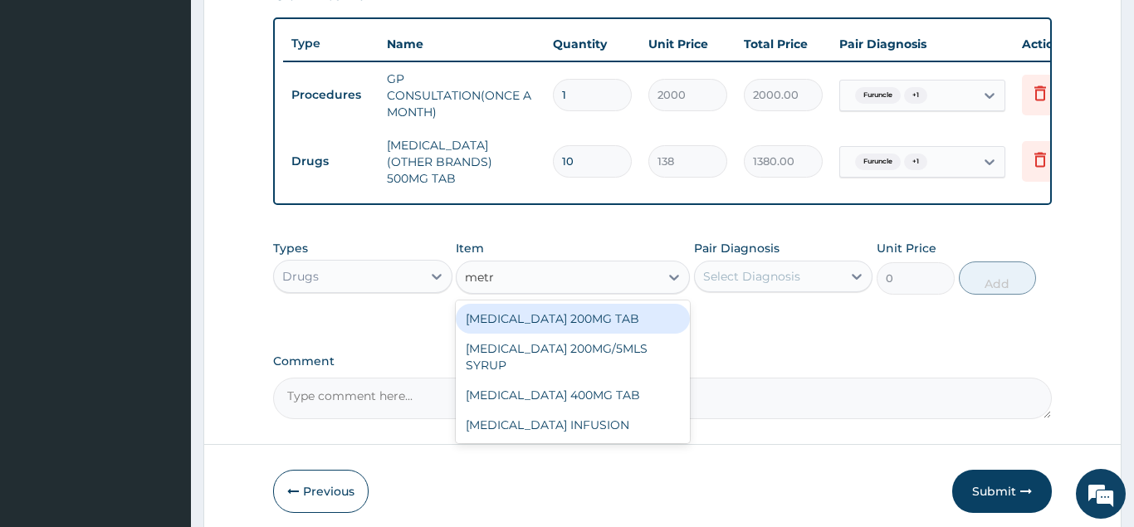
click at [618, 304] on div "METRONIDAZOLE 200MG TAB" at bounding box center [573, 319] width 234 height 30
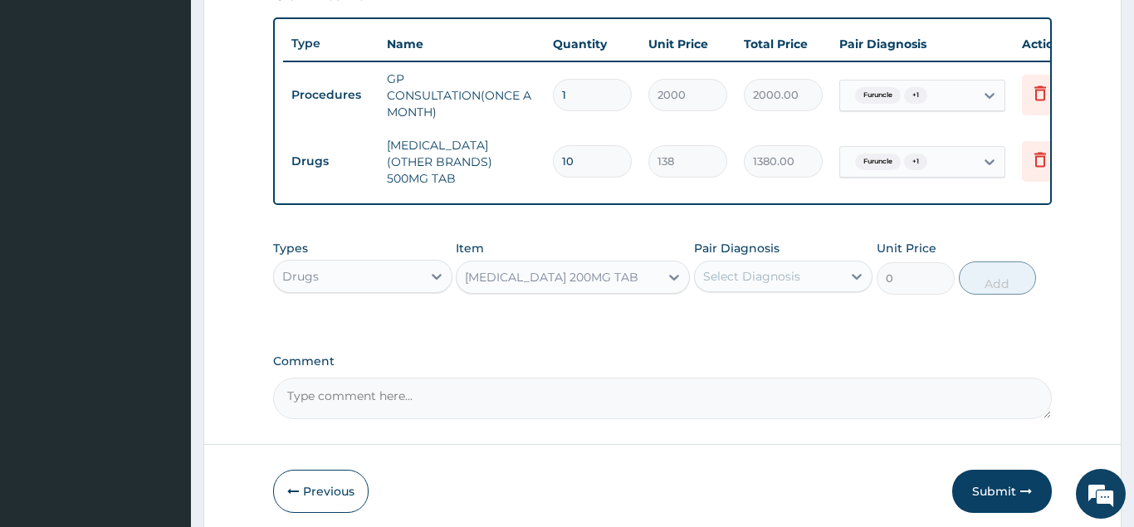
type input "36"
click at [784, 268] on div "Select Diagnosis" at bounding box center [751, 276] width 97 height 17
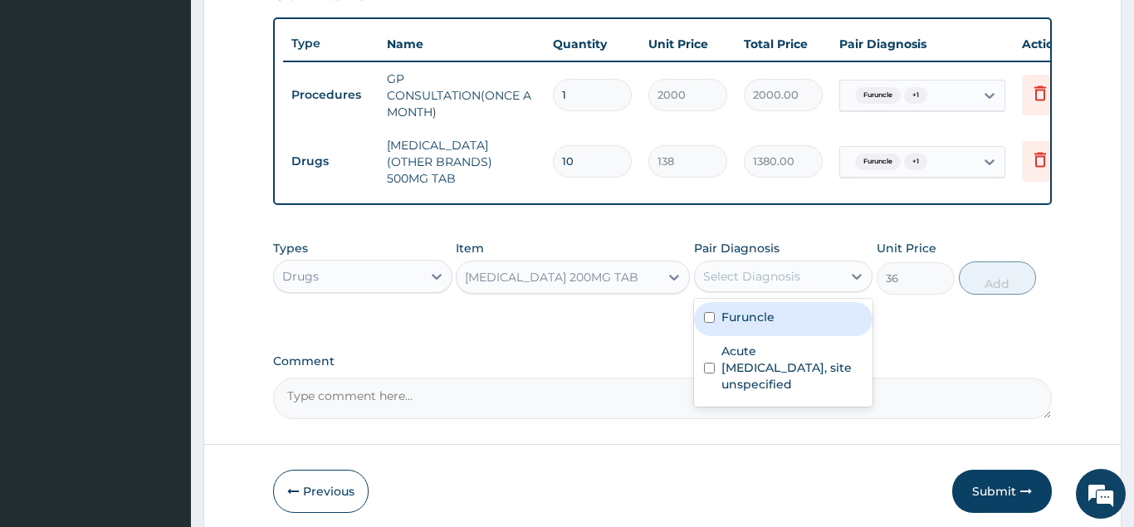
click at [764, 316] on div "Furuncle" at bounding box center [783, 319] width 179 height 34
checkbox input "true"
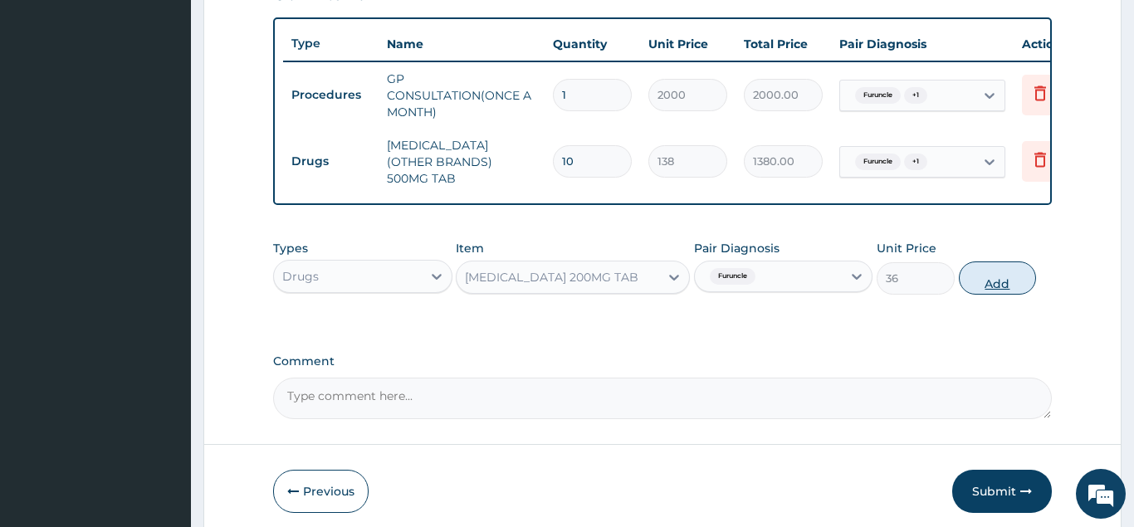
click at [994, 276] on button "Add" at bounding box center [998, 278] width 78 height 33
type input "0"
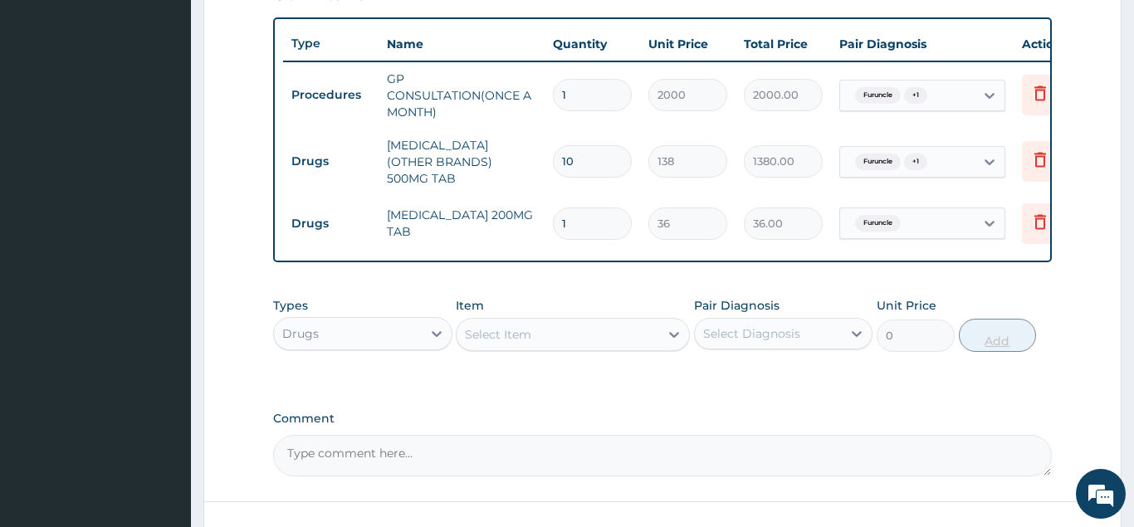
type input "0.00"
type input "3"
type input "108.00"
type input "30"
type input "1080.00"
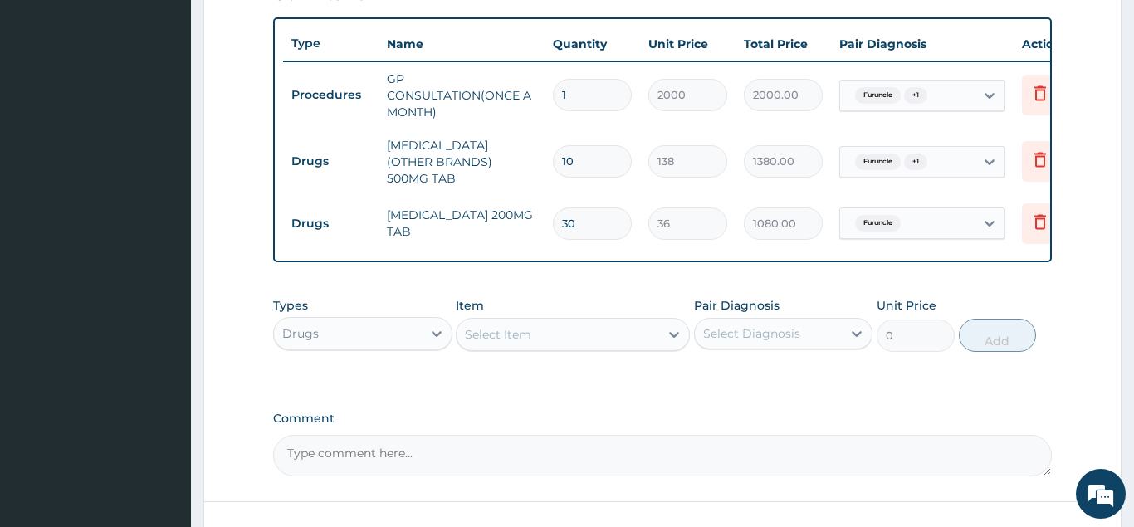
type input "30"
click at [536, 325] on div "Select Item" at bounding box center [558, 334] width 203 height 27
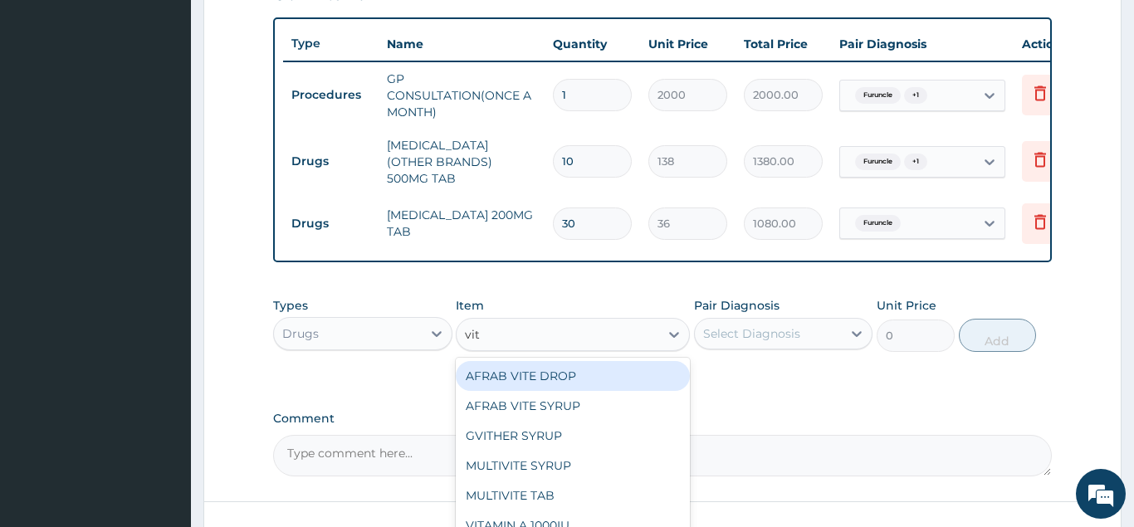
type input "vita"
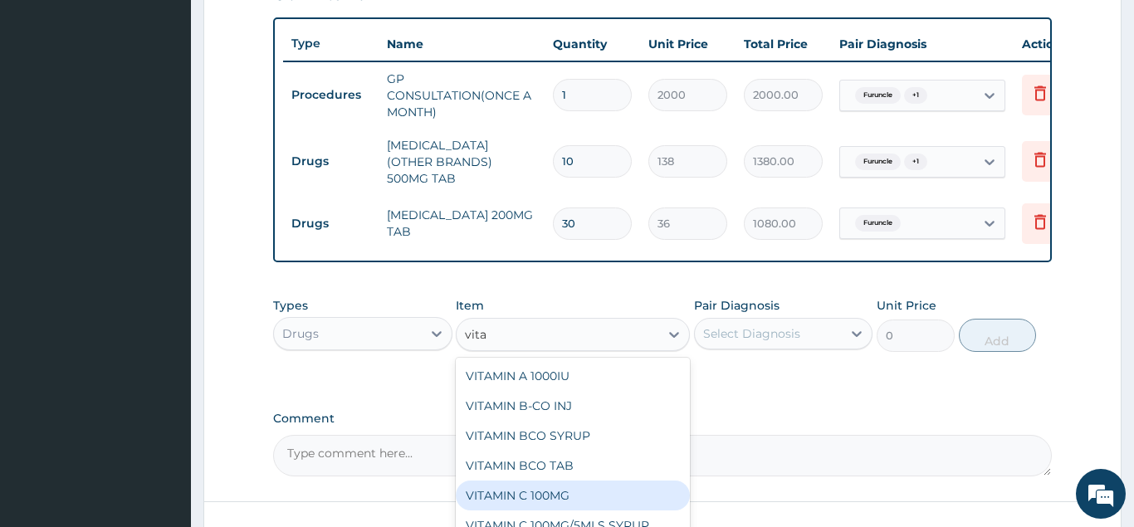
click at [555, 490] on div "VITAMIN C 100MG" at bounding box center [573, 496] width 234 height 30
type input "15"
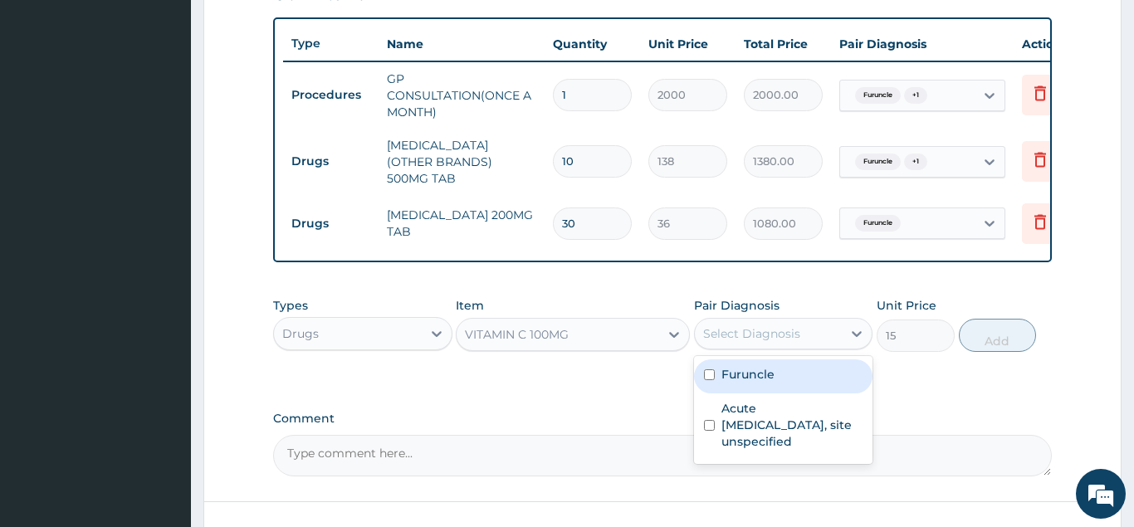
click at [775, 325] on div "Select Diagnosis" at bounding box center [751, 333] width 97 height 17
click at [777, 359] on div "Furuncle" at bounding box center [783, 376] width 179 height 34
checkbox input "true"
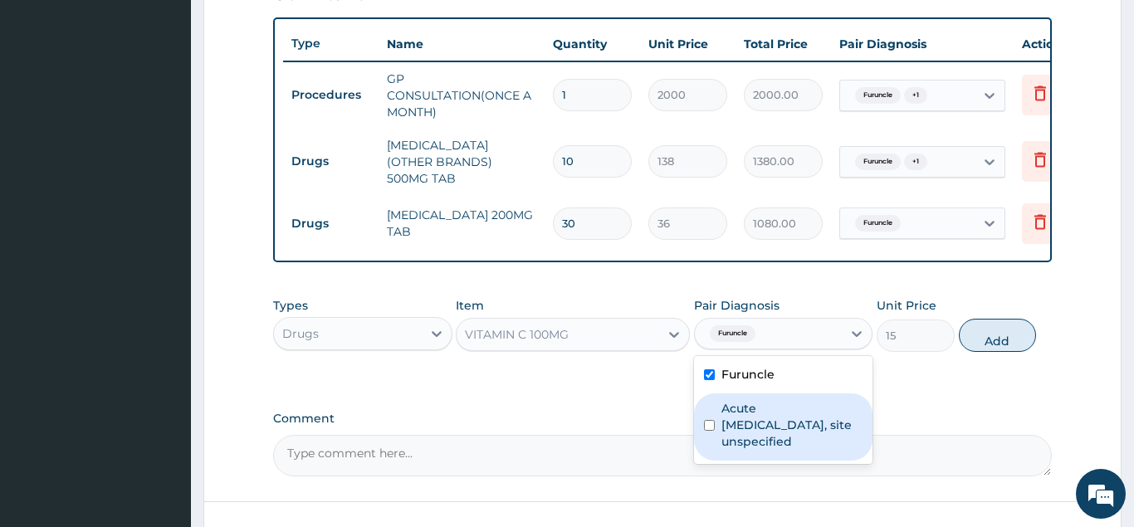
click at [768, 407] on label "Acute upper respiratory infection, site unspecified" at bounding box center [792, 425] width 142 height 50
checkbox input "true"
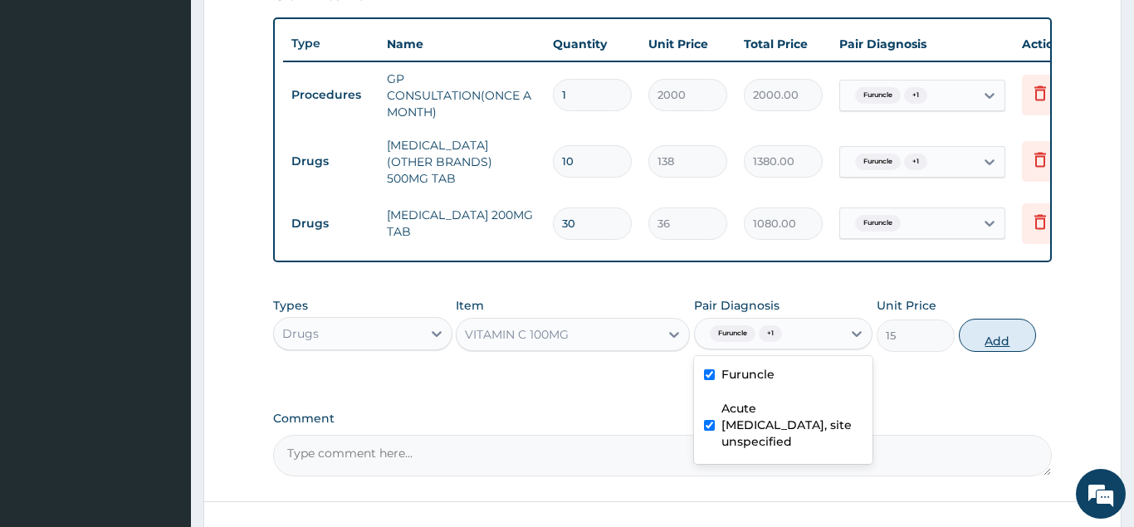
click at [997, 322] on button "Add" at bounding box center [998, 335] width 78 height 33
type input "0"
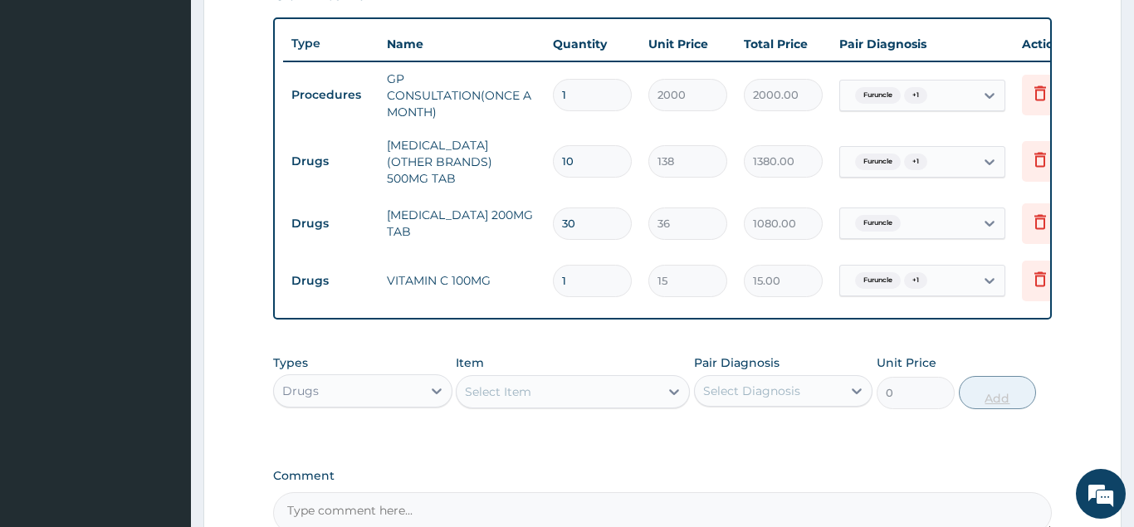
type input "0.00"
type input "3"
type input "45.00"
type input "30"
type input "450.00"
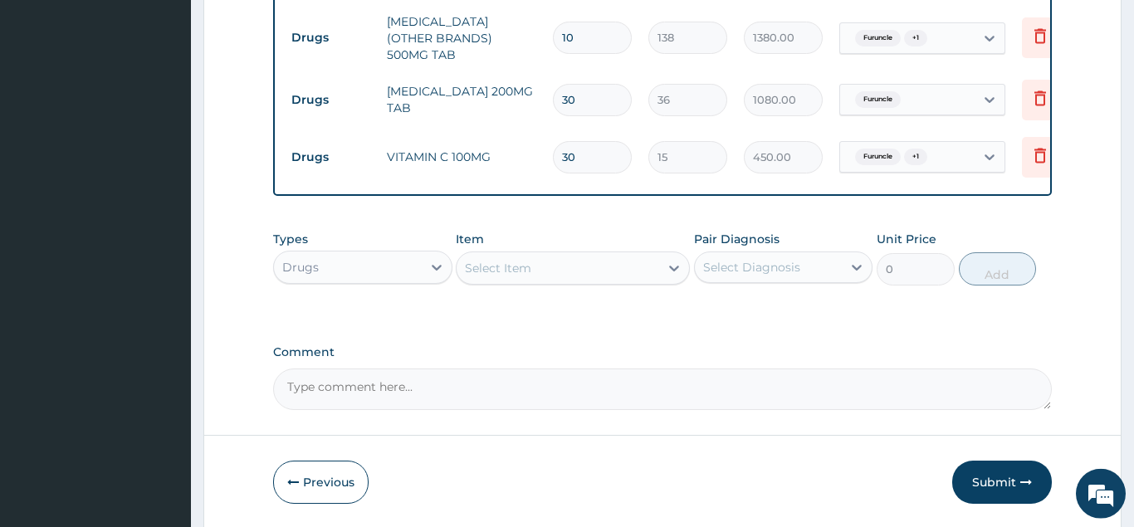
scroll to position [772, 0]
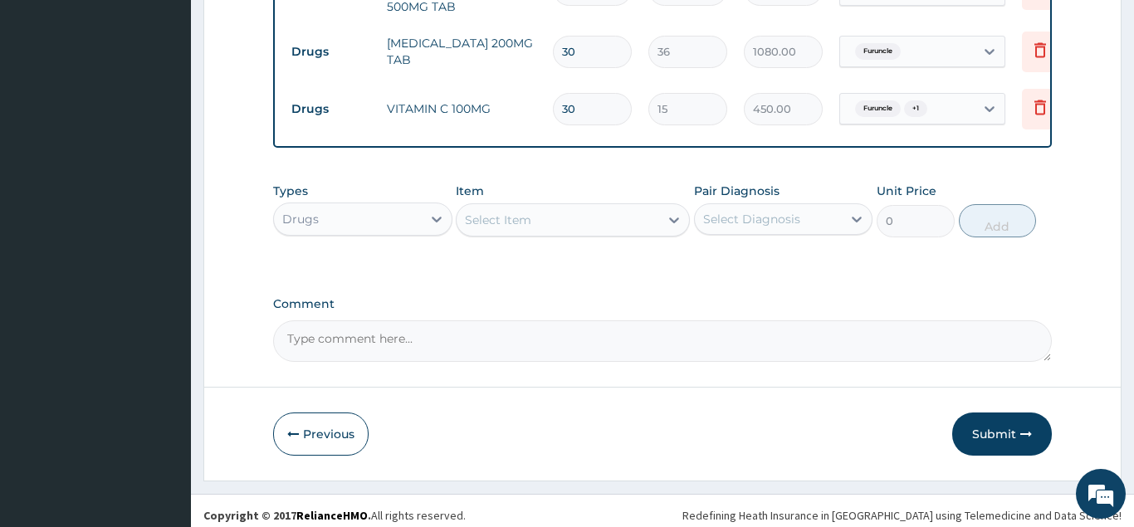
type input "30"
click at [565, 217] on div "Select Item" at bounding box center [558, 220] width 203 height 27
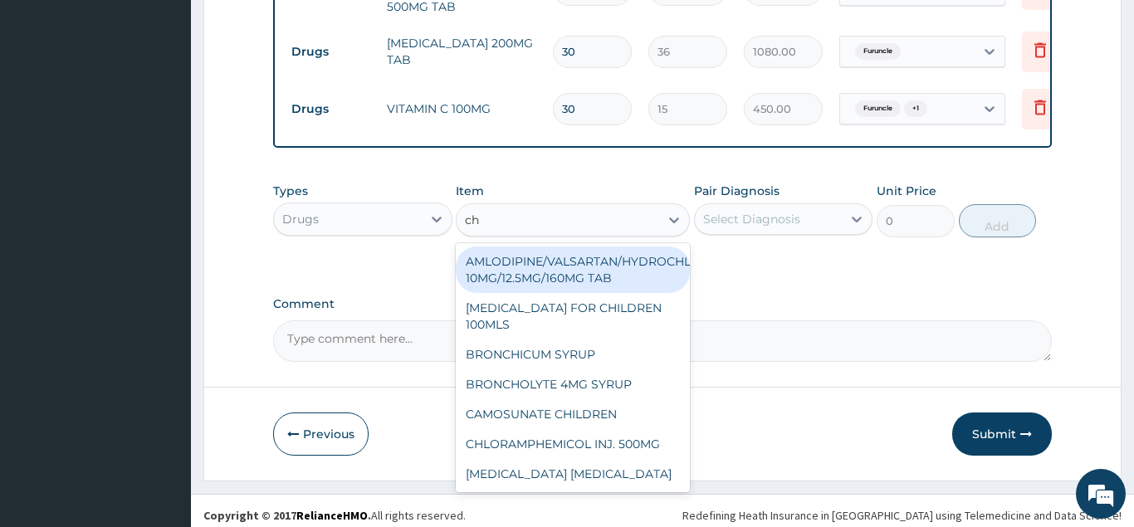
type input "chy"
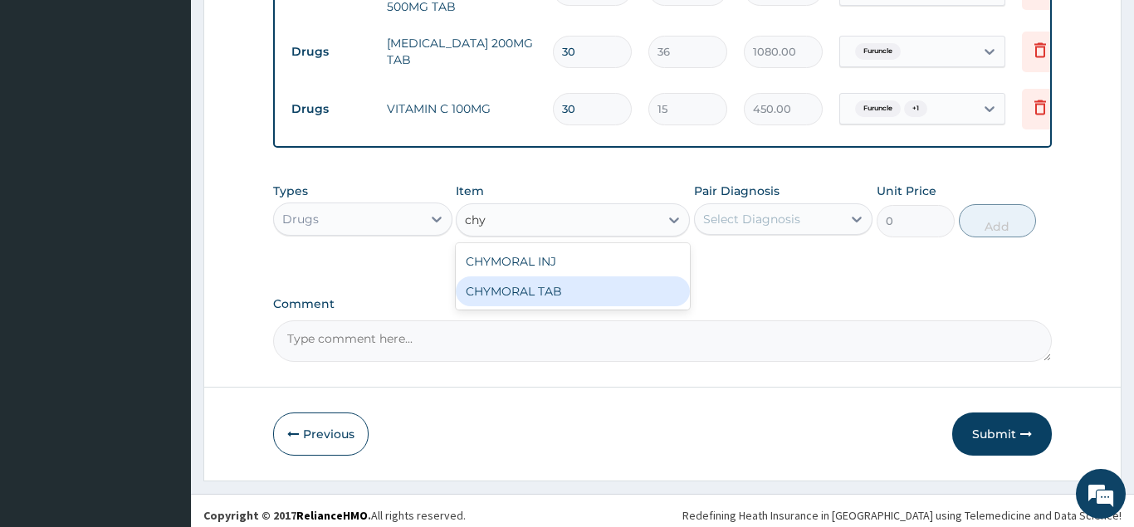
click at [570, 286] on div "CHYMORAL TAB" at bounding box center [573, 291] width 234 height 30
type input "48"
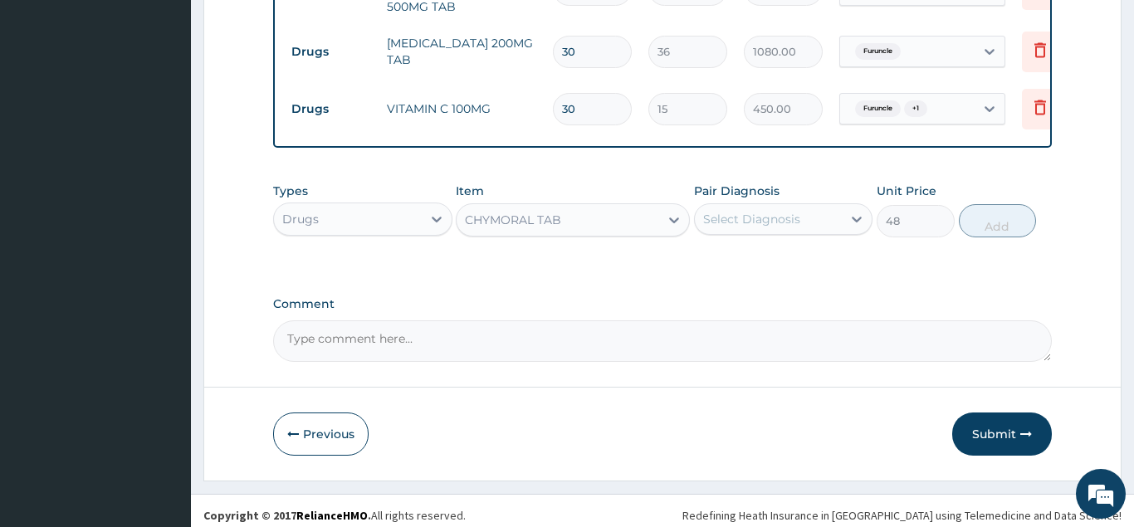
click at [744, 217] on div "Select Diagnosis" at bounding box center [751, 219] width 97 height 17
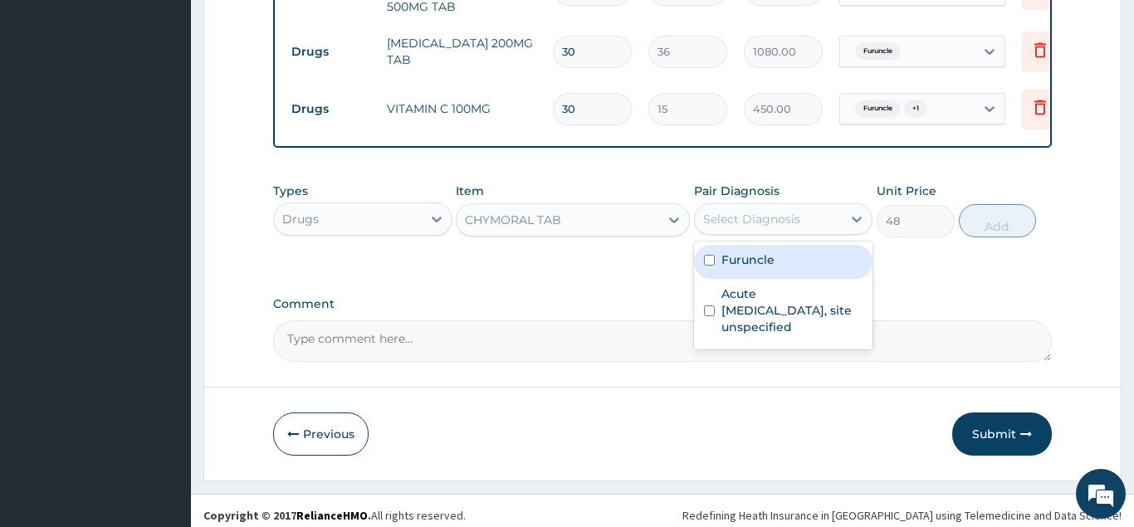
click at [745, 254] on label "Furuncle" at bounding box center [747, 260] width 53 height 17
checkbox input "true"
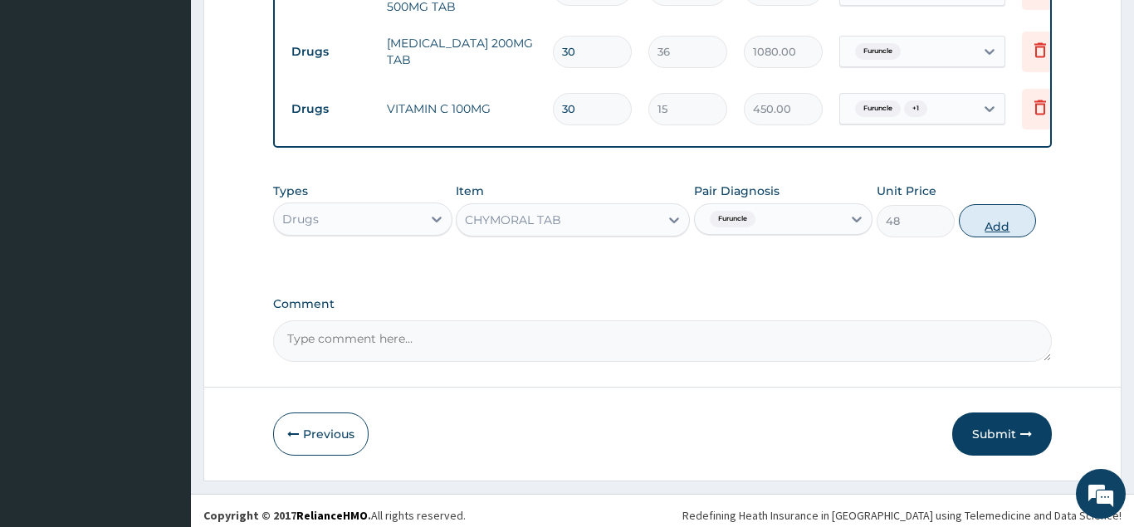
click at [995, 214] on button "Add" at bounding box center [998, 220] width 78 height 33
type input "0"
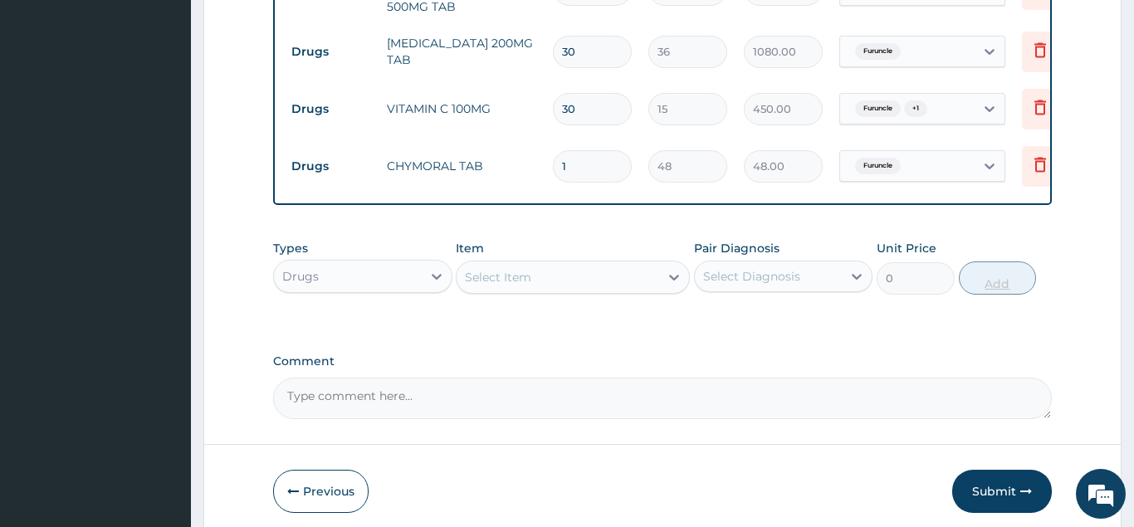
type input "10"
type input "480.00"
type input "10"
click at [540, 271] on div "Select Item" at bounding box center [558, 277] width 203 height 27
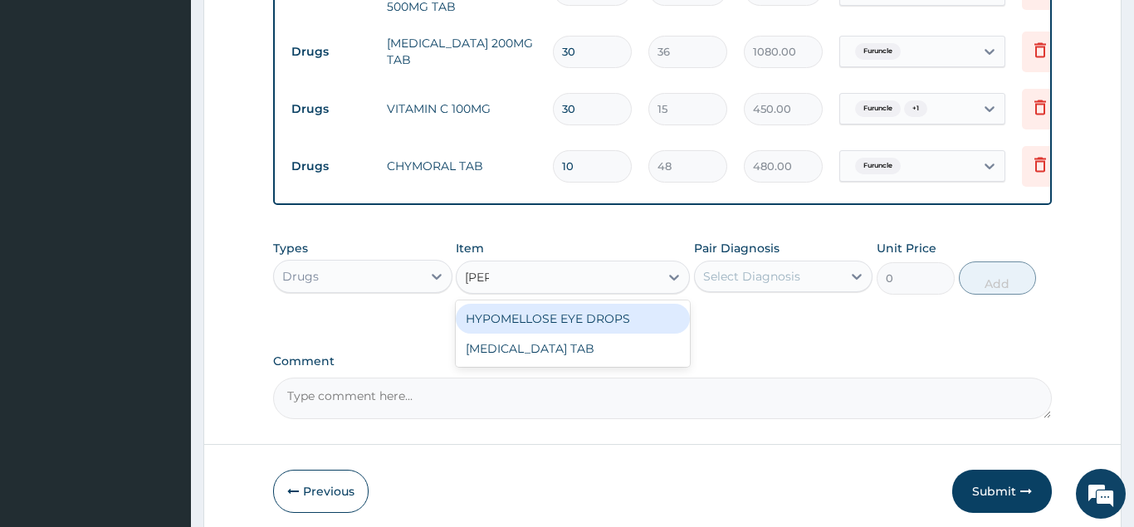
type input "melo"
click at [545, 308] on div "MELOXICAM TAB" at bounding box center [573, 319] width 234 height 30
type input "90"
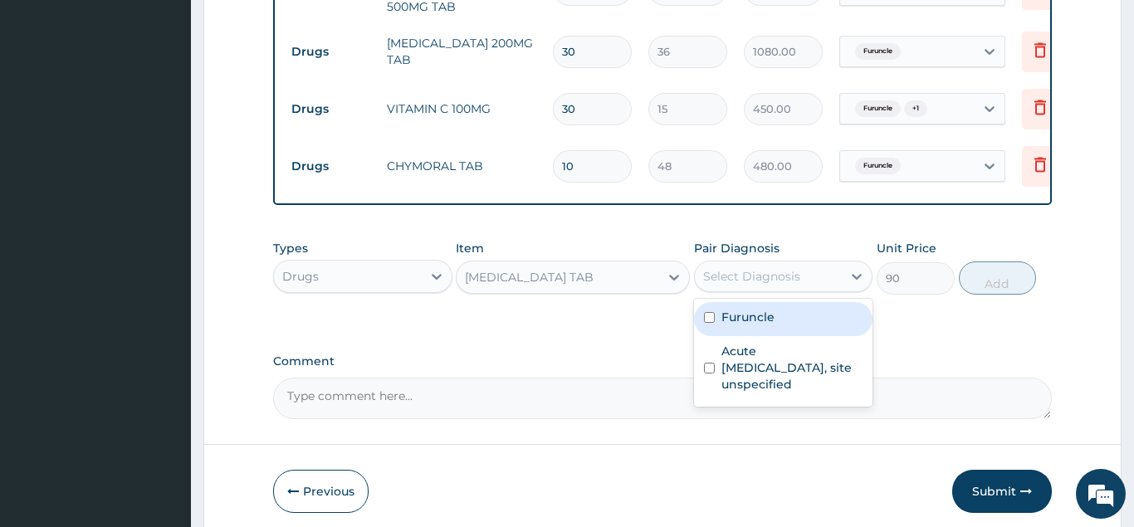
click at [755, 261] on div "Select Diagnosis" at bounding box center [783, 277] width 179 height 32
click at [751, 315] on label "Furuncle" at bounding box center [747, 317] width 53 height 17
checkbox input "true"
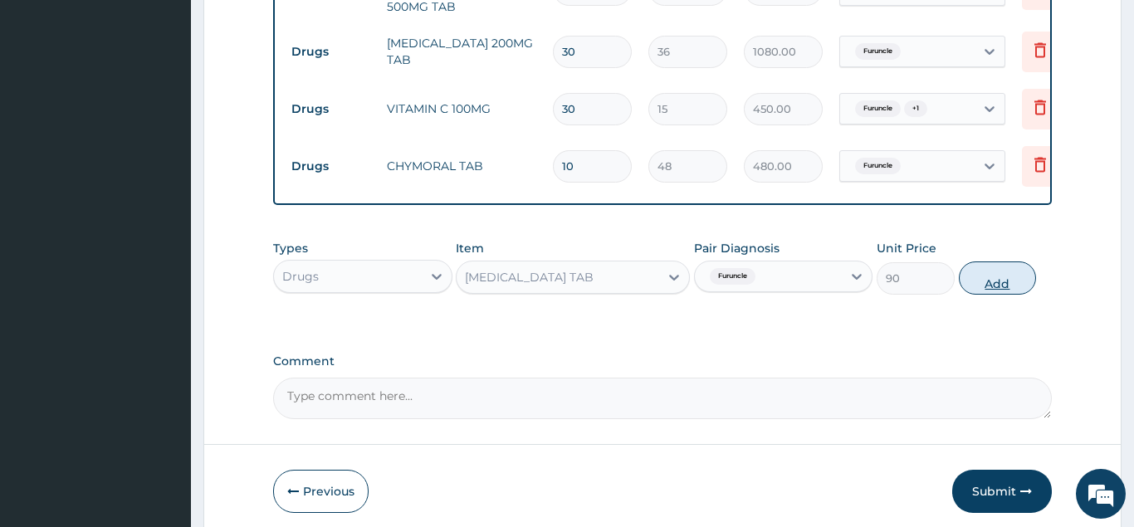
click at [994, 271] on button "Add" at bounding box center [998, 278] width 78 height 33
type input "0"
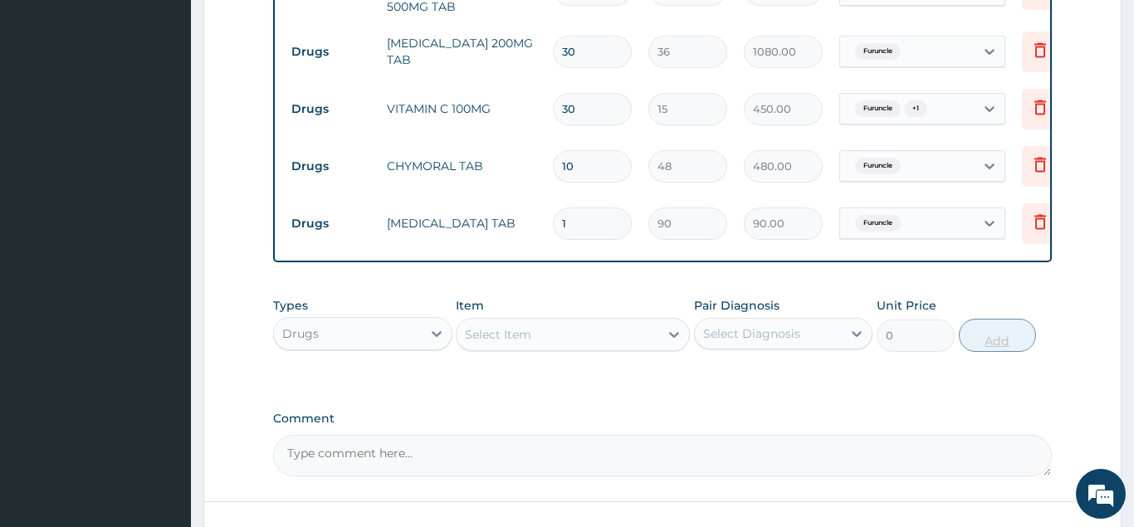
type input "0.00"
type input "6"
type input "540.00"
type input "6"
click at [521, 330] on div "Select Item" at bounding box center [498, 334] width 66 height 17
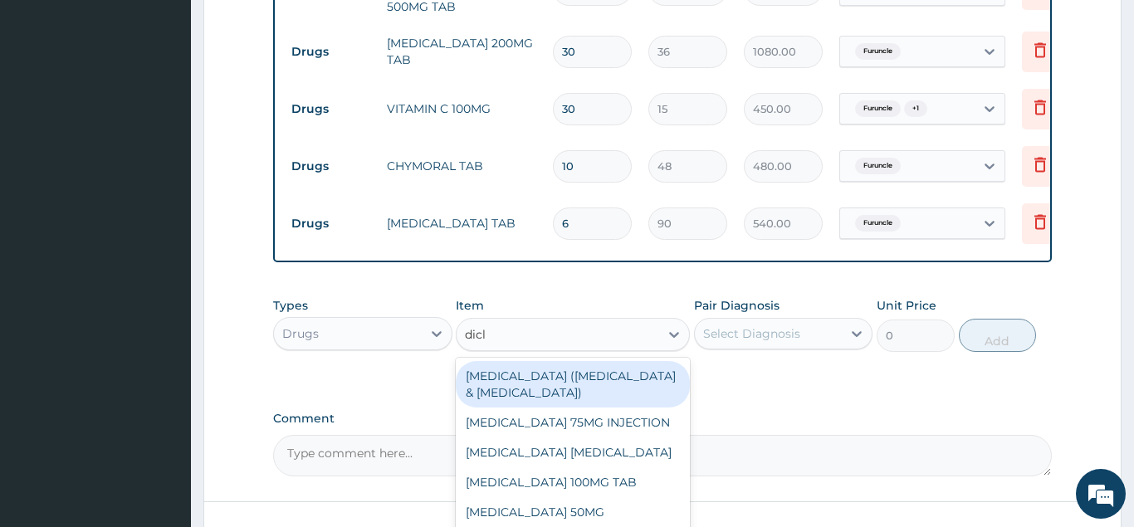
type input "diclo"
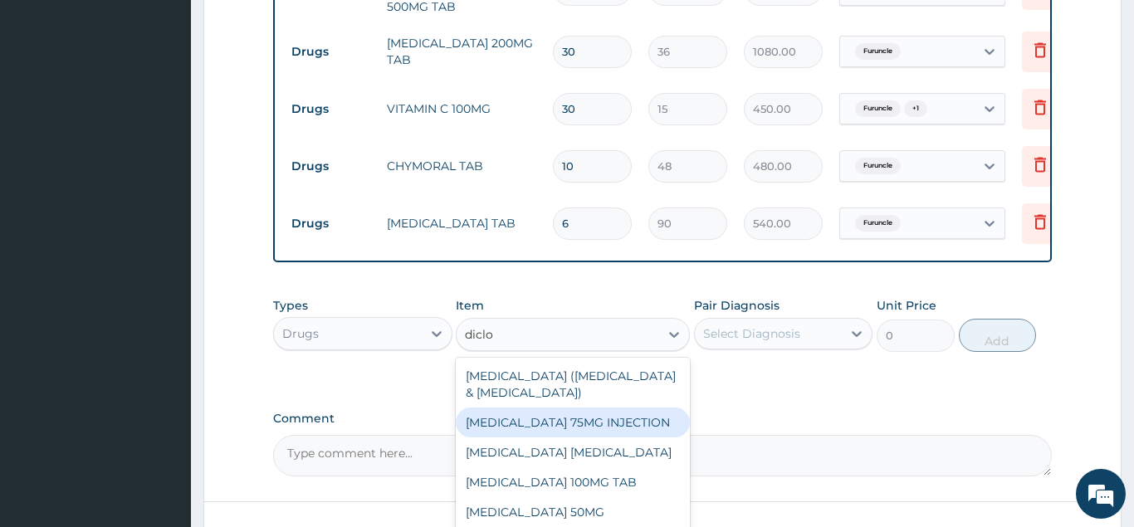
click at [524, 408] on div "DICLOFENAC 75MG INJECTION" at bounding box center [573, 423] width 234 height 30
type input "480"
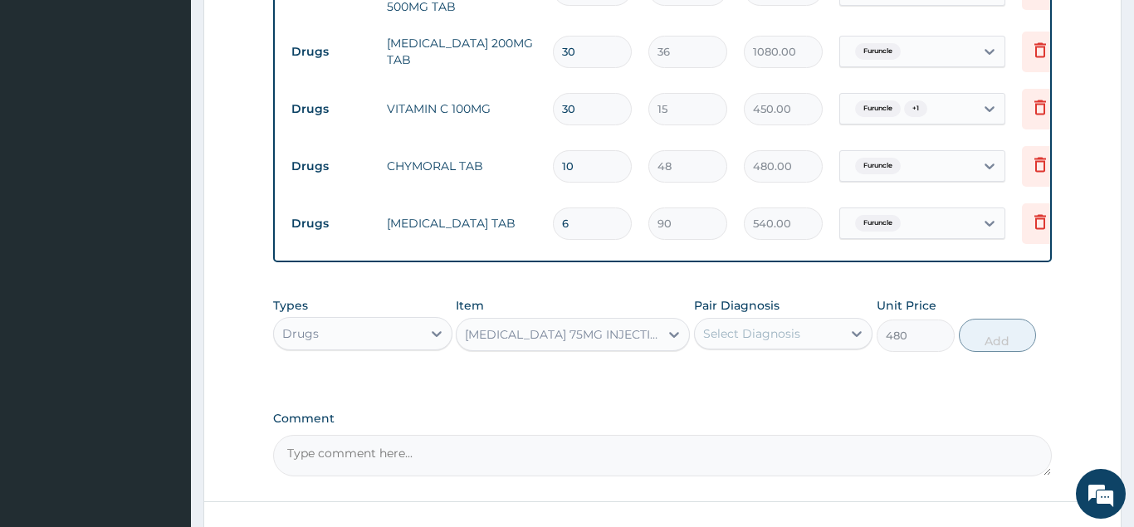
click at [763, 327] on div "Select Diagnosis" at bounding box center [751, 333] width 97 height 17
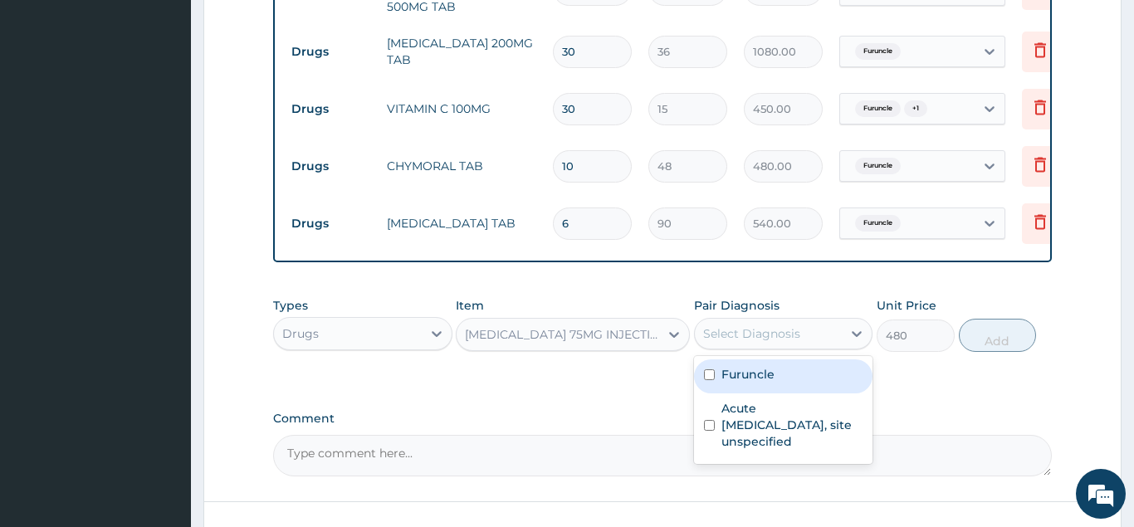
click at [761, 369] on label "Furuncle" at bounding box center [747, 374] width 53 height 17
checkbox input "true"
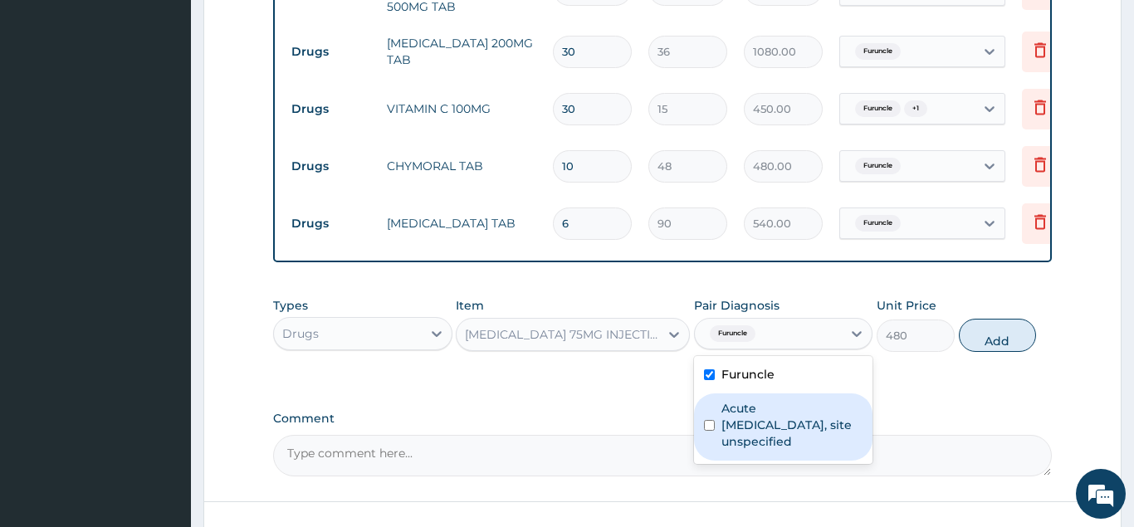
click at [774, 429] on label "Acute upper respiratory infection, site unspecified" at bounding box center [792, 425] width 142 height 50
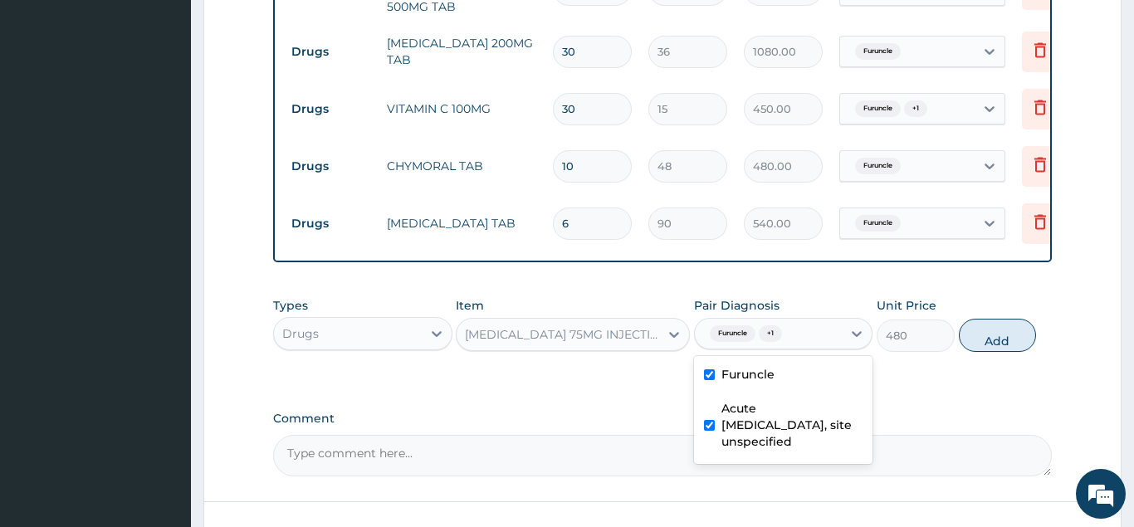
checkbox input "true"
click at [1004, 324] on button "Add" at bounding box center [998, 335] width 78 height 33
type input "0"
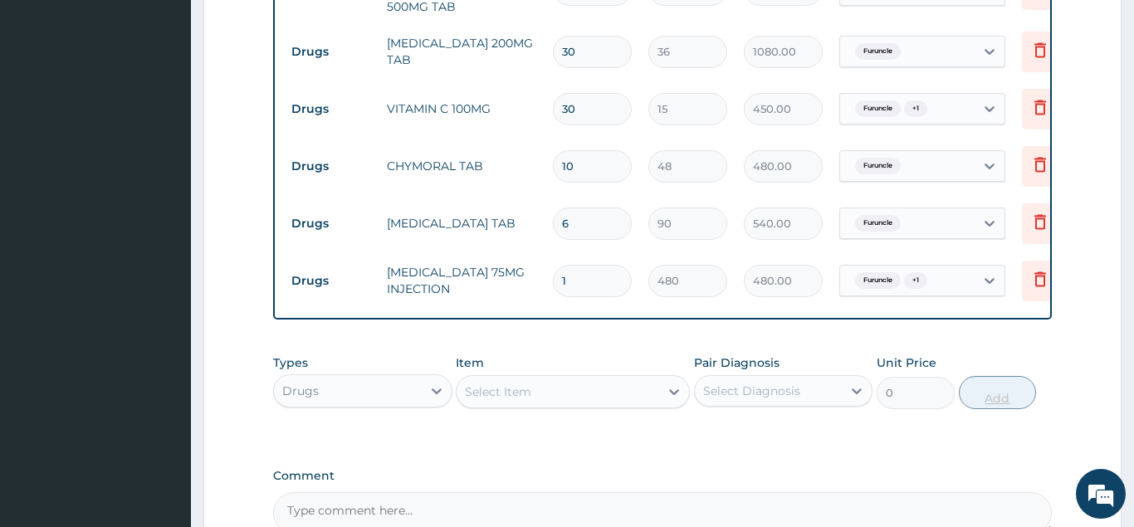
type input "0.00"
type input "3"
type input "1440.00"
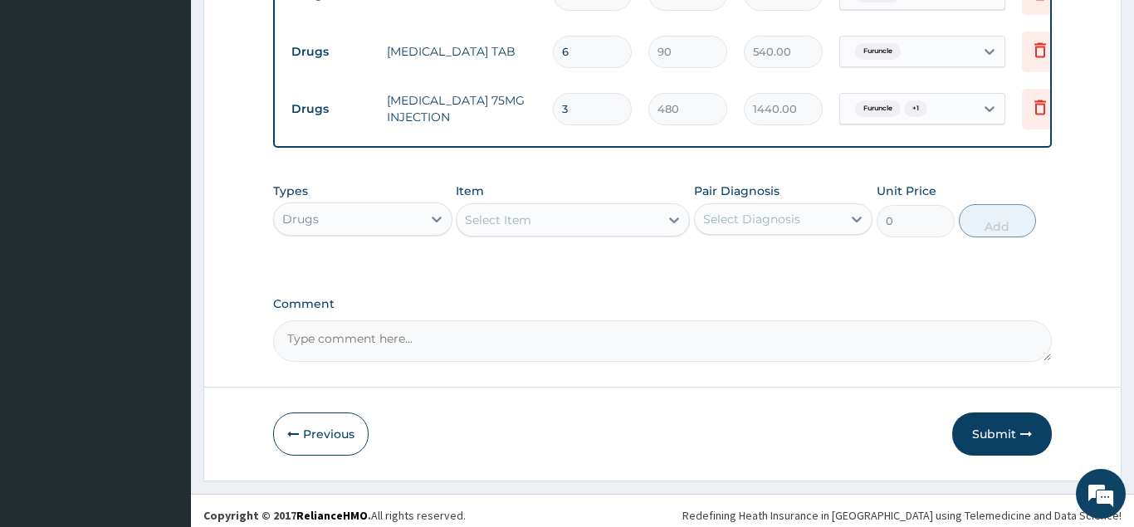
type input "3"
click at [535, 213] on div "Select Item" at bounding box center [558, 220] width 203 height 27
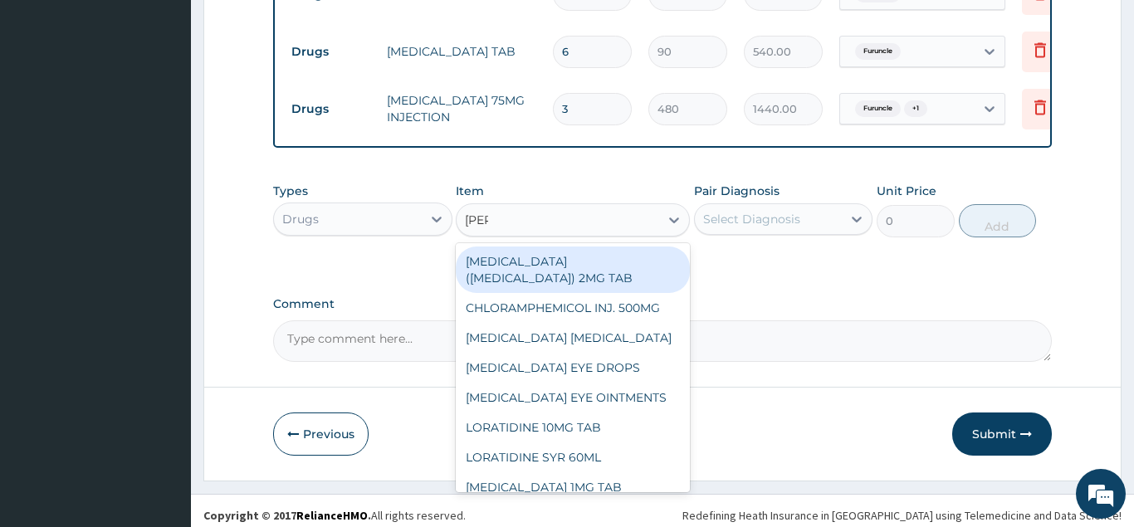
type input "lorat"
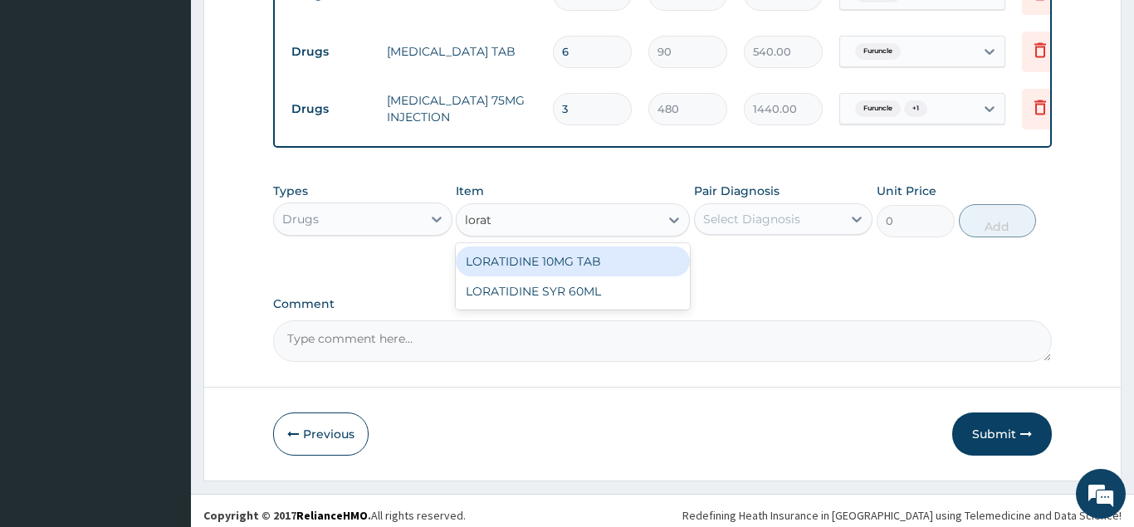
click at [550, 258] on div "LORATIDINE 10MG TAB" at bounding box center [573, 262] width 234 height 30
type input "39"
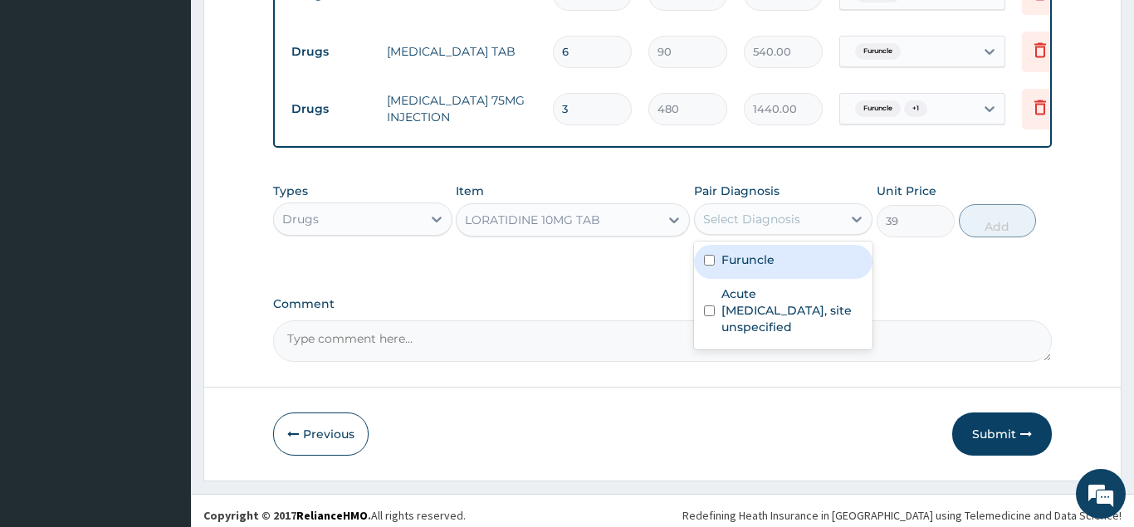
click at [772, 211] on div "Select Diagnosis" at bounding box center [751, 219] width 97 height 17
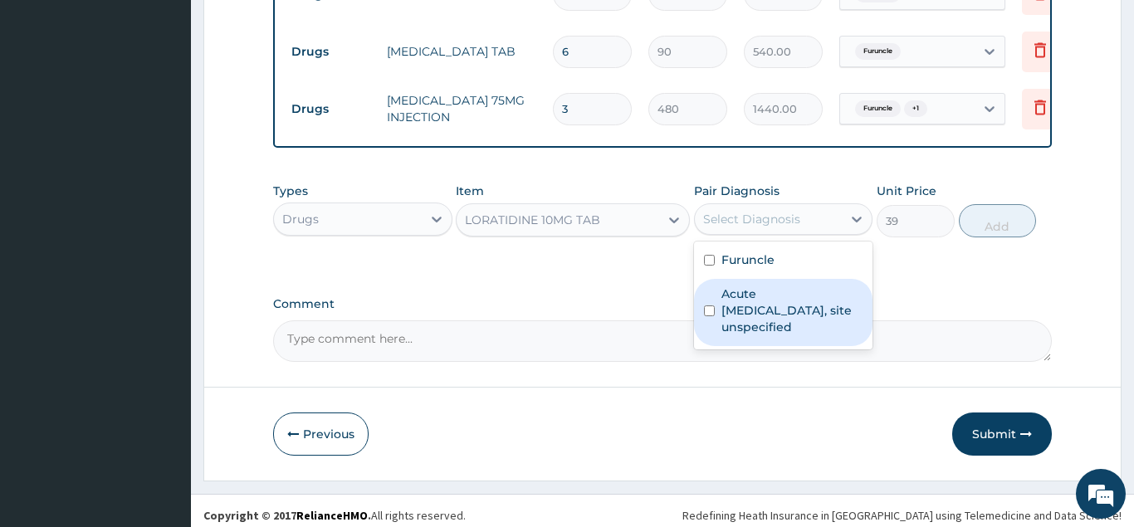
click at [809, 286] on label "Acute upper respiratory infection, site unspecified" at bounding box center [792, 311] width 142 height 50
checkbox input "true"
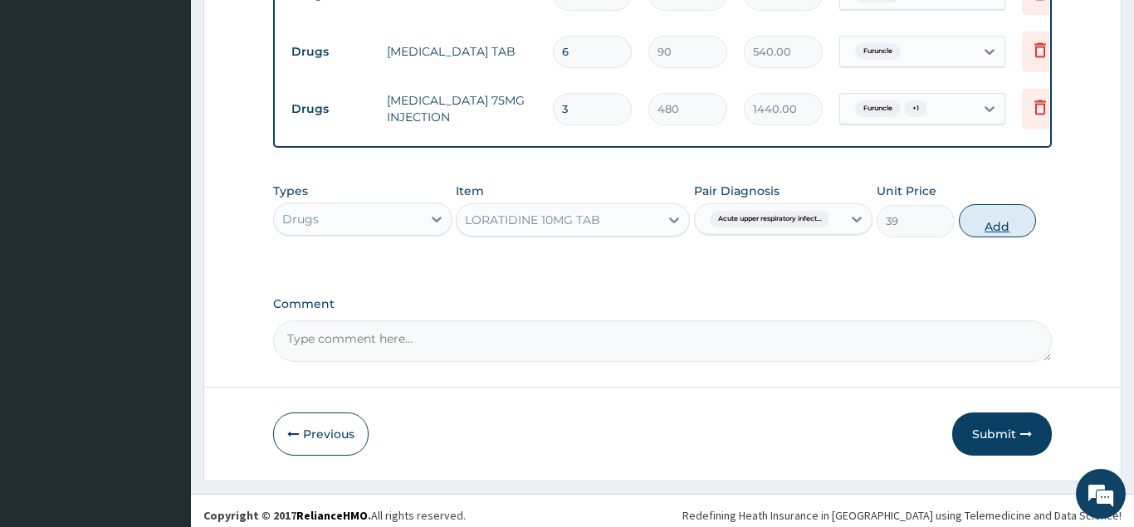
click at [984, 209] on button "Add" at bounding box center [998, 220] width 78 height 33
type input "0"
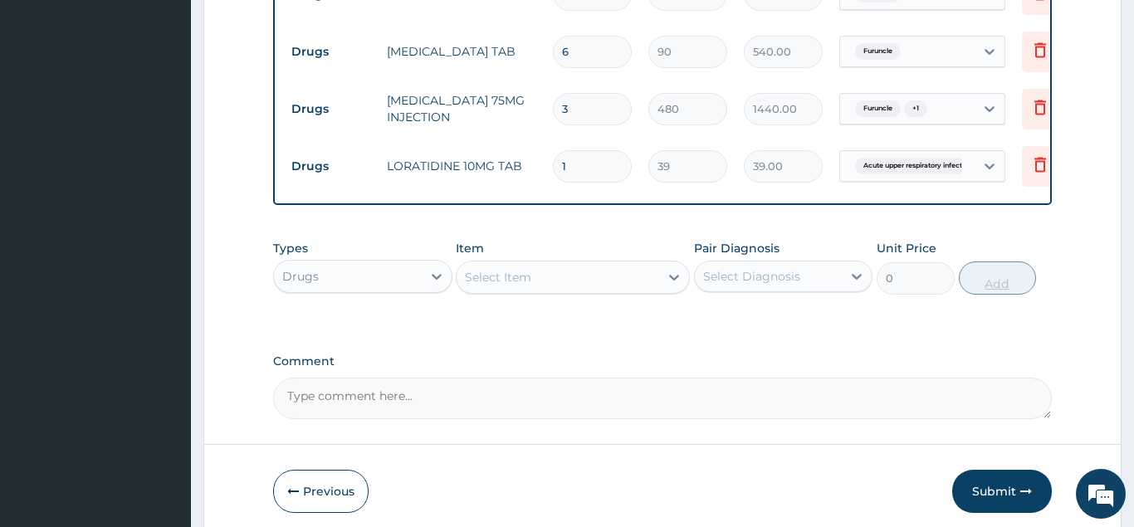
type input "0.00"
type input "7"
type input "273.00"
type input "7"
click at [611, 274] on div "Select Item" at bounding box center [558, 277] width 203 height 27
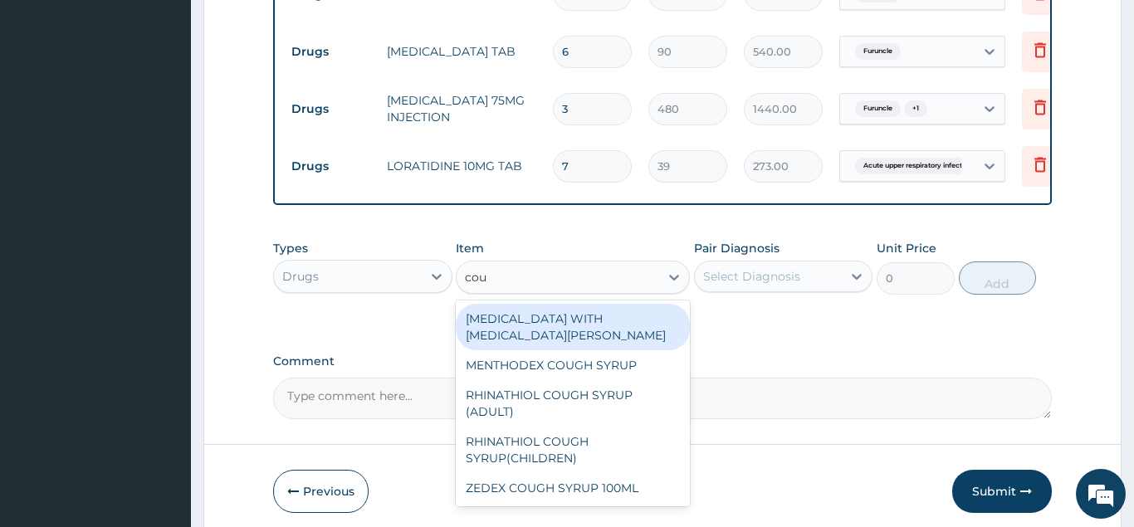
type input "coug"
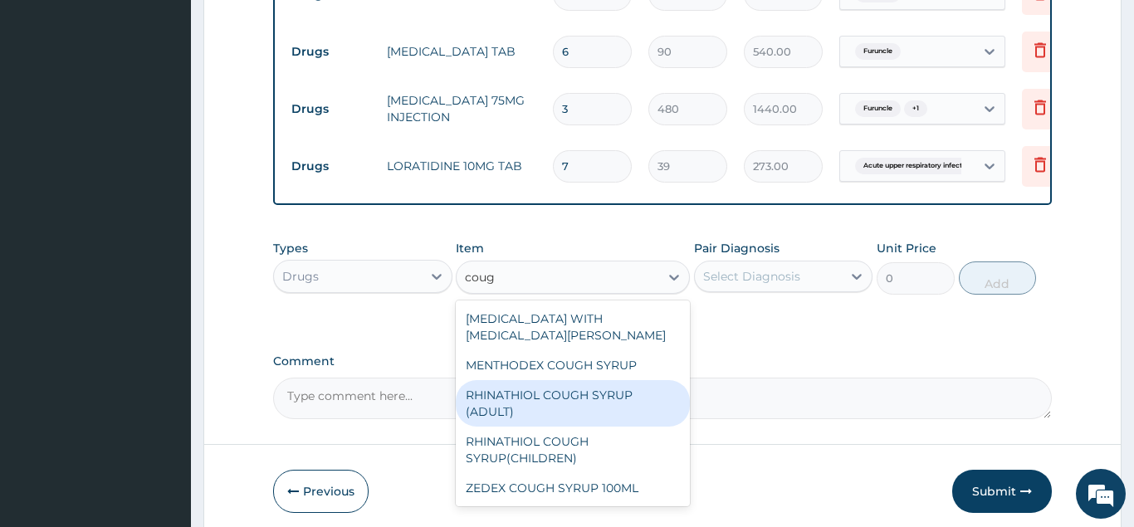
click at [557, 389] on div "RHINATHIOL COUGH SYRUP (ADULT)" at bounding box center [573, 403] width 234 height 46
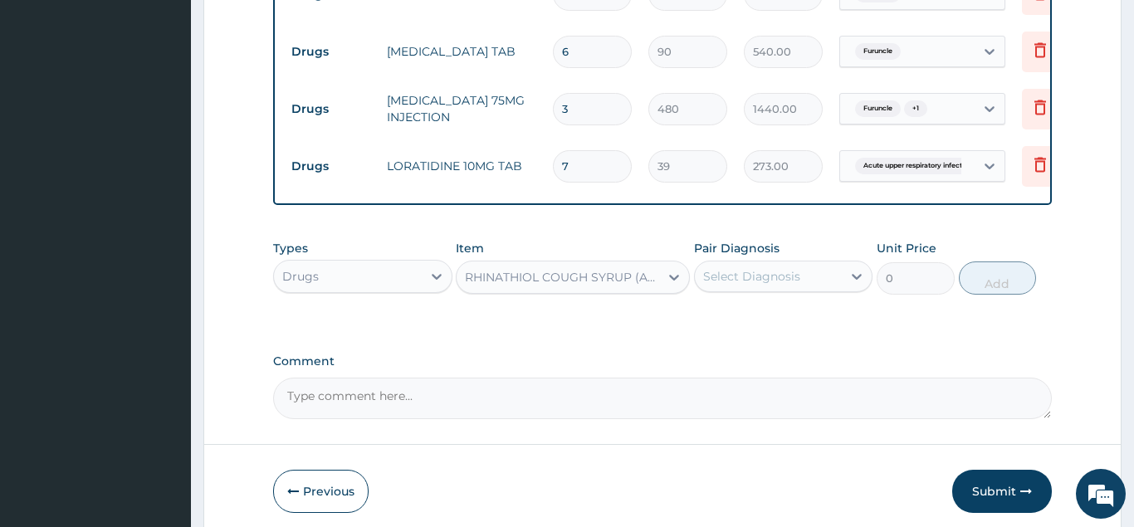
type input "1080"
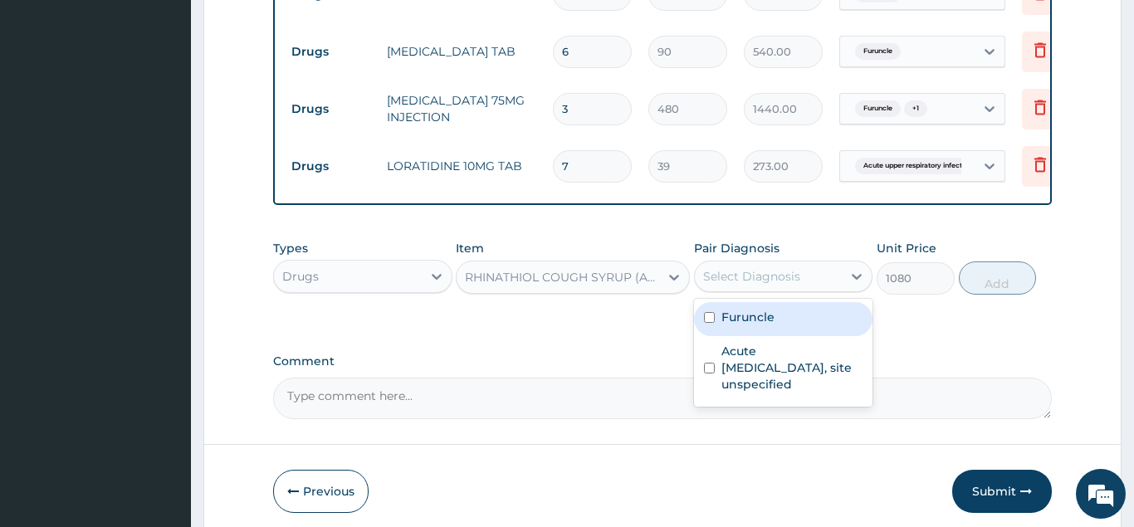
click at [809, 274] on div "Select Diagnosis" at bounding box center [769, 276] width 148 height 27
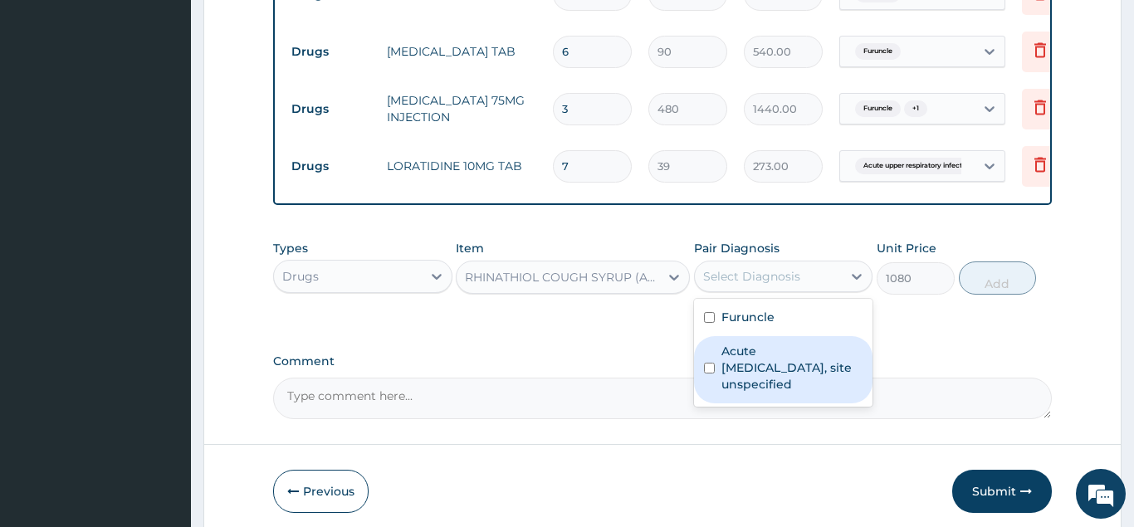
click at [748, 353] on label "Acute upper respiratory infection, site unspecified" at bounding box center [792, 368] width 142 height 50
checkbox input "true"
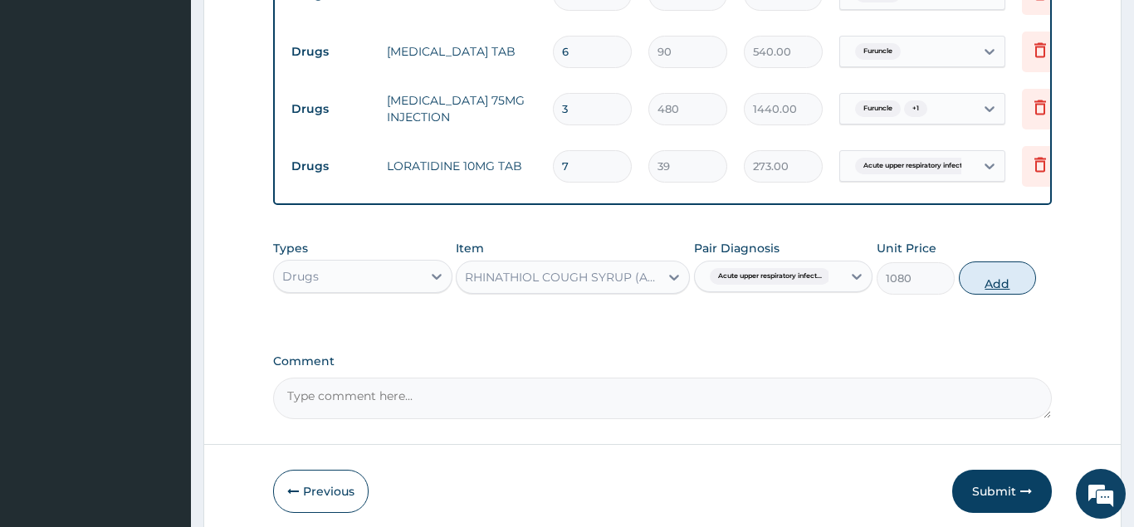
click at [991, 265] on button "Add" at bounding box center [998, 278] width 78 height 33
type input "0"
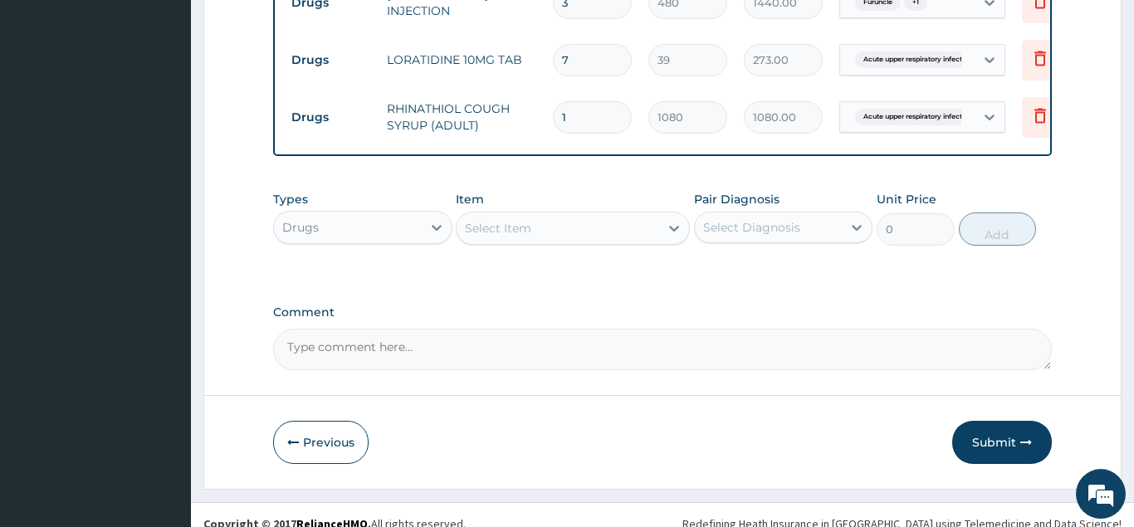
scroll to position [1059, 0]
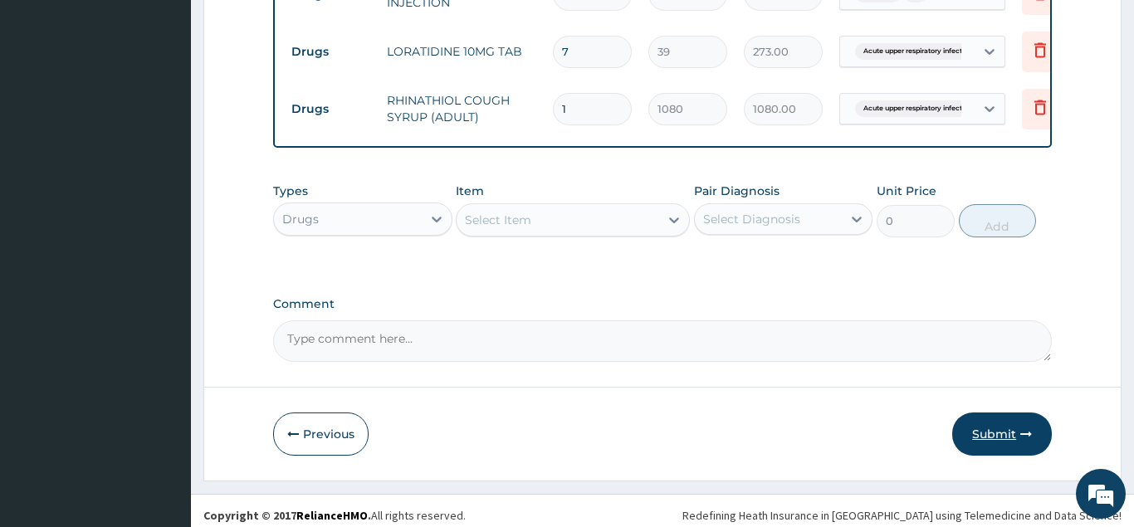
click at [988, 428] on button "Submit" at bounding box center [1002, 434] width 100 height 43
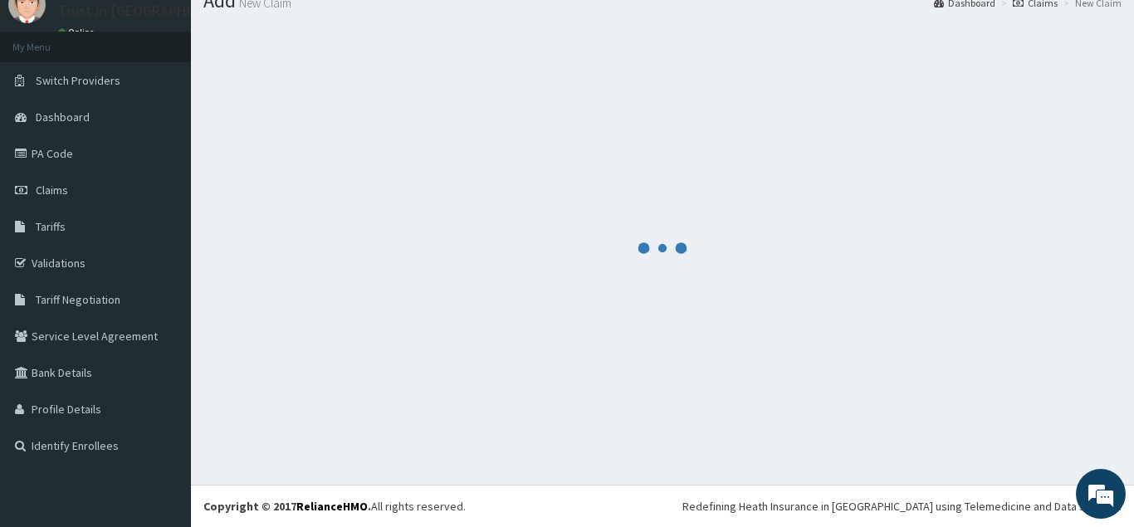
scroll to position [64, 0]
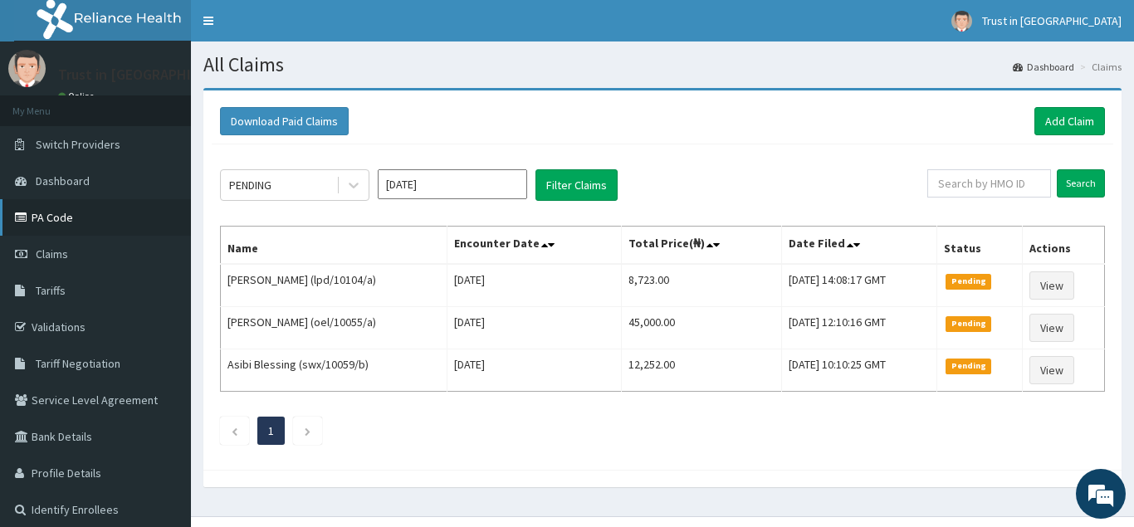
click at [69, 223] on link "PA Code" at bounding box center [95, 217] width 191 height 37
